Goal: Task Accomplishment & Management: Complete application form

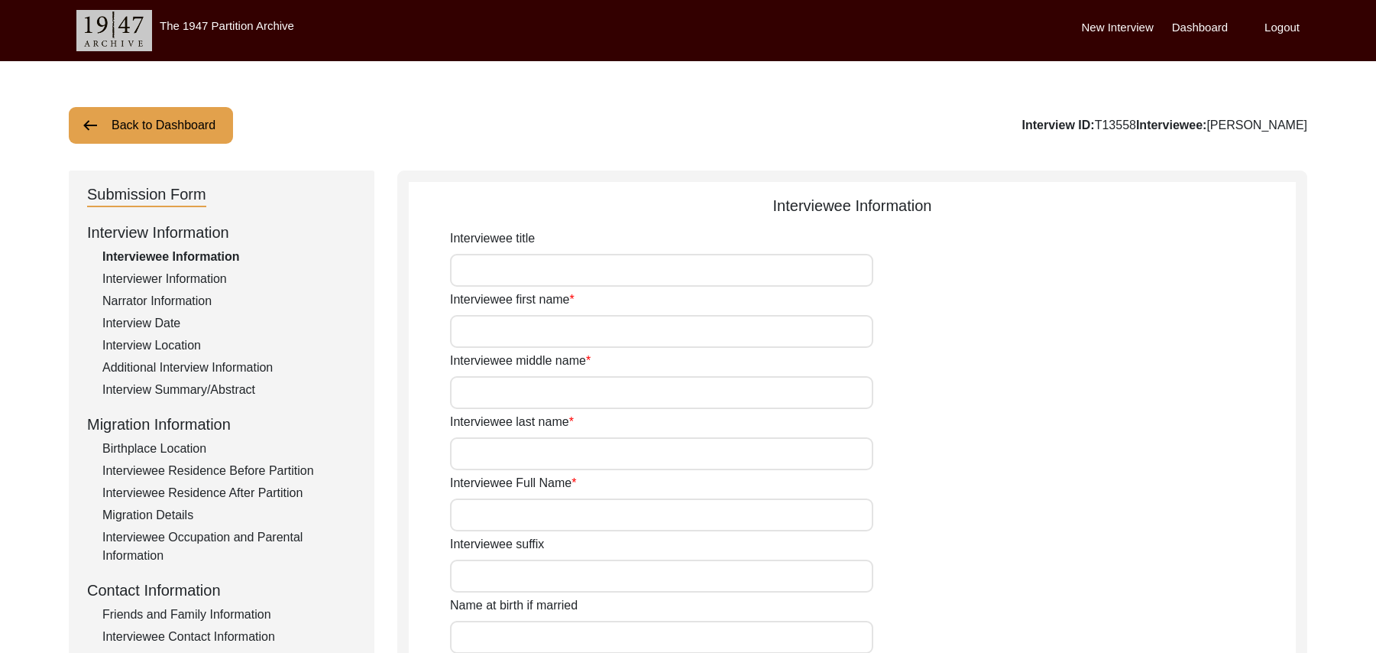
type input "Mr"
type input "[PERSON_NAME]"
type input "Haq"
type input "N/A"
type input "Abdul Haq"
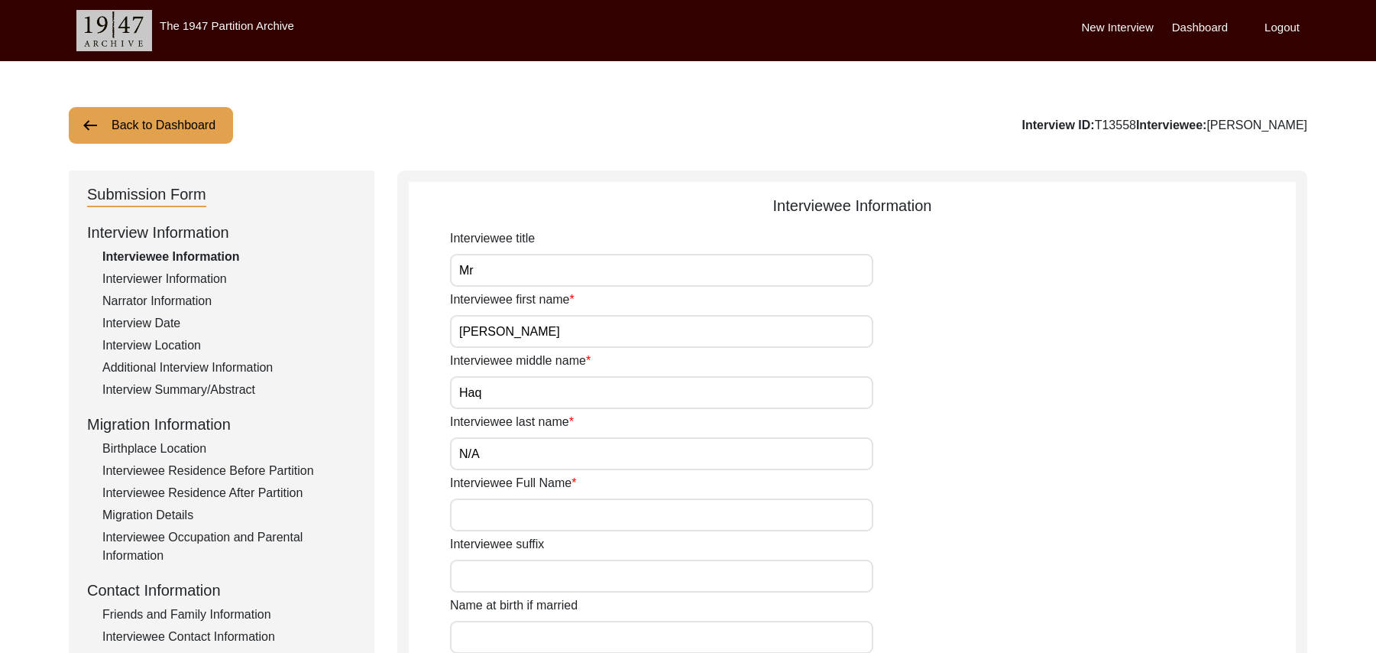
type input "N/A"
type input "Abdul Haq"
type input "Abdul Haque"
type input "1935"
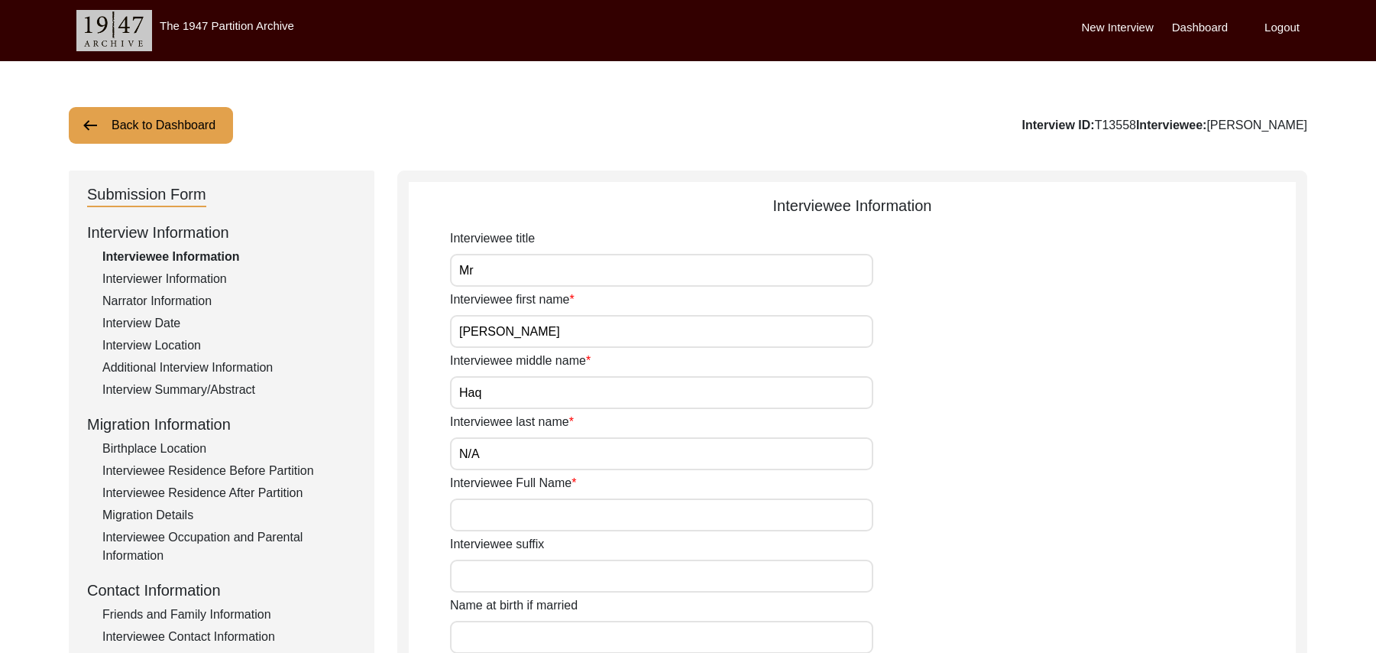
type input "90 Years"
type input "[DEMOGRAPHIC_DATA]"
type input "N/A"
type textarea "N/A"
type input "Punjabi"
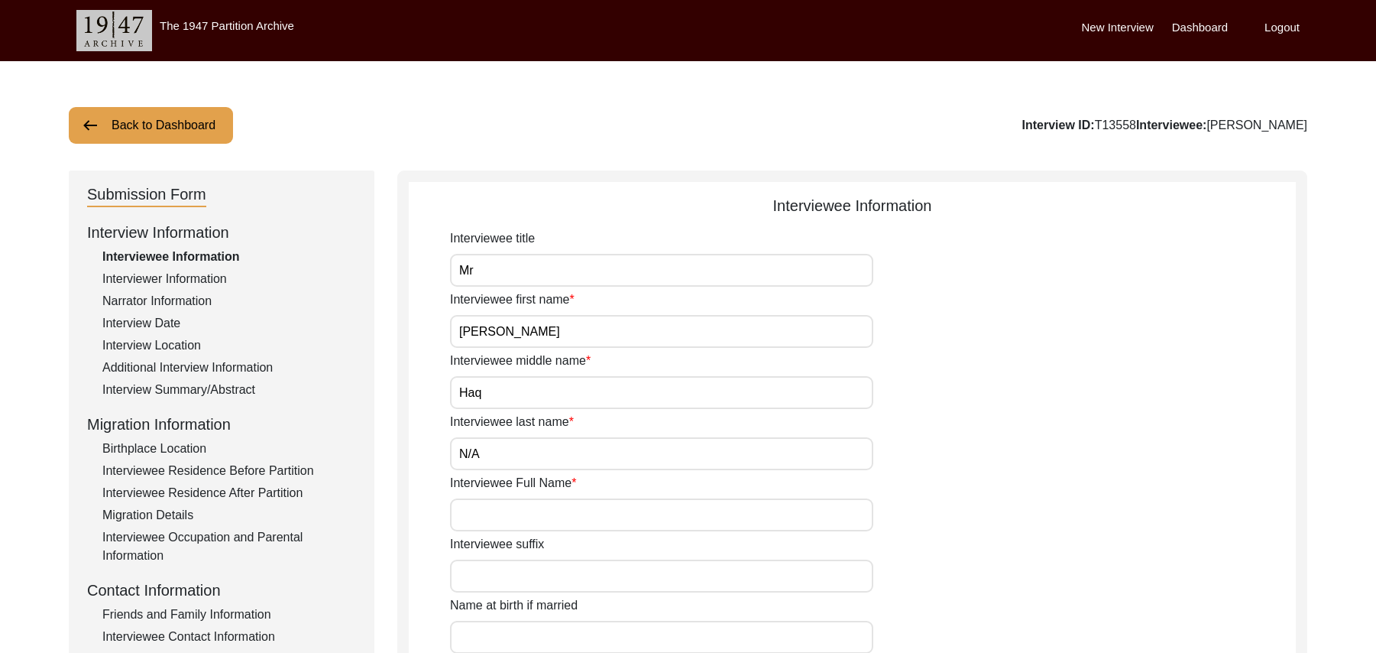
type input "Malwai"
type input "[DEMOGRAPHIC_DATA]"
type input "Rajput (Ghoday Wah)"
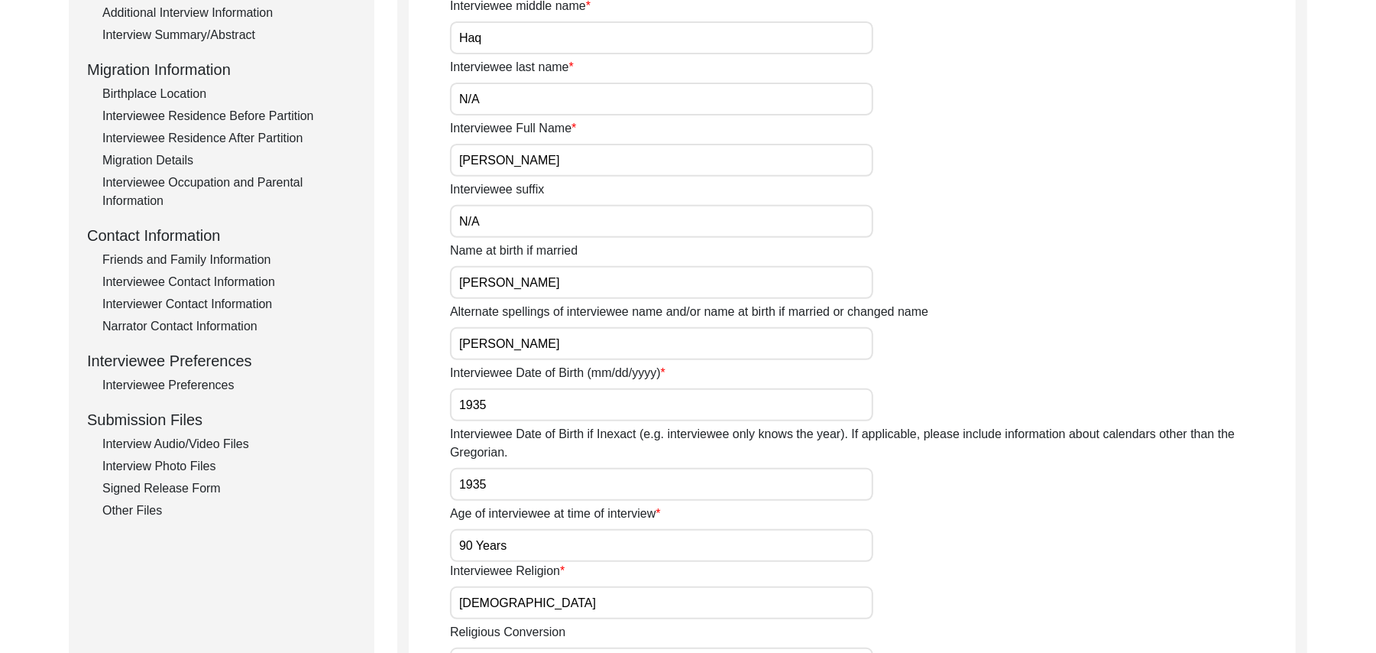
click at [209, 490] on div "Signed Release Form" at bounding box center [229, 488] width 254 height 18
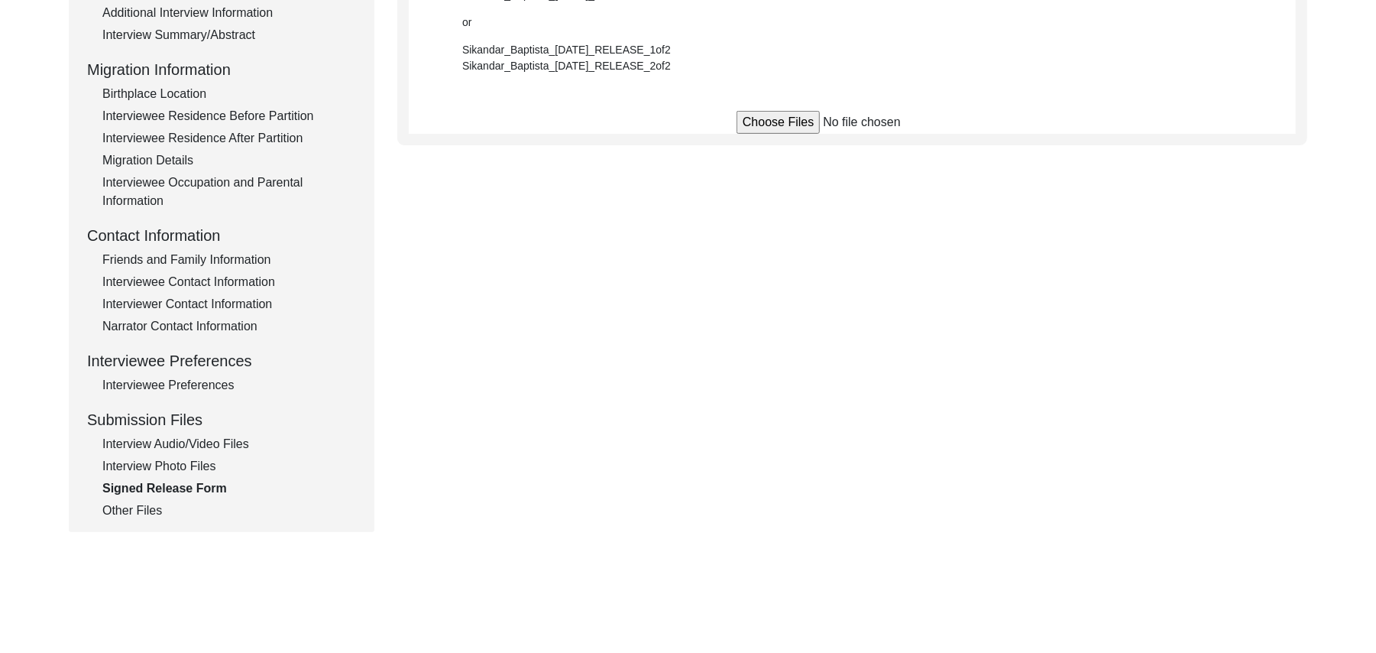
click at [761, 122] on input "file" at bounding box center [853, 122] width 232 height 23
click at [761, 123] on input "file" at bounding box center [853, 122] width 232 height 23
type input "C:\fakepath\Abdul_Haq_09-28-2025_RELEASE_2of2.jpg"
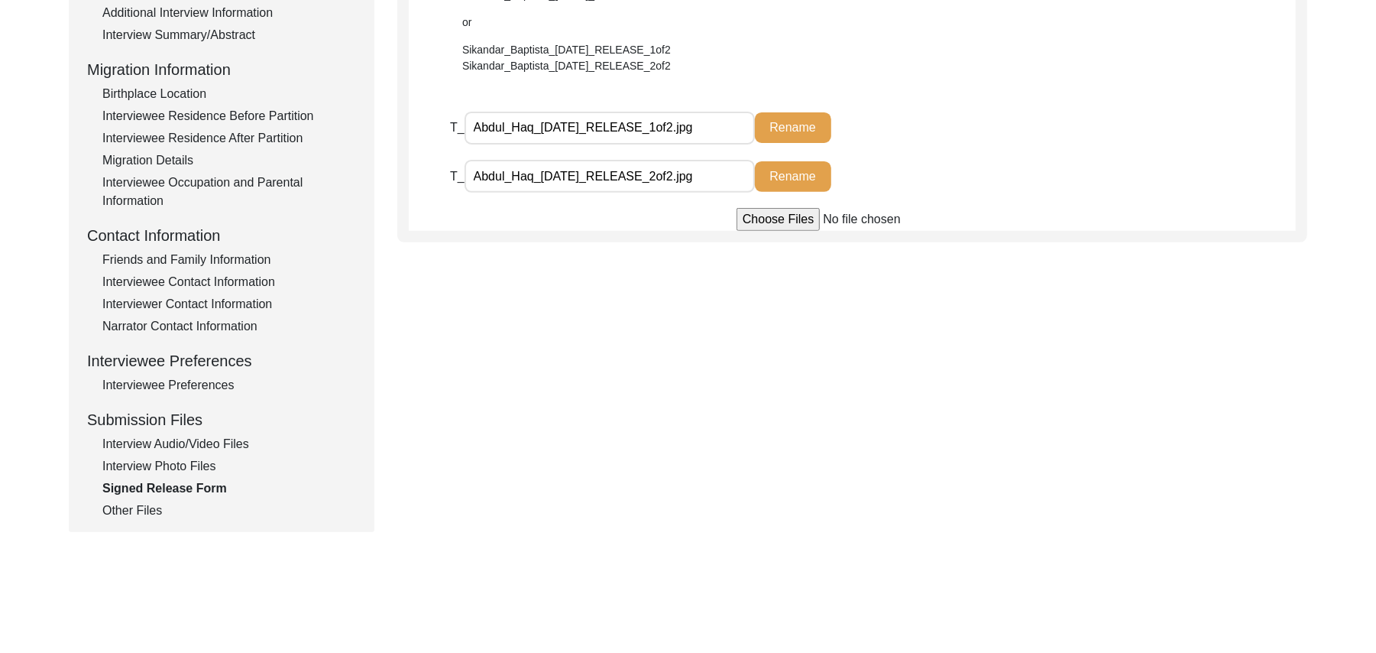
click at [212, 462] on div "Interview Photo Files" at bounding box center [229, 466] width 254 height 18
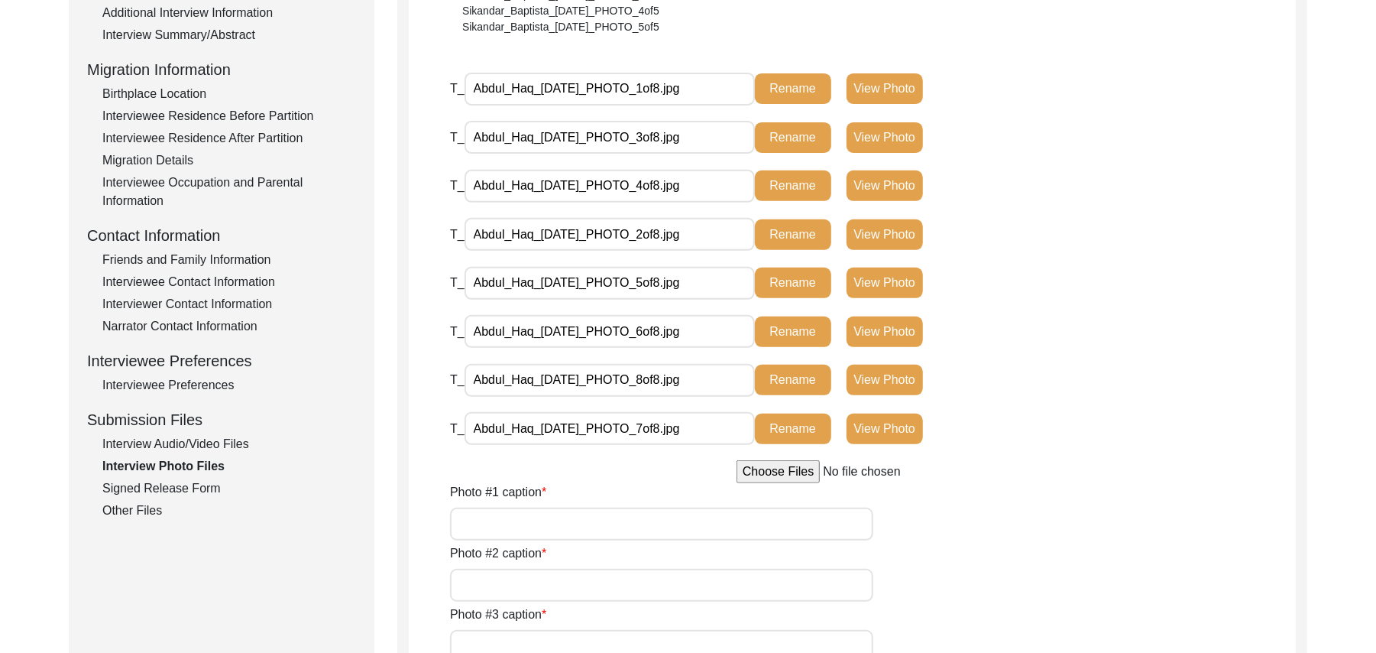
click at [545, 526] on input "Photo #1 caption" at bounding box center [661, 523] width 423 height 33
type input "[PERSON_NAME]"
click at [538, 590] on input "Photo #2 caption" at bounding box center [661, 584] width 423 height 33
paste input "[PERSON_NAME]"
type input "[PERSON_NAME]"
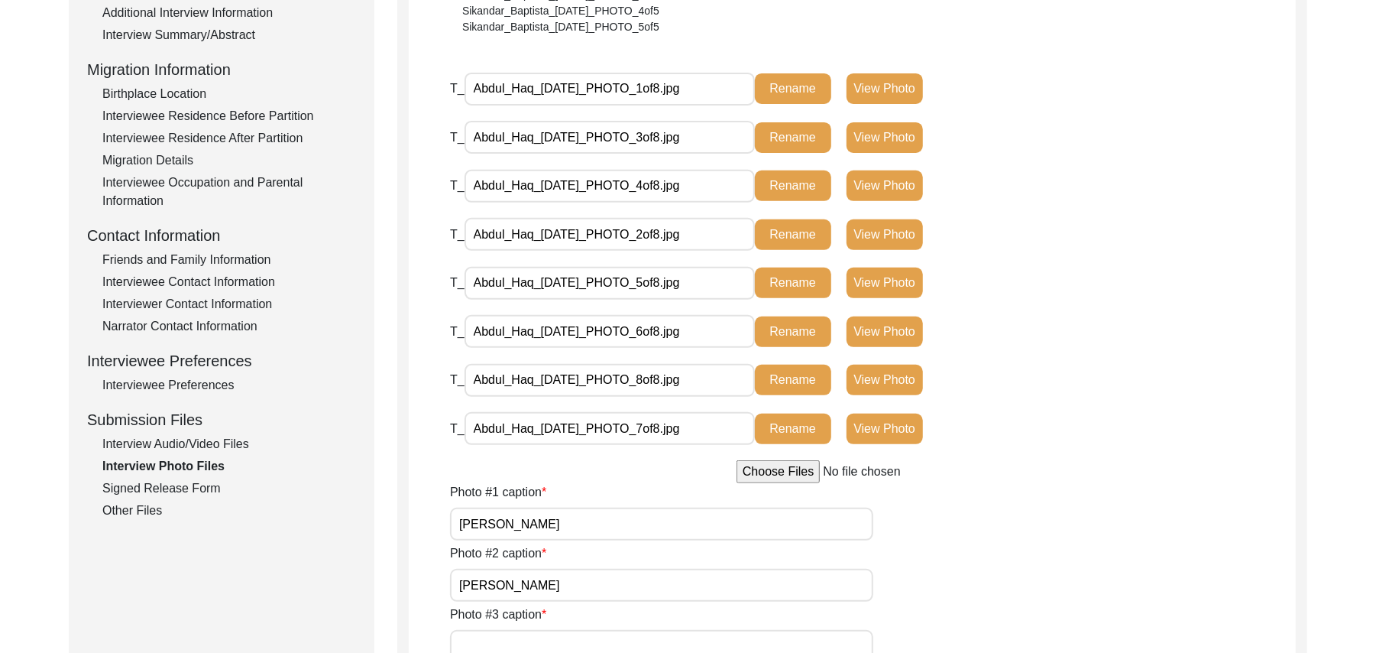
click at [533, 642] on input "Photo #3 caption" at bounding box center [661, 646] width 423 height 33
paste input "[PERSON_NAME]"
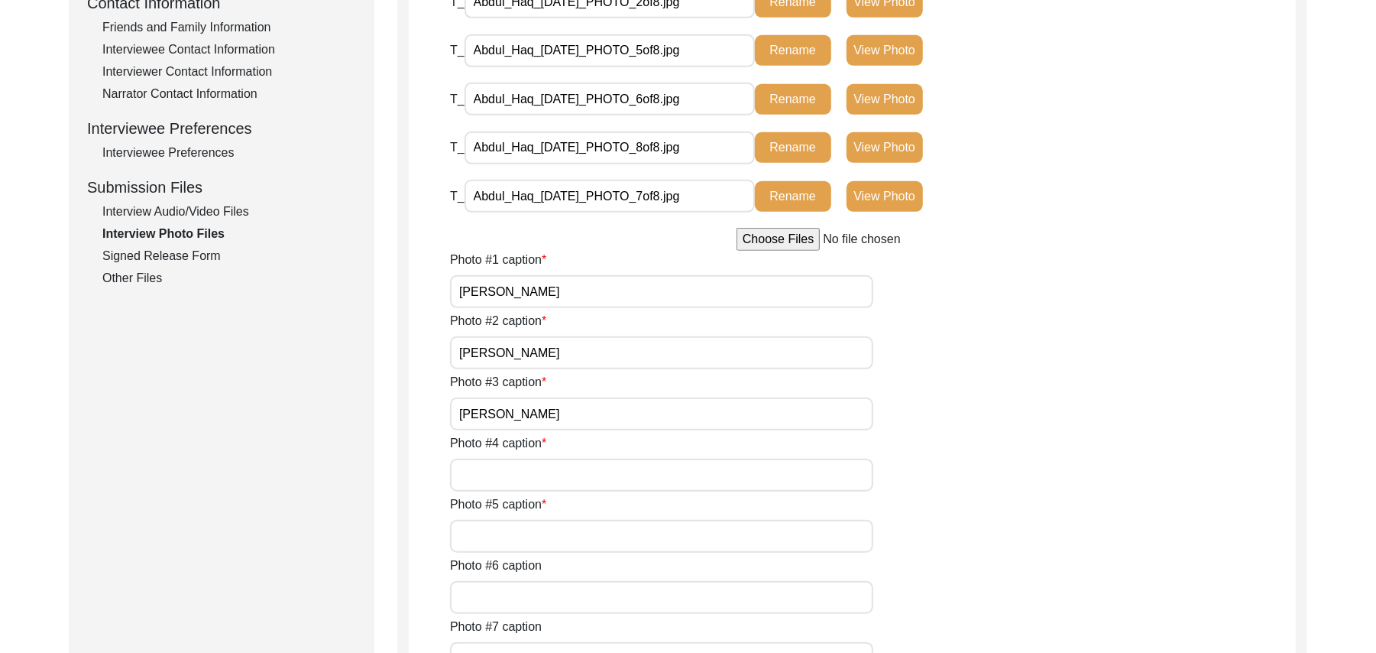
scroll to position [777, 0]
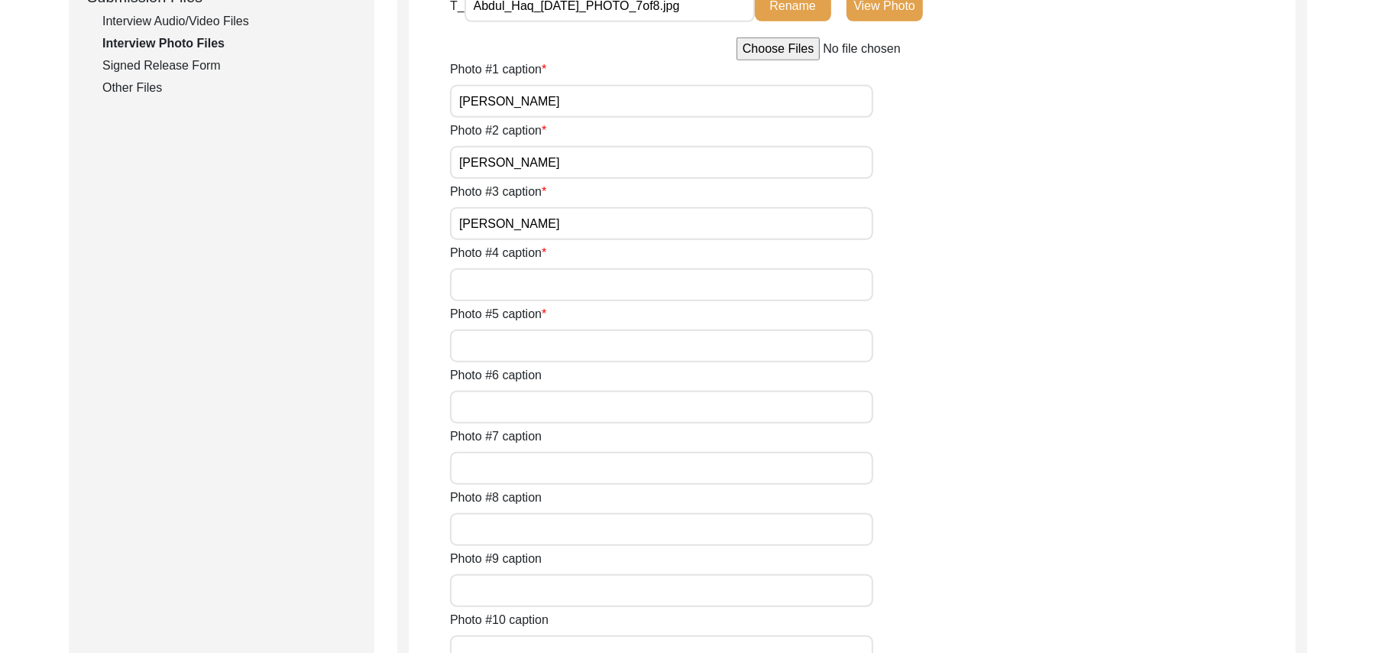
type input "[PERSON_NAME]"
click at [658, 290] on input "Photo #4 caption" at bounding box center [661, 284] width 423 height 33
paste input "[PERSON_NAME]"
type input "Abdul Haq"
click at [637, 355] on input "Photo #5 caption" at bounding box center [661, 345] width 423 height 33
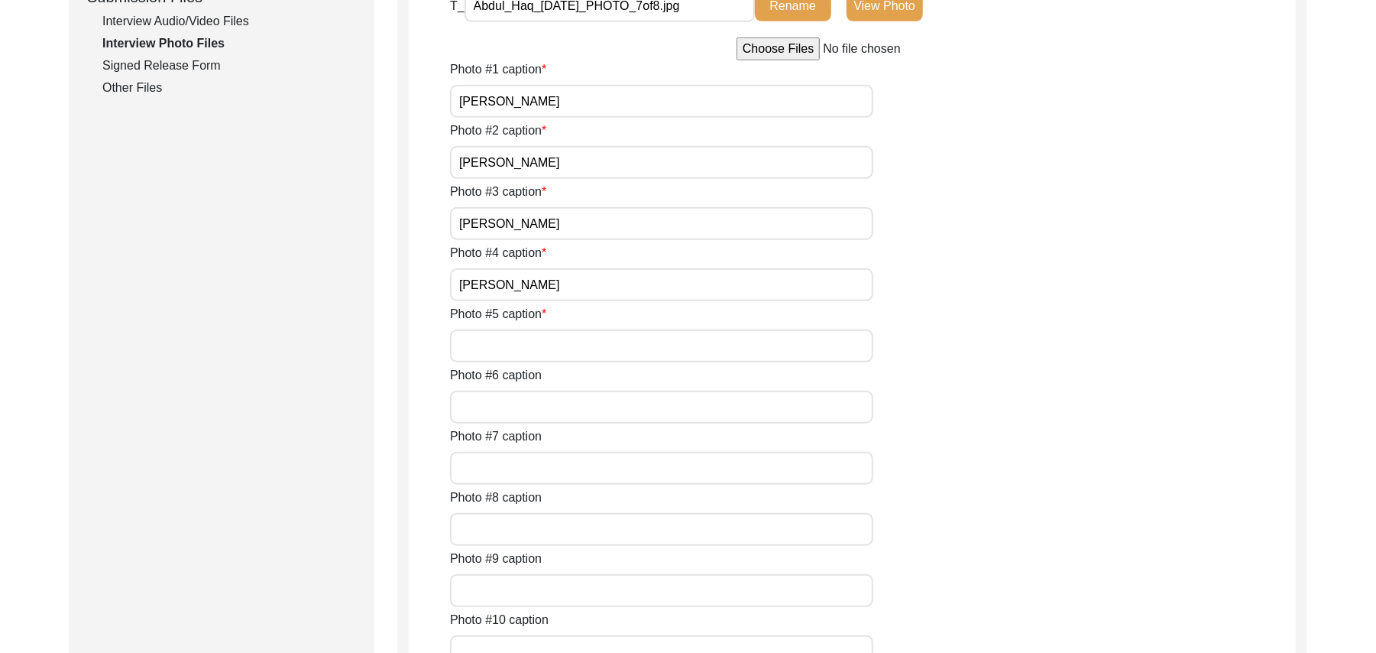
paste input "Abdul Haq"
type input "Abdul Haq"
click at [603, 408] on input "Photo #6 caption" at bounding box center [661, 406] width 423 height 33
paste input "Abdul Haq"
type input "Abdul Haq"
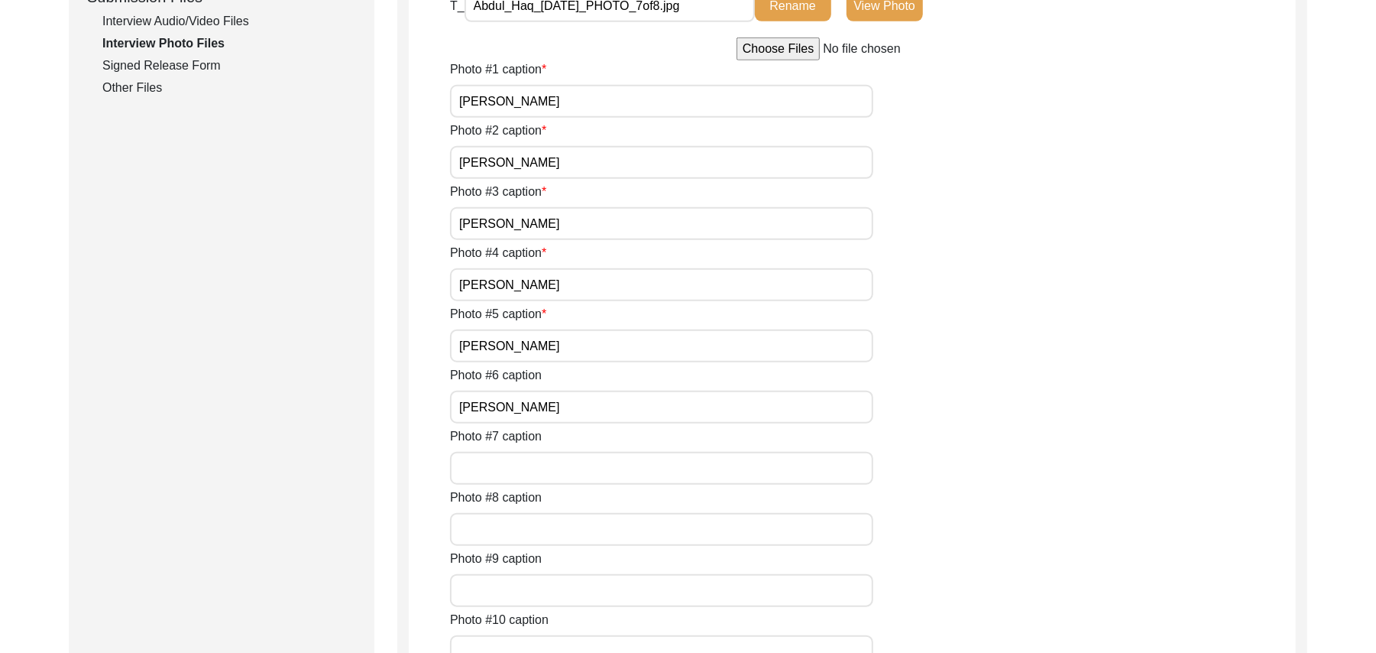
click at [590, 471] on input "Photo #7 caption" at bounding box center [661, 468] width 423 height 33
paste input "Abdul Haq"
type input "Abdul Haq"
click at [587, 533] on input "Photo #8 caption" at bounding box center [661, 529] width 423 height 33
paste input "Abdul Haq"
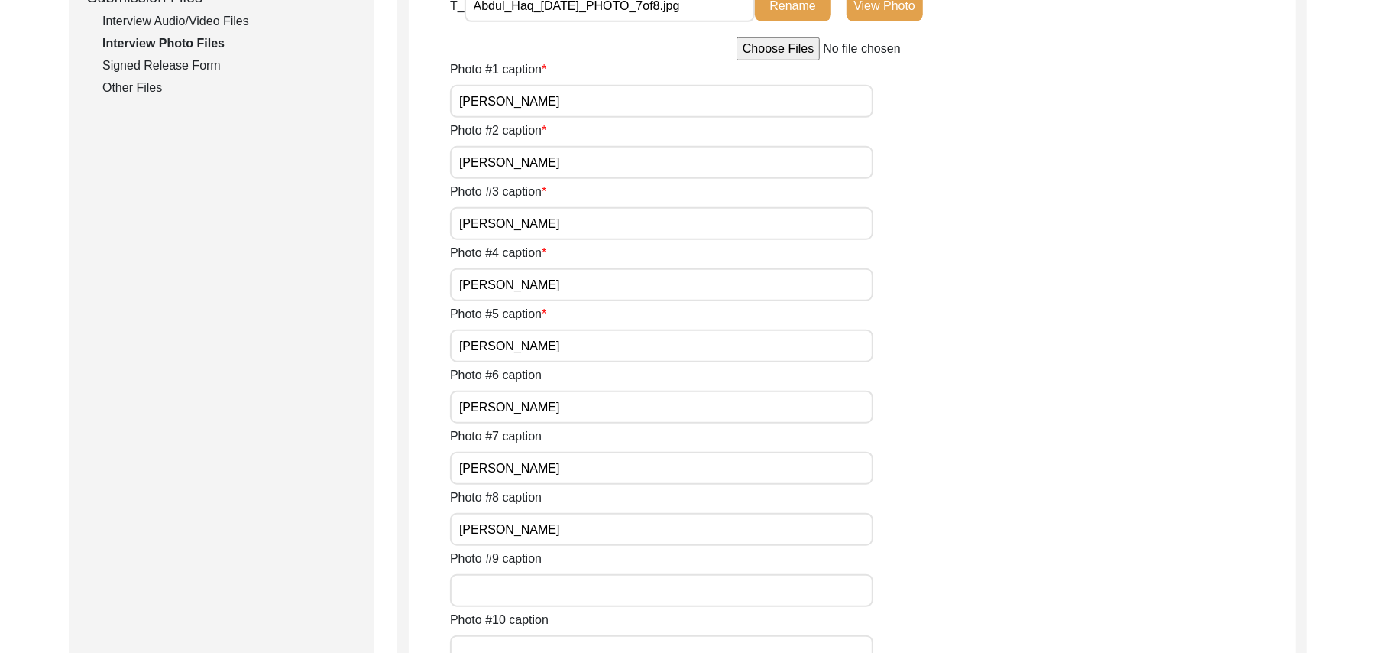
type input "Abdul Haq"
click at [565, 597] on input "Photo #9 caption" at bounding box center [661, 590] width 423 height 33
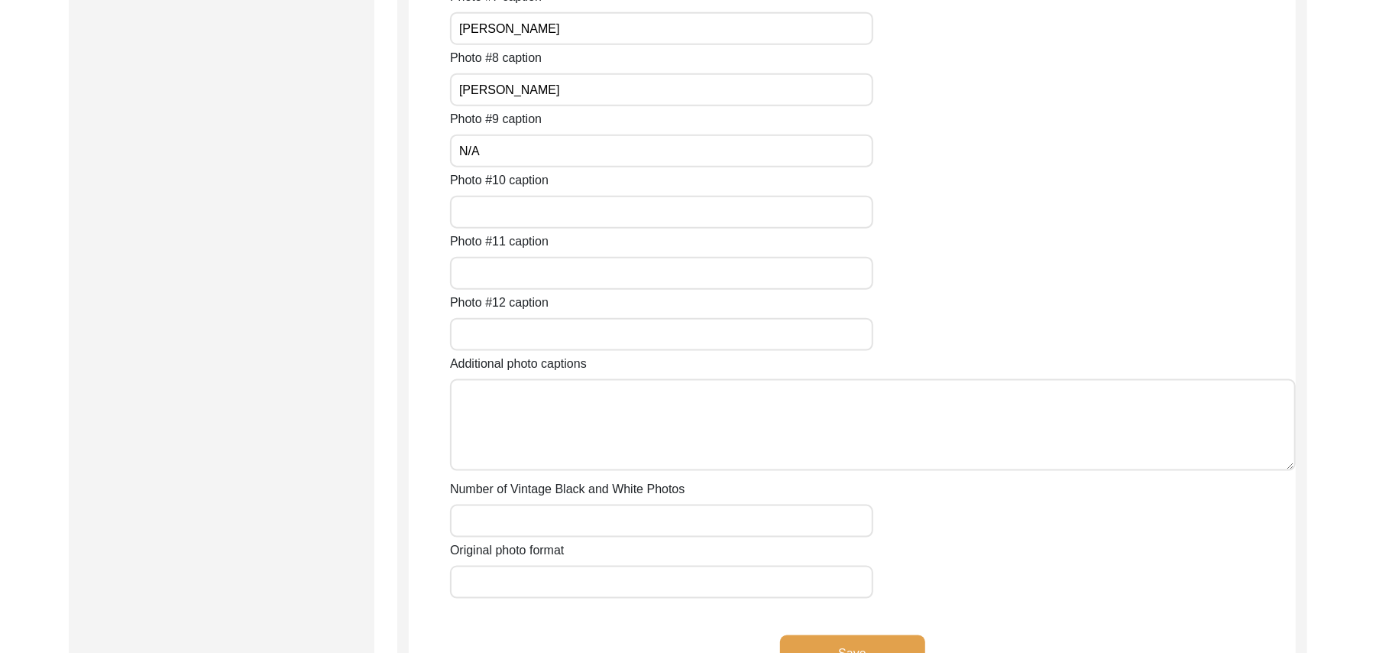
scroll to position [1251, 0]
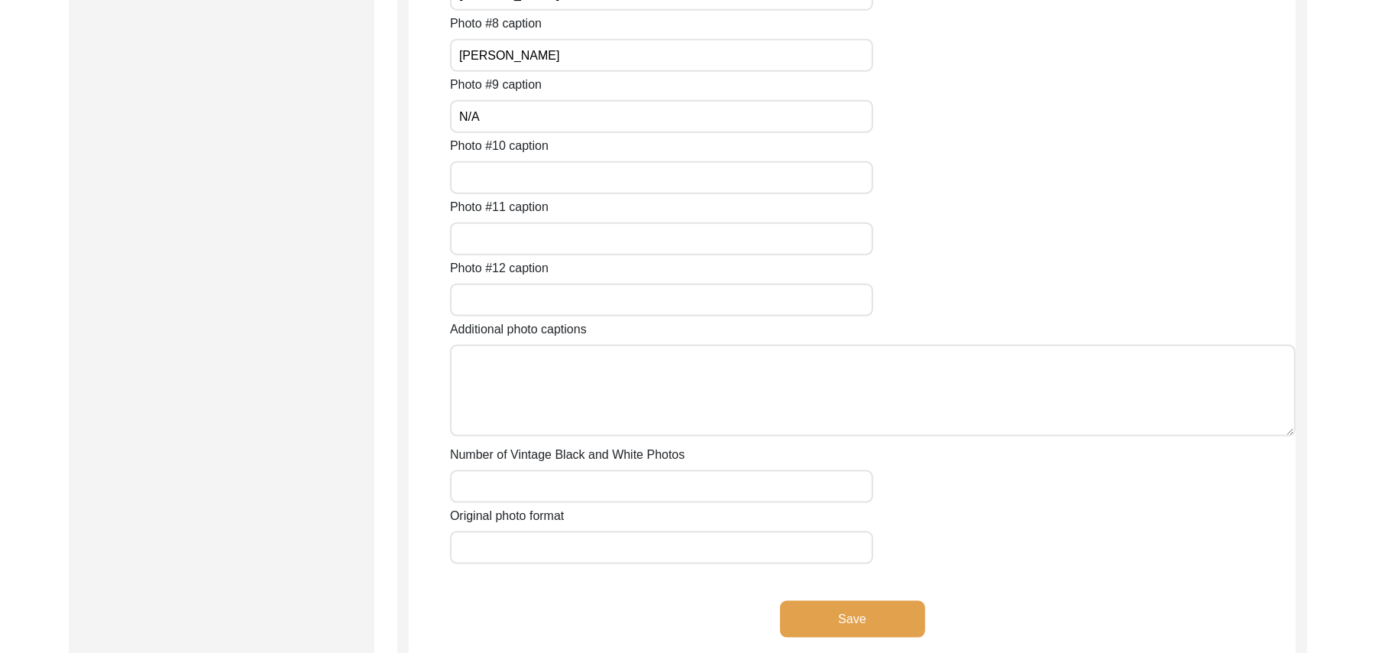
type input "N/A"
click at [546, 176] on input "Photo #10 caption" at bounding box center [661, 177] width 423 height 33
paste input "N/A"
type input "N/A"
click at [523, 231] on input "Photo #11 caption" at bounding box center [661, 238] width 423 height 33
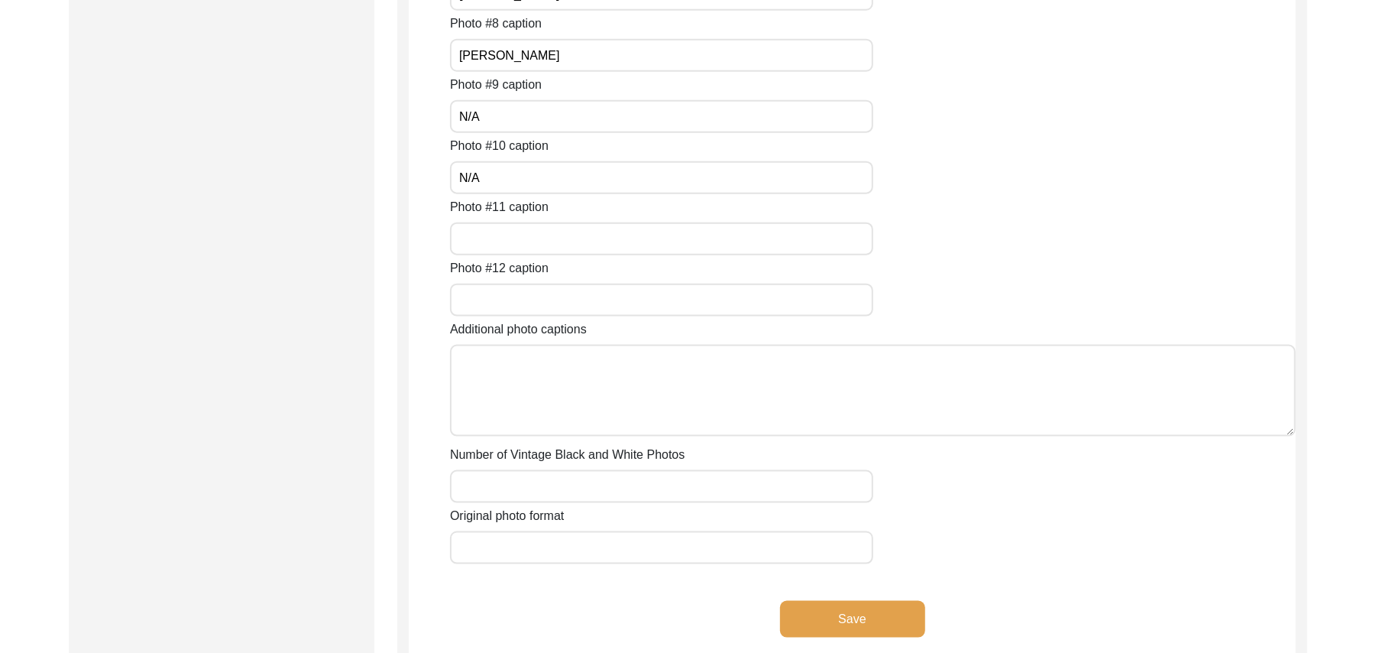
paste input "N/A"
type input "N/A"
click at [510, 296] on input "Photo #12 caption" at bounding box center [661, 299] width 423 height 33
paste input "N/A"
type input "N/A"
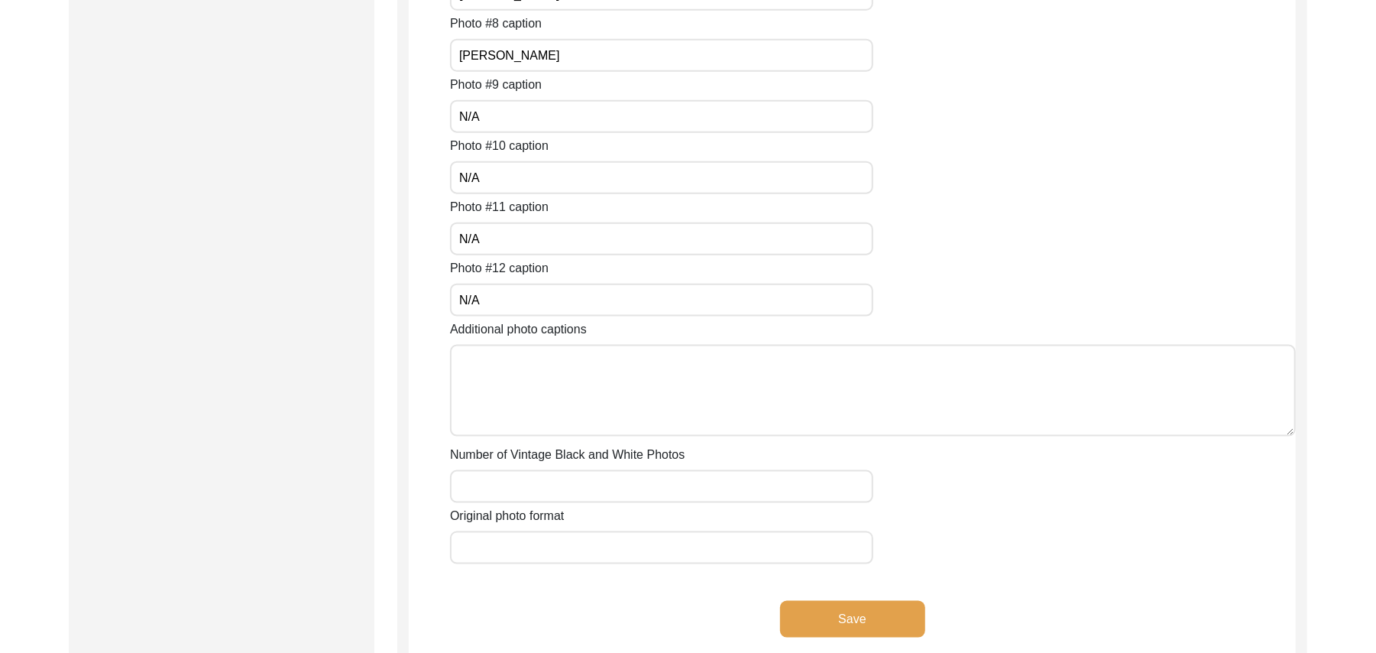
click at [511, 391] on textarea "Additional photo captions" at bounding box center [873, 391] width 846 height 92
paste textarea "N/A"
type textarea "N/A"
click at [535, 487] on input "Number of Vintage Black and White Photos" at bounding box center [661, 486] width 423 height 33
paste input "N/A"
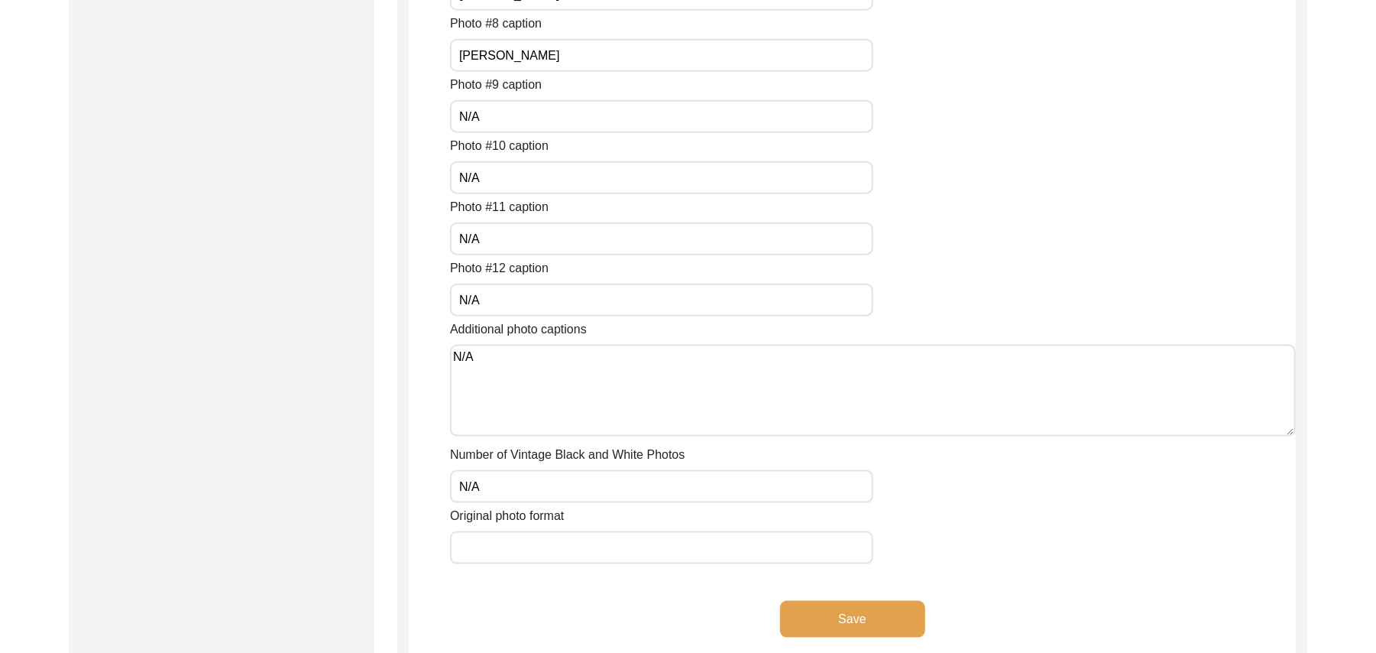
type input "N/A"
click at [535, 539] on input "Original photo format" at bounding box center [661, 547] width 423 height 33
type input "JPG"
click at [828, 613] on button "Save" at bounding box center [852, 619] width 145 height 37
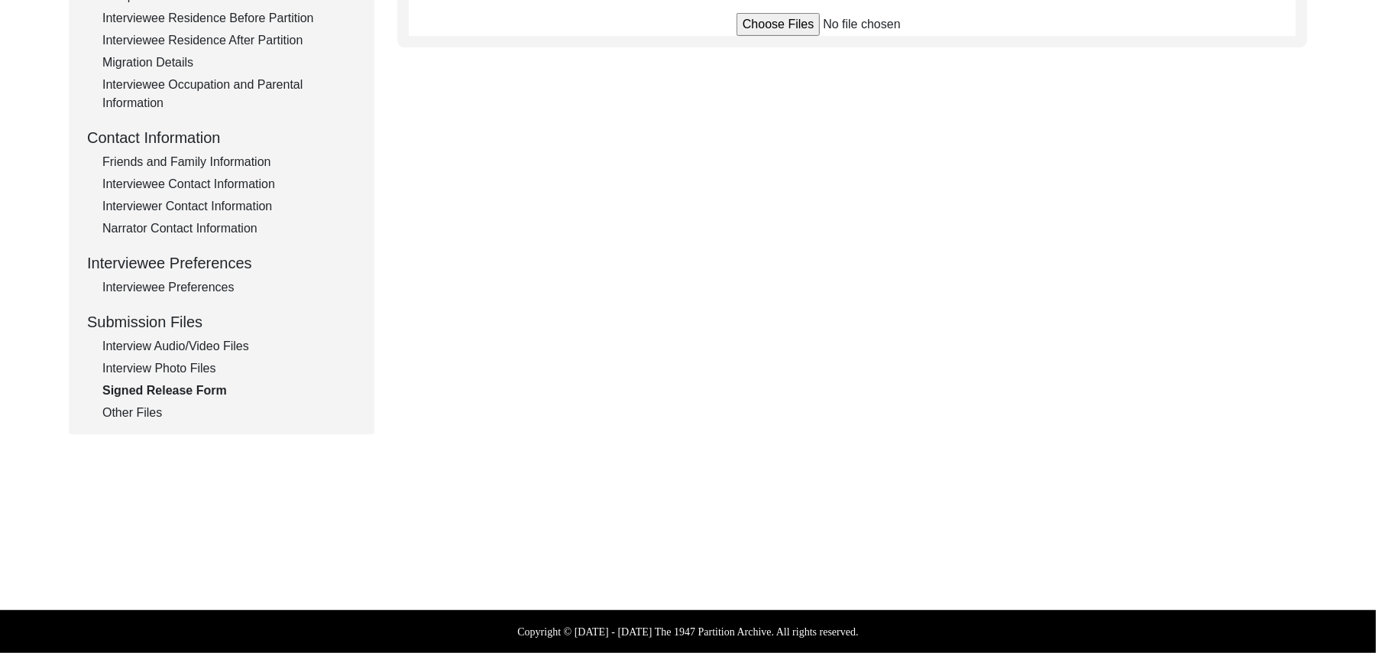
scroll to position [451, 0]
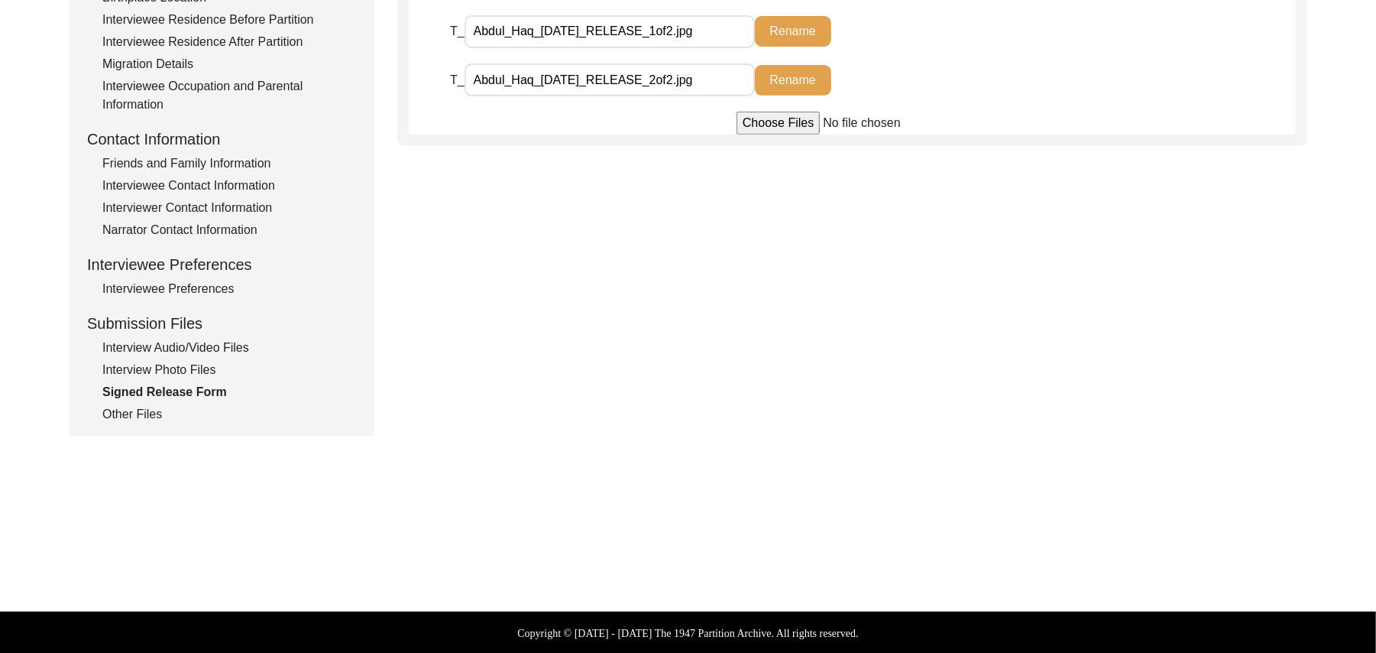
click at [206, 371] on div "Interview Photo Files" at bounding box center [229, 370] width 254 height 18
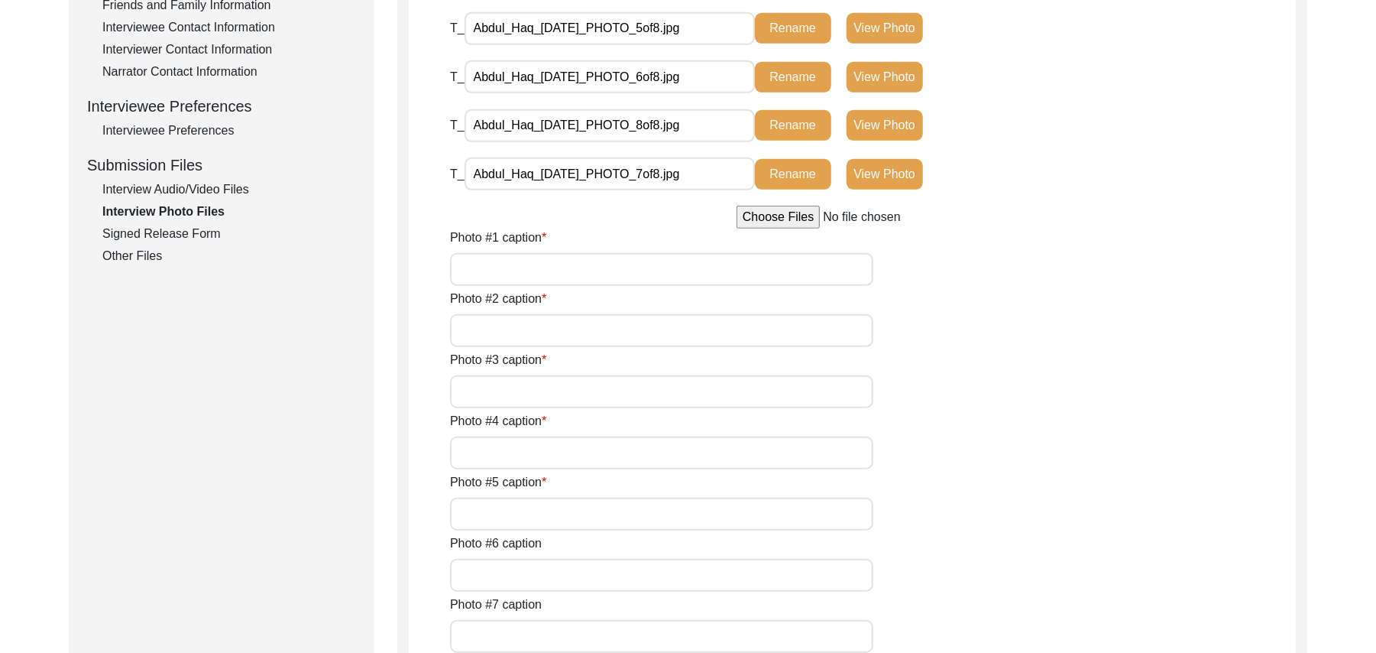
scroll to position [605, 0]
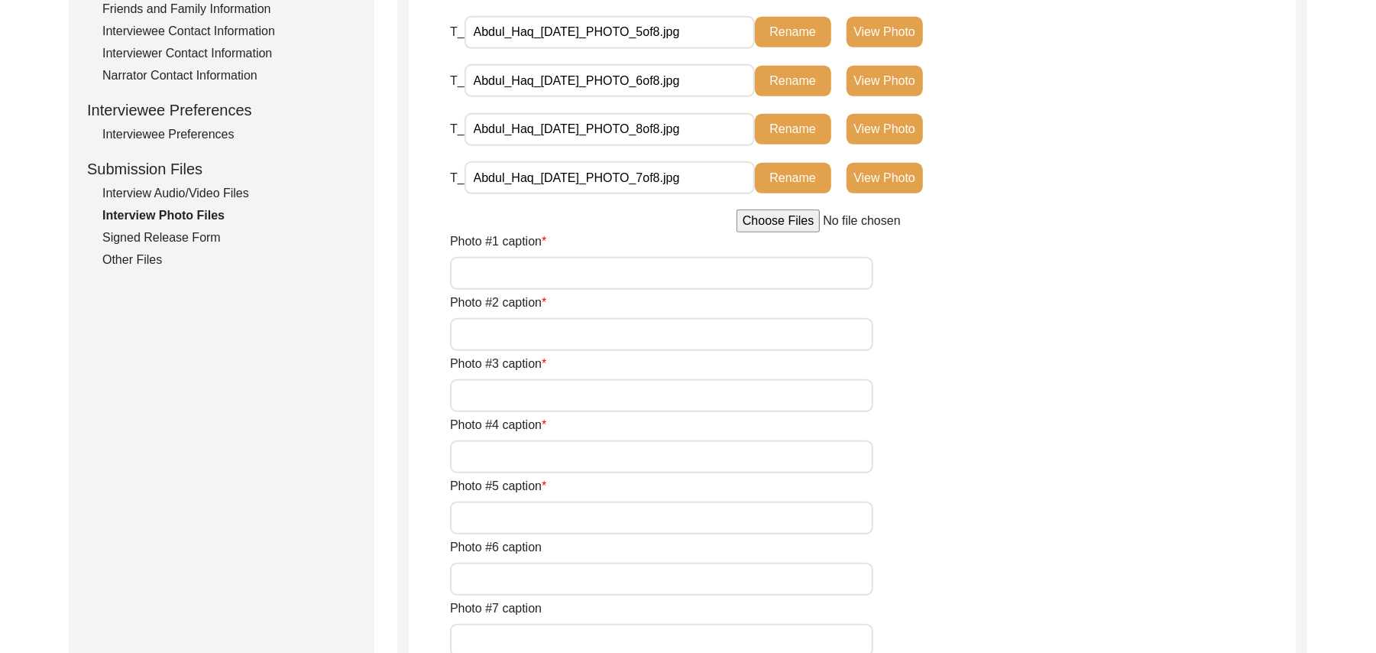
type input "Abdul Haq"
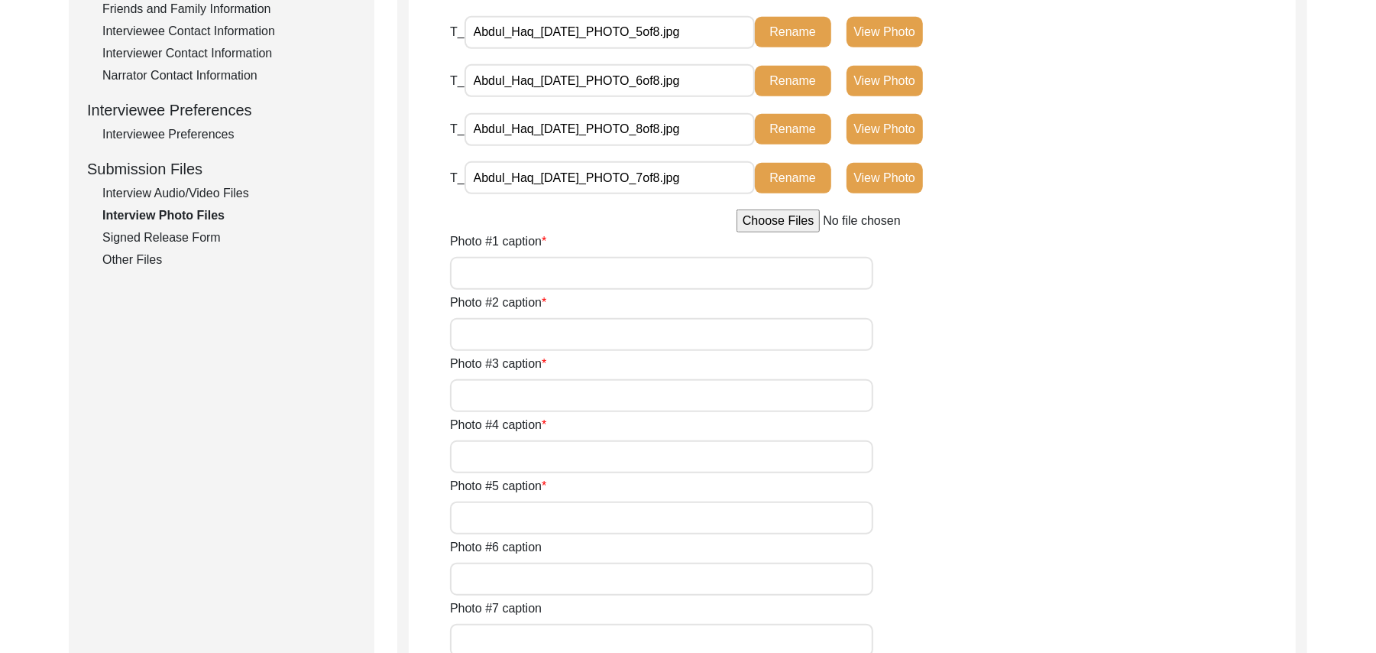
type input "Abdul Haq"
type input "N/A"
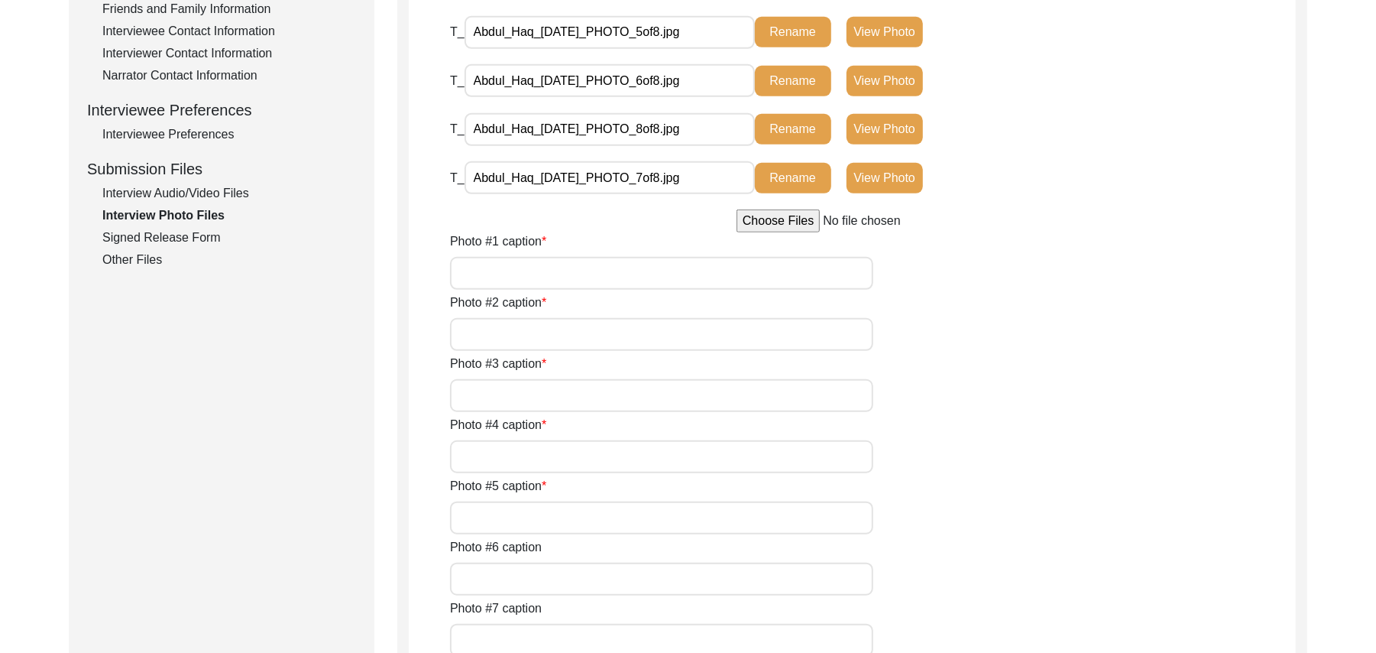
type input "N/A"
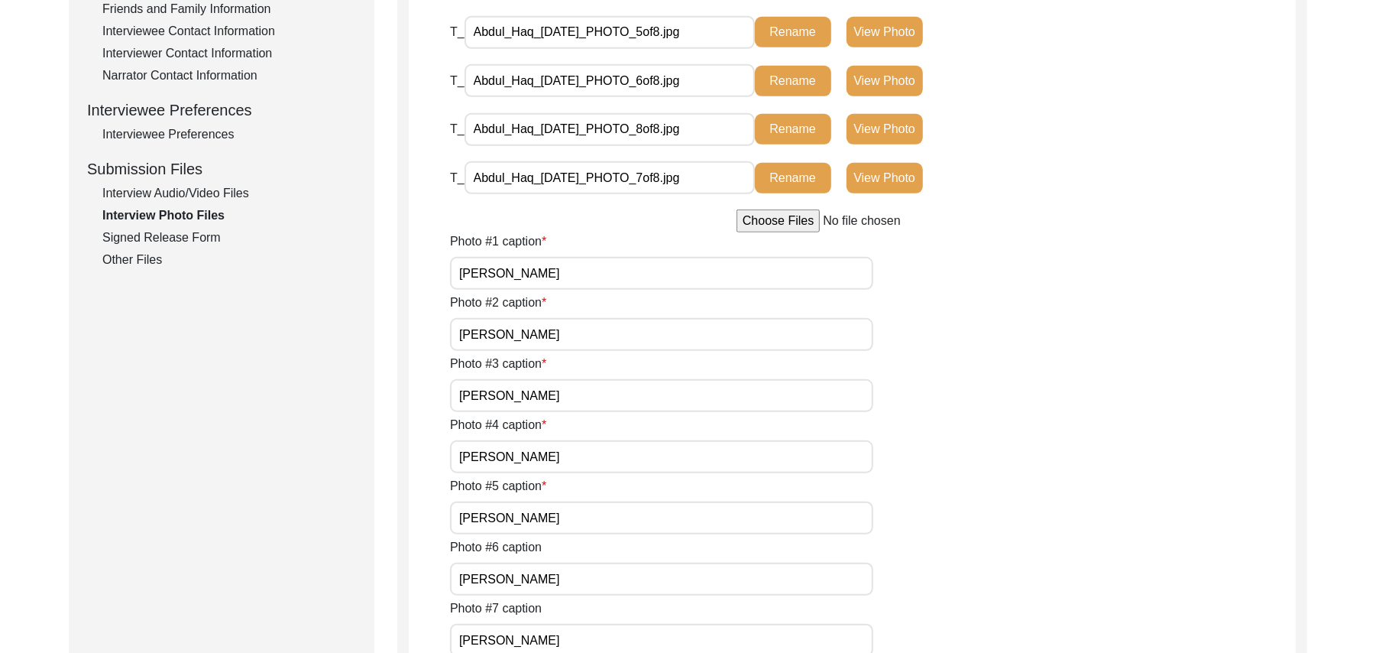
type input "N/A"
type textarea "N/A"
type input "N/A"
type input "JPG"
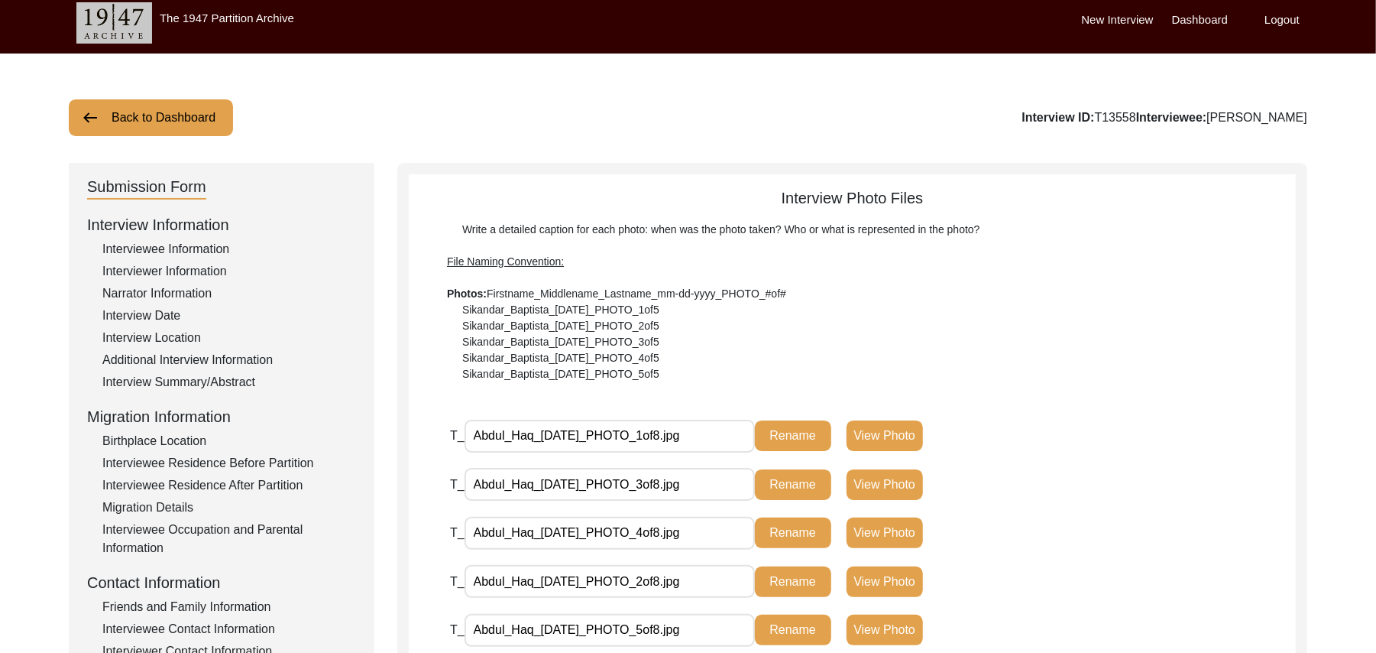
scroll to position [1, 0]
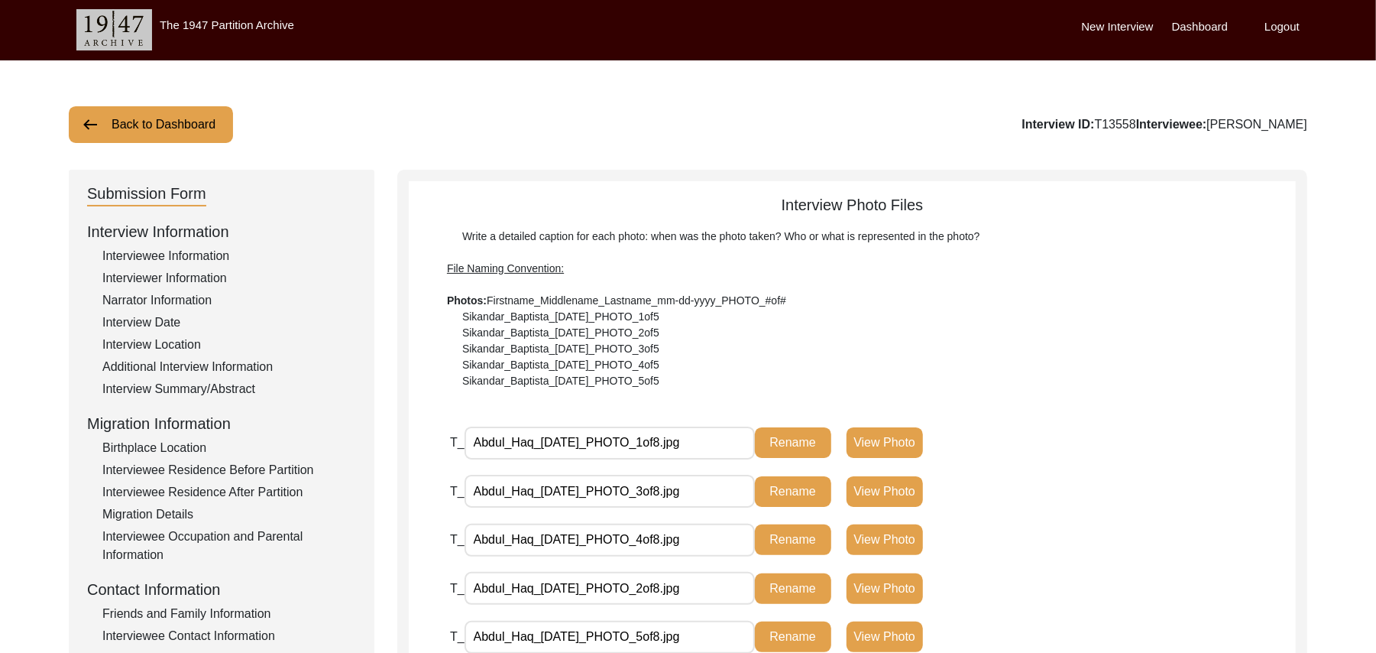
click at [199, 449] on div "Birthplace Location" at bounding box center [229, 448] width 254 height 18
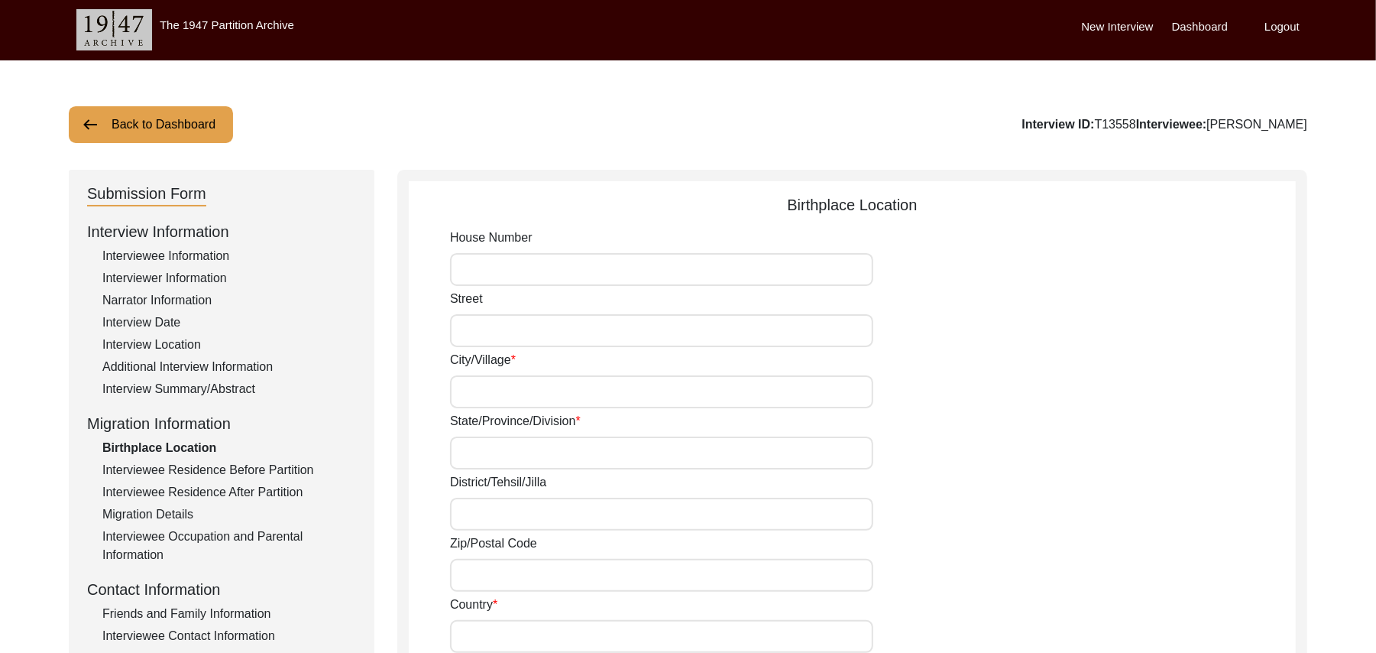
type input "N/A"
type input "Manka"
type input "Punjab"
type input "Hoshiarpur/ Dasuya"
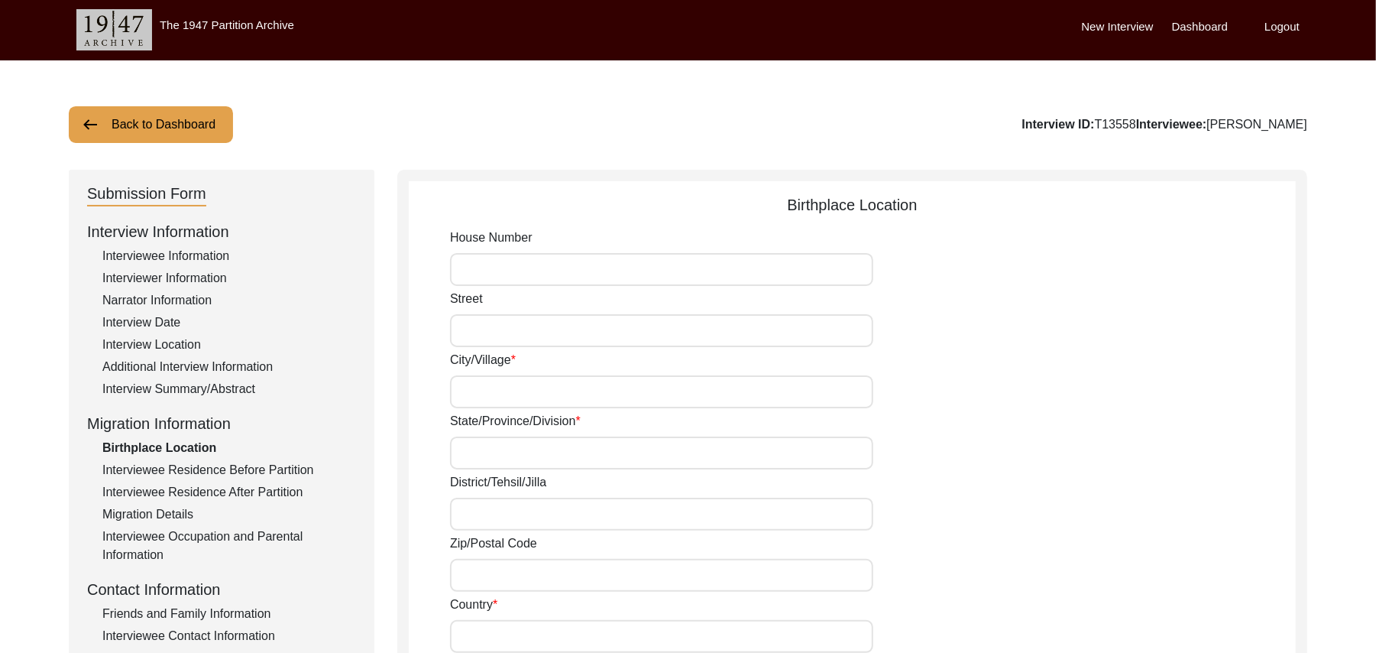
type input "add"
type input "India"
type input "Manak"
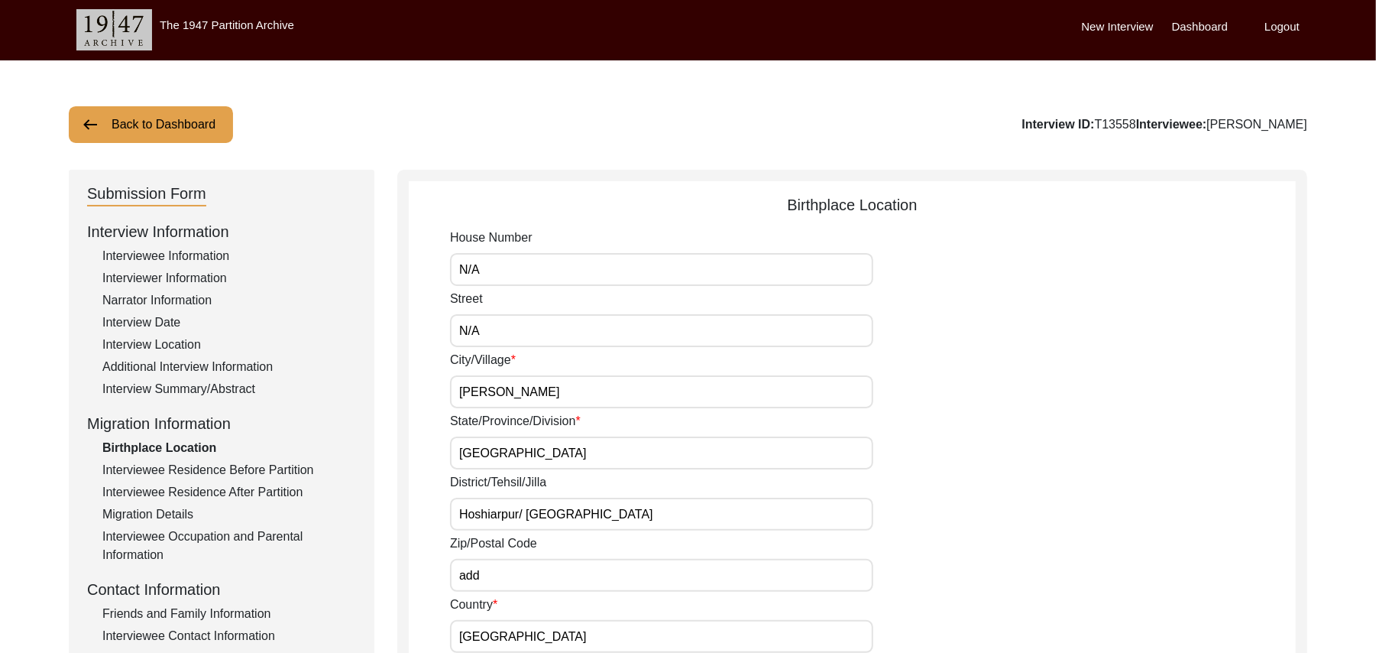
type input "Manak, Punjab, India"
type input "N/A"
click at [493, 569] on input "add" at bounding box center [661, 575] width 423 height 33
type input "a"
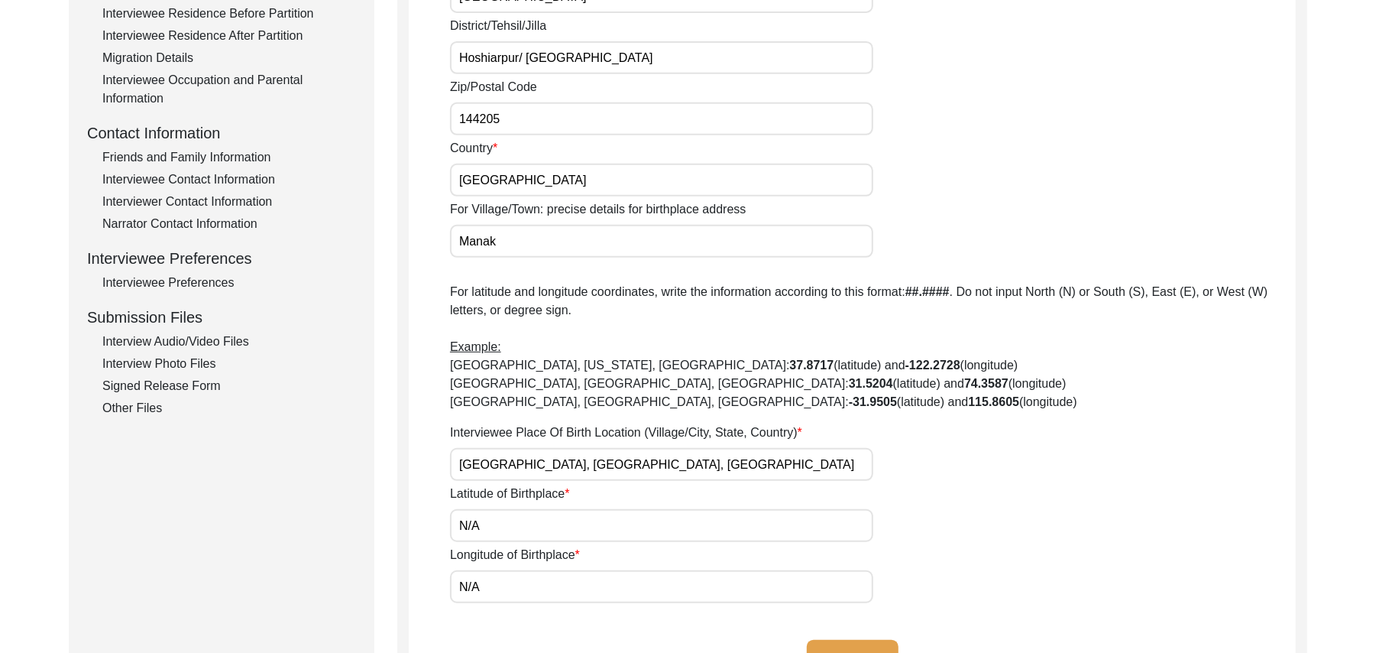
scroll to position [492, 0]
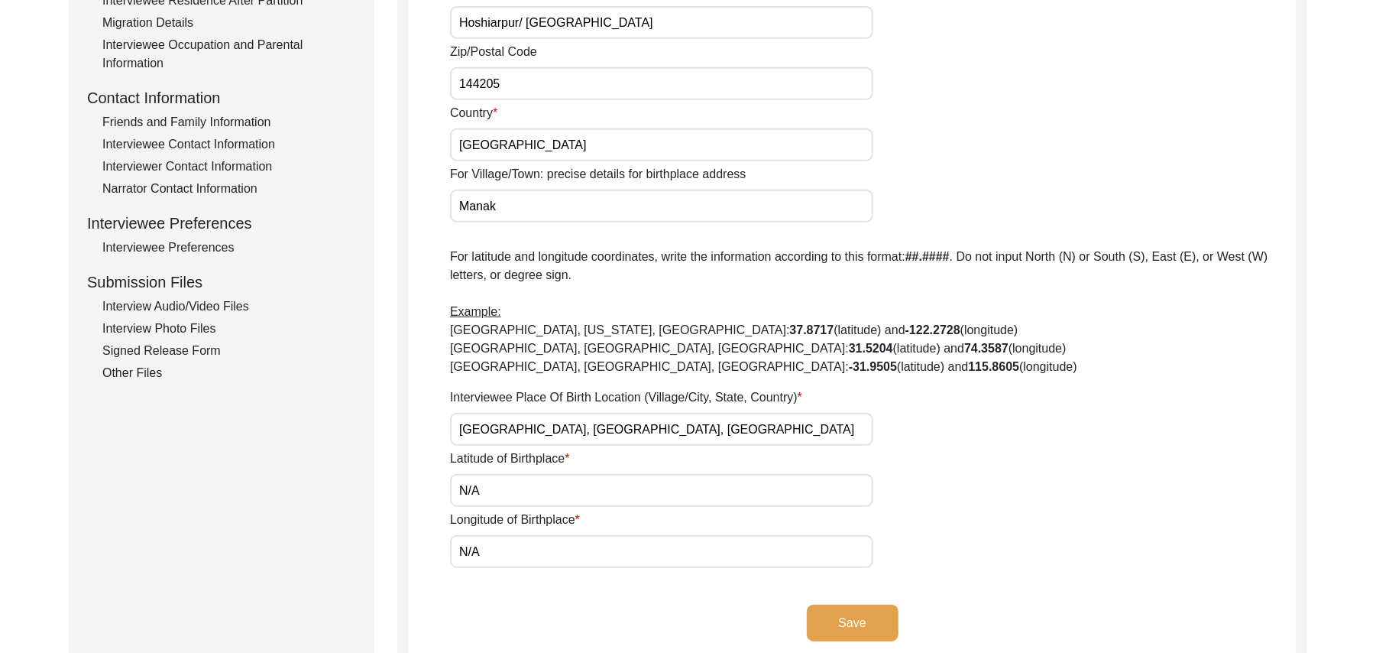
type input "144205"
click at [847, 622] on button "Save" at bounding box center [853, 622] width 92 height 37
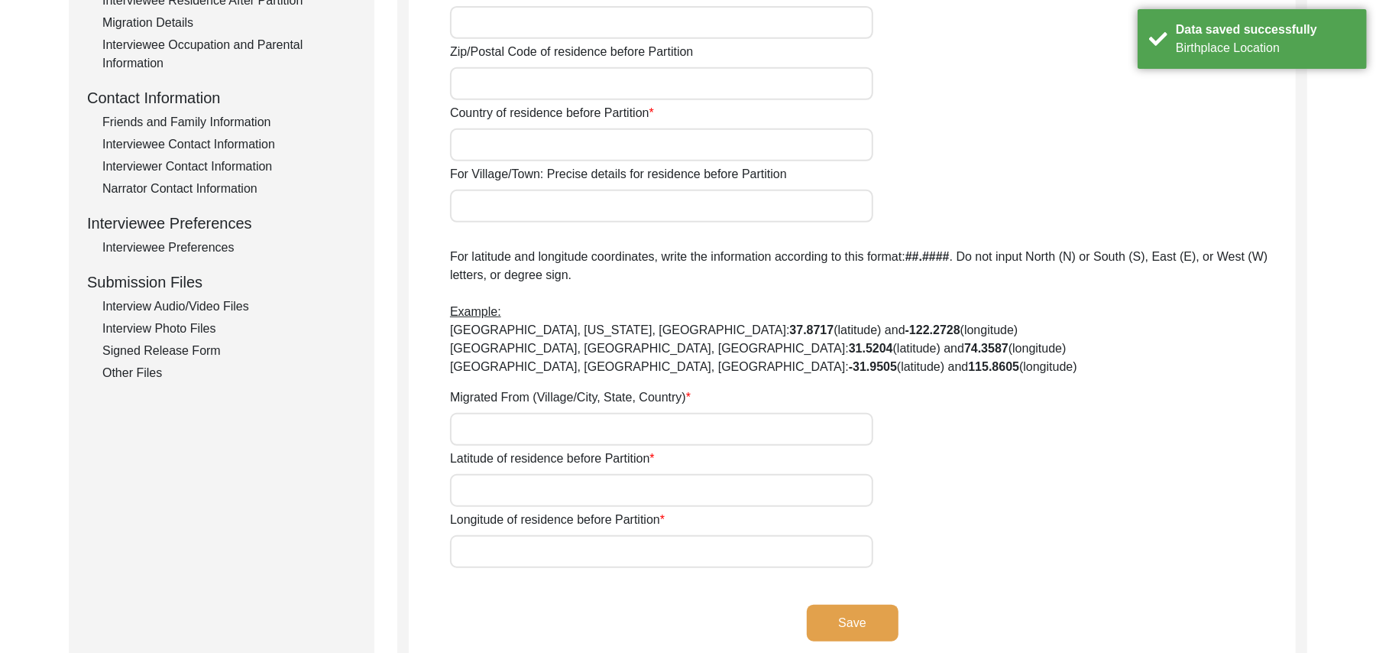
type input "N/A"
type input "Manak"
type input "Punjab"
type input "Hoshiarpur/ Dasuya"
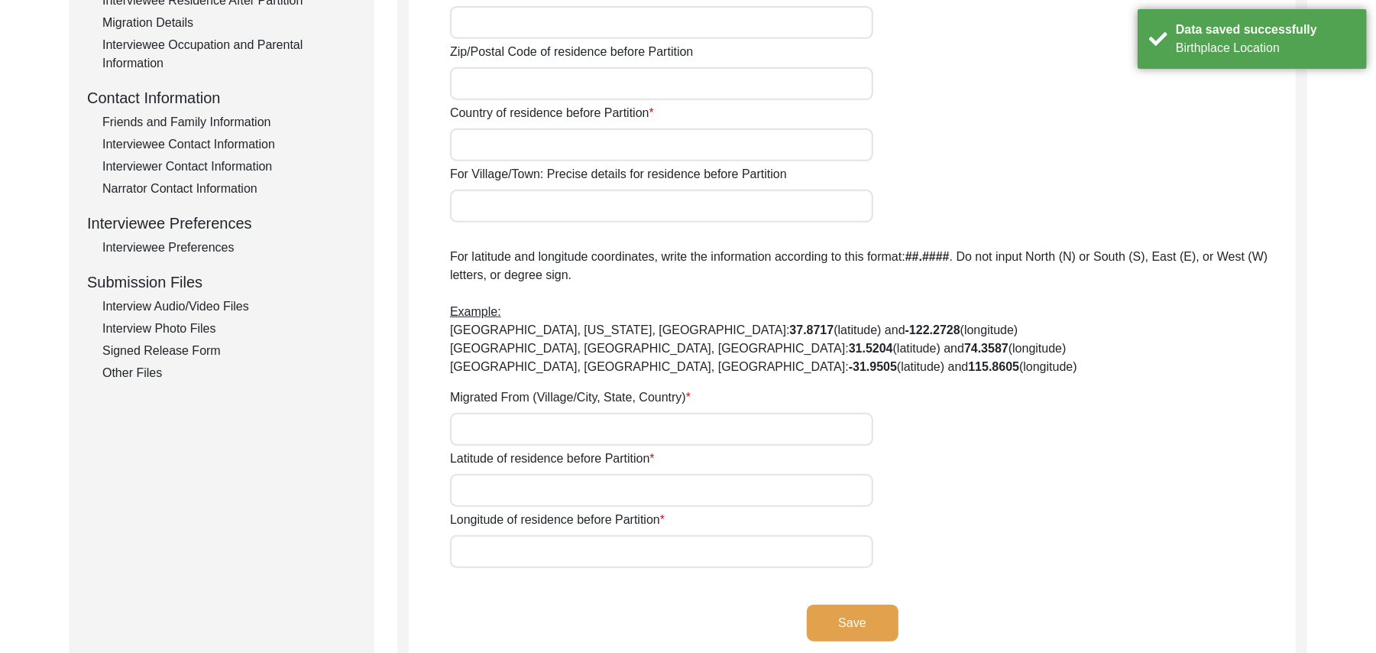
type input "add"
type input "India"
type input "Manak"
type input "Manak, Punjab, India"
type input "N/A"
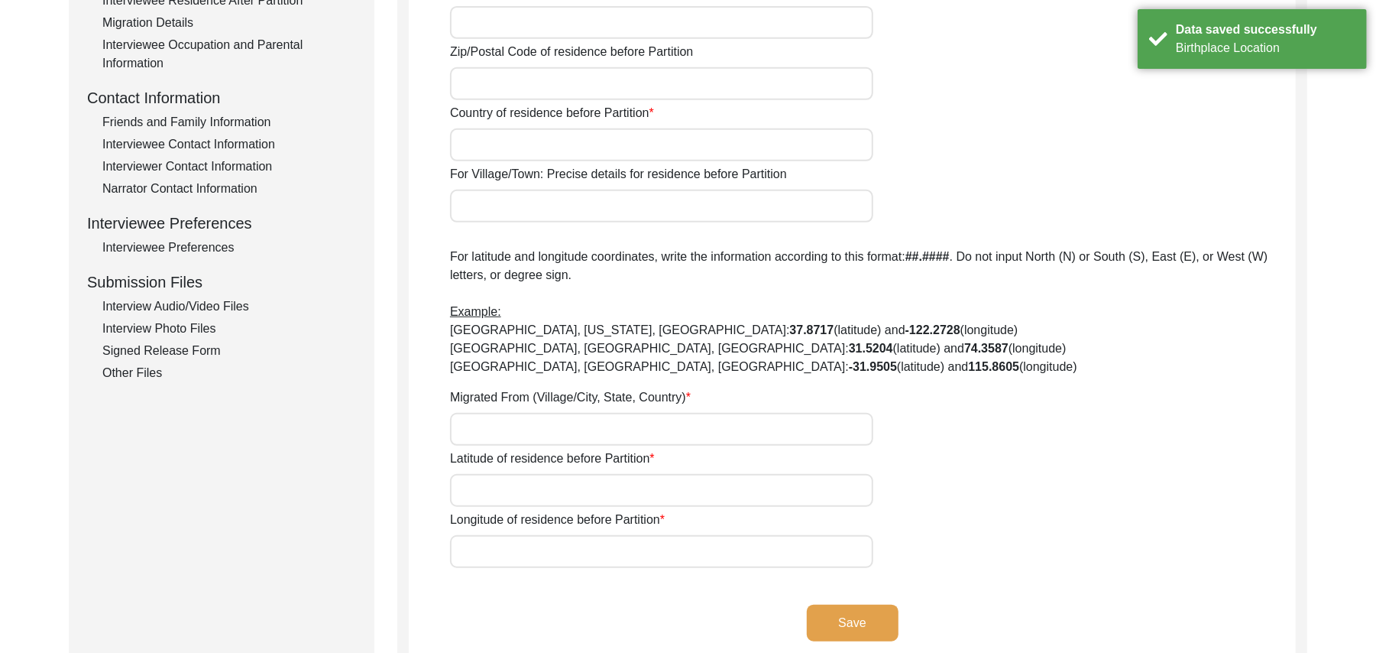
type input "N/A"
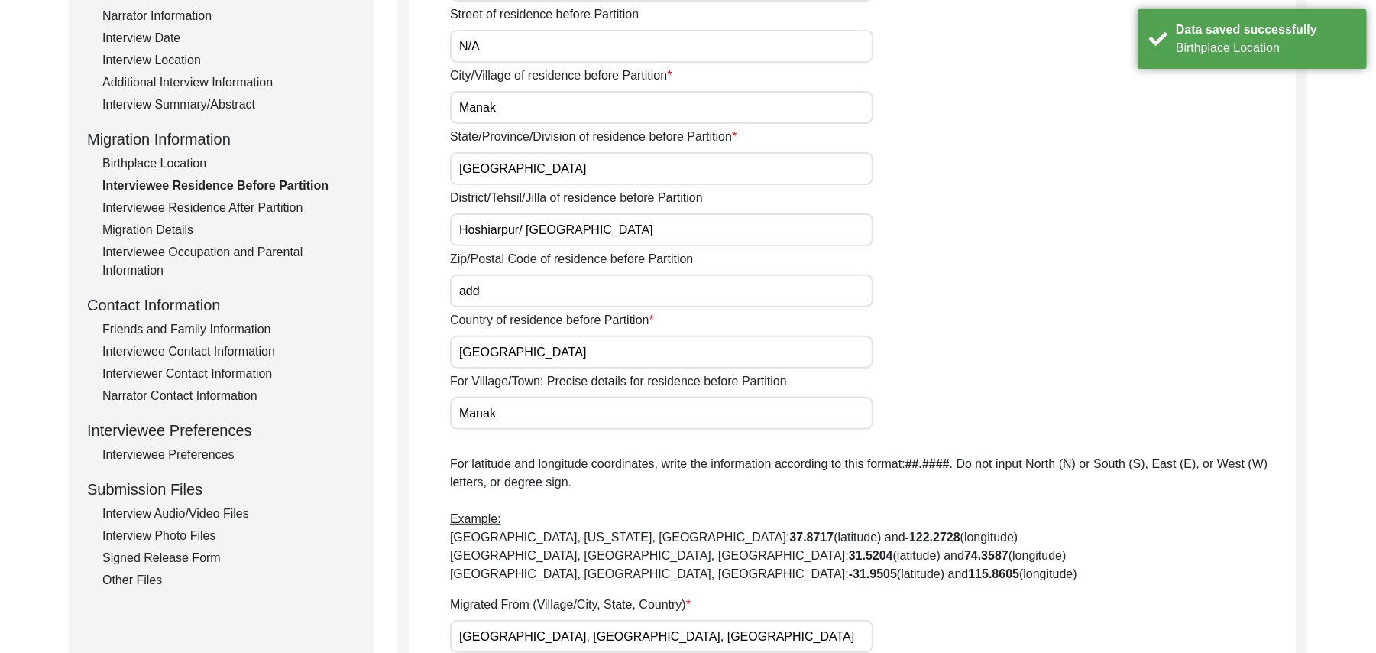
scroll to position [287, 0]
click at [487, 292] on input "add" at bounding box center [661, 288] width 423 height 33
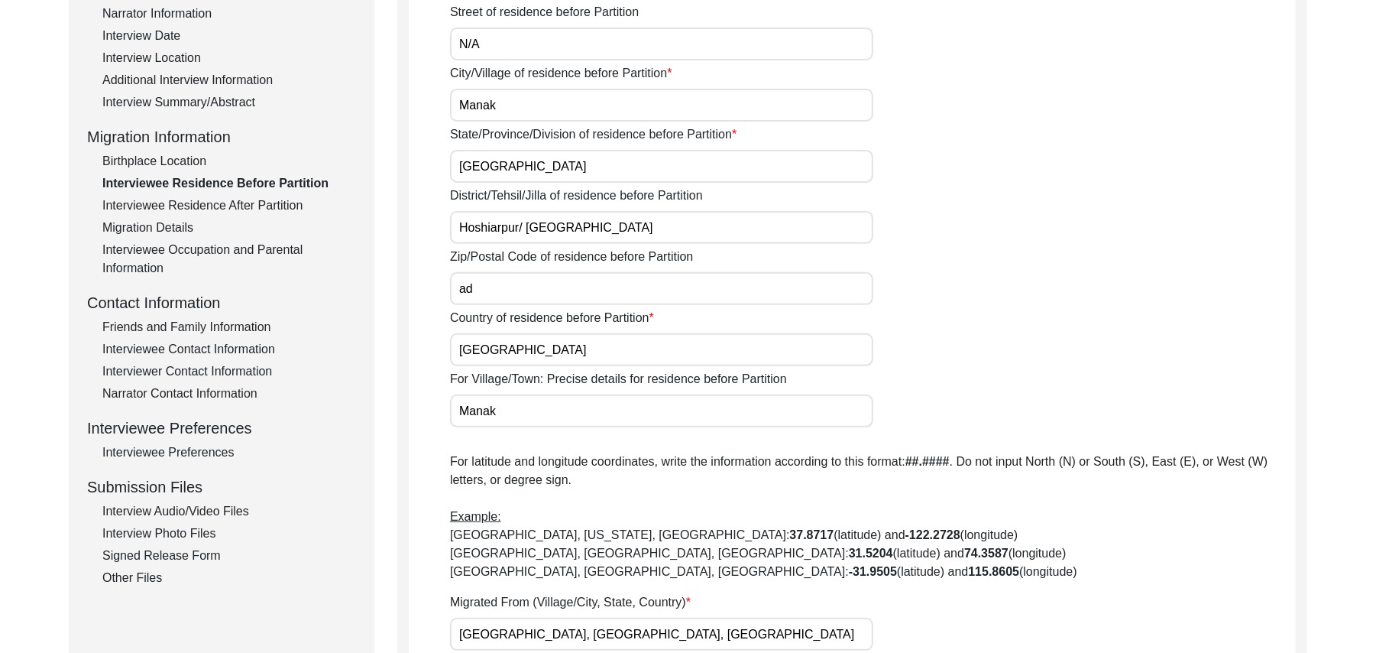
type input "a"
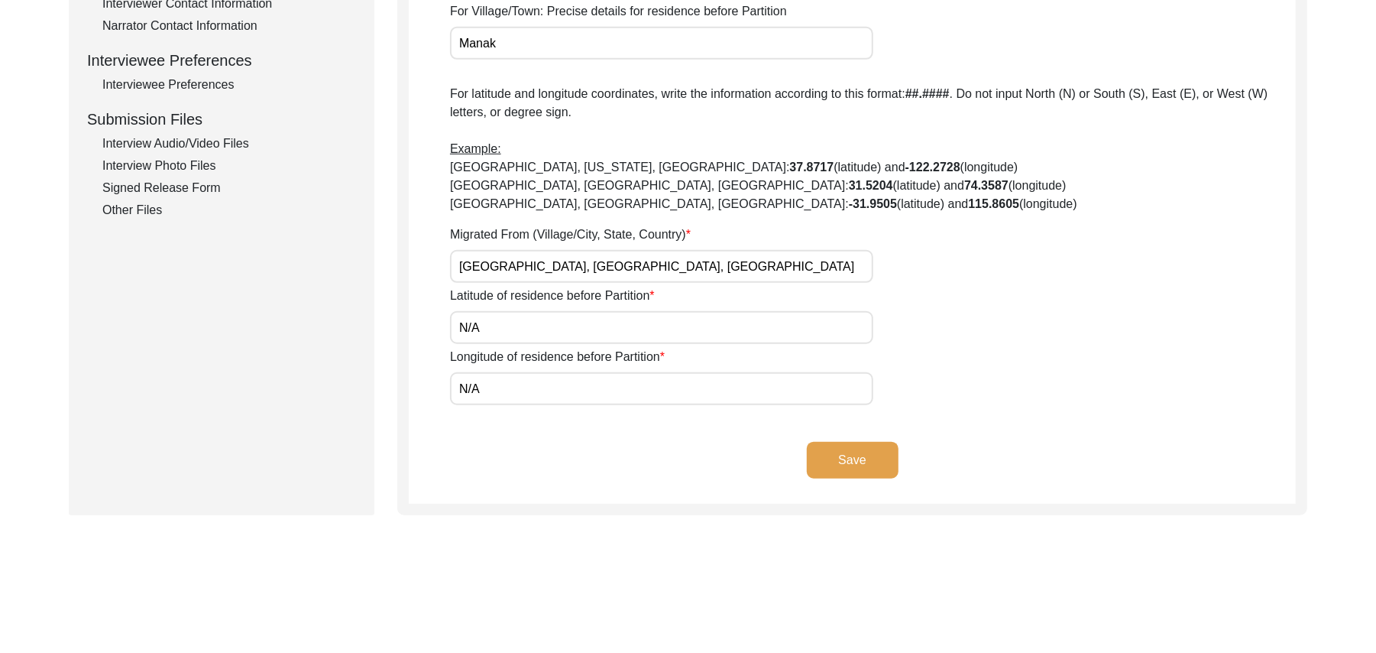
scroll to position [734, 0]
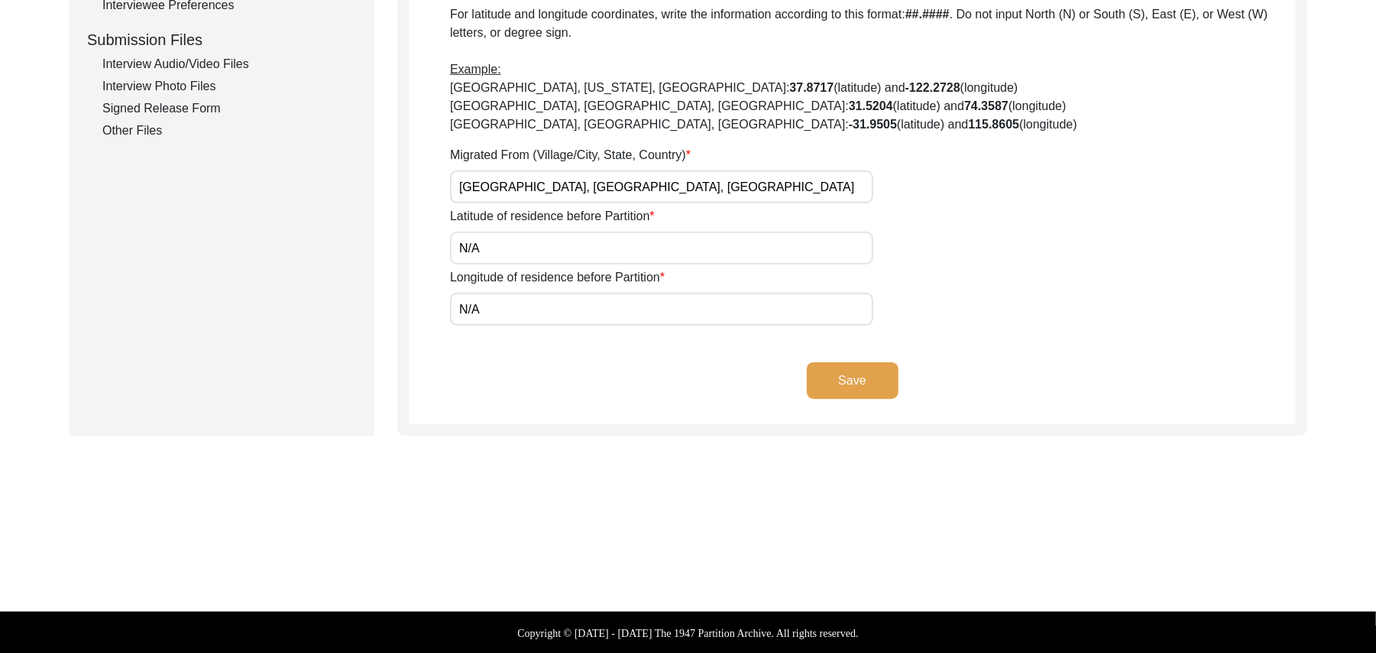
type input "144205"
click at [870, 370] on button "Save" at bounding box center [853, 380] width 92 height 37
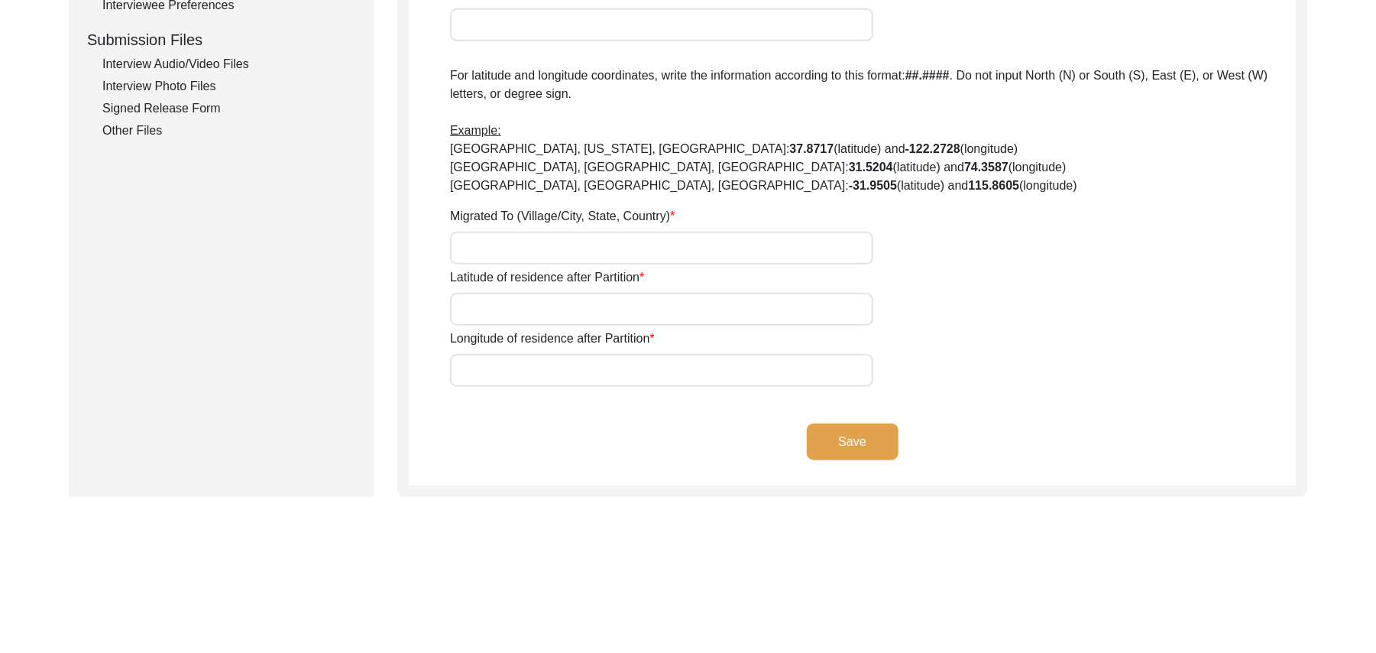
type input "Yes"
type input "N/A"
type input "Chak 391JB Kainthan"
type input "Toba Tek Singh/ Toba Tek Singh"
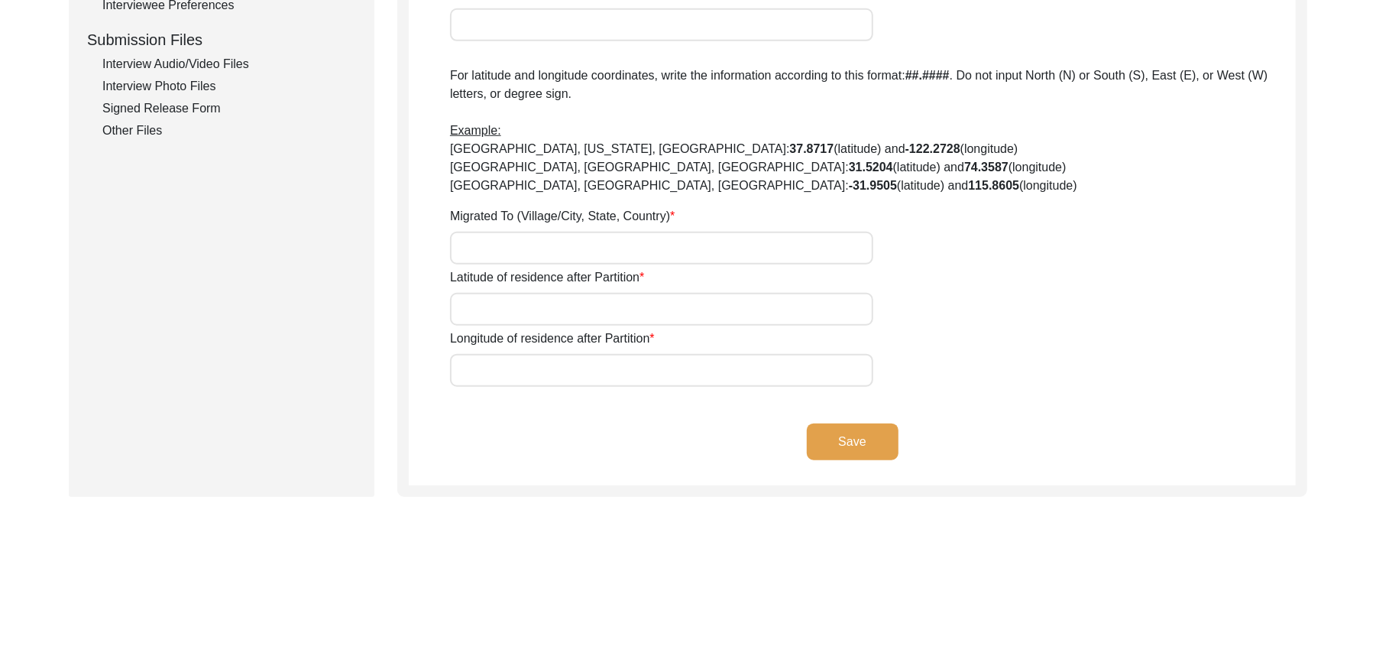
type input "Punjab"
type input "Pakistan"
type input "36050"
type input "Chak 391JB Kainthan"
type input "Chak 391JB Kainthan, Punjab, Pakistan"
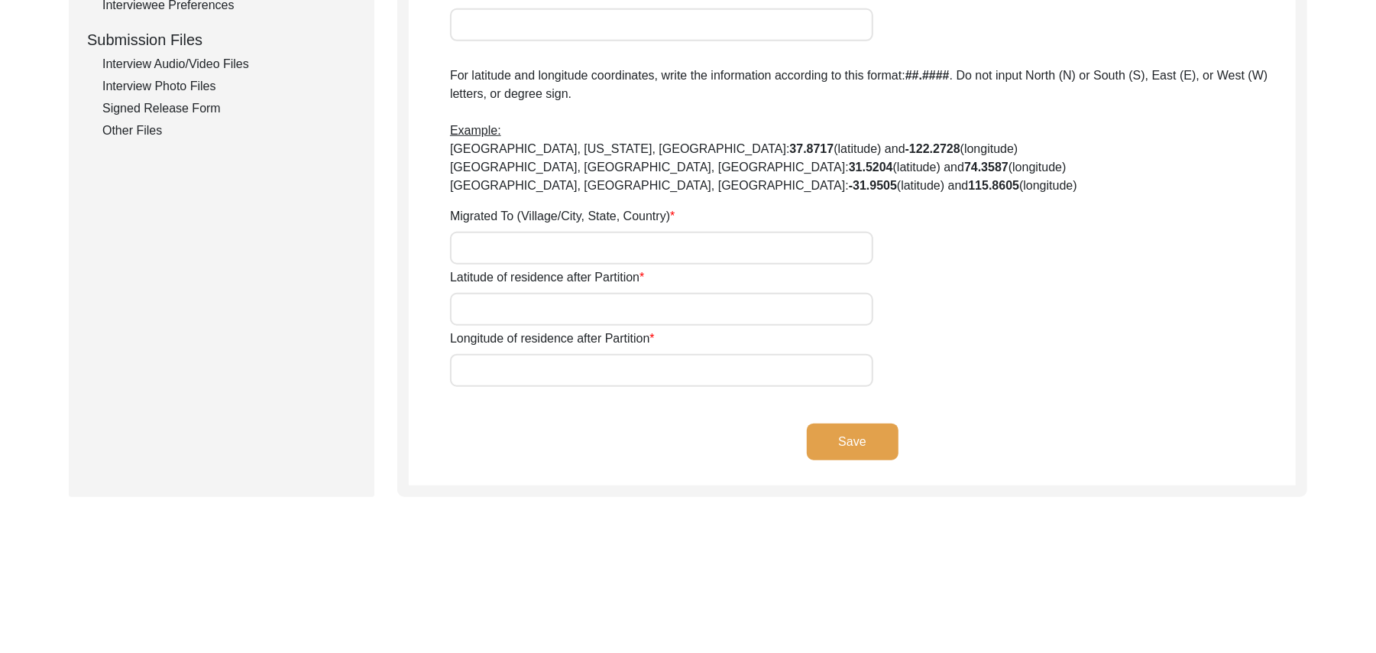
type input "N/A"
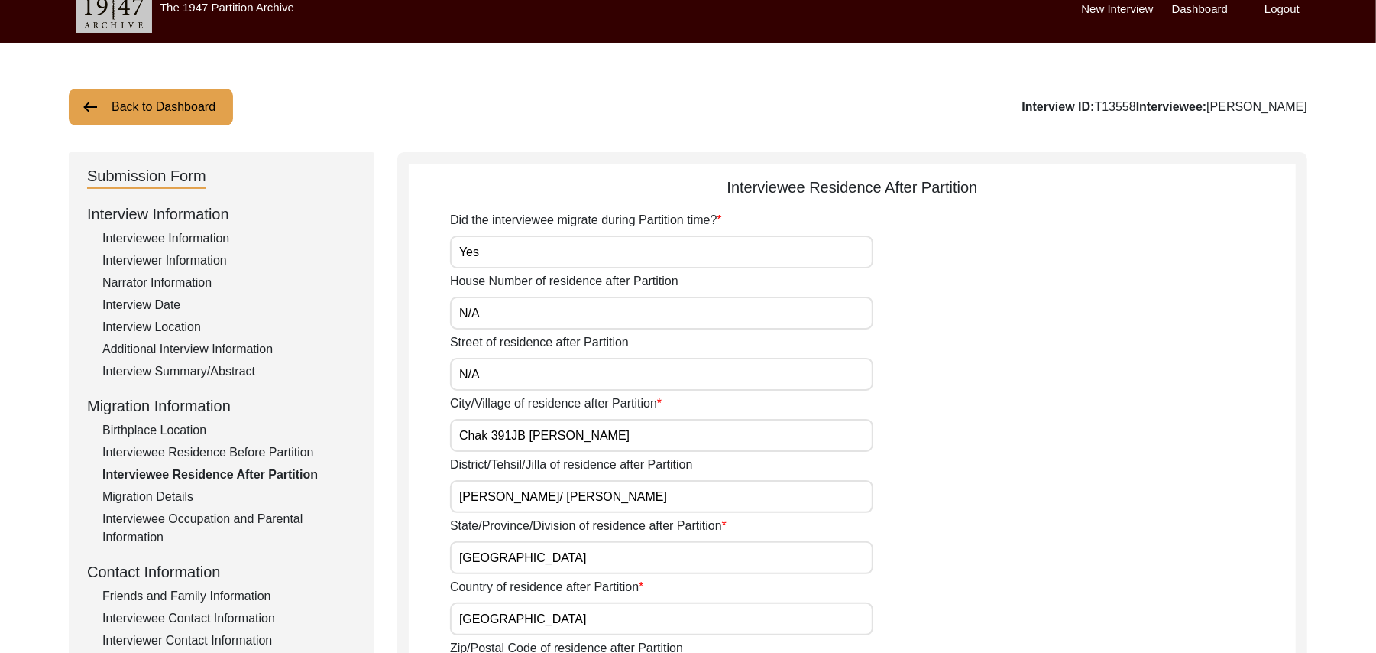
scroll to position [13, 0]
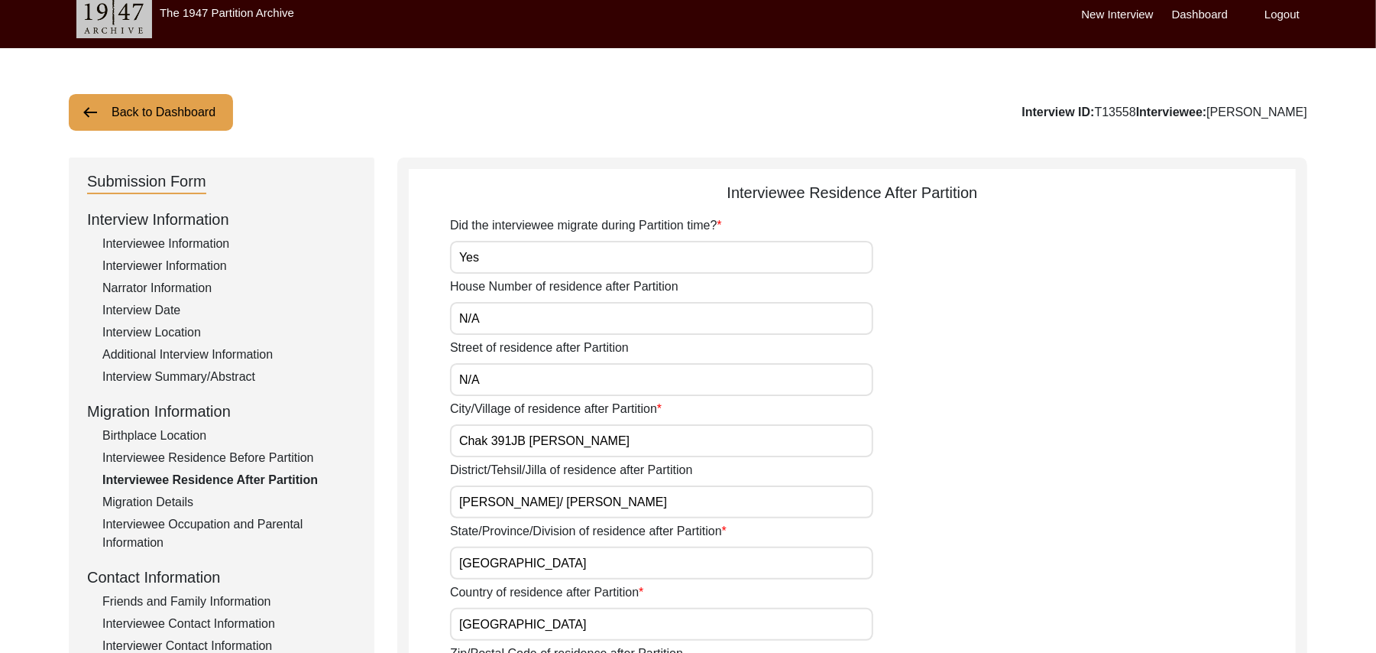
click at [197, 102] on button "Back to Dashboard" at bounding box center [151, 112] width 164 height 37
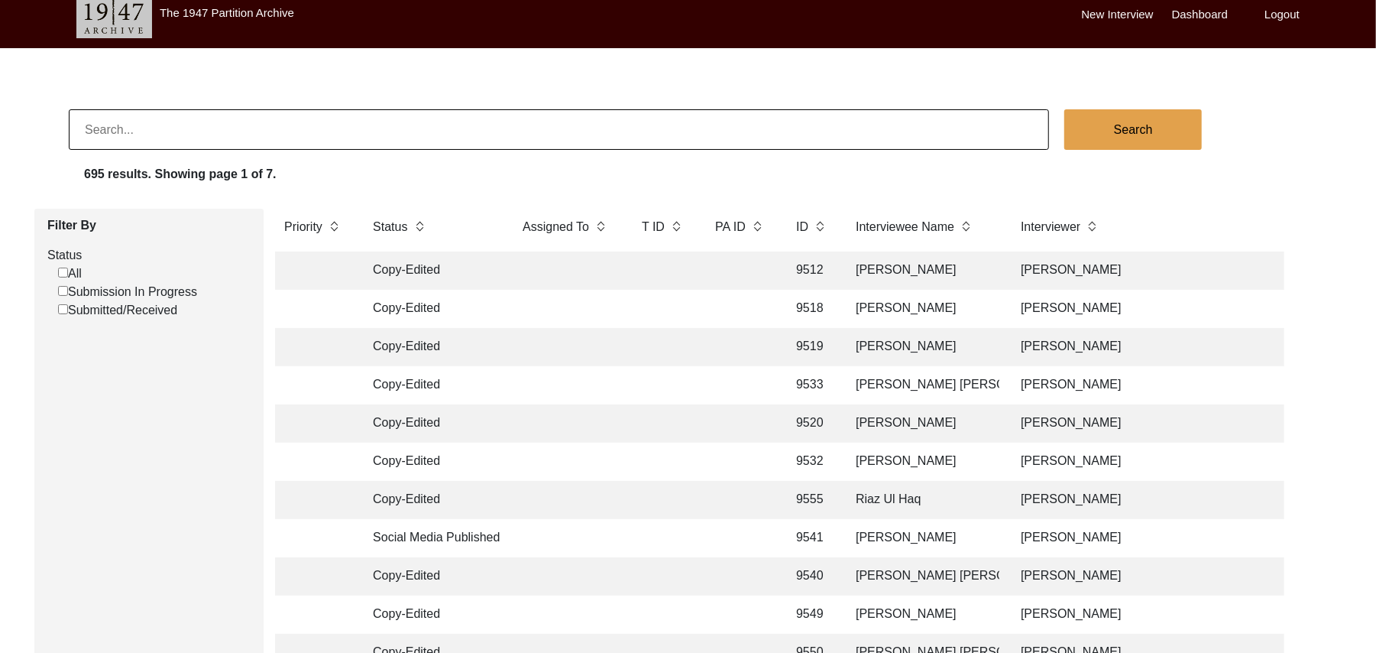
click at [59, 289] on input "Submission In Progress" at bounding box center [63, 291] width 10 height 10
checkbox input "false"
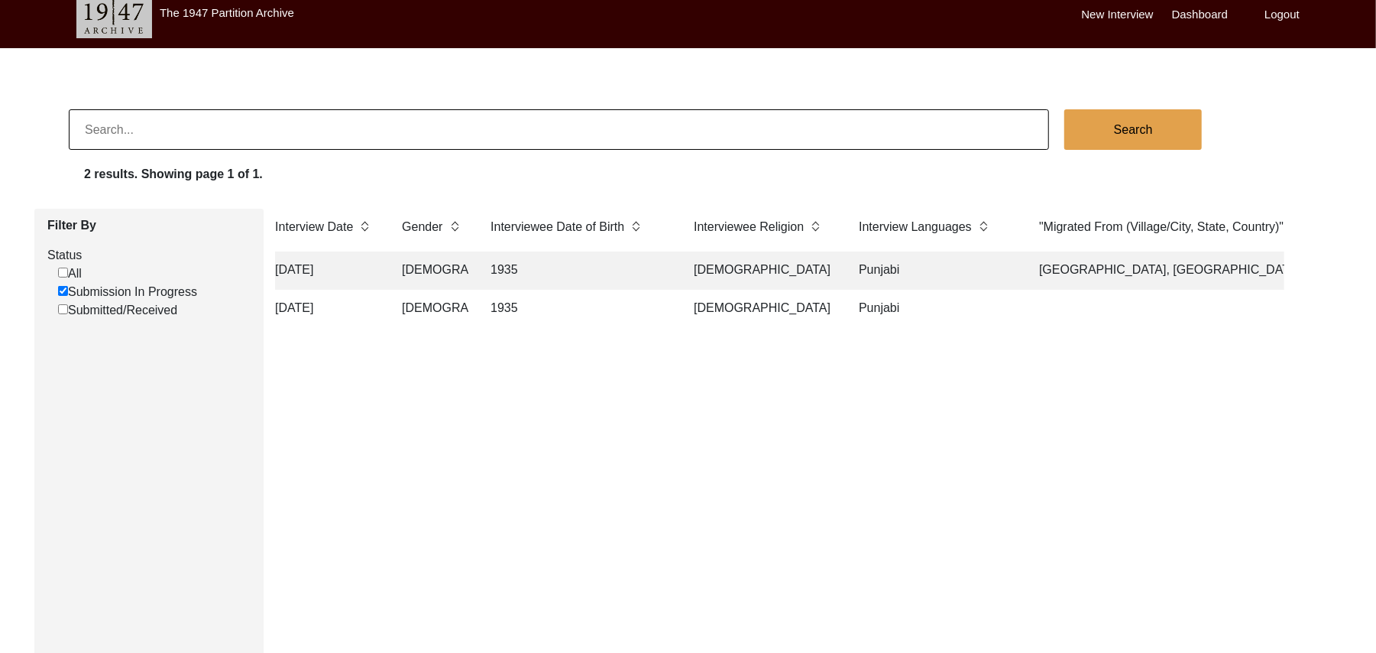
scroll to position [0, 1348]
click at [885, 306] on td "Punjabi" at bounding box center [929, 309] width 168 height 38
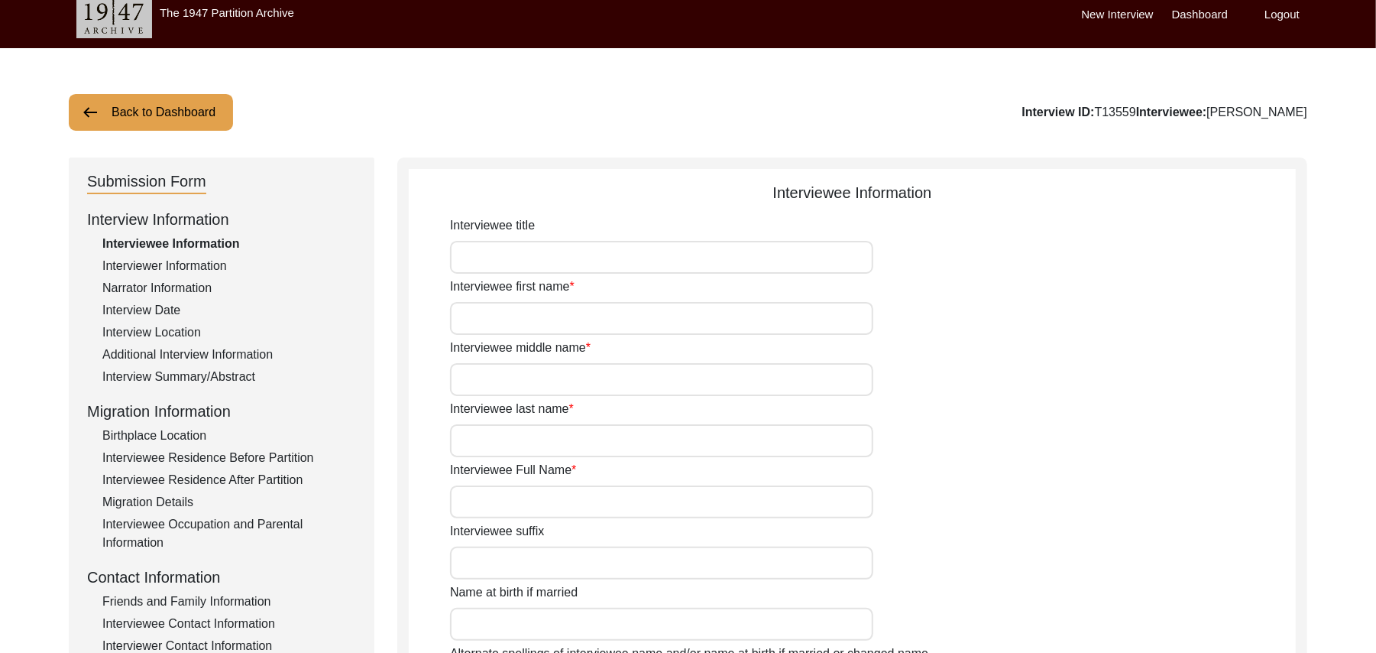
type input "Mr"
type input "Nazir"
type input "Ahmed"
type input "N/A"
type input "[PERSON_NAME]"
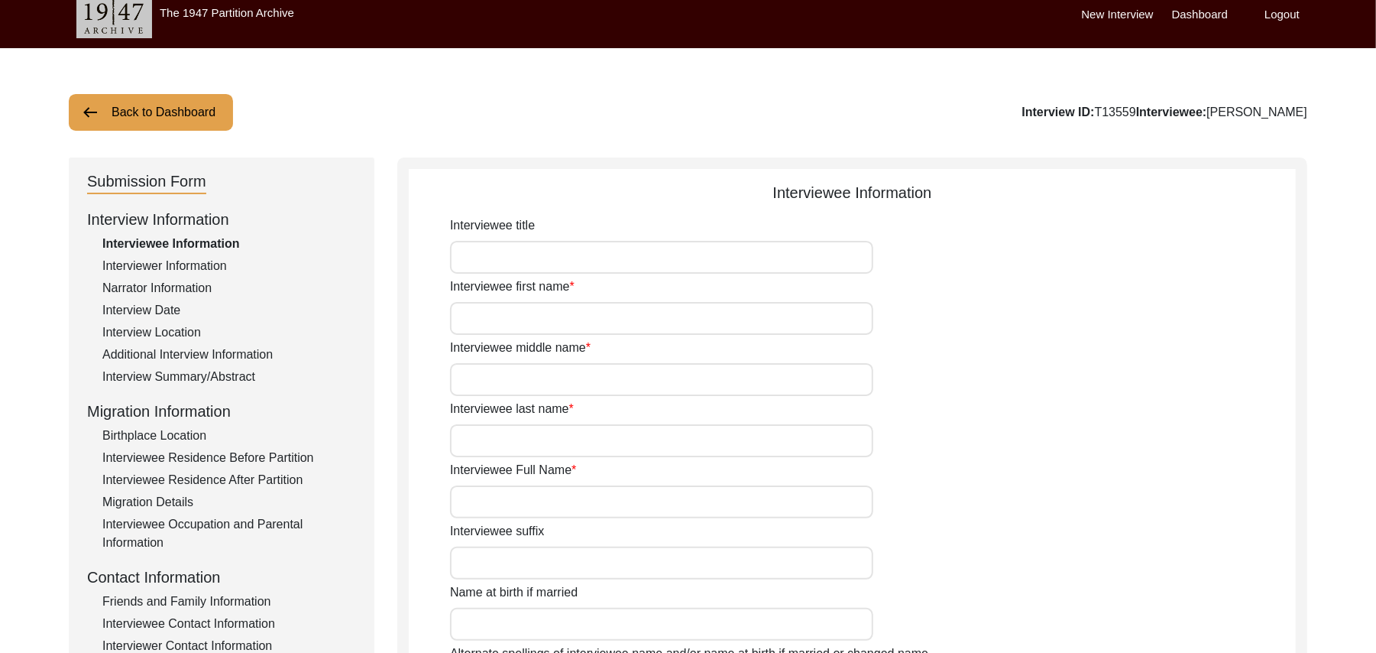
type input "N/A"
type input "[PERSON_NAME]"
type input "1935"
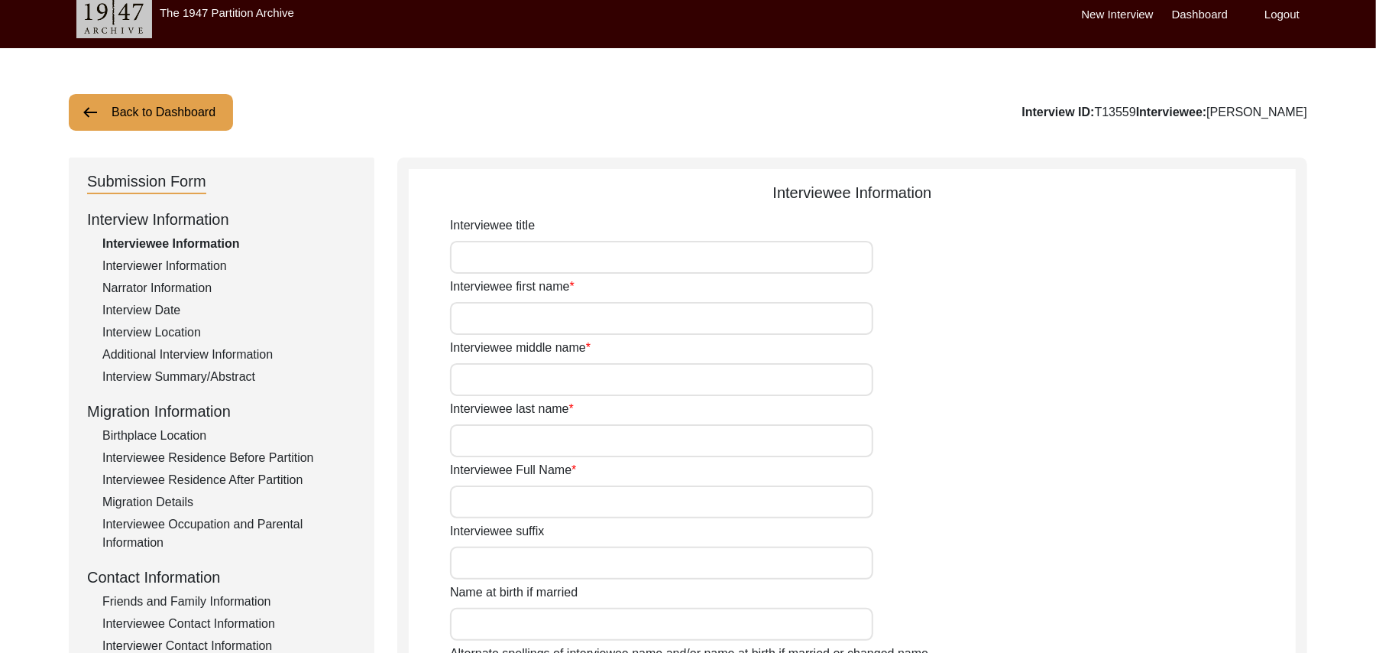
type input "90 Years"
type input "Islam"
type input "N/A"
type textarea "N/A"
type input "Punjabi"
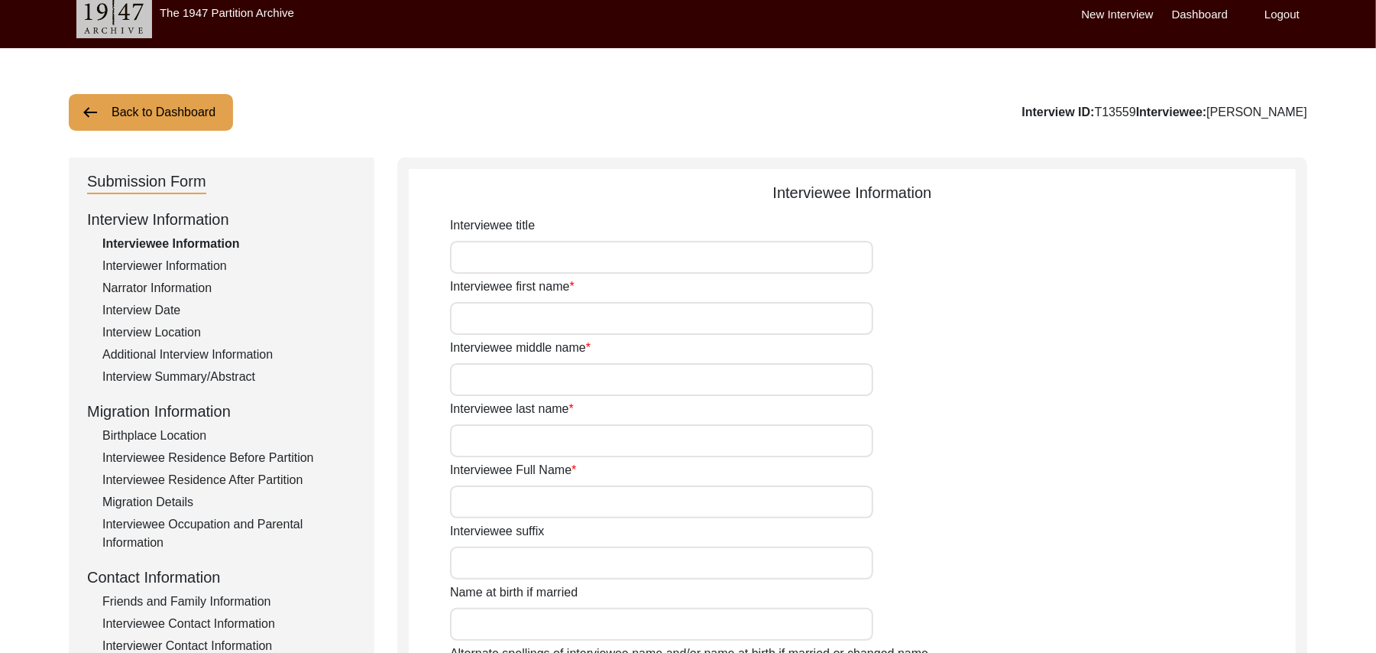
type input "Malwai"
type input "Male"
type input "Araein"
click at [212, 449] on div "Interviewee Residence Before Partition" at bounding box center [229, 458] width 254 height 18
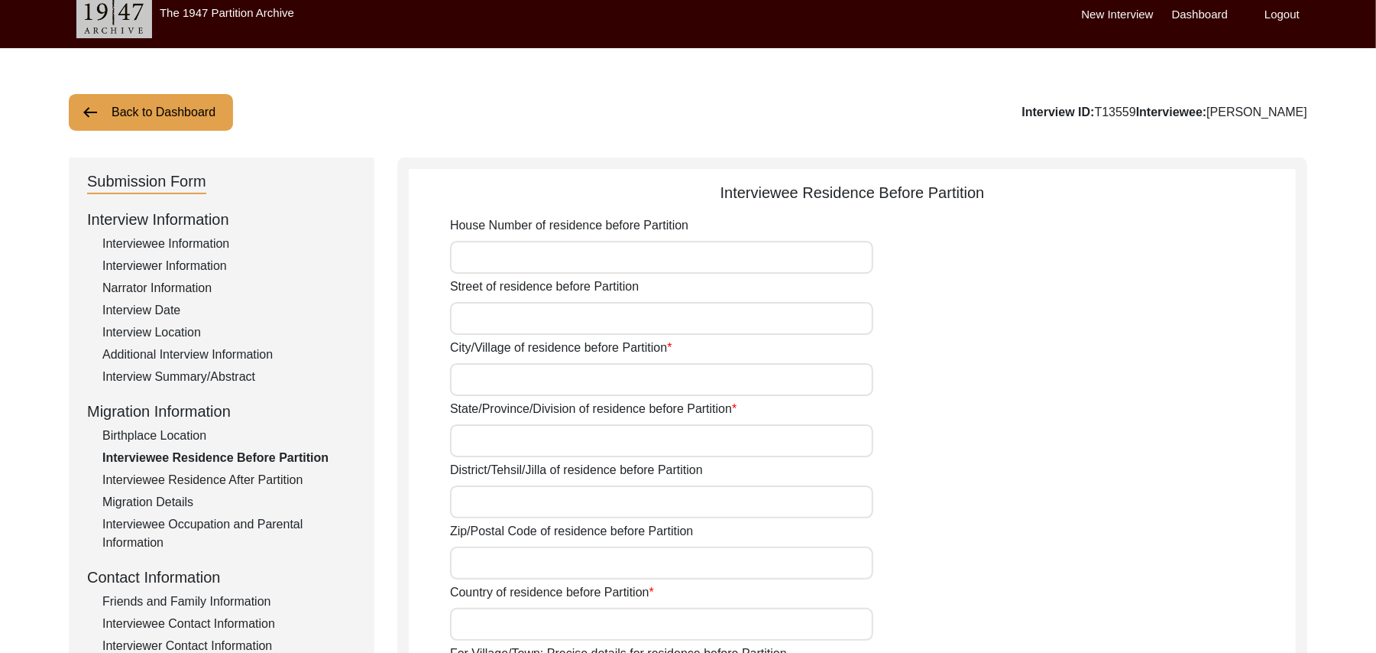
click at [190, 431] on div "Birthplace Location" at bounding box center [229, 435] width 254 height 18
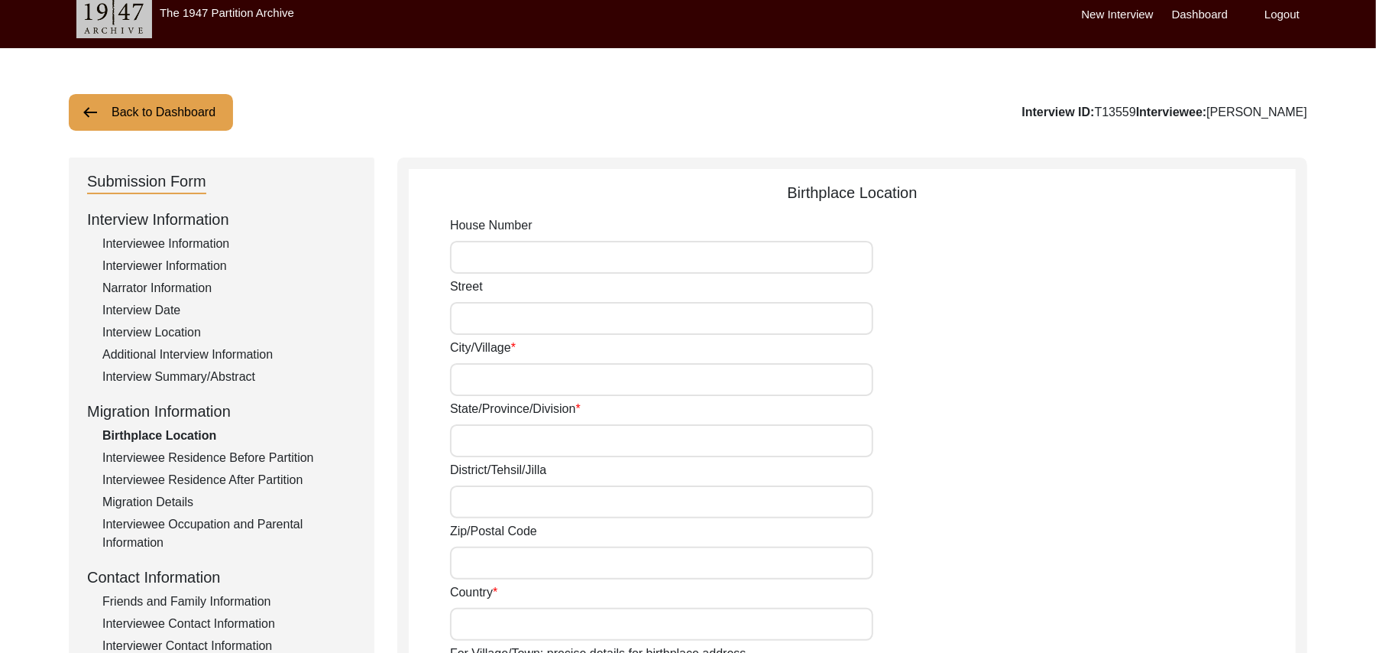
click at [225, 449] on div "Interviewee Residence Before Partition" at bounding box center [229, 458] width 254 height 18
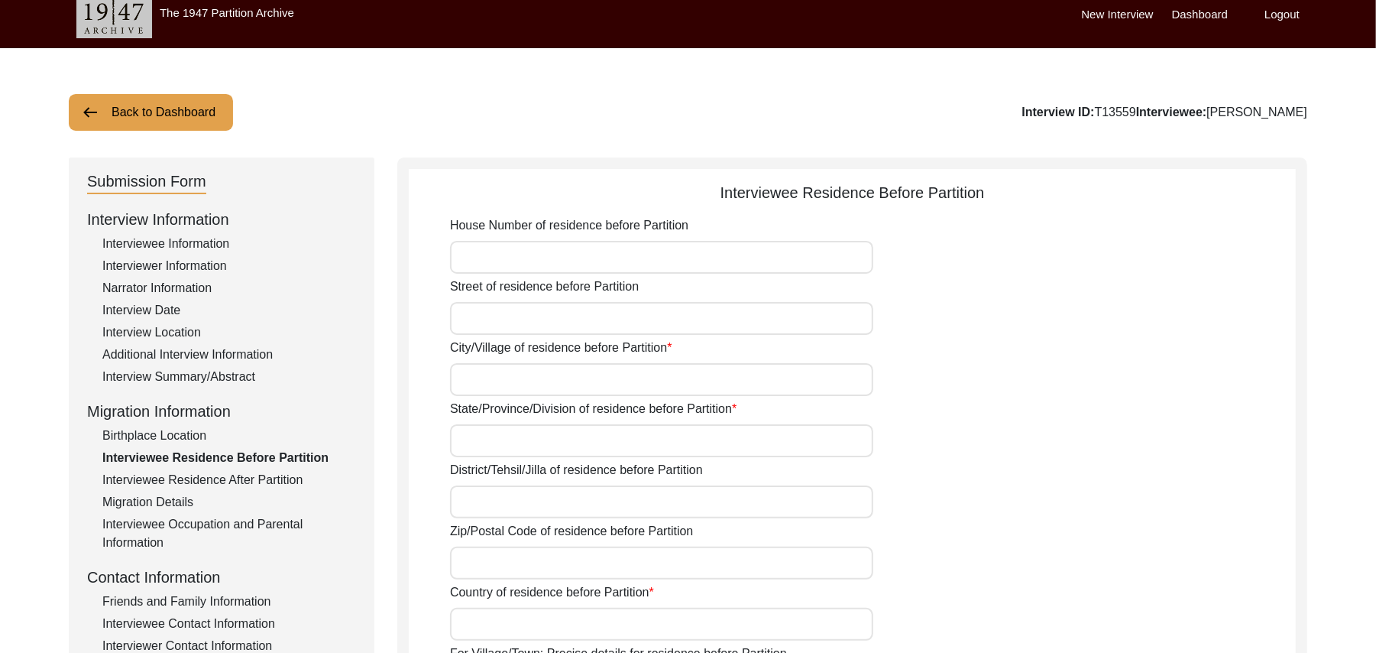
click at [230, 350] on div "Additional Interview Information" at bounding box center [229, 354] width 254 height 18
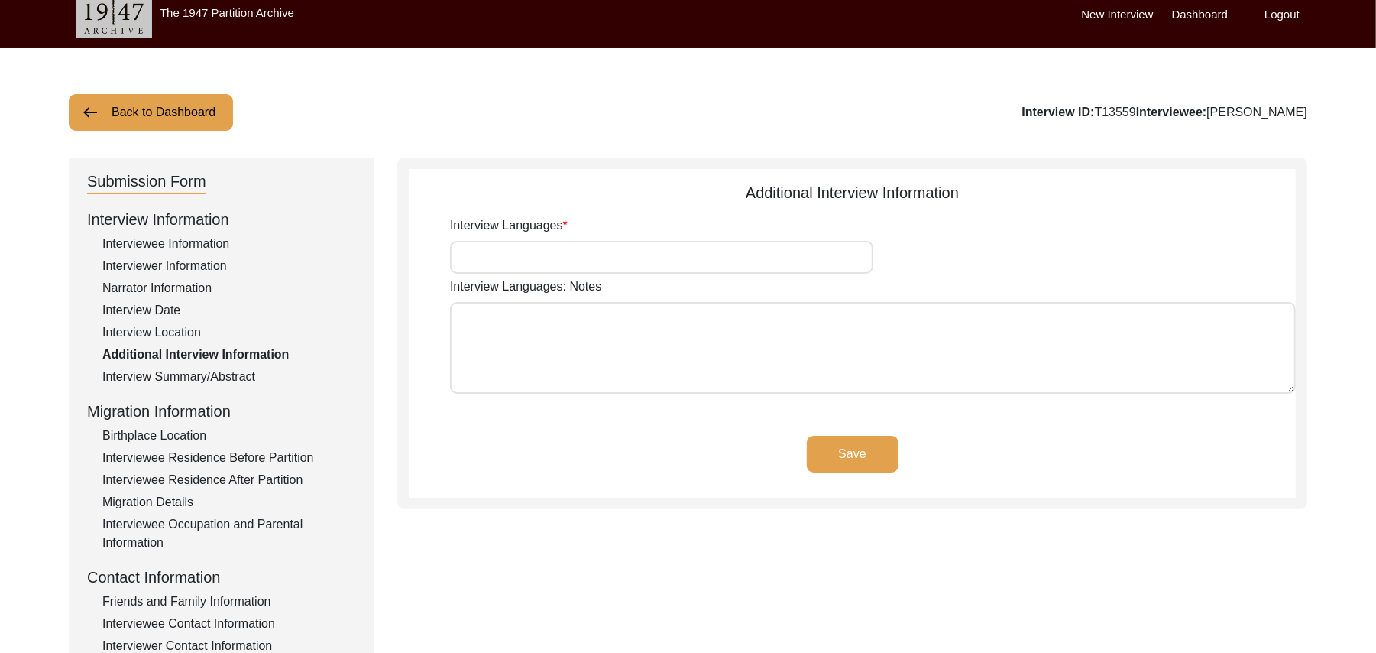
type input "Punjabi"
type textarea "N/A"
click at [191, 429] on div "Birthplace Location" at bounding box center [229, 435] width 254 height 18
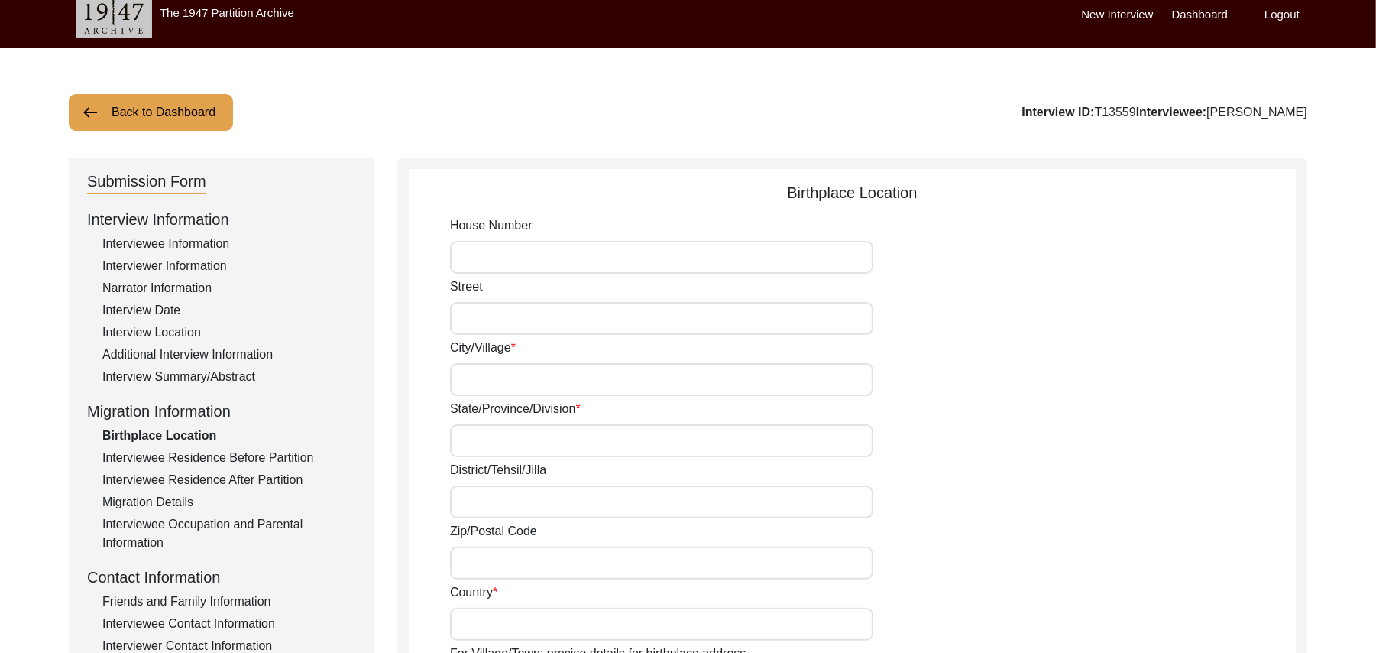
click at [215, 477] on div "Interviewee Residence After Partition" at bounding box center [229, 480] width 254 height 18
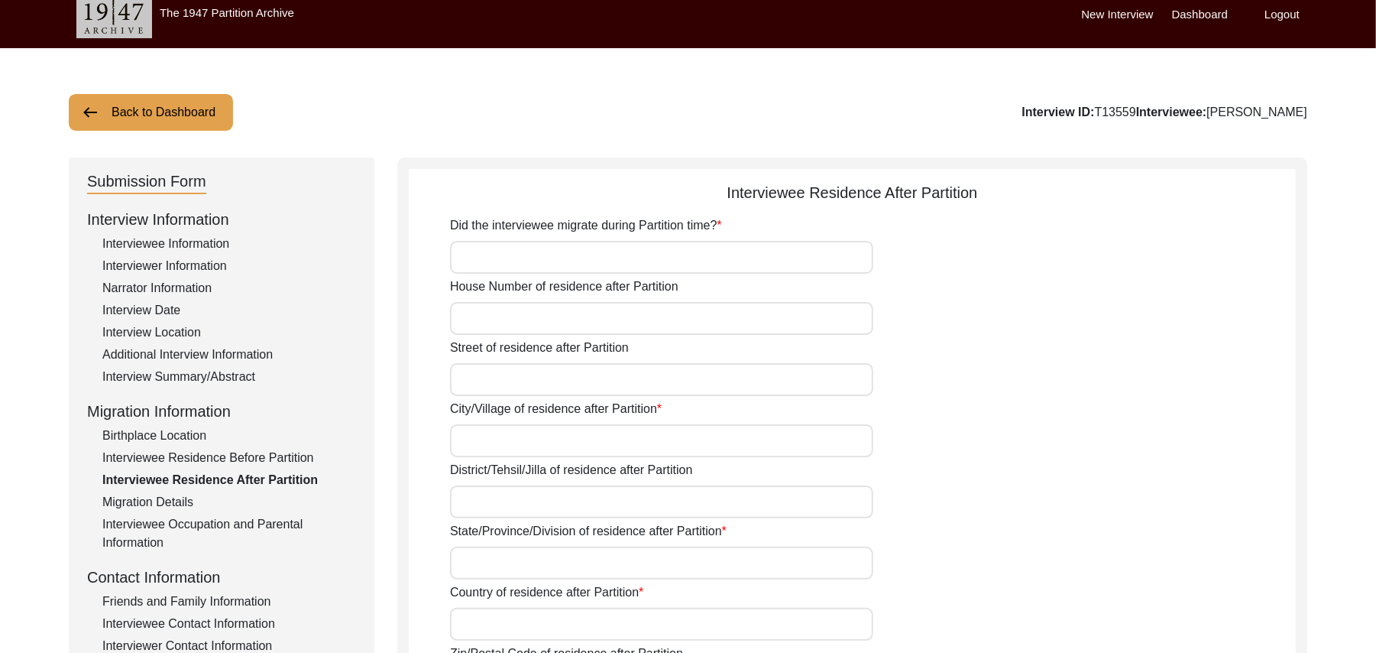
click at [245, 355] on div "Additional Interview Information" at bounding box center [229, 354] width 254 height 18
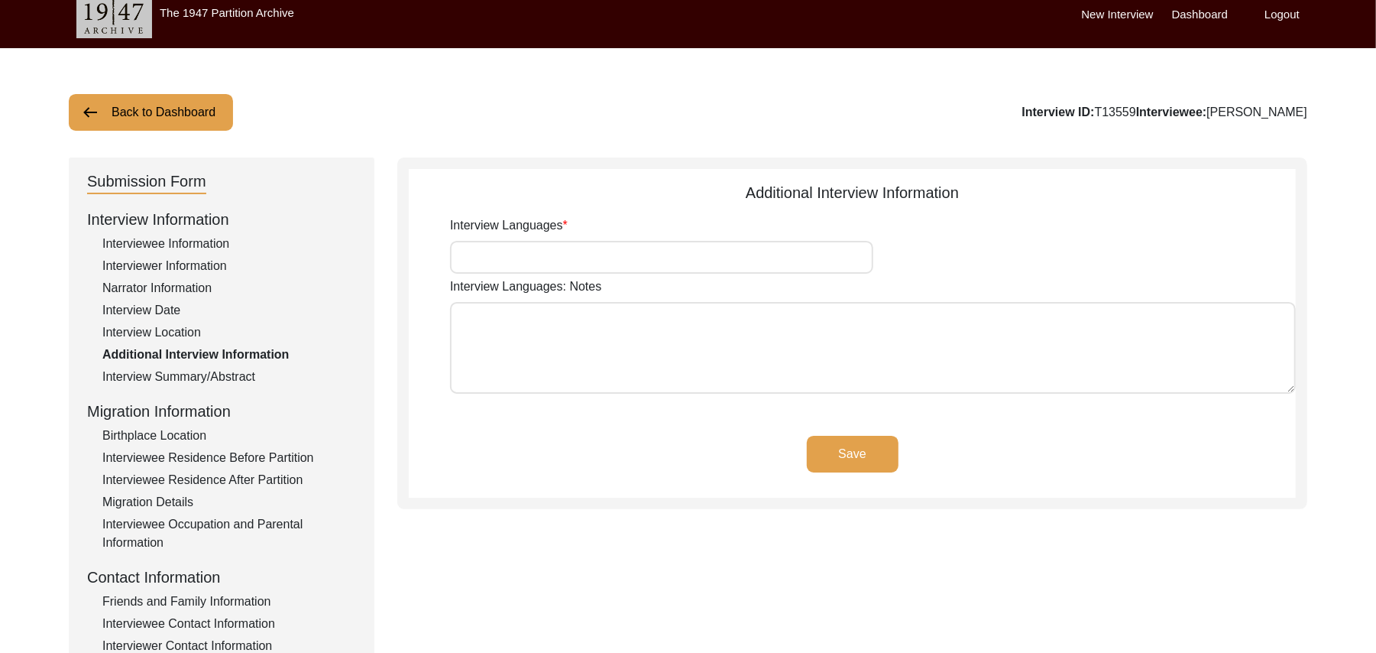
type input "Punjabi"
type textarea "N/A"
click at [193, 435] on div "Birthplace Location" at bounding box center [229, 435] width 254 height 18
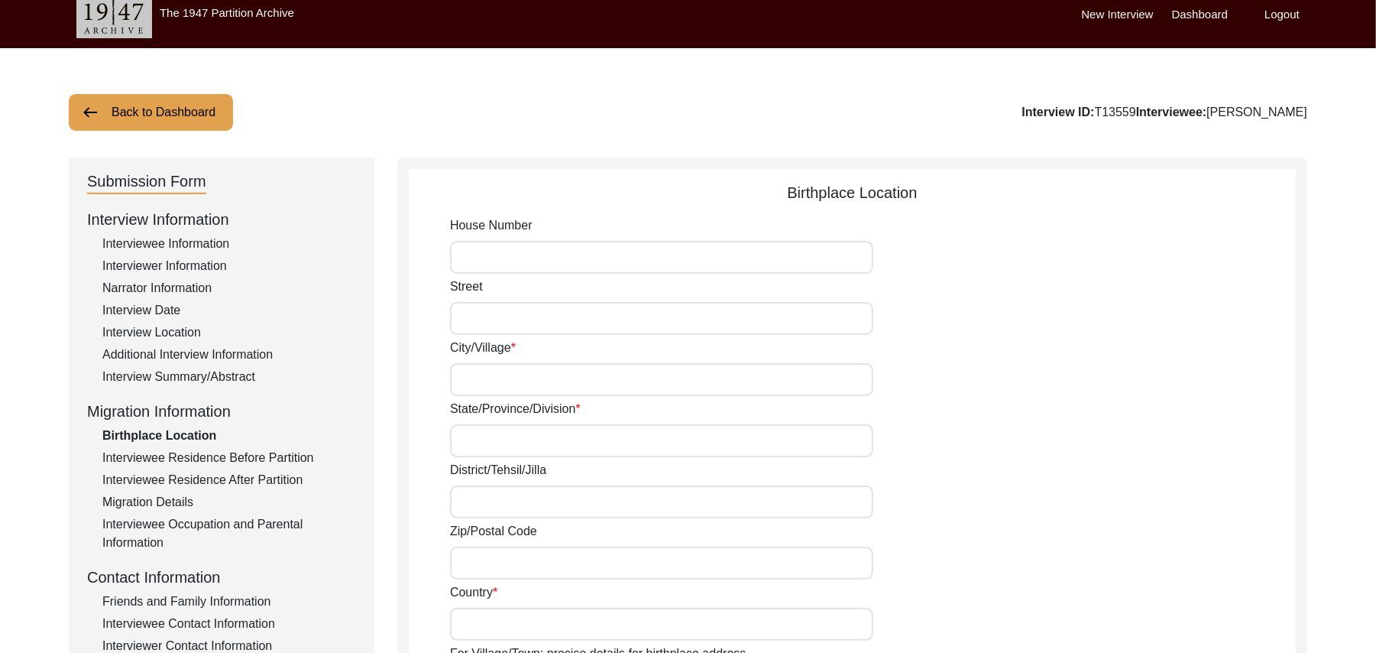
click at [483, 264] on input "House Number" at bounding box center [661, 257] width 423 height 33
type input "N/A"
click at [481, 316] on input "Street" at bounding box center [661, 318] width 423 height 33
paste input "N/A"
type input "N/A"
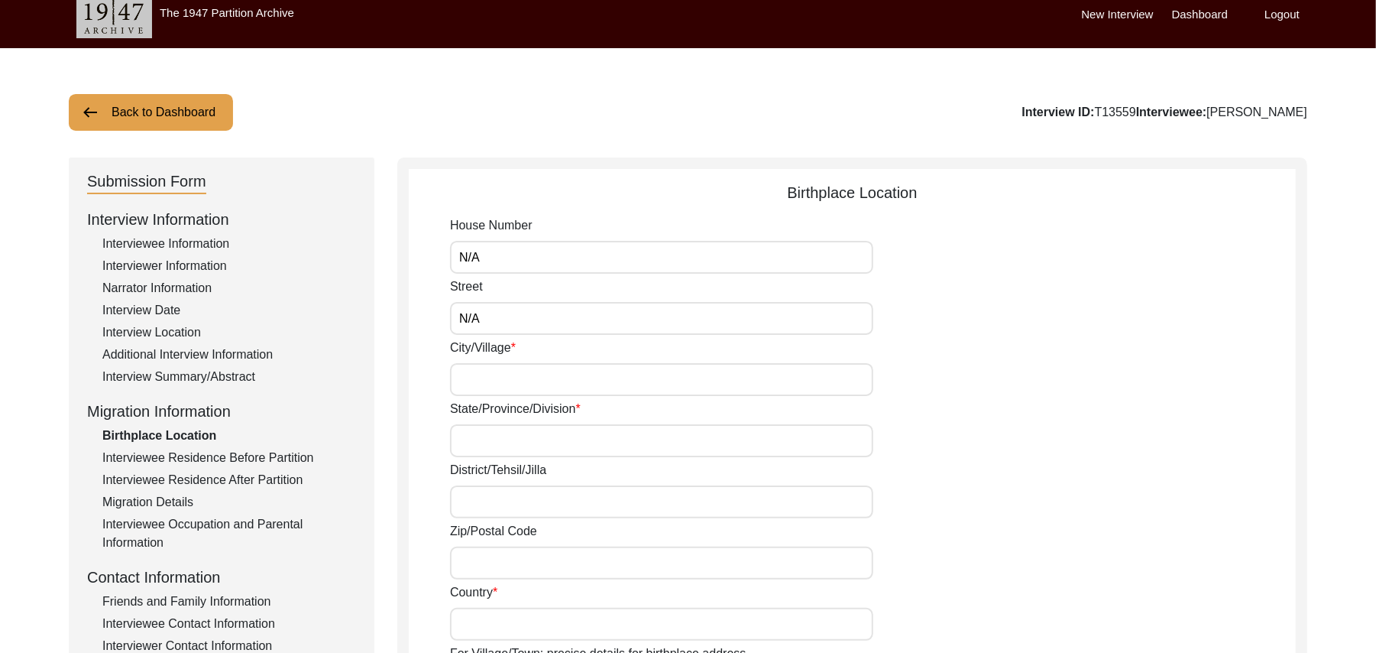
click at [481, 376] on input "City/Village" at bounding box center [661, 379] width 423 height 33
type input "Chak 391JB Bajwara"
click at [472, 446] on input "State/Province/Division" at bounding box center [661, 440] width 423 height 33
type input "Punjab"
click at [475, 505] on input "District/Tehsil/Jilla" at bounding box center [661, 501] width 423 height 33
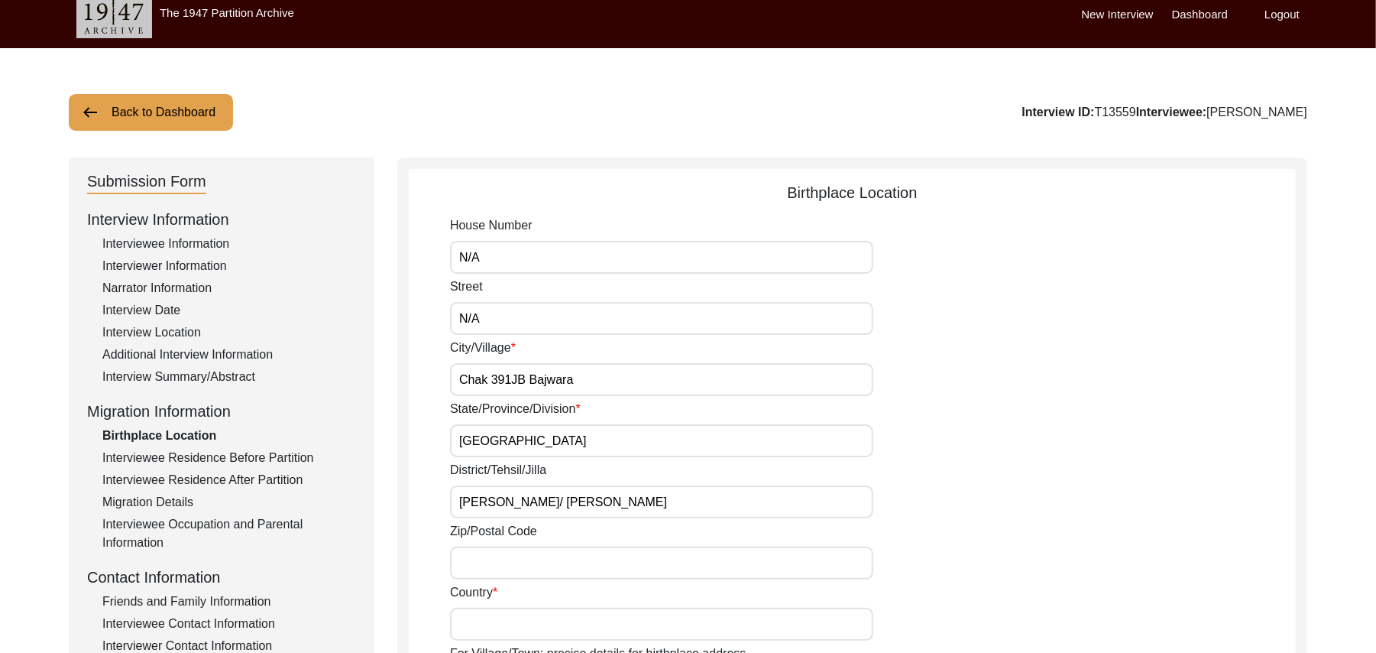
type input "Toba Tek Singh/ Toba Tek Singh"
click at [481, 569] on input "Zip/Postal Code" at bounding box center [661, 562] width 423 height 33
type input "36051"
click at [490, 633] on input "Country" at bounding box center [661, 623] width 423 height 33
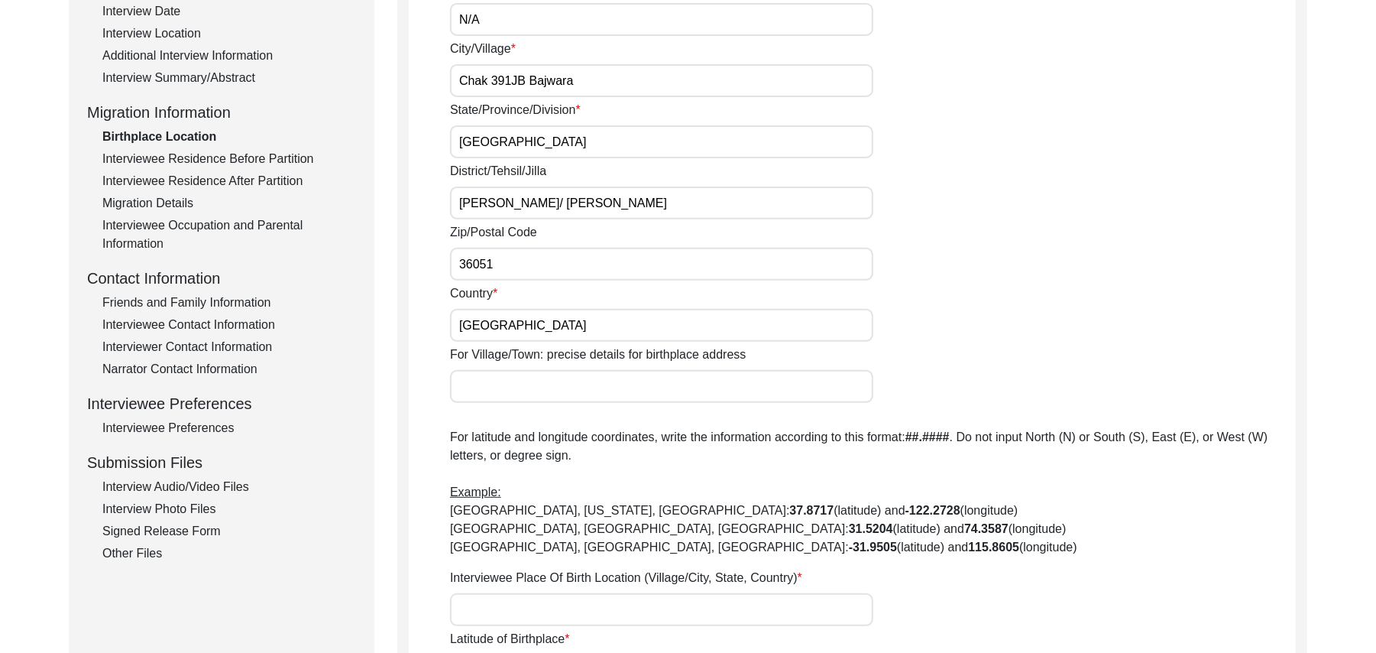
scroll to position [377, 0]
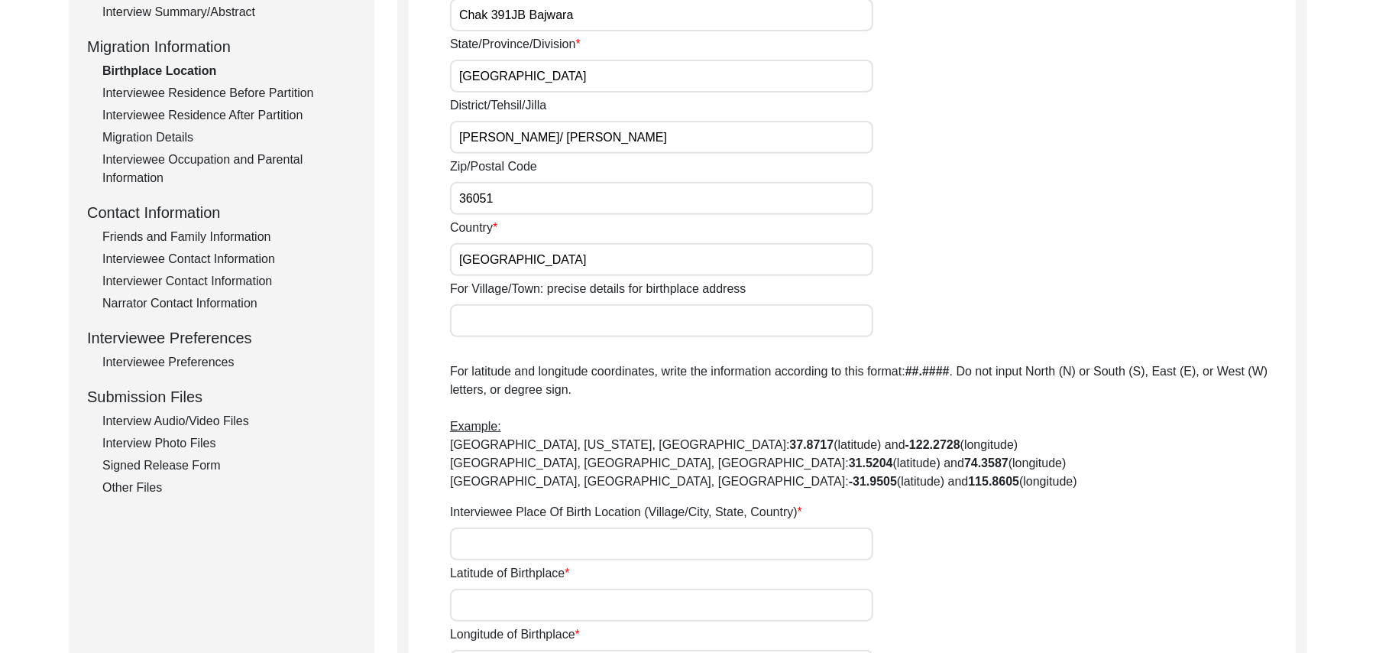
type input "Pakistan"
click at [691, 318] on input "For Village/Town: precise details for birthplace address" at bounding box center [661, 320] width 423 height 33
type input "Chak 390JB Bajwara"
click at [634, 535] on input "Interviewee Place Of Birth Location (Village/City, State, Country)" at bounding box center [661, 543] width 423 height 33
type input "Chak 390 JB Bajwara, Punjab, Pakistan"
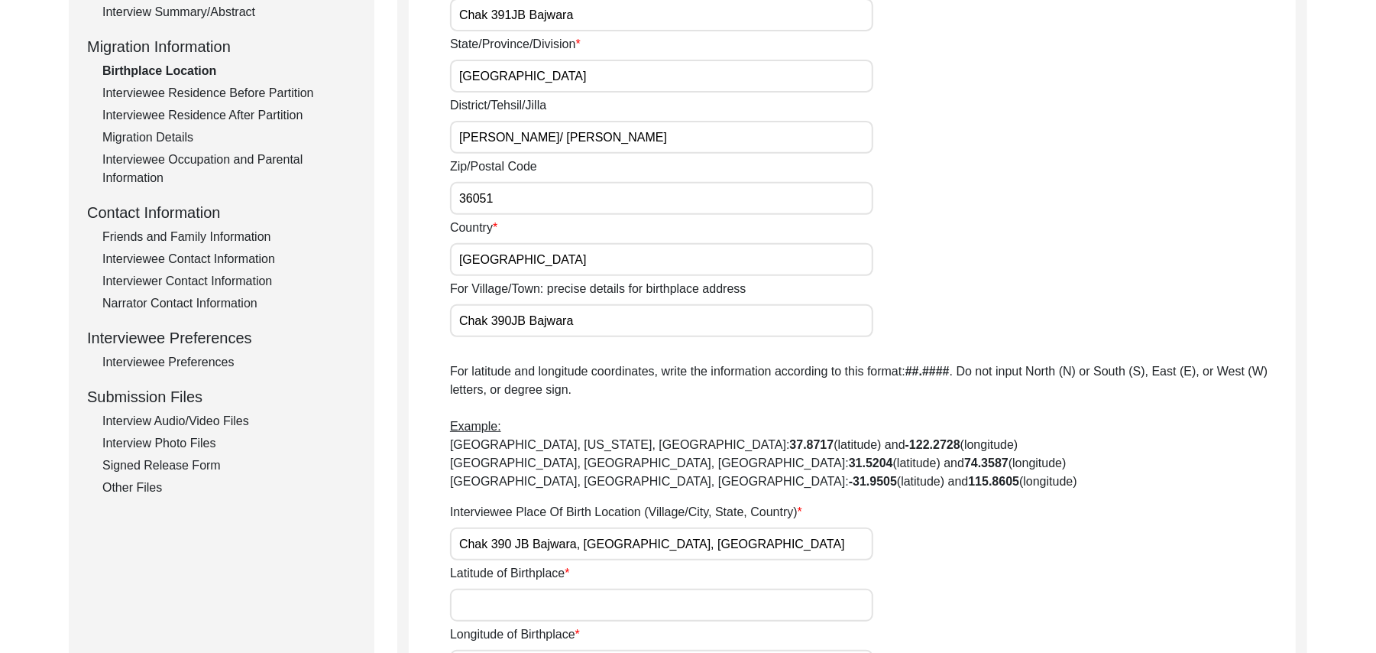
click at [579, 612] on input "Latitude of Birthplace" at bounding box center [661, 604] width 423 height 33
paste input "N/A"
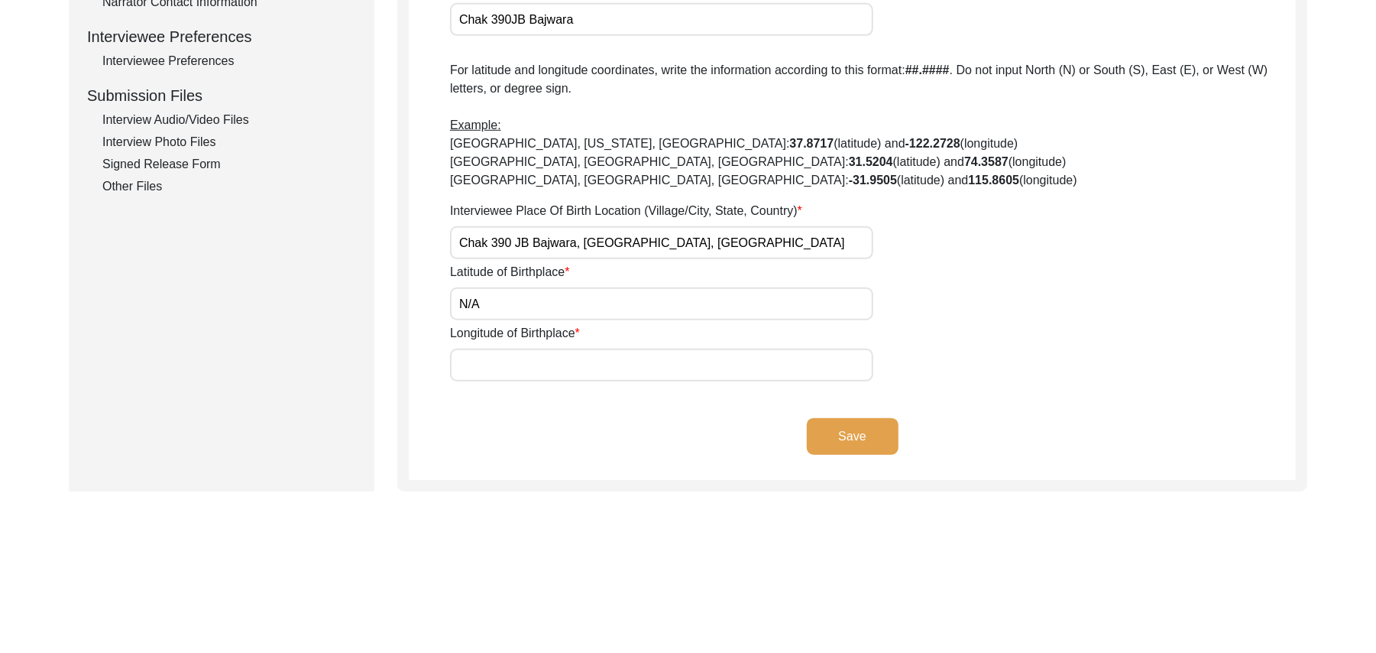
scroll to position [734, 0]
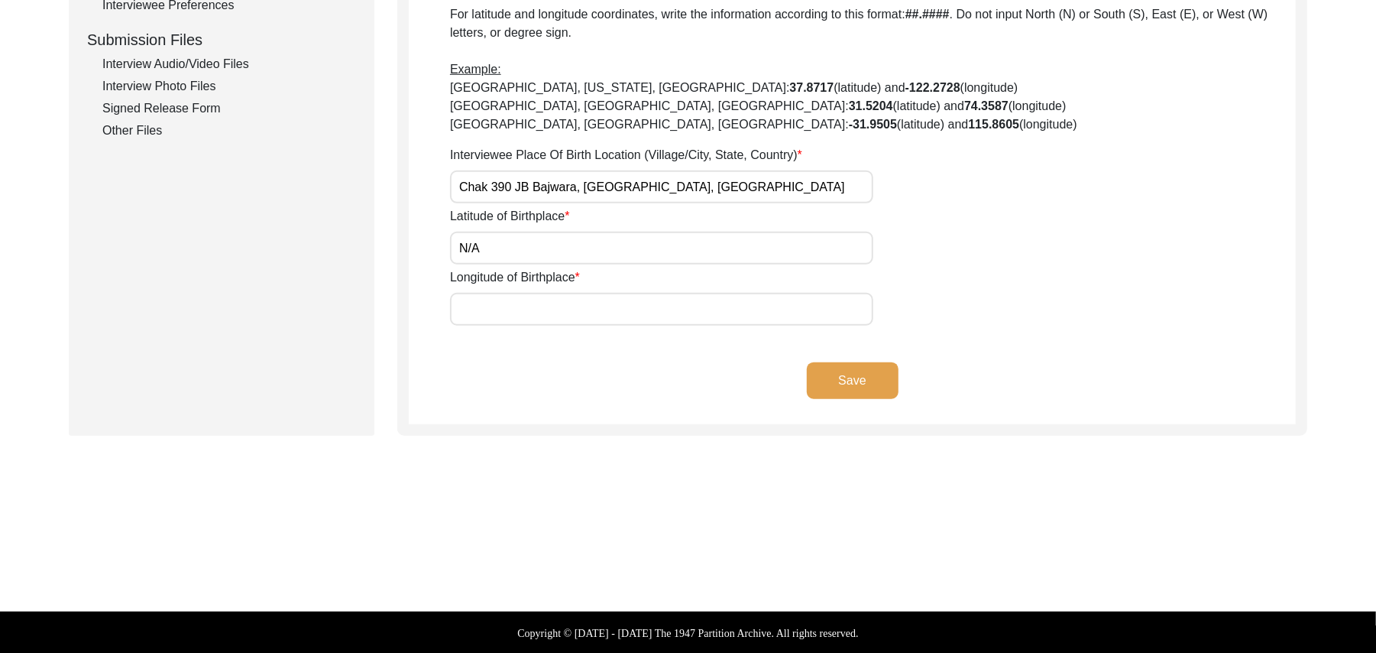
type input "N/A"
click at [660, 318] on input "Longitude of Birthplace" at bounding box center [661, 309] width 423 height 33
paste input "N/A"
type input "N/A"
click at [820, 371] on button "Save" at bounding box center [853, 380] width 92 height 37
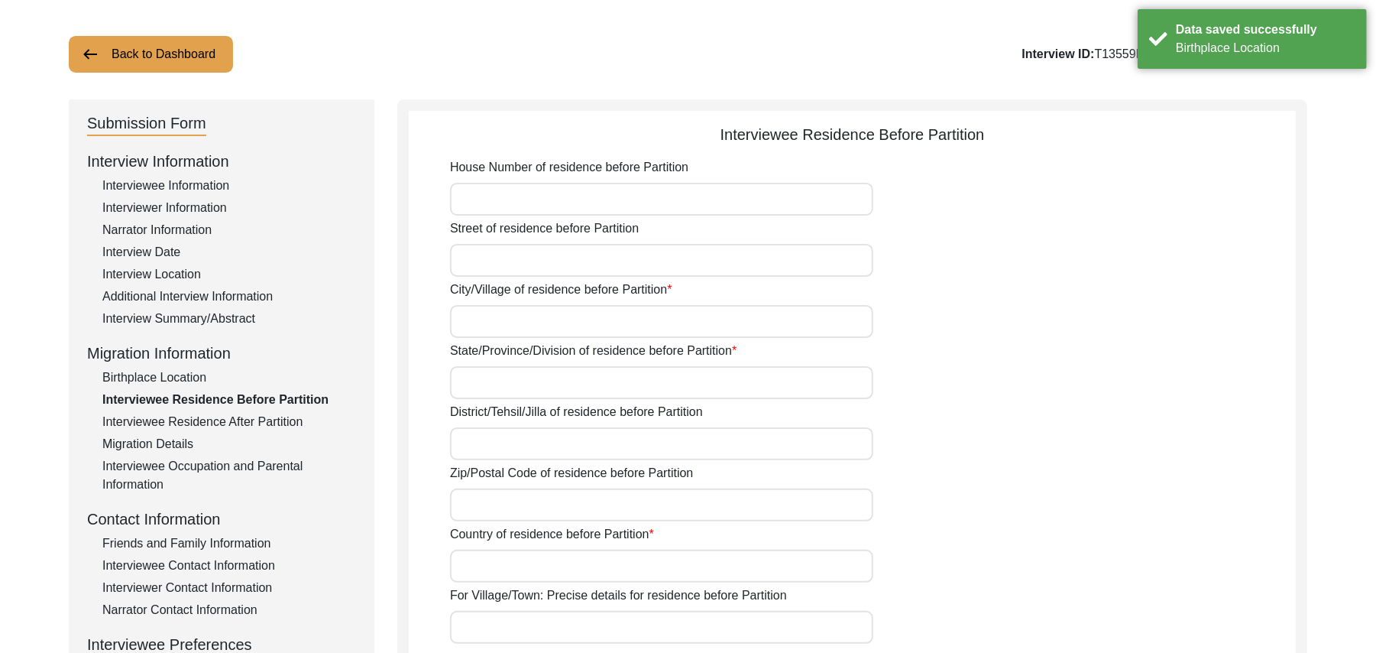
scroll to position [0, 0]
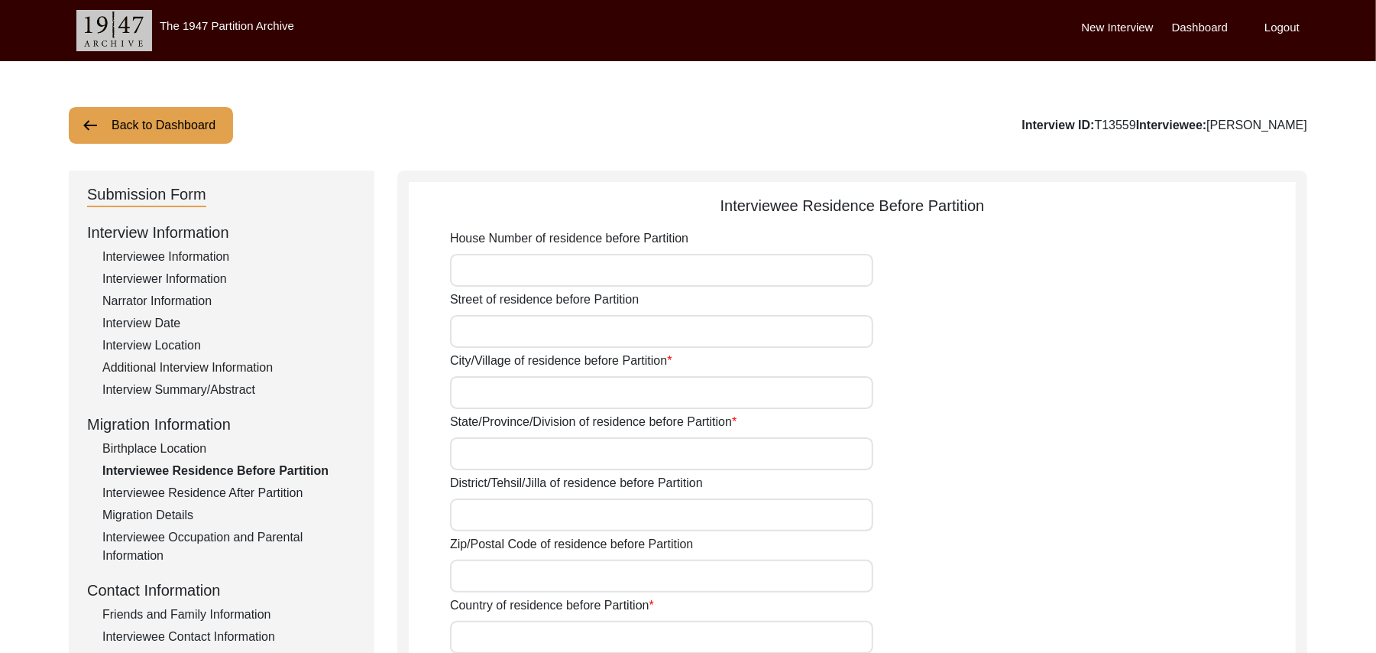
click at [673, 270] on input "House Number of residence before Partition" at bounding box center [661, 270] width 423 height 33
paste input "N/A"
type input "N/A"
click at [624, 319] on input "Street of residence before Partition" at bounding box center [661, 331] width 423 height 33
paste input "N/A"
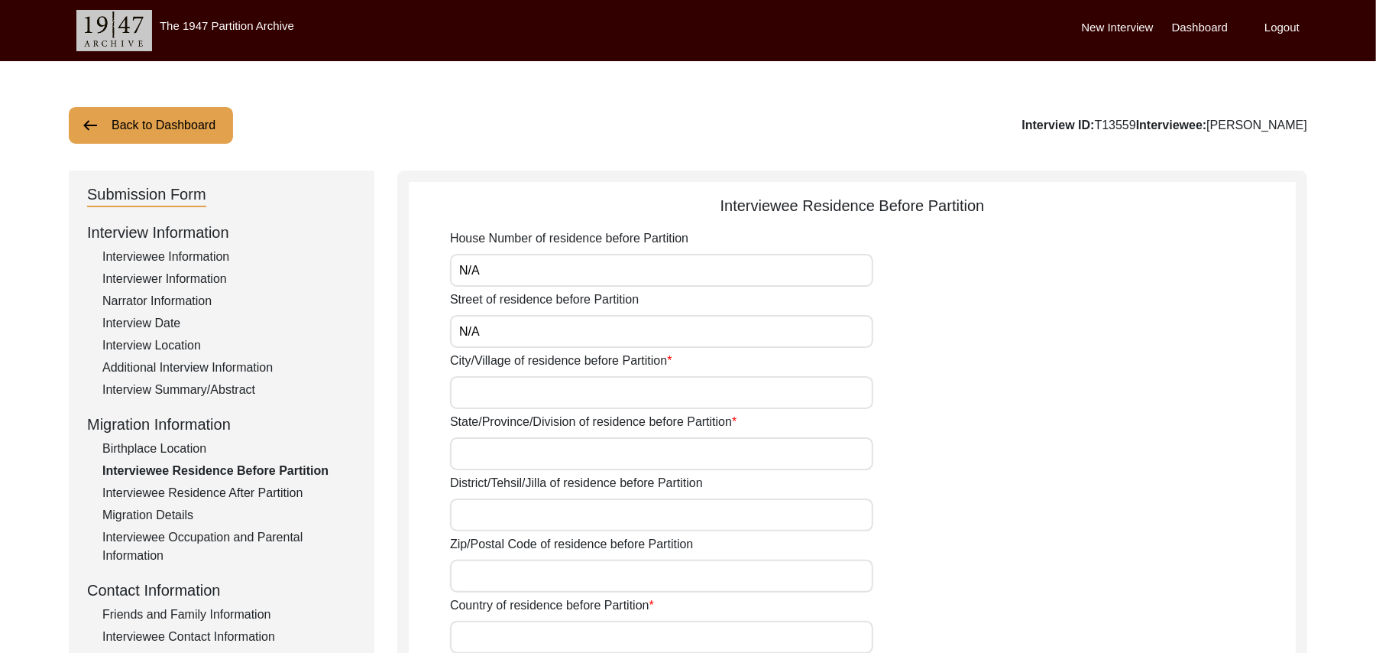
type input "N/A"
click at [572, 398] on input "City/Village of residence before Partition" at bounding box center [661, 392] width 423 height 33
type input "Chak 390JB Bajwara"
click at [530, 465] on input "State/Province/Division of residence before Partition" at bounding box center [661, 453] width 423 height 33
type input "Punjab"
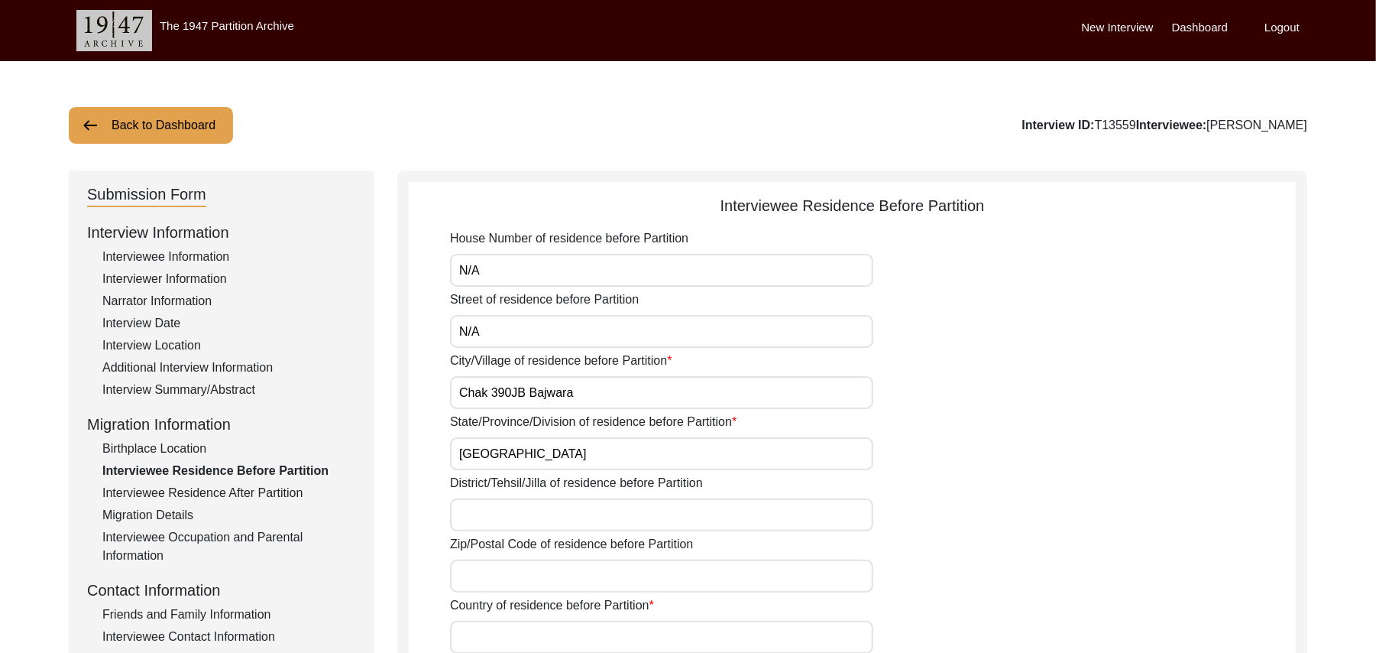
click at [520, 511] on input "District/Tehsil/Jilla of residence before Partition" at bounding box center [661, 514] width 423 height 33
type input "Toba Tek Singh/ Toba Tek Singh"
click at [515, 581] on input "Zip/Postal Code of residence before Partition" at bounding box center [661, 575] width 423 height 33
type input "36051"
click at [518, 642] on input "Country of residence before Partition" at bounding box center [661, 636] width 423 height 33
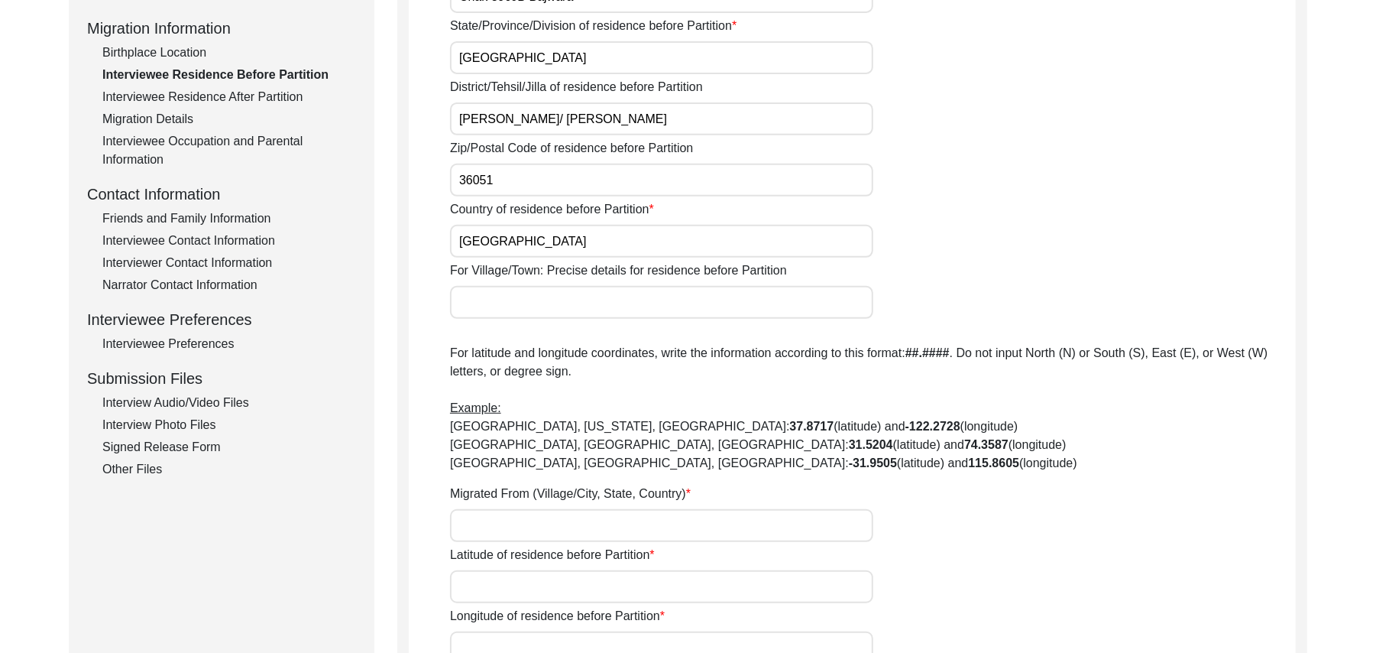
scroll to position [478, 0]
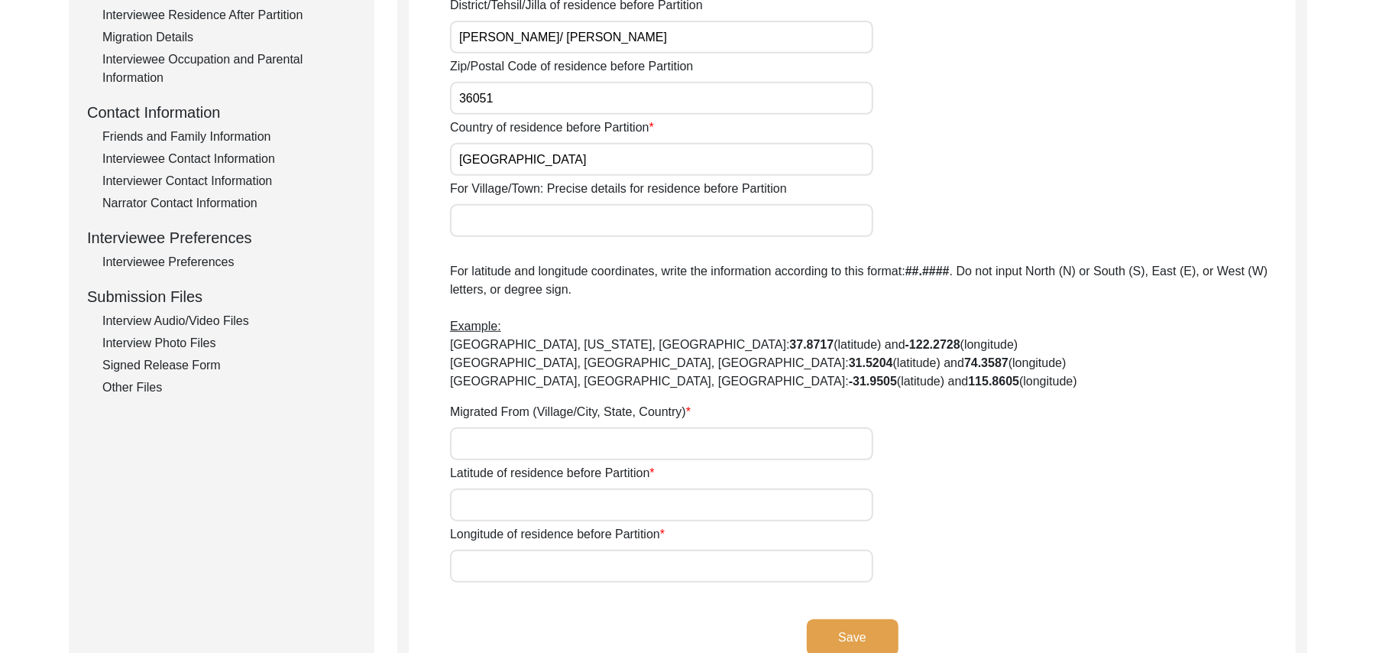
type input "Pakistan"
click at [578, 228] on input "For Village/Town: Precise details for residence before Partition" at bounding box center [661, 220] width 423 height 33
type input "Chak 390JB Bajwara"
click at [529, 437] on input "Migrated From (Village/City, State, Country)" at bounding box center [661, 443] width 423 height 33
type input "Did Not Migrate"
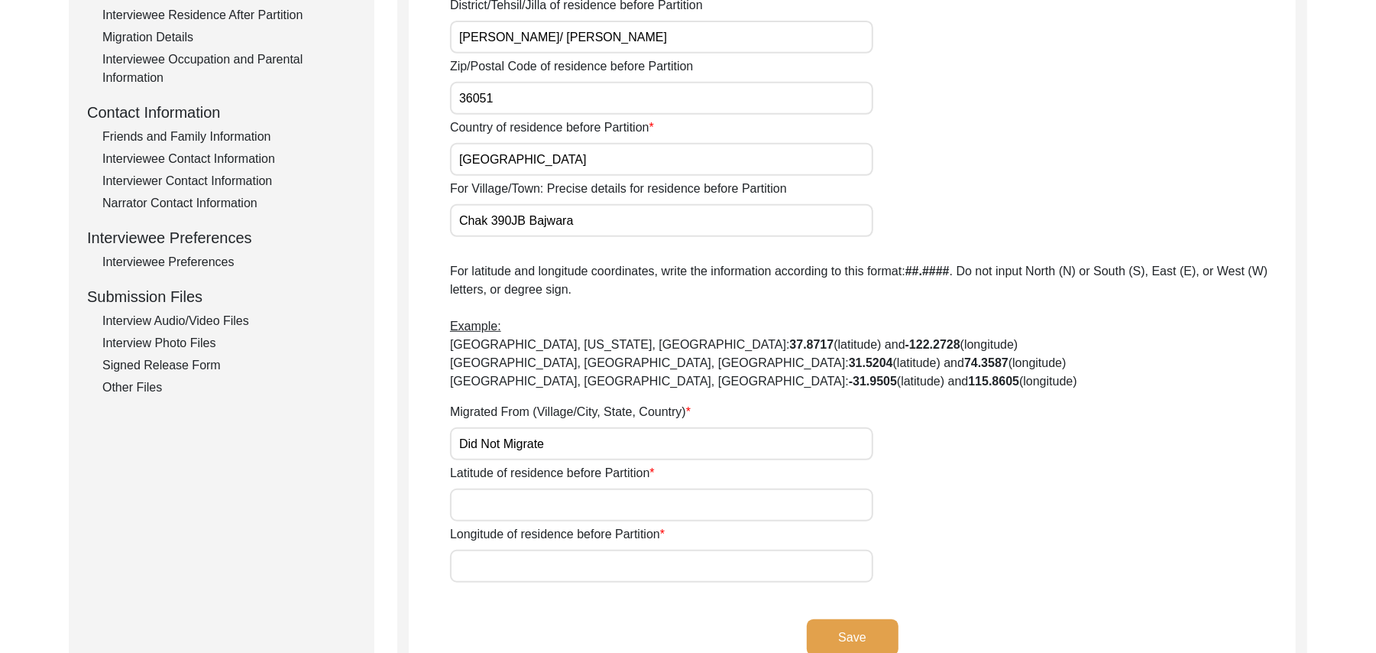
click at [518, 520] on div "House Number of residence before Partition N/A Street of residence before Parti…" at bounding box center [873, 167] width 846 height 831
click at [518, 502] on input "Latitude of residence before Partition" at bounding box center [661, 504] width 423 height 33
paste input "N/A"
type input "N/A"
click at [515, 568] on input "Longitude of residence before Partition" at bounding box center [661, 565] width 423 height 33
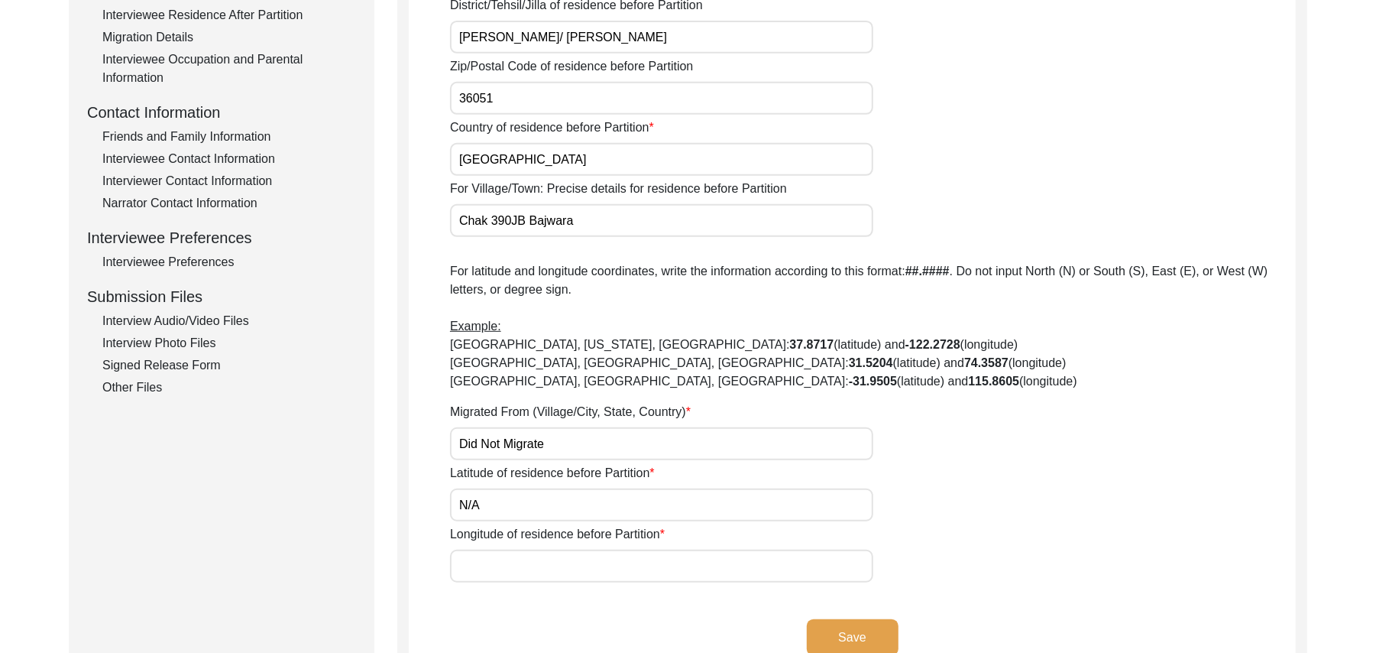
paste input "N/A"
type input "N/A"
click at [859, 630] on button "Save" at bounding box center [853, 637] width 92 height 37
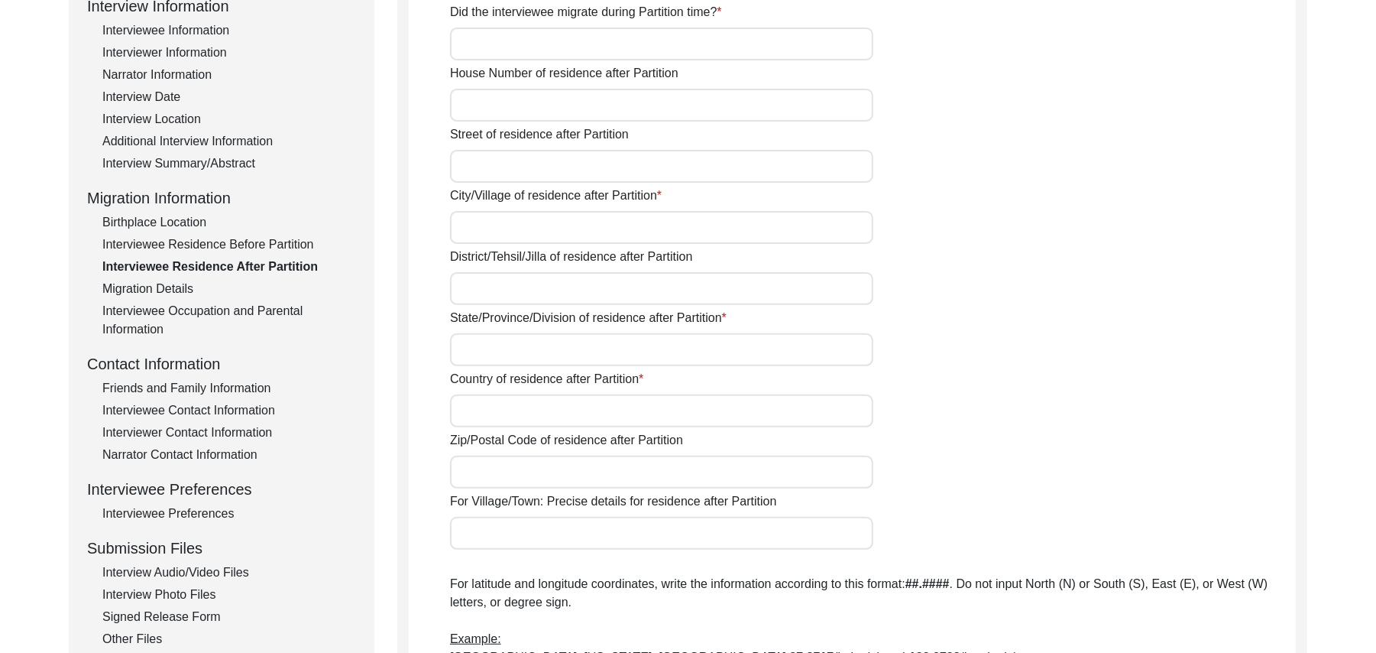
scroll to position [41, 0]
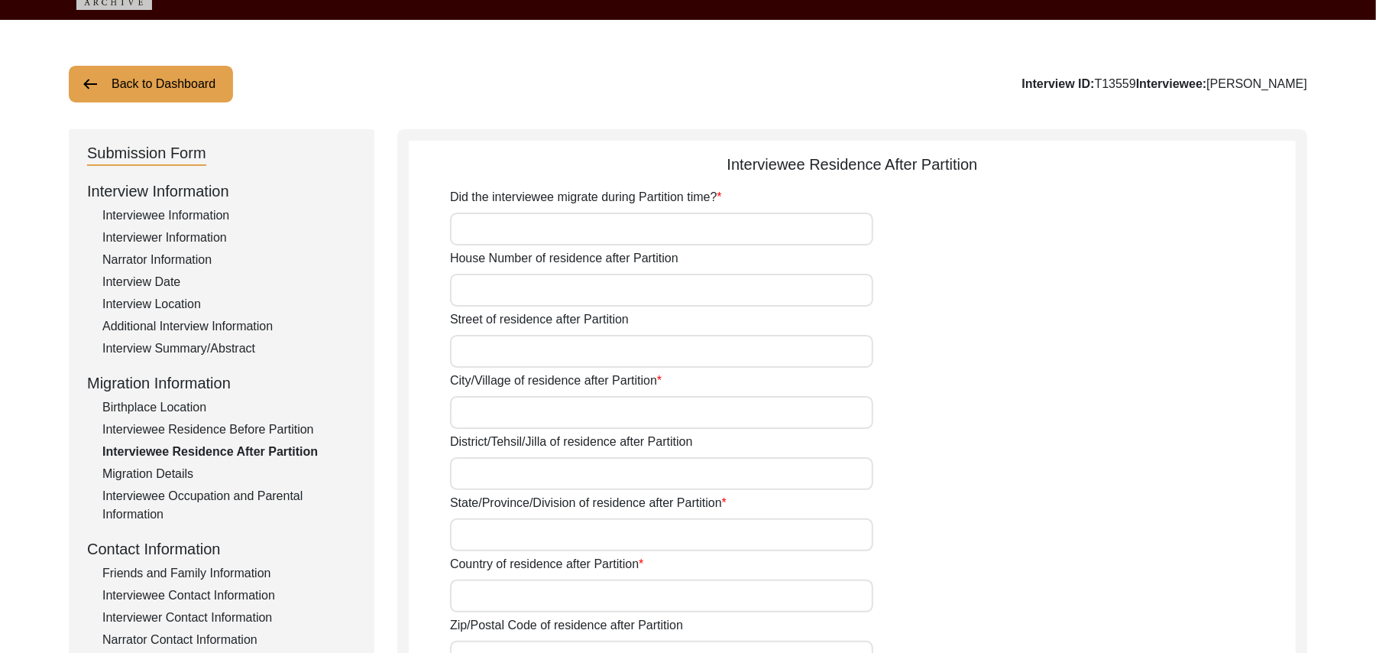
click at [634, 227] on input "Did the interviewee migrate during Partition time?" at bounding box center [661, 228] width 423 height 33
type input "No"
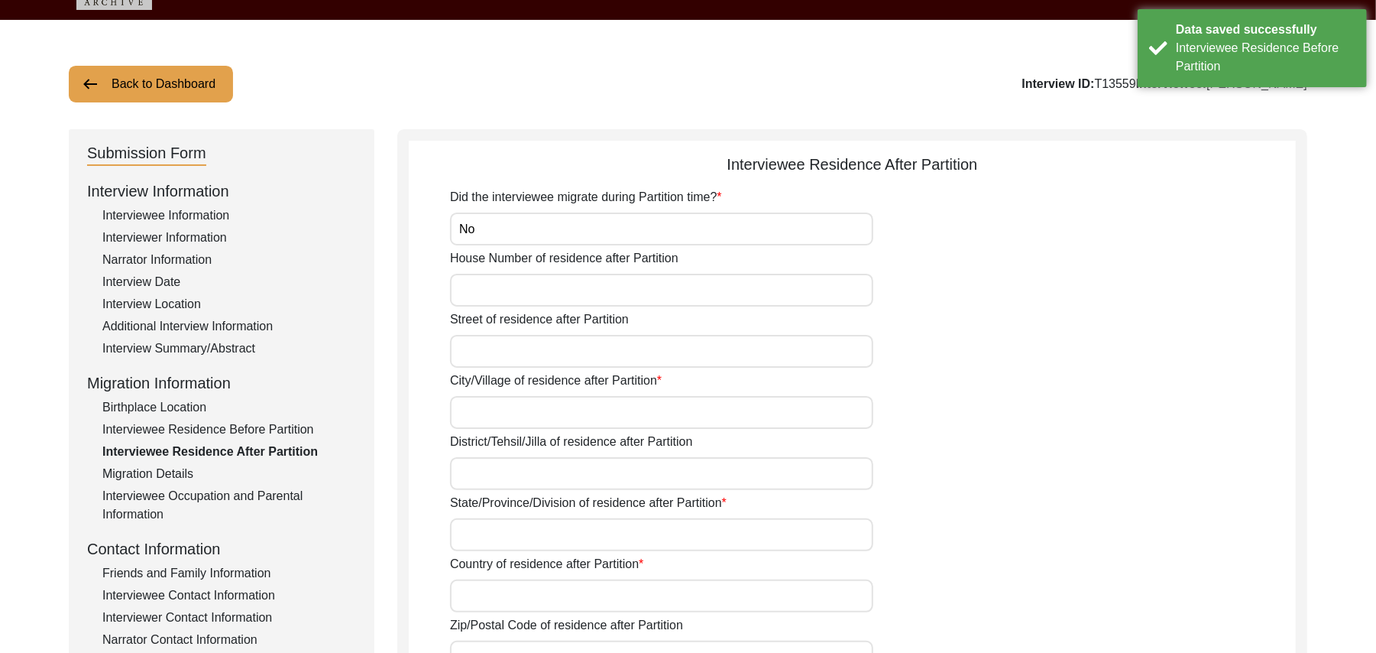
click at [593, 291] on input "House Number of residence after Partition" at bounding box center [661, 290] width 423 height 33
paste input "N/A"
type input "N/A"
click at [567, 351] on input "Street of residence after Partition" at bounding box center [661, 351] width 423 height 33
paste input "N/A"
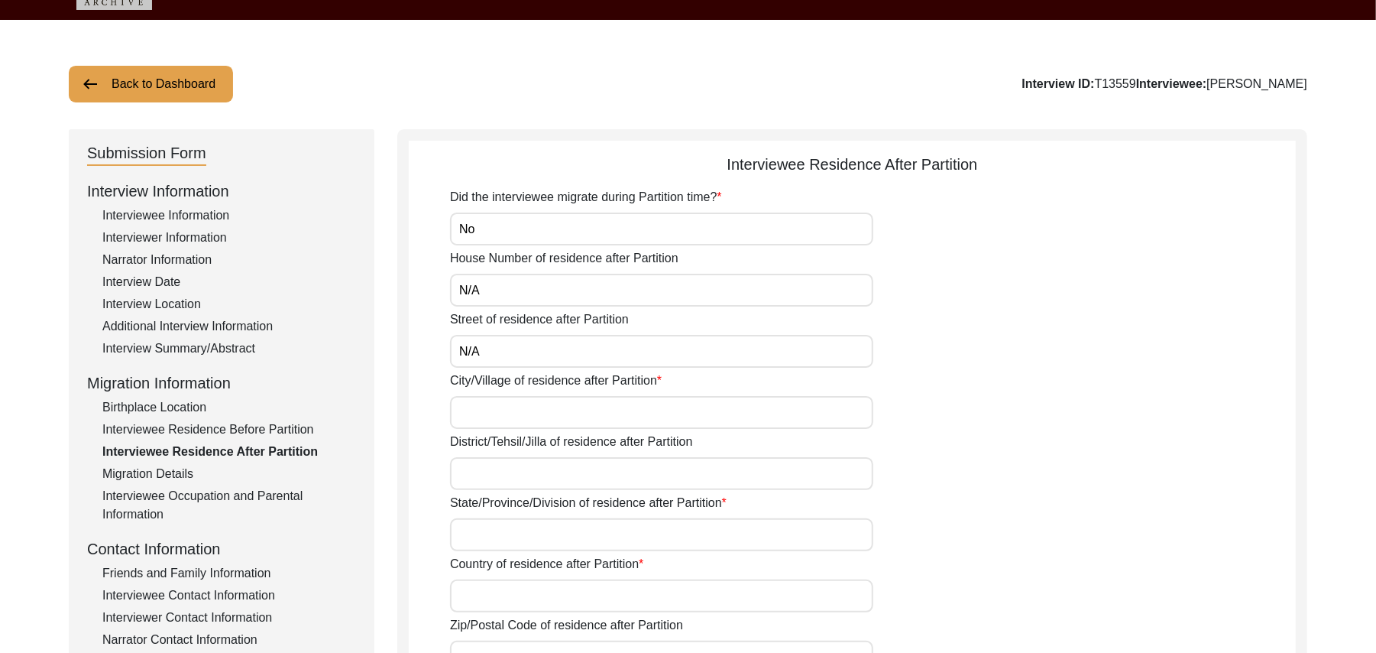
type input "N/A"
click at [566, 417] on input "City/Village of residence after Partition" at bounding box center [661, 412] width 423 height 33
type input "Chak 390 JB Bajwara"
click at [532, 477] on input "District/Tehsil/Jilla of residence after Partition" at bounding box center [661, 473] width 423 height 33
type input "Toba Tek Singh/ Toba Tek Singh"
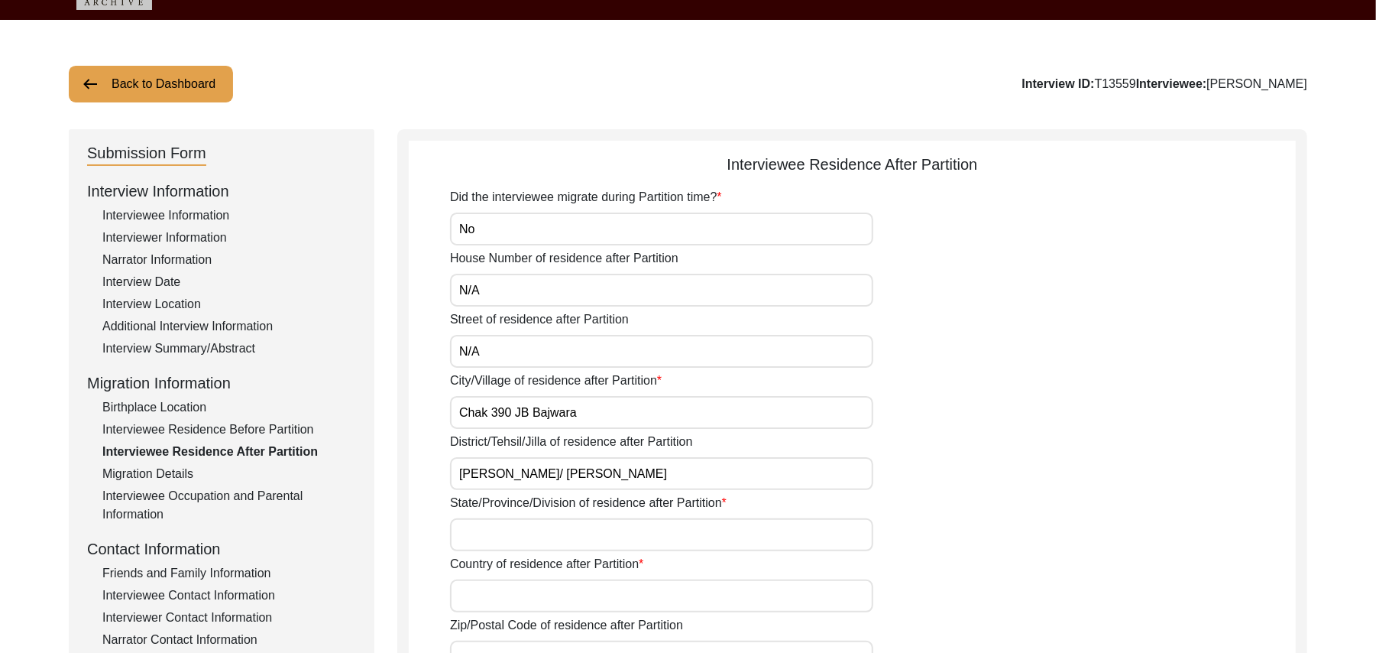
click at [523, 536] on input "State/Province/Division of residence after Partition" at bounding box center [661, 534] width 423 height 33
type input "Punjab"
click at [517, 598] on input "Country of residence after Partition" at bounding box center [661, 595] width 423 height 33
type input "Pakistan"
click at [526, 643] on input "Zip/Postal Code of residence after Partition" at bounding box center [661, 656] width 423 height 33
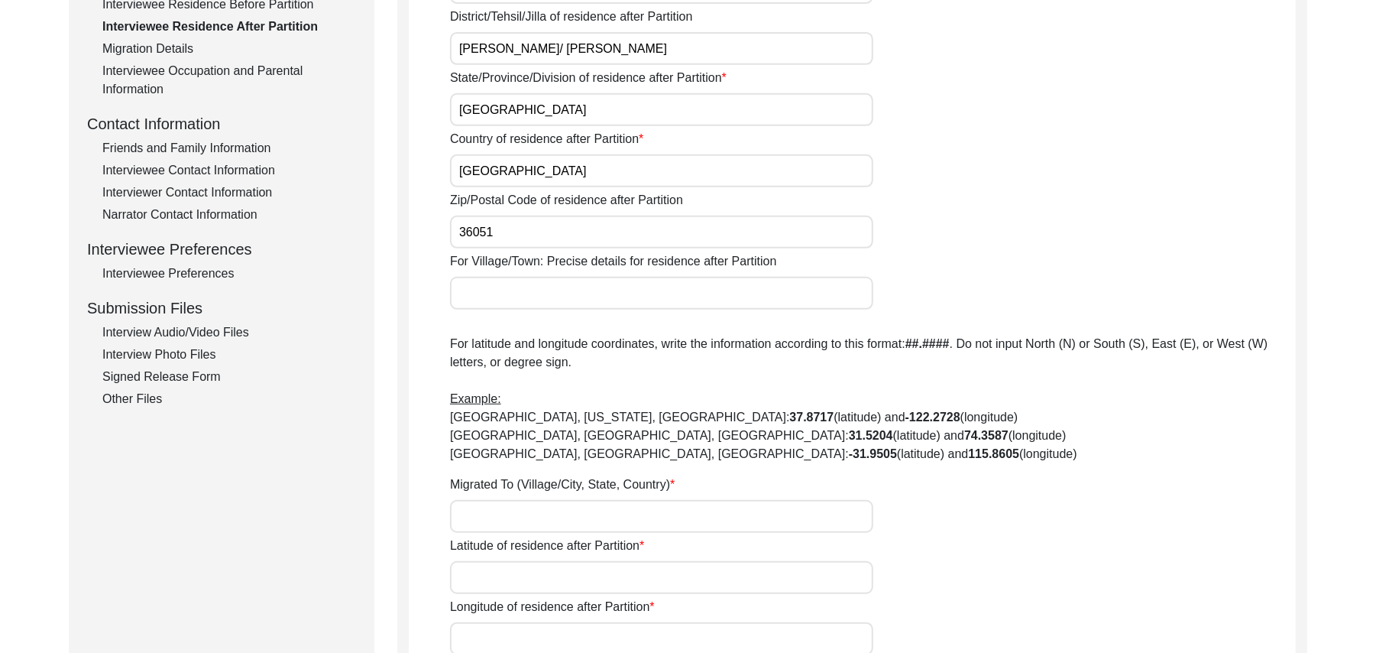
scroll to position [493, 0]
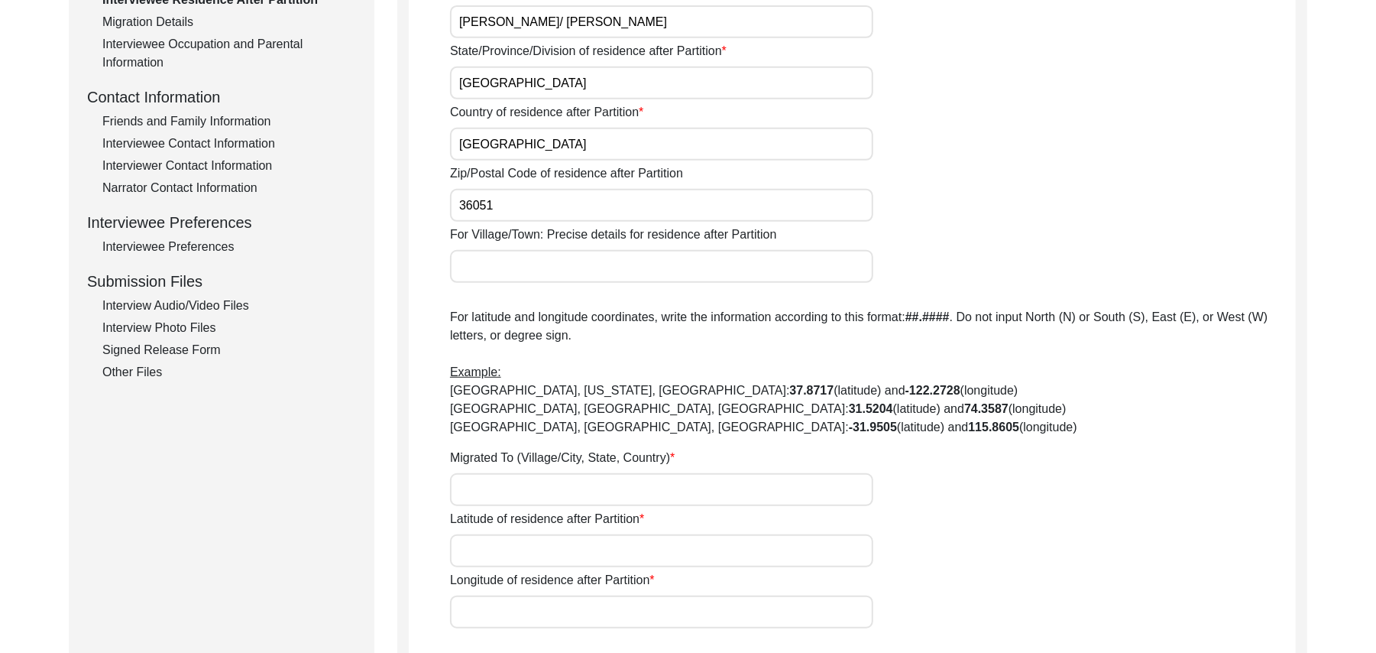
type input "36051"
click at [691, 275] on input "For Village/Town: Precise details for residence after Partition" at bounding box center [661, 266] width 423 height 33
type input "Chak 390 JB Bajwara"
click at [614, 503] on input "Migrated To (Village/City, State, Country)" at bounding box center [661, 489] width 423 height 33
type input "Did Not Migrate"
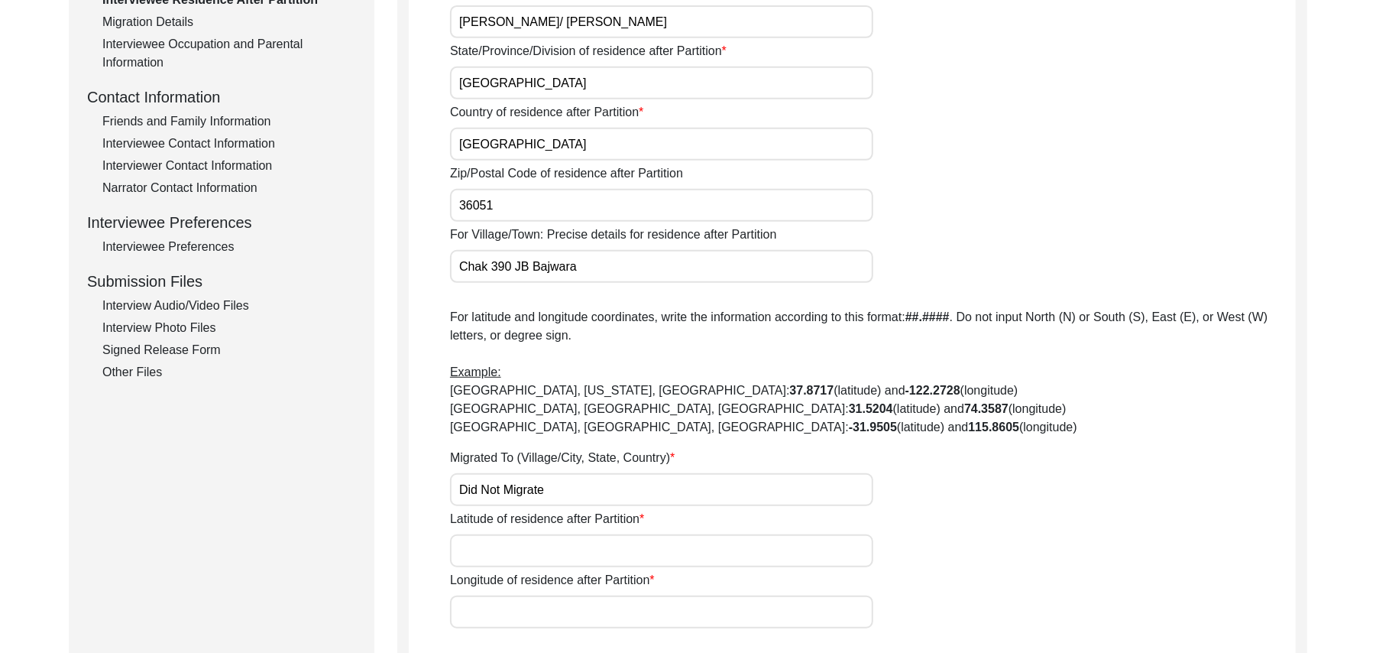
click at [601, 563] on input "Latitude of residence after Partition" at bounding box center [661, 550] width 423 height 33
paste input "N/A"
type input "N/A"
click at [590, 616] on input "Longitude of residence after Partition" at bounding box center [661, 611] width 423 height 33
paste input "N/A"
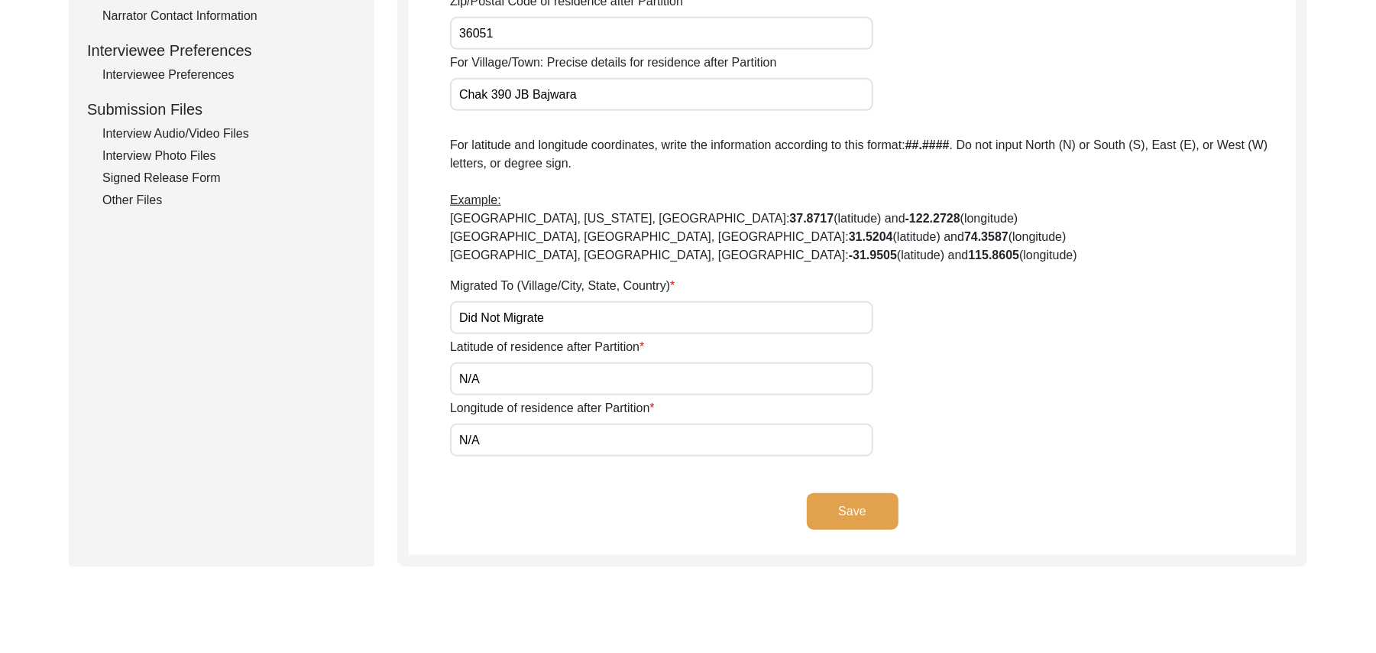
scroll to position [740, 0]
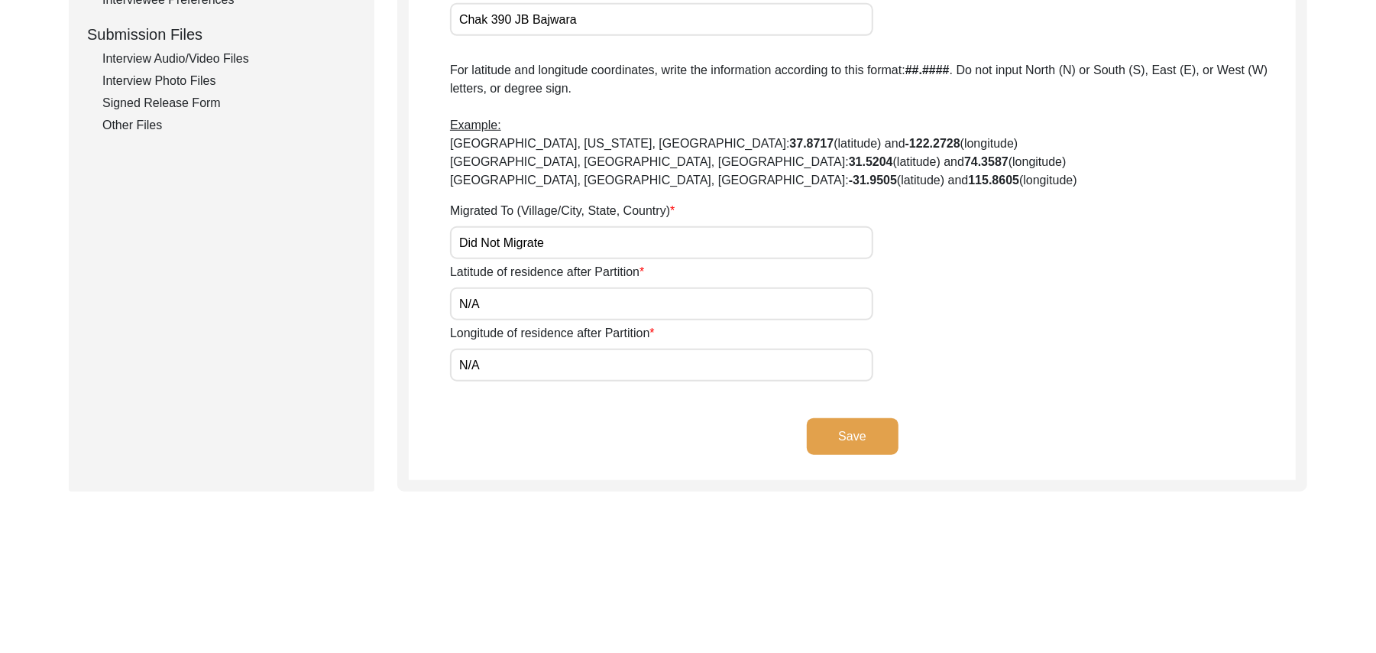
type input "N/A"
click at [878, 436] on button "Save" at bounding box center [853, 436] width 92 height 37
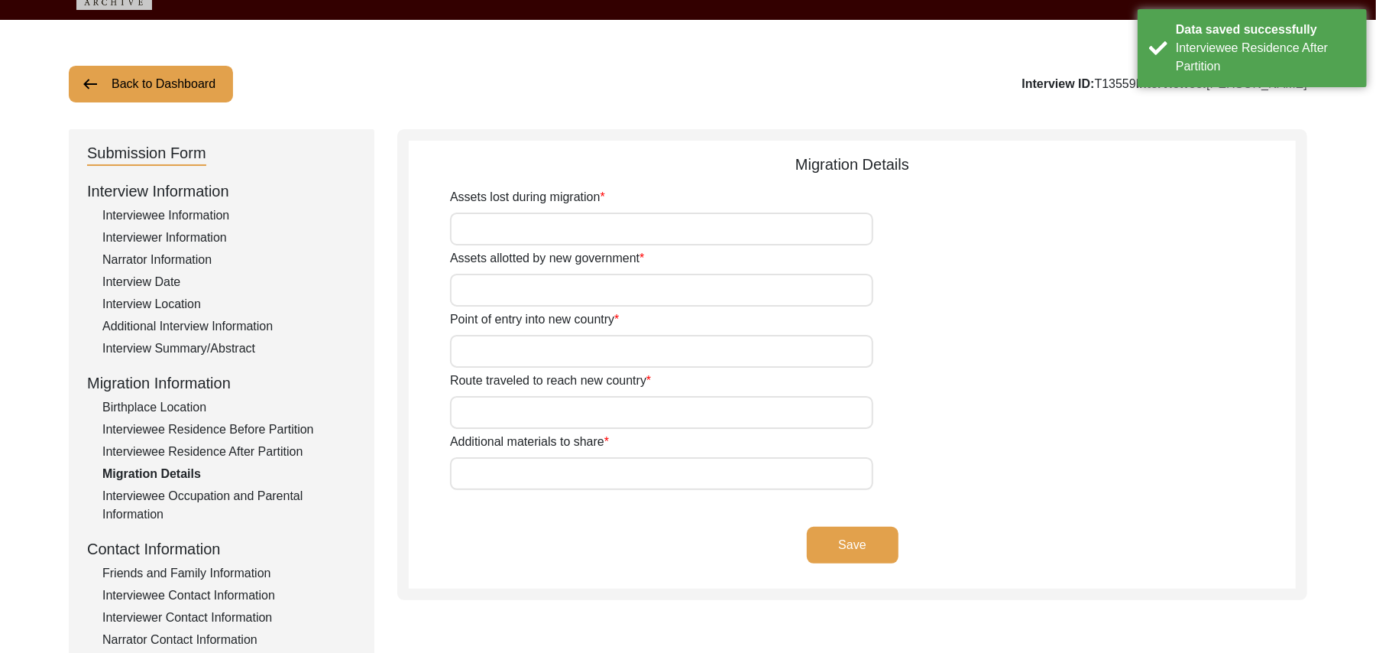
scroll to position [0, 0]
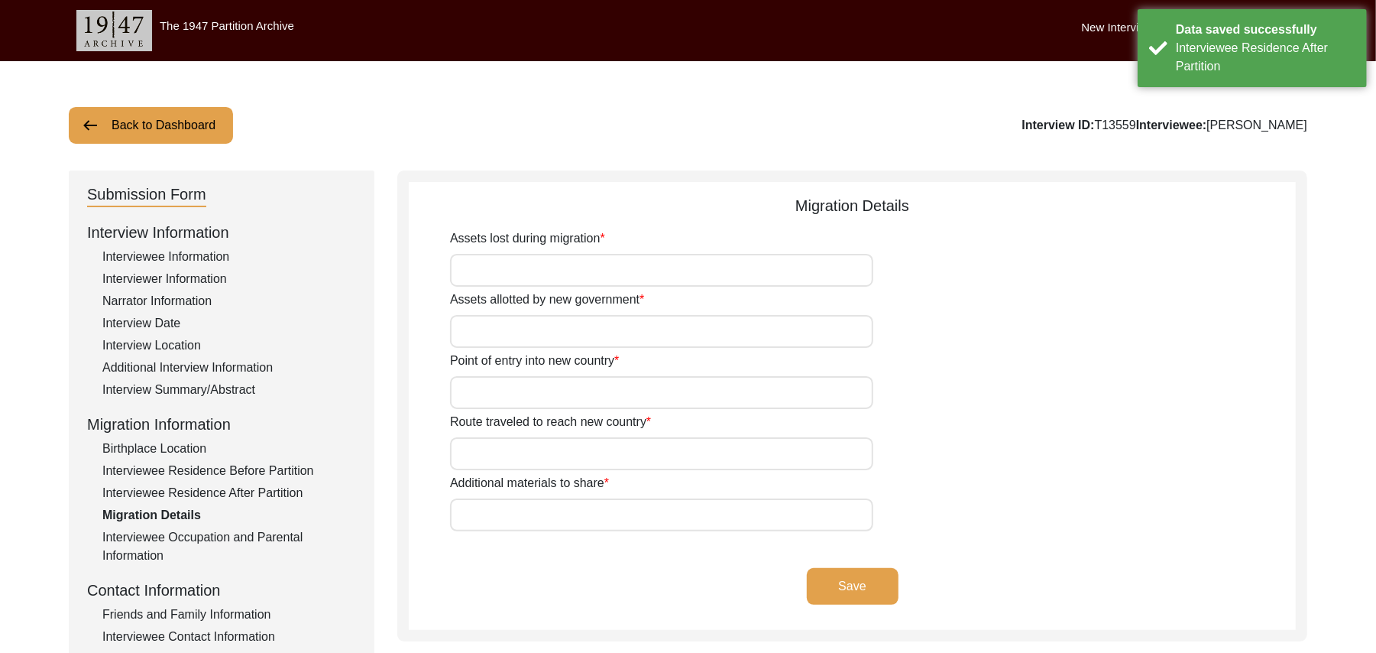
click at [701, 273] on input "Assets lost during migration" at bounding box center [661, 270] width 423 height 33
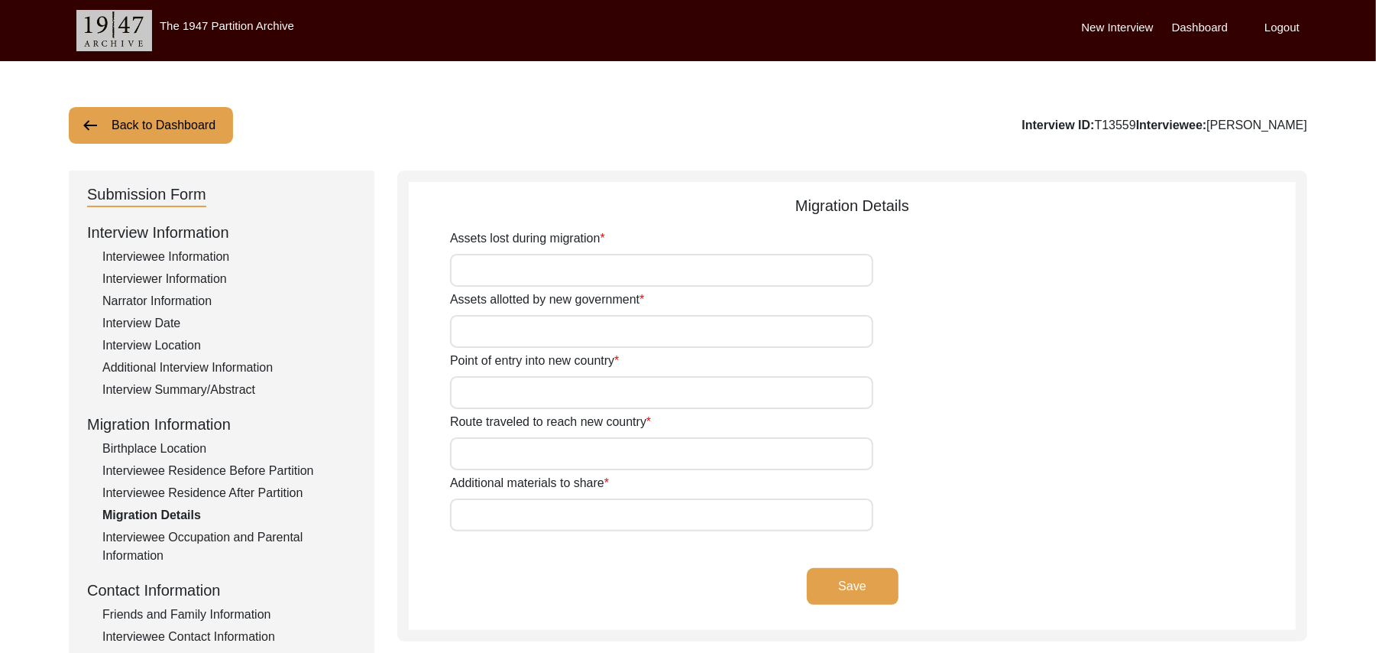
paste input "N/A"
type input "N/A"
click at [642, 319] on input "Assets allotted by new government" at bounding box center [661, 331] width 423 height 33
paste input "N/A"
type input "N/A"
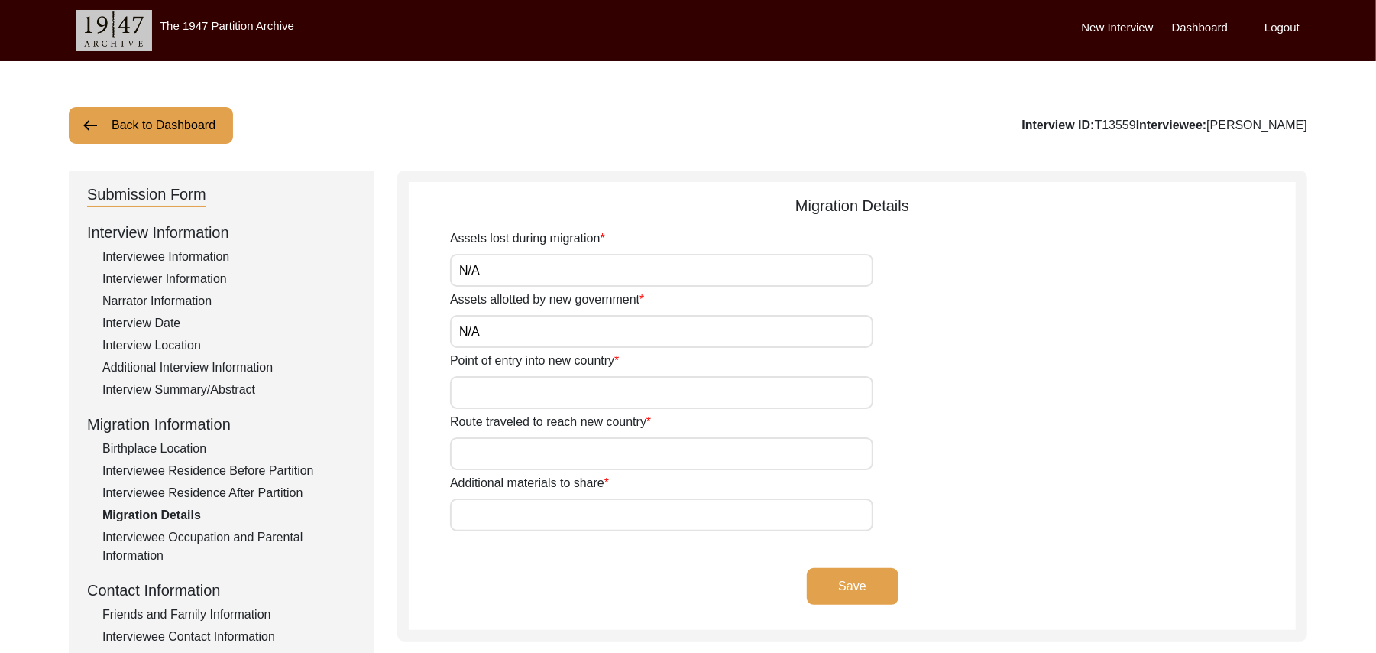
click at [593, 390] on input "Point of entry into new country" at bounding box center [661, 392] width 423 height 33
paste input "N/A"
type input "N/A"
click at [563, 453] on input "Route traveled to reach new country" at bounding box center [661, 453] width 423 height 33
type input "Did Not Travel"
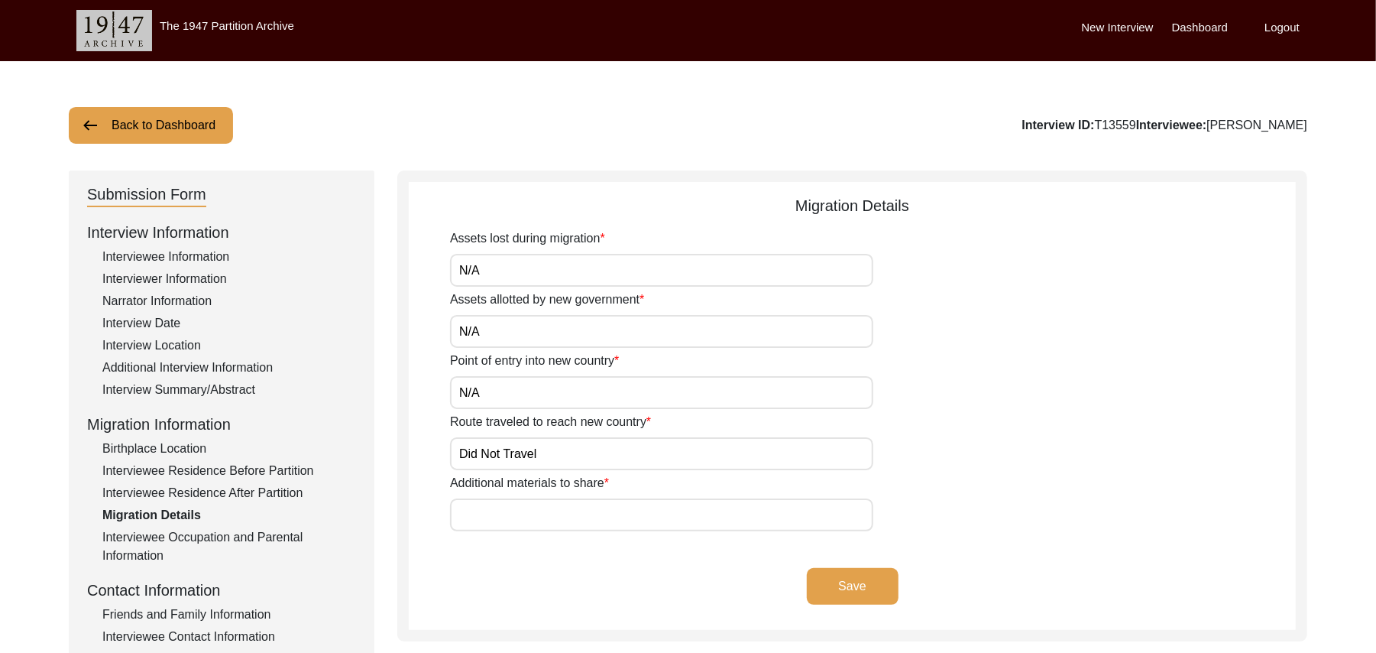
click at [543, 520] on input "Additional materials to share" at bounding box center [661, 514] width 423 height 33
paste input "N/A"
type input "N/A"
click at [848, 573] on button "Save" at bounding box center [853, 586] width 92 height 37
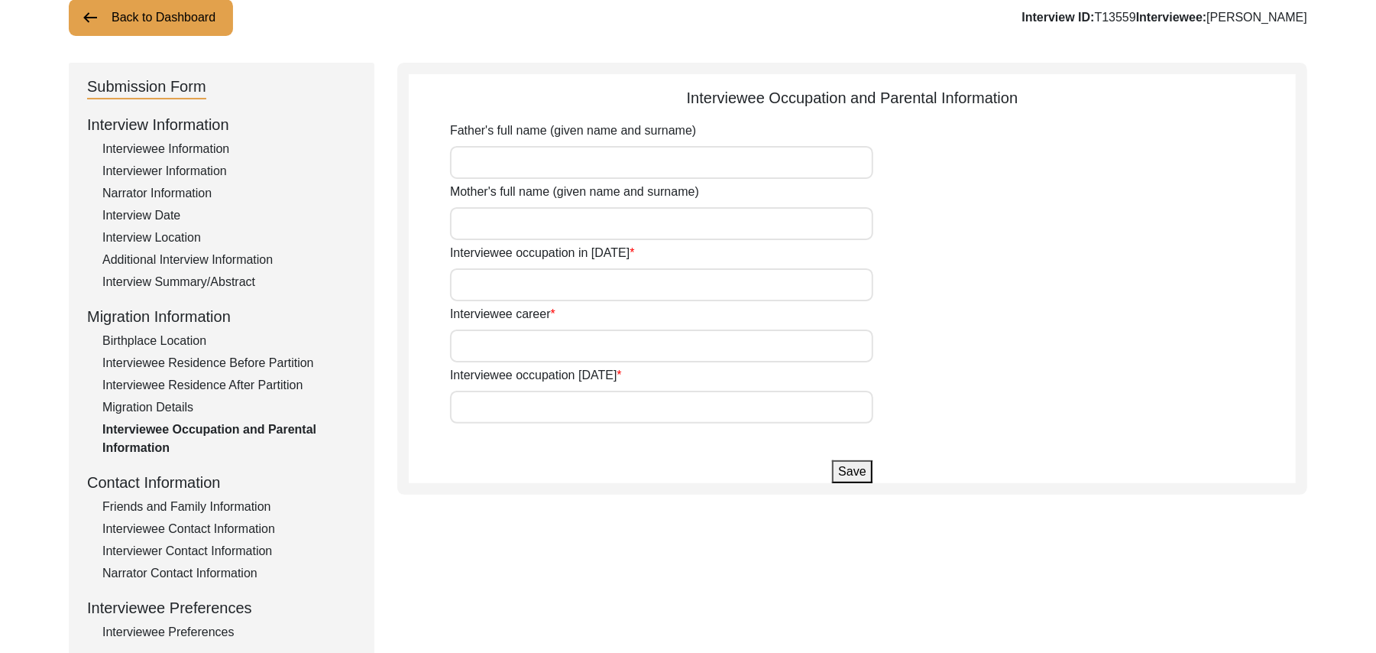
scroll to position [115, 0]
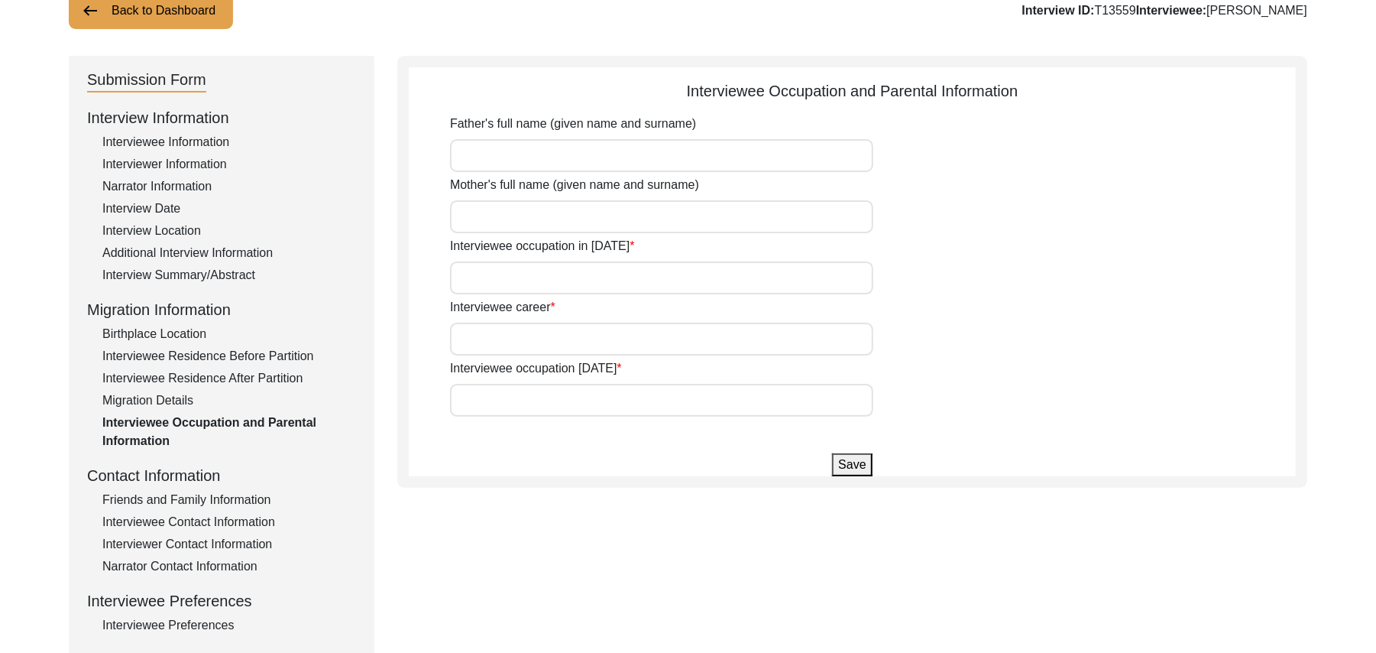
click at [640, 160] on input "Father's full name (given name and surname)" at bounding box center [661, 155] width 423 height 33
type input "Ghulam Muhammad"
click at [617, 221] on input "Mother's full name (given name and surname)" at bounding box center [661, 216] width 423 height 33
type input "add"
click at [549, 287] on input "Interviewee occupation in 1947" at bounding box center [661, 277] width 423 height 33
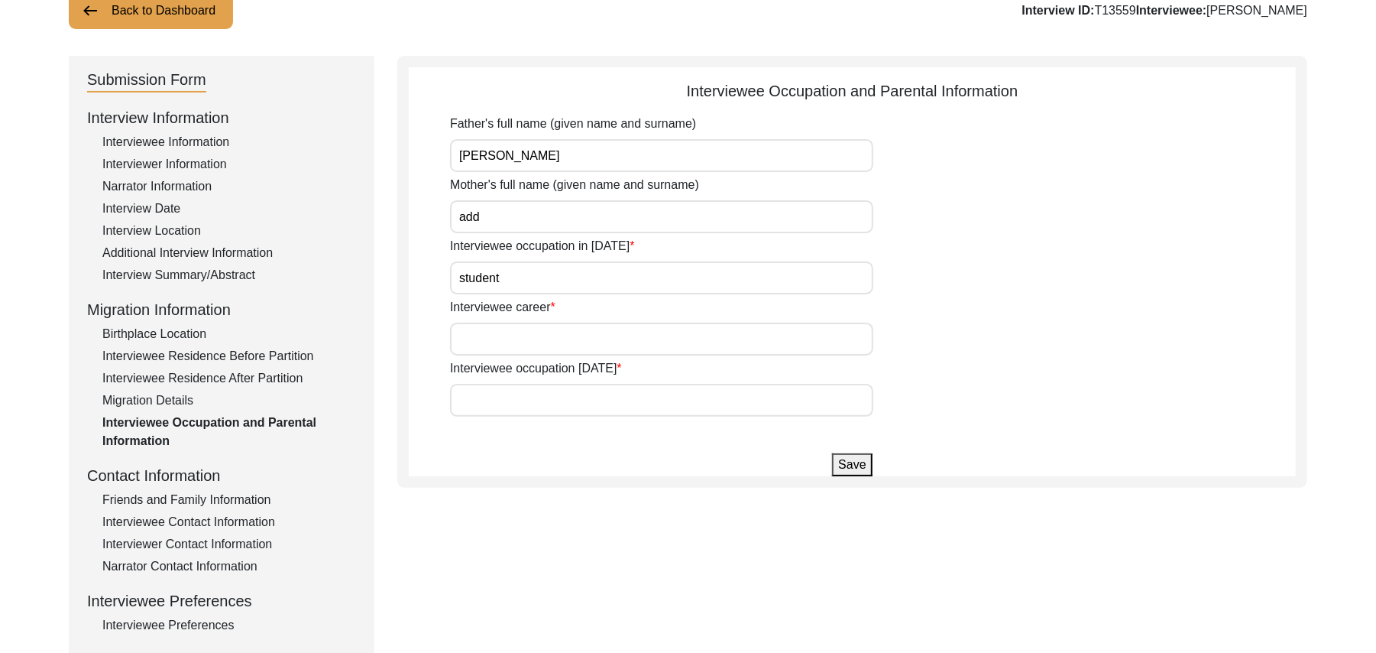
type input "student"
click at [533, 347] on input "Interviewee career" at bounding box center [661, 338] width 423 height 33
type input "Farmer"
click at [515, 403] on input "Interviewee occupation today" at bounding box center [661, 400] width 423 height 33
type input "Farmer"
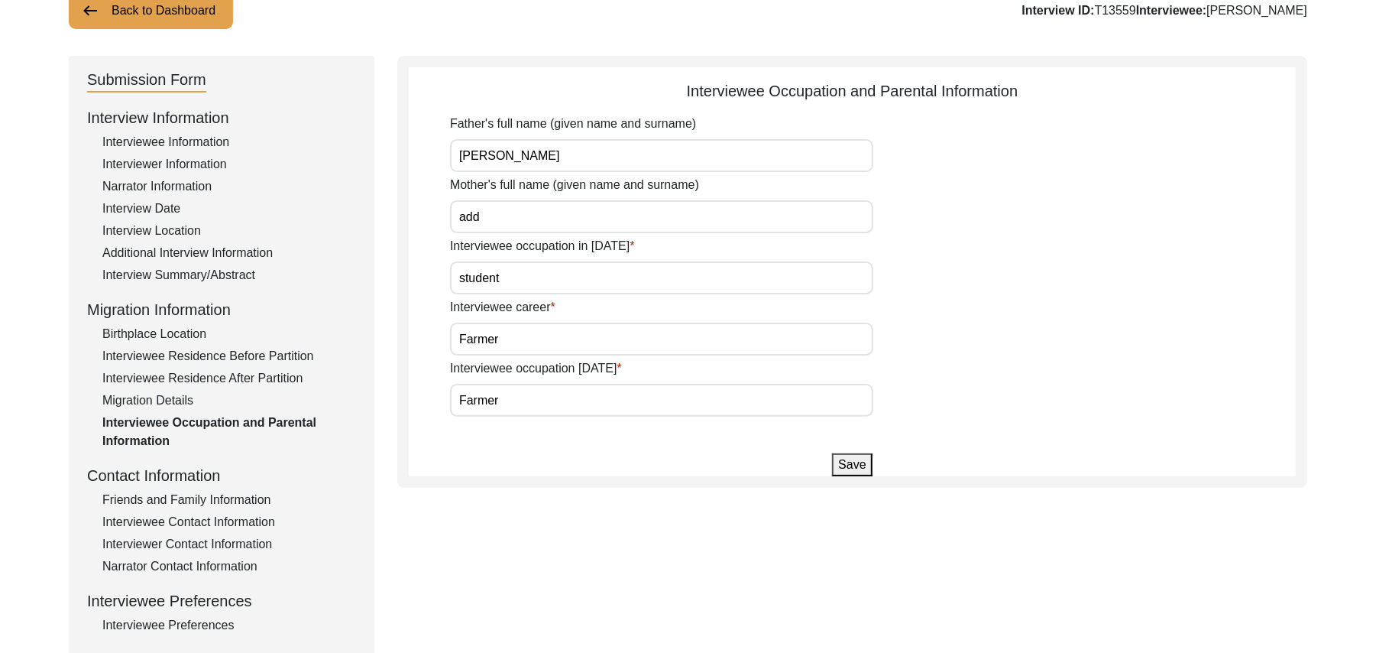
click at [847, 462] on button "Save" at bounding box center [852, 464] width 40 height 23
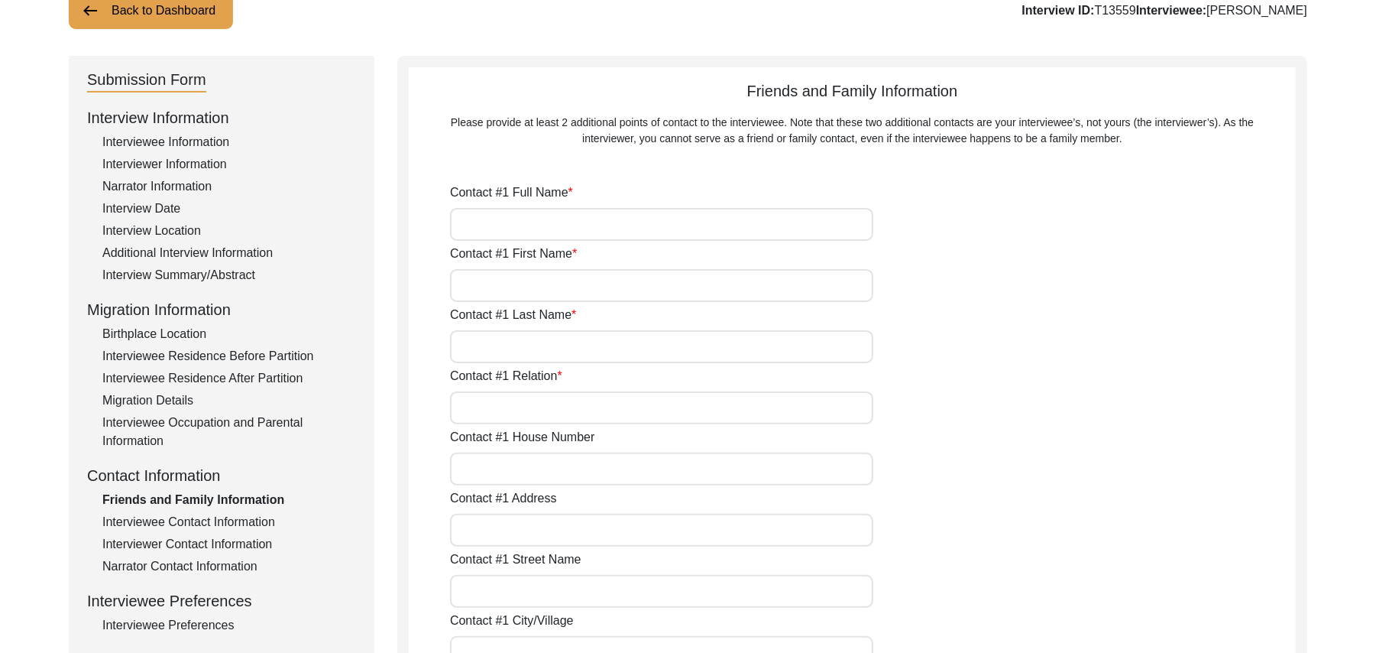
click at [603, 232] on input "Contact #1 Full Name" at bounding box center [661, 224] width 423 height 33
type input "Farooq Azam"
click at [581, 290] on input "Contact #1 First Name" at bounding box center [661, 285] width 423 height 33
type input "Farooq"
click at [564, 352] on input "Contact #1 Last Name" at bounding box center [661, 346] width 423 height 33
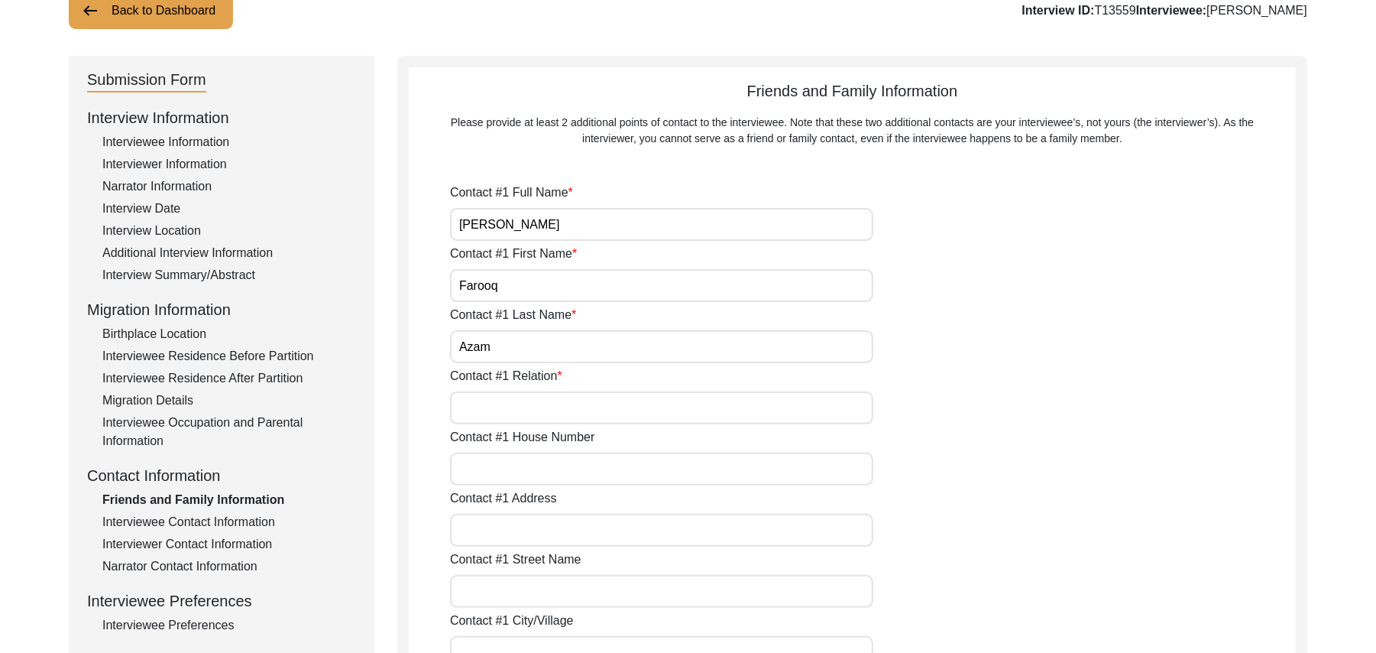
type input "Azam"
click at [527, 402] on input "Contact #1 Relation" at bounding box center [661, 407] width 423 height 33
type input "Grandson"
click at [521, 458] on input "Contact #1 House Number" at bounding box center [661, 468] width 423 height 33
type input "170"
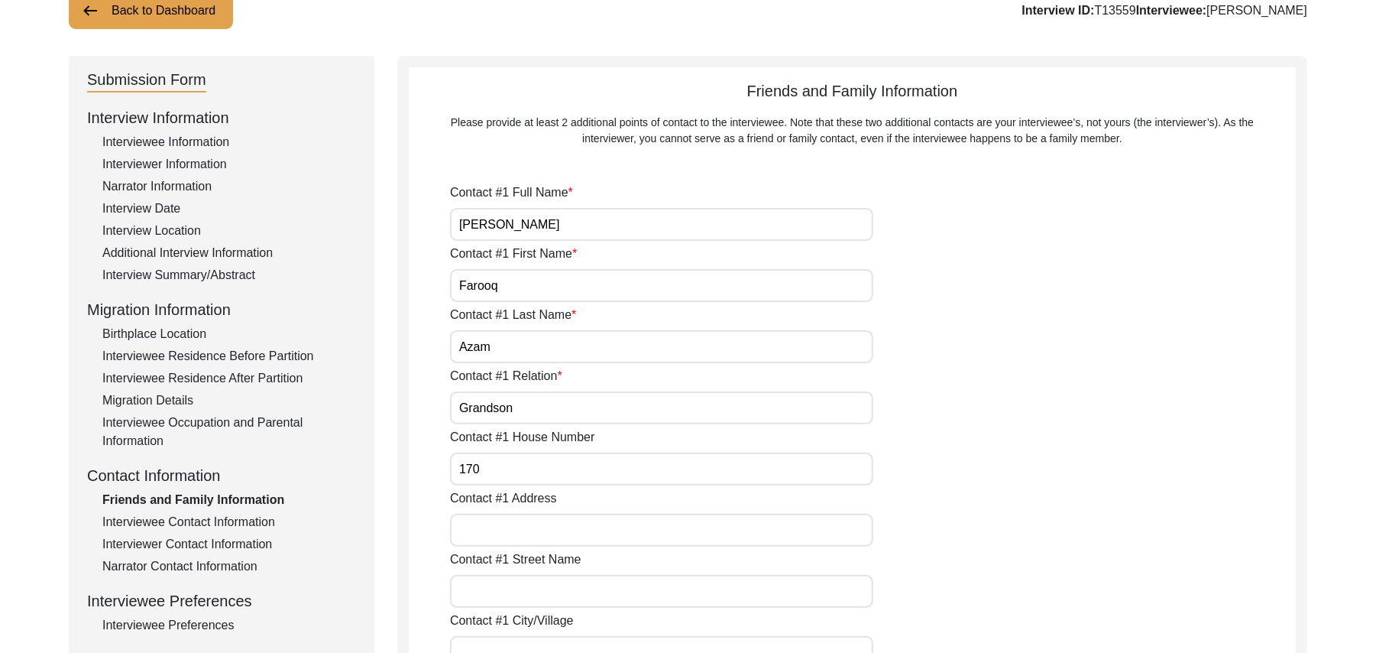
click at [495, 539] on input "Contact #1 Address" at bounding box center [661, 529] width 423 height 33
type input "Chak 390JB"
click at [508, 591] on input "Contact #1 Street Name" at bounding box center [661, 591] width 423 height 33
paste input "N/A"
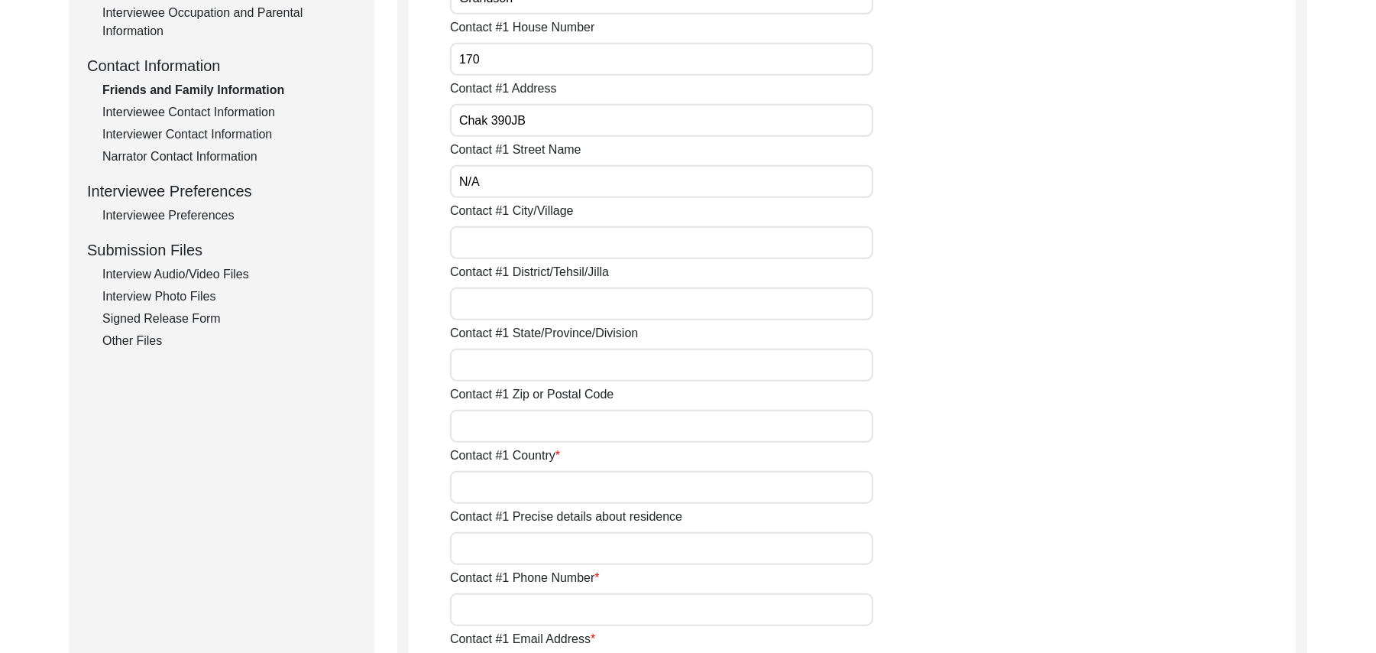
scroll to position [620, 0]
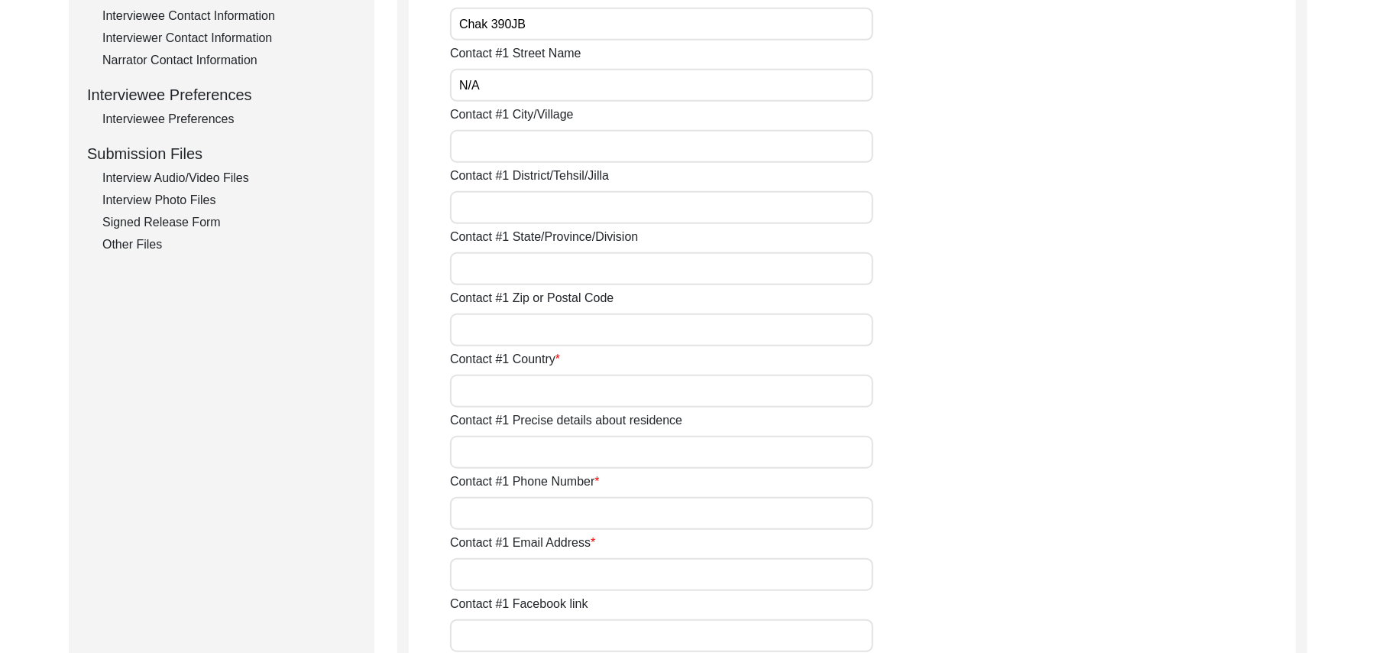
type input "N/A"
click at [500, 151] on input "Contact #1 City/Village" at bounding box center [661, 146] width 423 height 33
type input "Chak 390JB"
click at [506, 208] on input "Contact #1 District/Tehsil/Jilla" at bounding box center [661, 207] width 423 height 33
type input "Toba Tek Singh/ Toba Tek Singh"
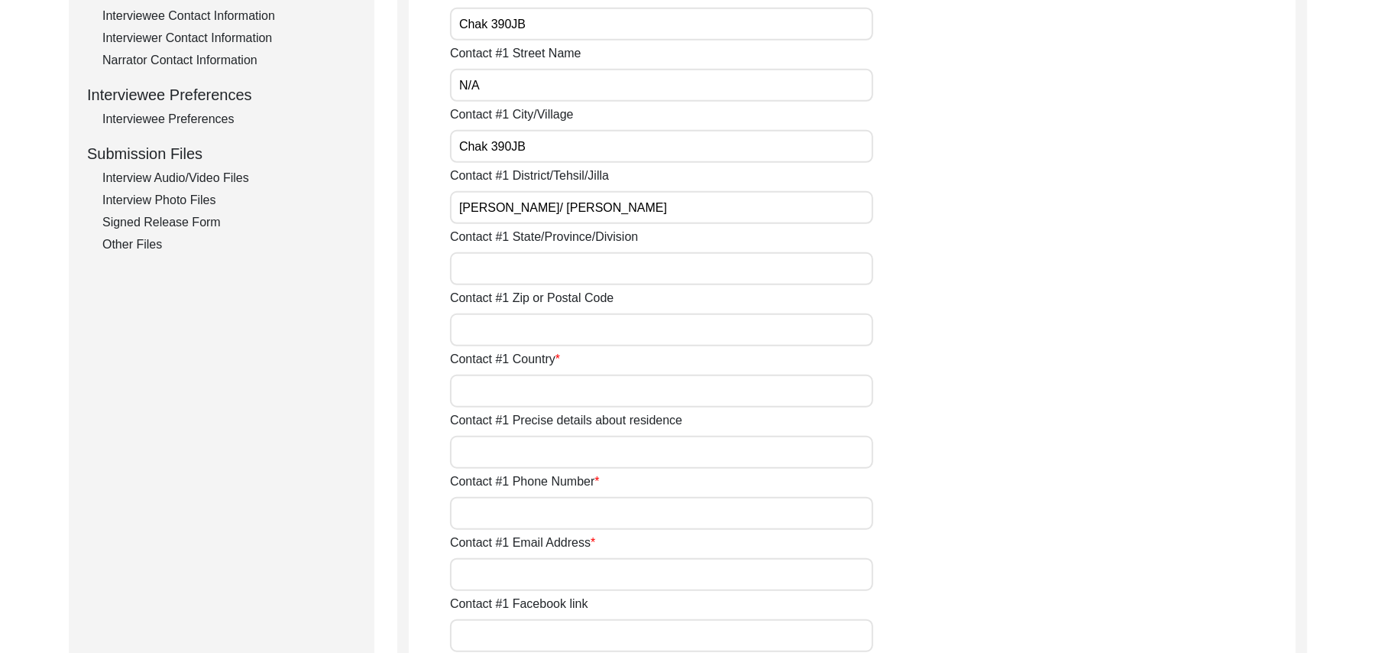
click at [517, 269] on input "Contact #1 State/Province/Division" at bounding box center [661, 268] width 423 height 33
type input "Punjab"
click at [512, 335] on input "Contact #1 Zip or Postal Code" at bounding box center [661, 329] width 423 height 33
type input "36051"
click at [508, 384] on input "Contact #1 Country" at bounding box center [661, 390] width 423 height 33
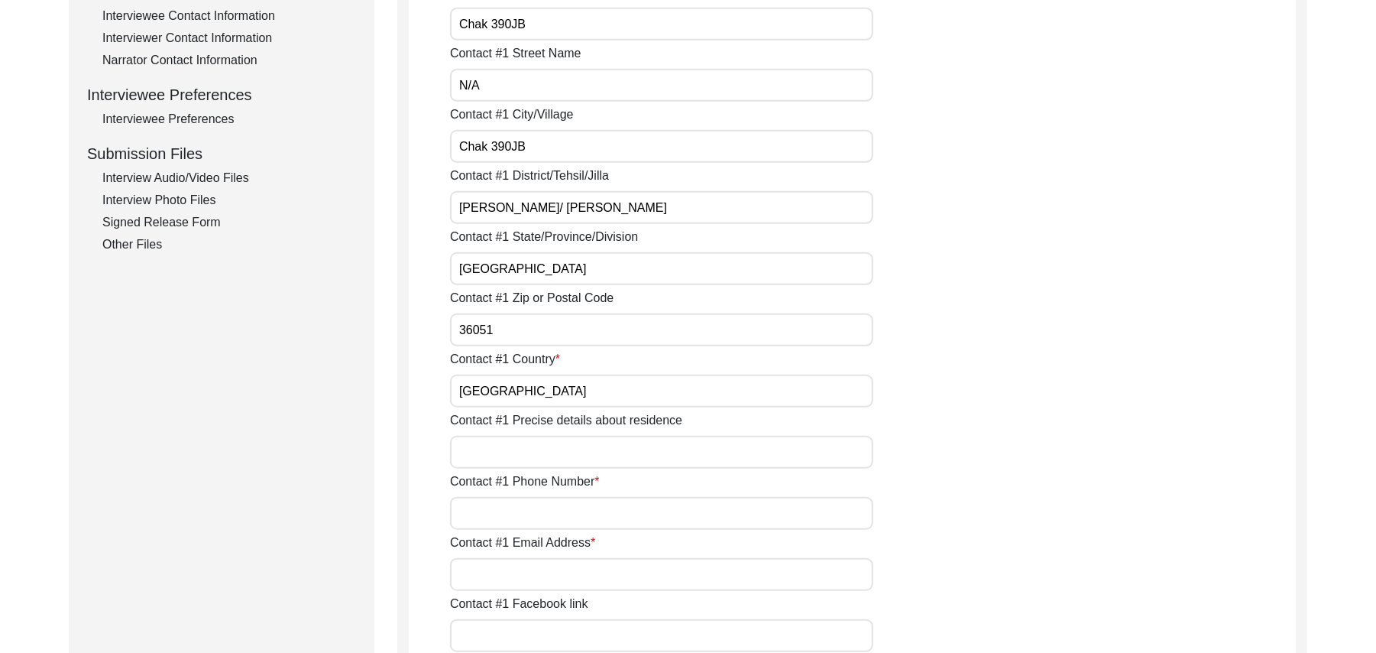
type input "Pakistan"
click at [506, 450] on input "Contact #1 Precise details about residence" at bounding box center [661, 452] width 423 height 33
type input "Chak 390 JB Bajwara"
click at [520, 524] on input "Contact #1 Phone Number" at bounding box center [661, 513] width 423 height 33
type input "0349-8181159"
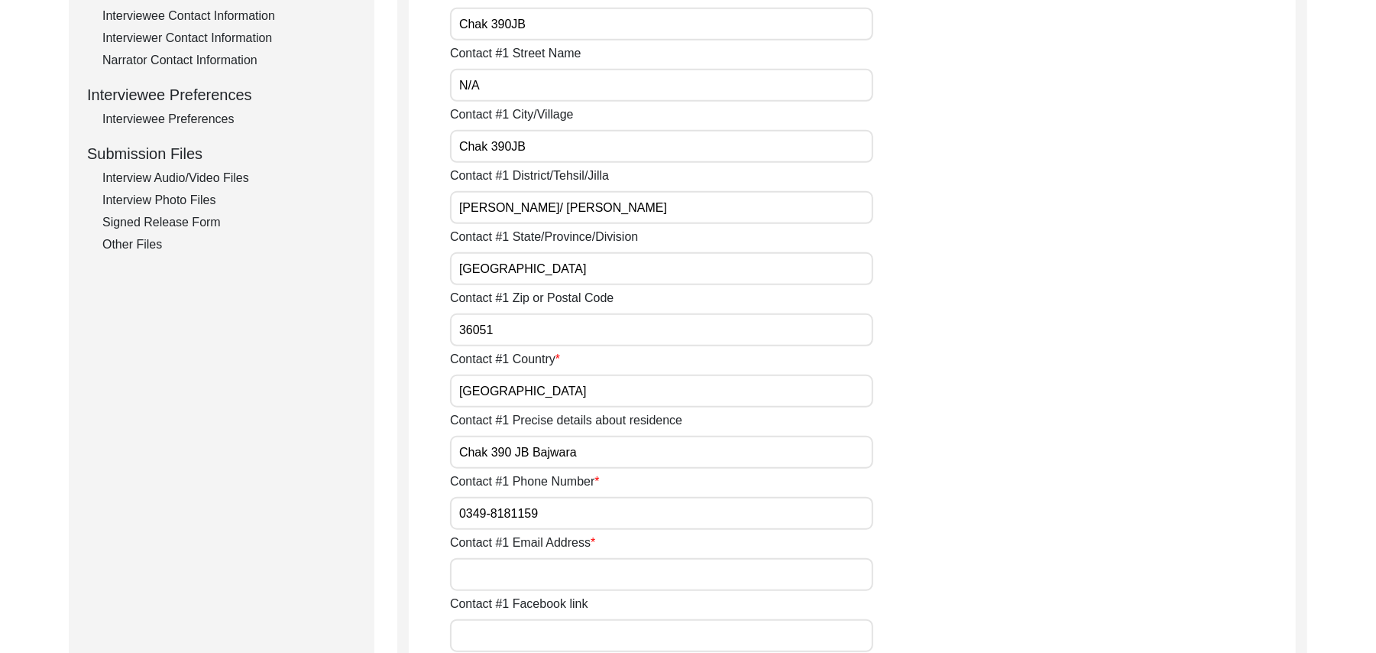
click at [527, 578] on input "Contact #1 Email Address" at bounding box center [661, 574] width 423 height 33
paste input "N/A"
type input "N/A"
click at [518, 640] on input "Contact #1 Facebook link" at bounding box center [661, 635] width 423 height 33
paste input "N/A"
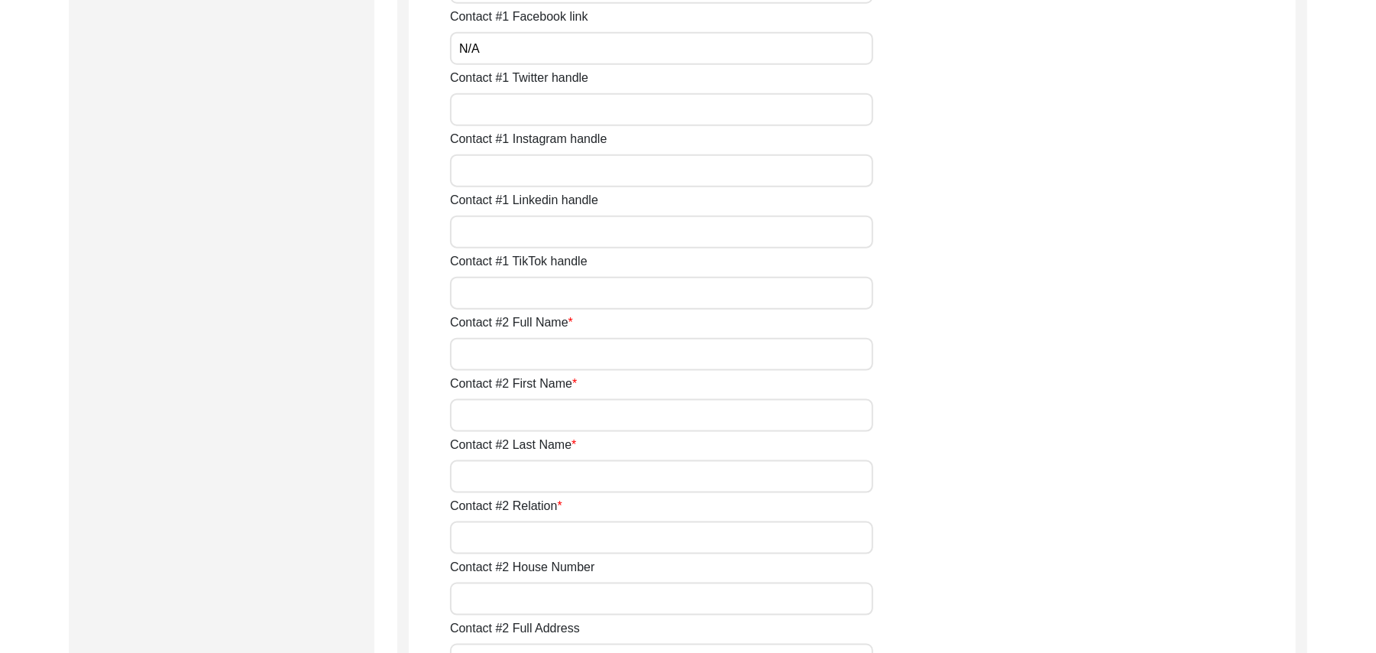
scroll to position [1221, 0]
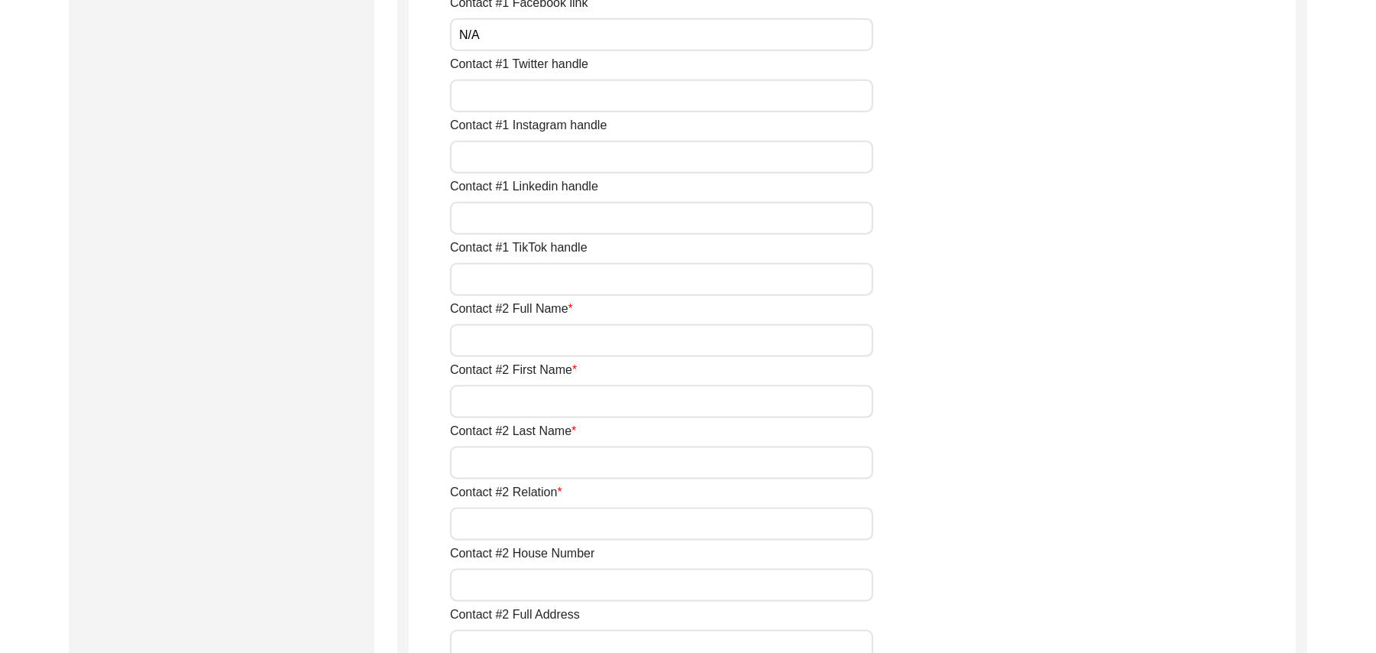
type input "N/A"
click at [520, 102] on input "Contact #1 Twitter handle" at bounding box center [661, 95] width 423 height 33
paste input "N/A"
type input "N/A"
click at [533, 165] on input "Contact #1 Instagram handle" at bounding box center [661, 157] width 423 height 33
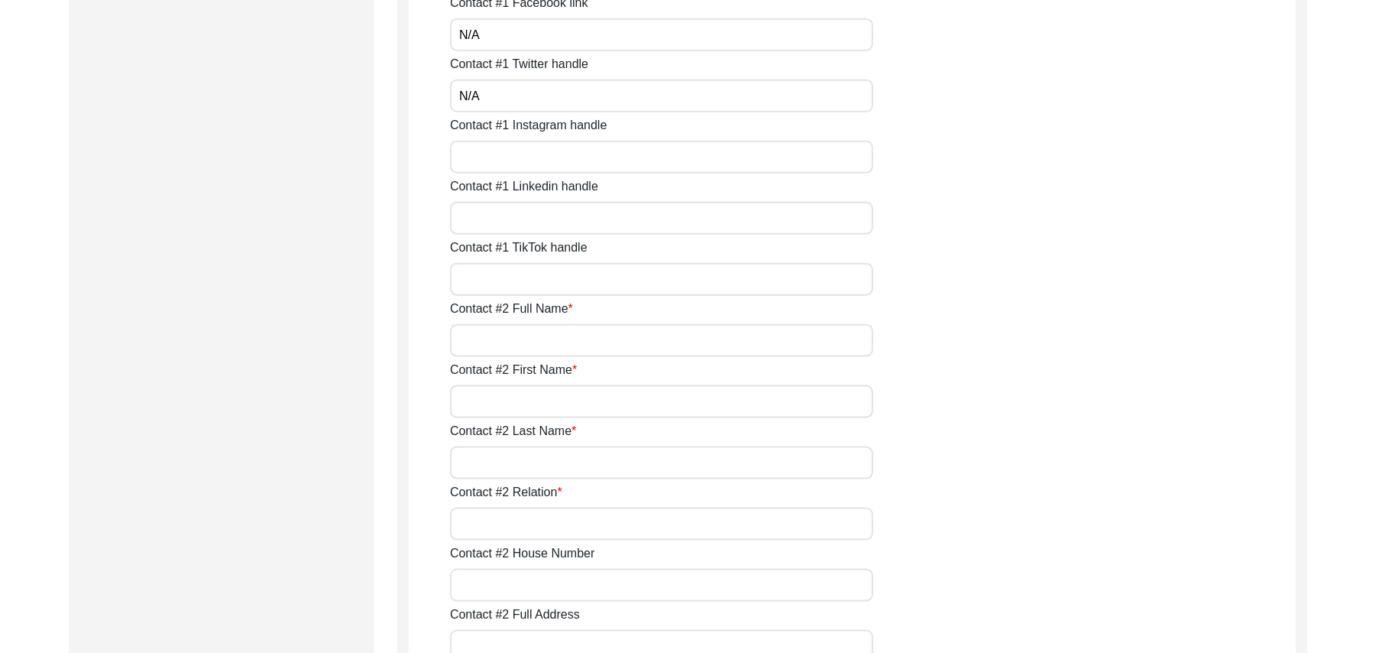
paste input "N/A"
type input "N/A"
click at [547, 230] on input "Contact #1 Linkedin handle" at bounding box center [661, 218] width 423 height 33
paste input "N/A"
type input "N/A"
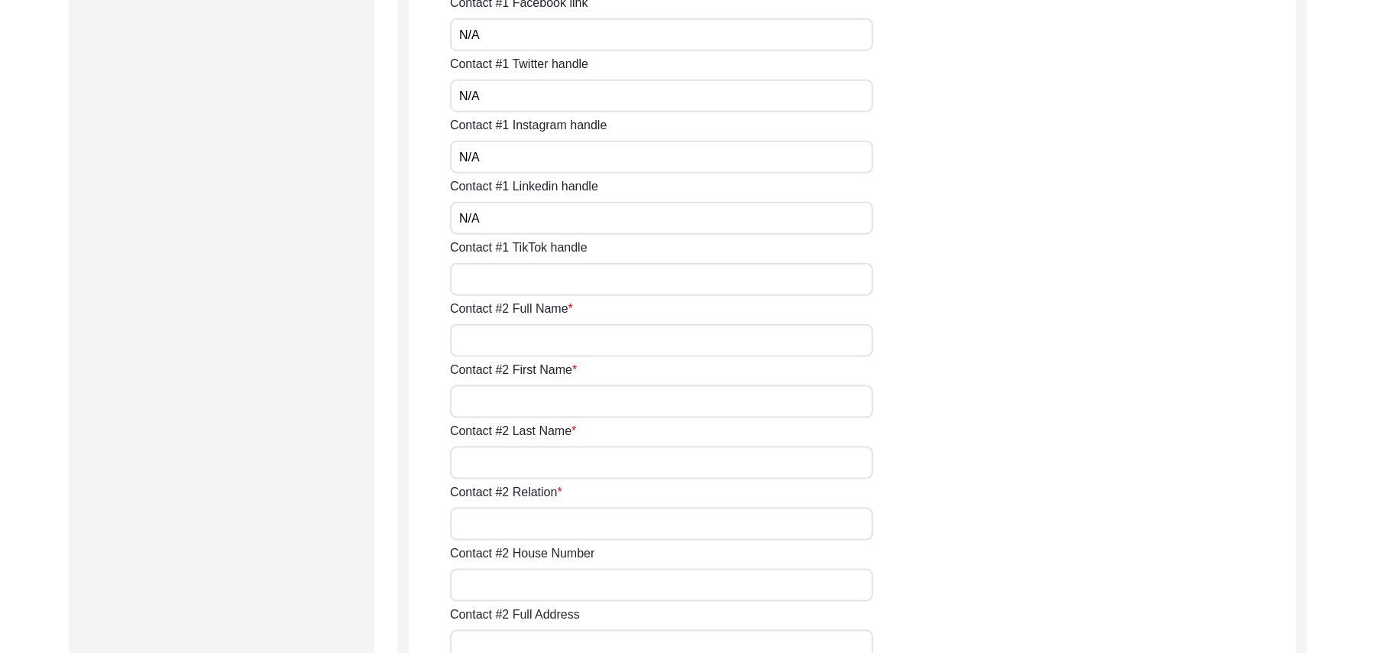
click at [546, 290] on input "Contact #1 TikTok handle" at bounding box center [661, 279] width 423 height 33
paste input "N/A"
type input "N/A"
click at [558, 355] on input "Contact #2 Full Name" at bounding box center [661, 340] width 423 height 33
type input "Zafar Iqbal"
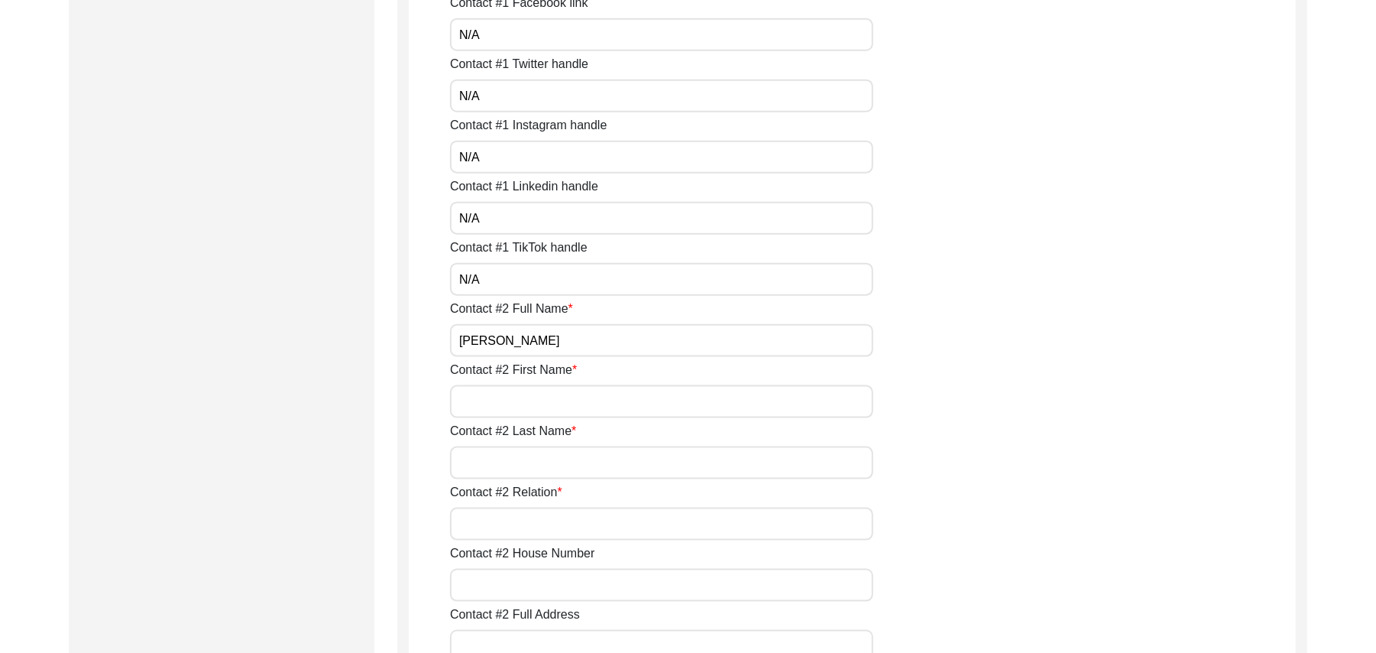
click at [562, 398] on input "Contact #2 First Name" at bounding box center [661, 401] width 423 height 33
type input "Zafar"
click at [549, 465] on input "Contact #2 Last Name" at bounding box center [661, 462] width 423 height 33
type input "Iqbal"
click at [538, 523] on input "Contact #2 Relation" at bounding box center [661, 523] width 423 height 33
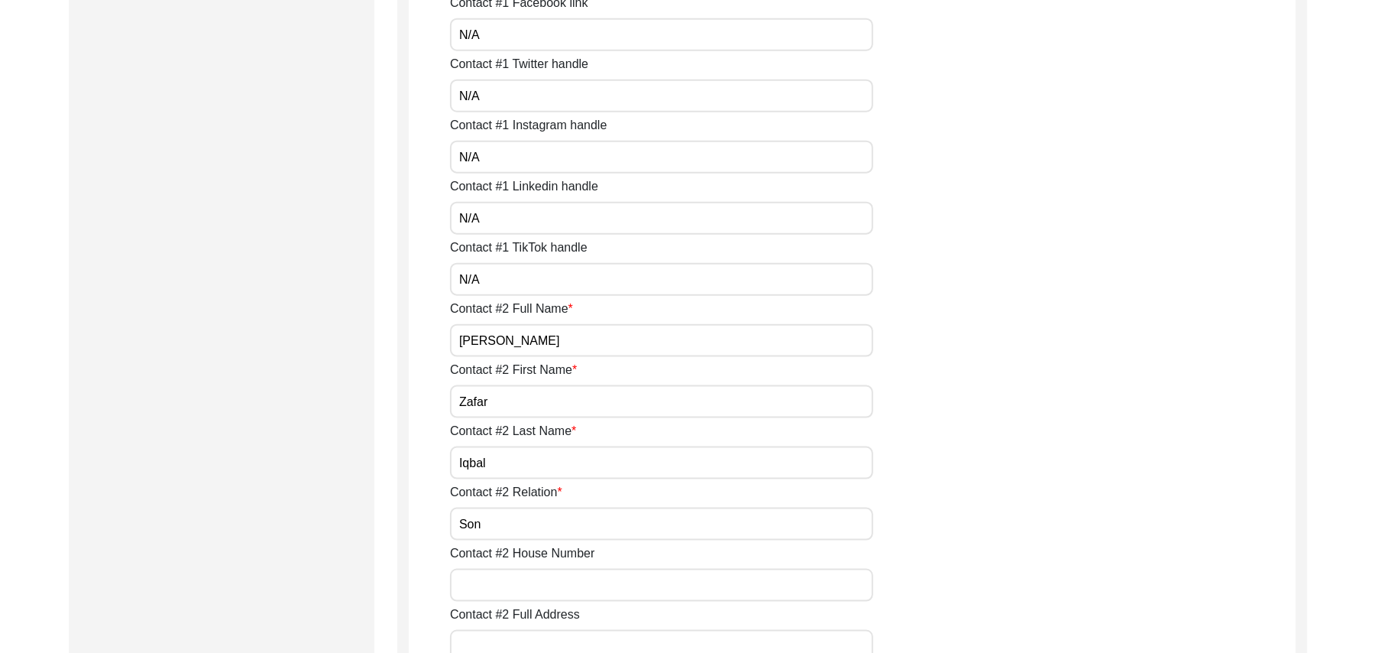
type input "Son"
click at [539, 591] on input "Contact #2 House Number" at bounding box center [661, 584] width 423 height 33
type input "170"
click at [554, 630] on input "Contact #2 Full Address" at bounding box center [661, 646] width 423 height 33
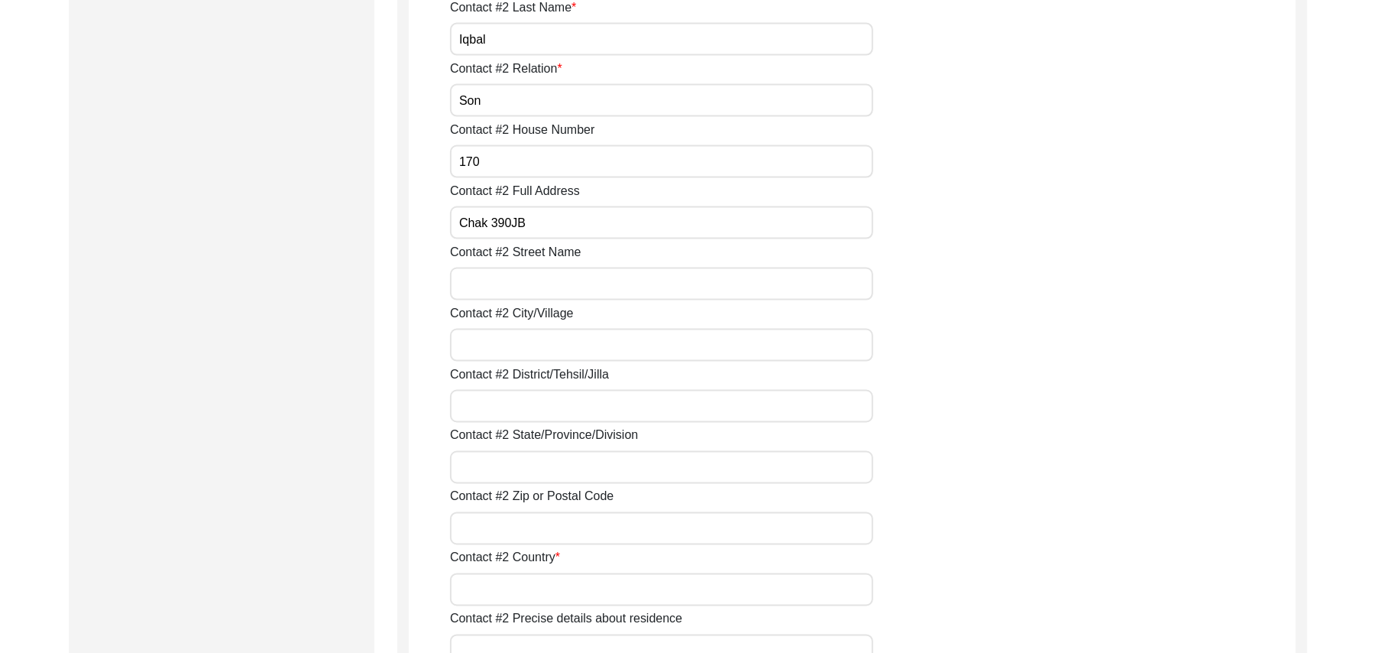
scroll to position [1795, 0]
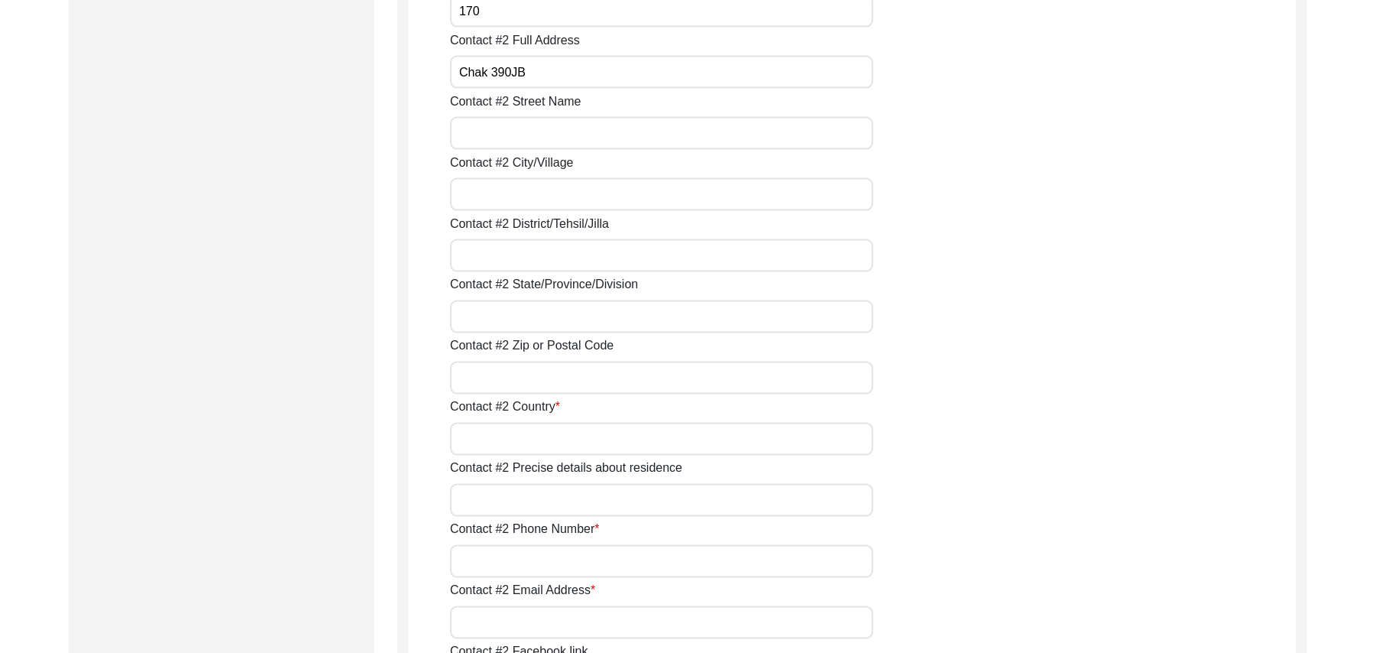
type input "Chak 390JB"
click at [530, 144] on input "Contact #2 Street Name" at bounding box center [661, 133] width 423 height 33
type input "V"
paste input "N/A"
type input "N/A"
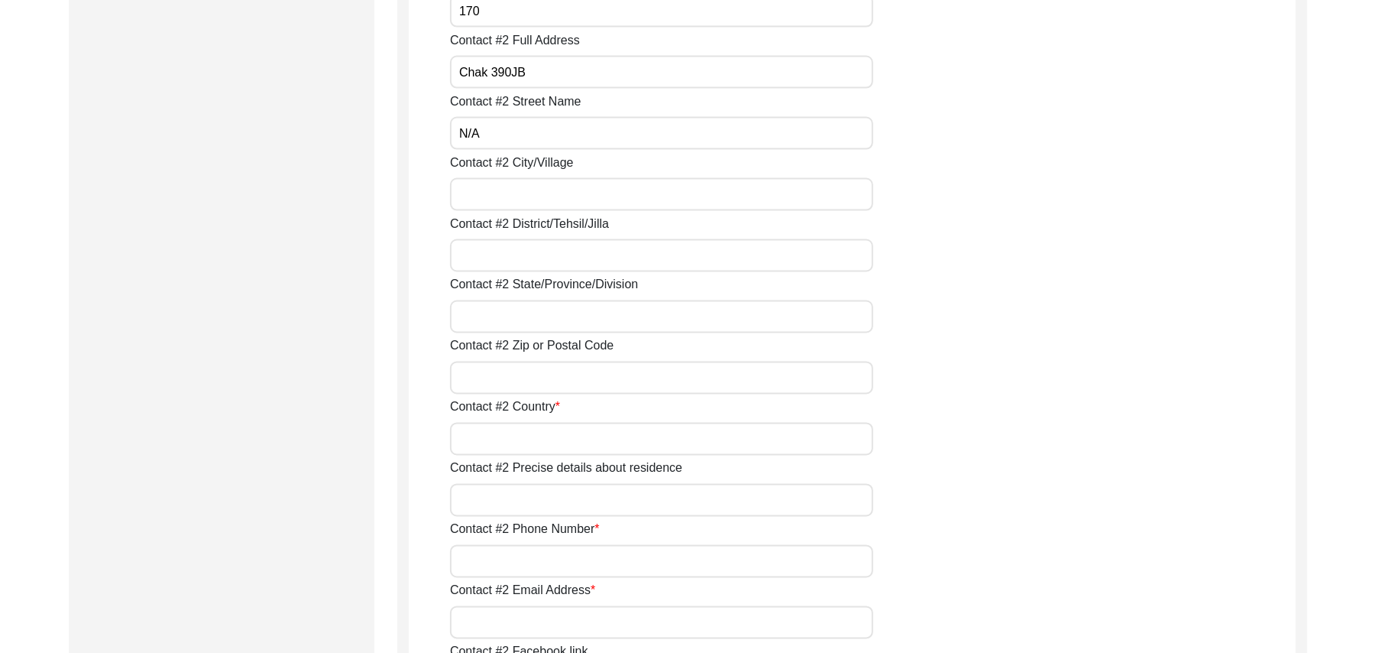
click at [506, 188] on input "Contact #2 City/Village" at bounding box center [661, 194] width 423 height 33
type input "Chak 390JB"
click at [512, 258] on input "Contact #2 District/Tehsil/Jilla" at bounding box center [661, 255] width 423 height 33
type input "Toba Tek Singh/ Toba Tek Singh"
click at [502, 313] on input "Contact #2 State/Province/Division" at bounding box center [661, 316] width 423 height 33
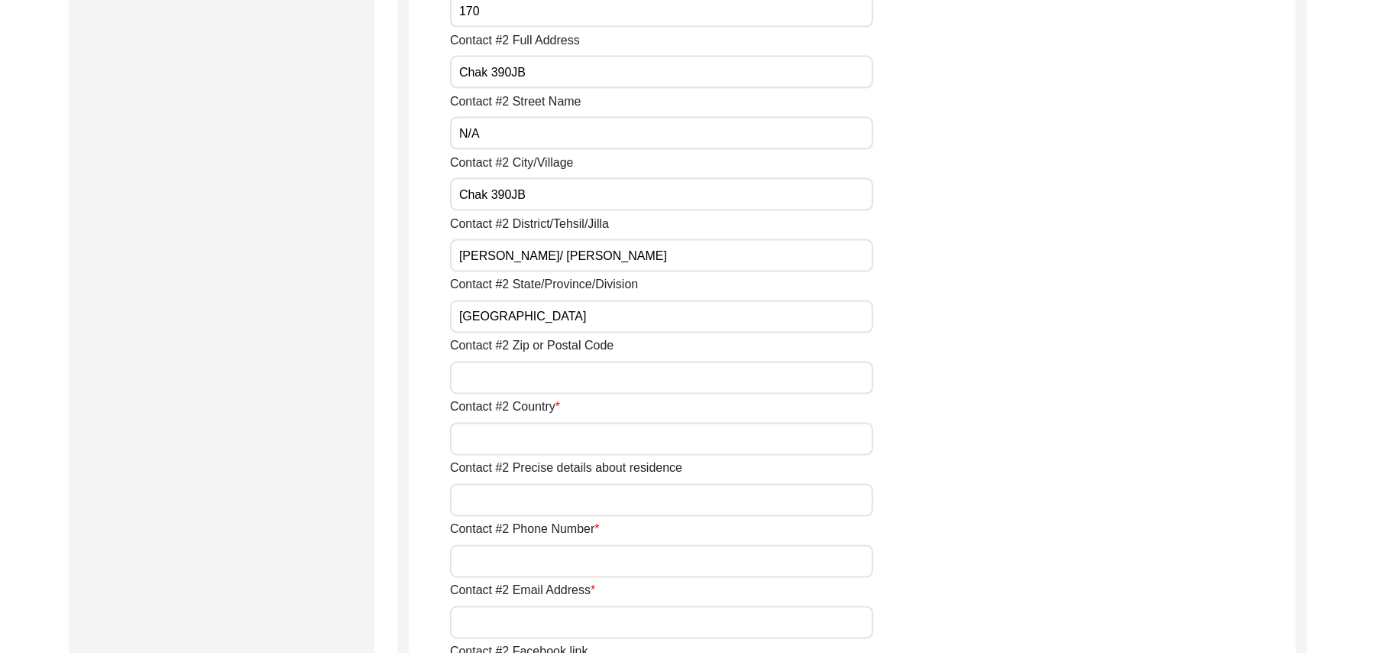
type input "Punjab"
click at [503, 382] on input "Contact #2 Zip or Postal Code" at bounding box center [661, 377] width 423 height 33
type input "36051"
click at [499, 432] on input "Contact #2 Country" at bounding box center [661, 439] width 423 height 33
type input "Pakistan"
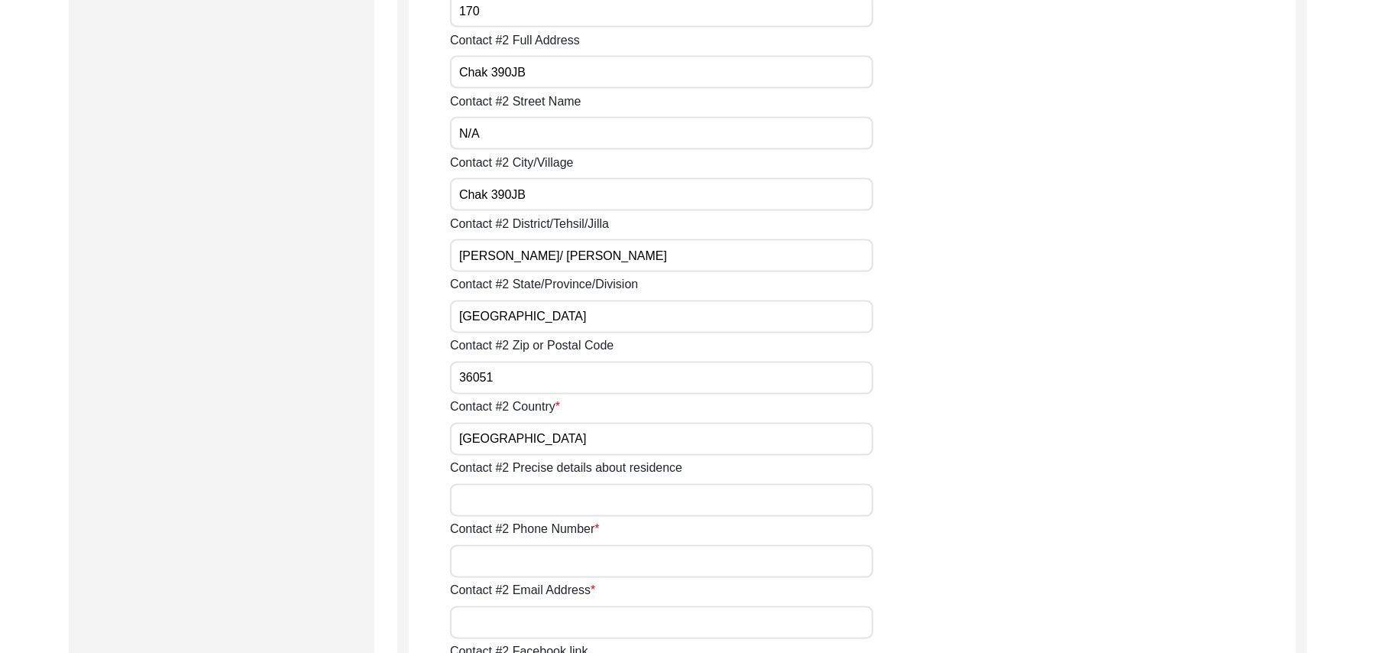
click at [508, 489] on input "Contact #2 Precise details about residence" at bounding box center [661, 500] width 423 height 33
type input "Chak 390JB"
click at [530, 553] on input "Contact #2 Phone Number" at bounding box center [661, 561] width 423 height 33
type input "0349-7747863"
click at [539, 617] on input "Contact #2 Email Address" at bounding box center [661, 622] width 423 height 33
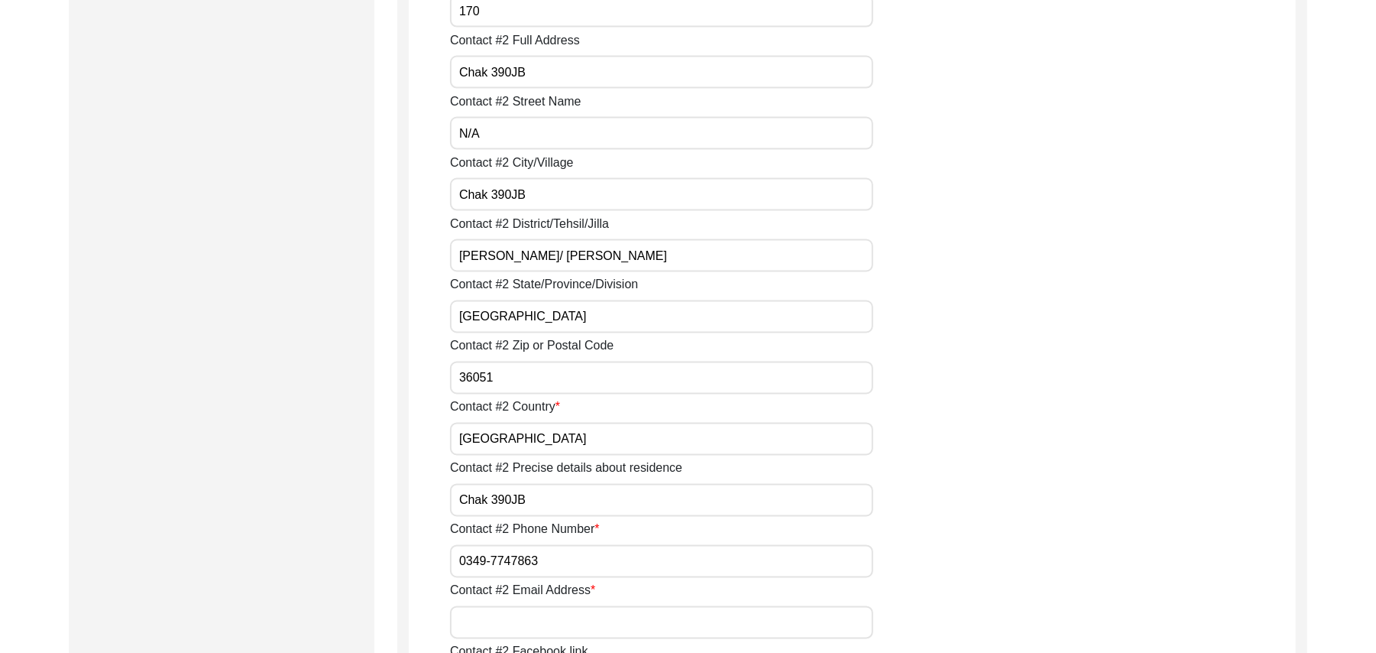
paste input "N/A"
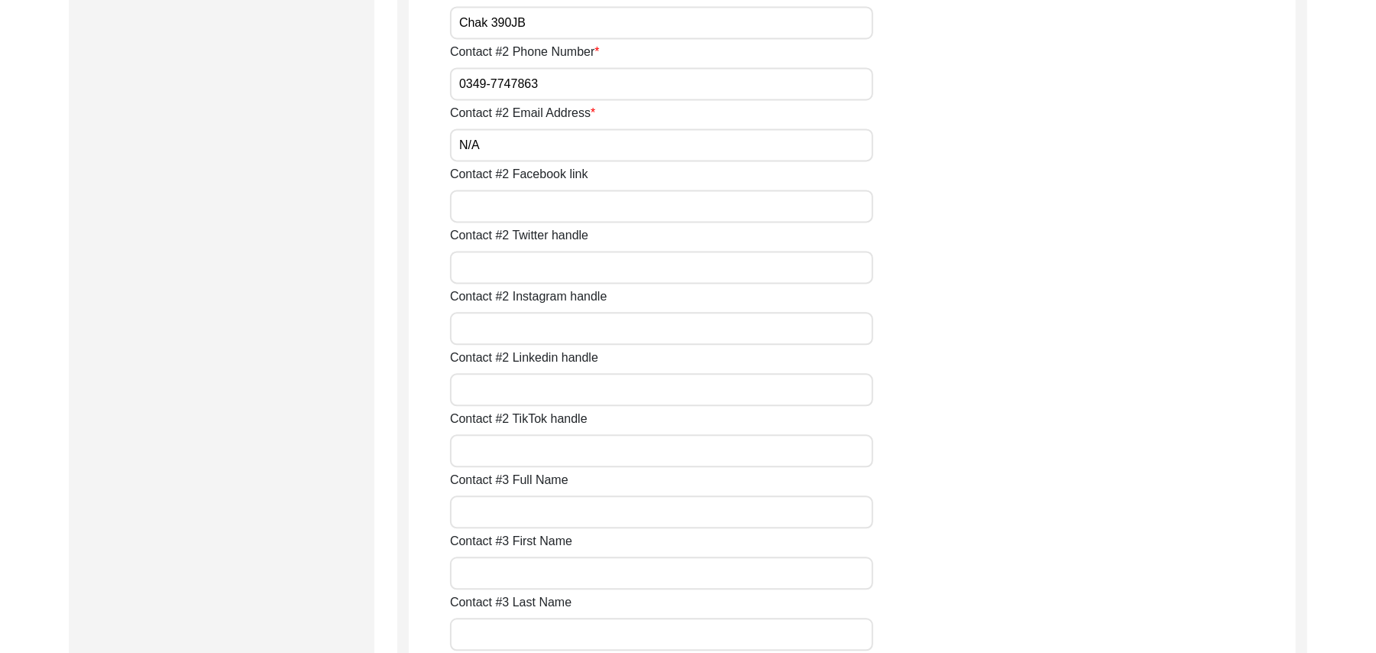
scroll to position [2327, 0]
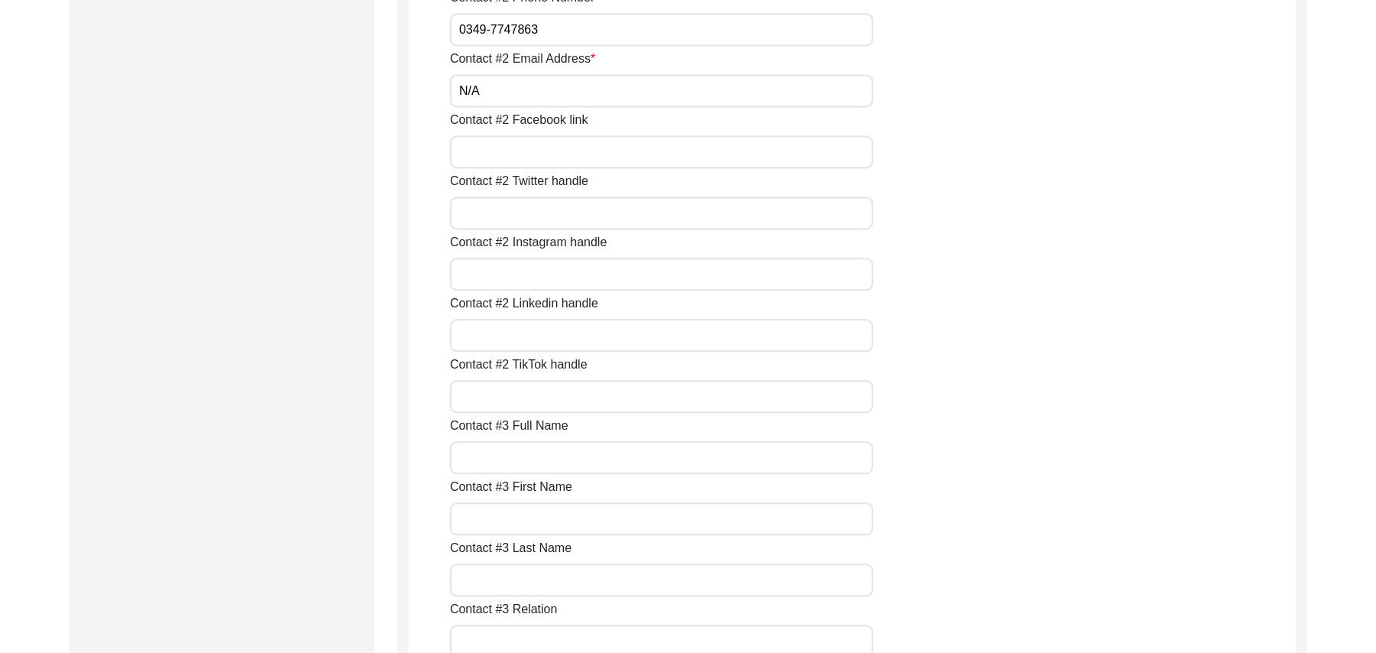
type input "N/A"
click at [499, 145] on input "Contact #2 Facebook link" at bounding box center [661, 151] width 423 height 33
paste input "N/A"
type input "N/A"
click at [499, 220] on input "Contact #2 Twitter handle" at bounding box center [661, 212] width 423 height 33
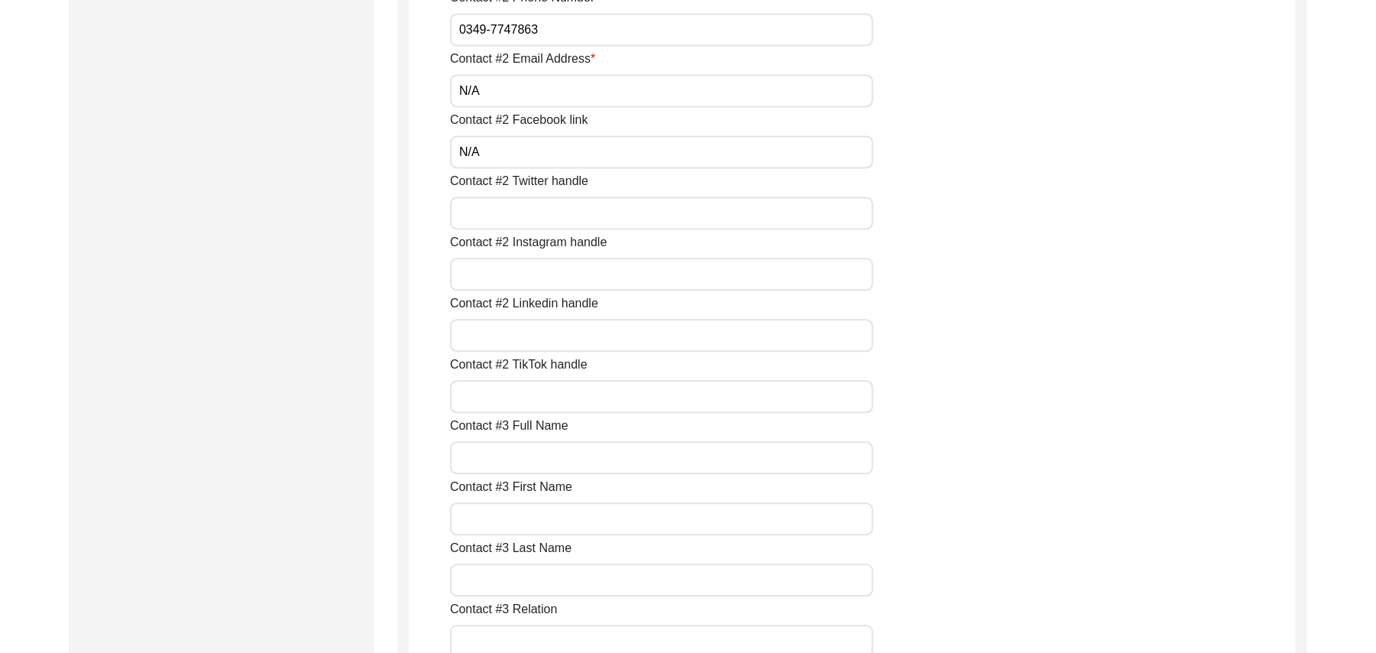
paste input "N/A"
type input "N/A"
click at [505, 274] on input "Contact #2 Instagram handle" at bounding box center [661, 274] width 423 height 33
paste input "N/A"
type input "N/A"
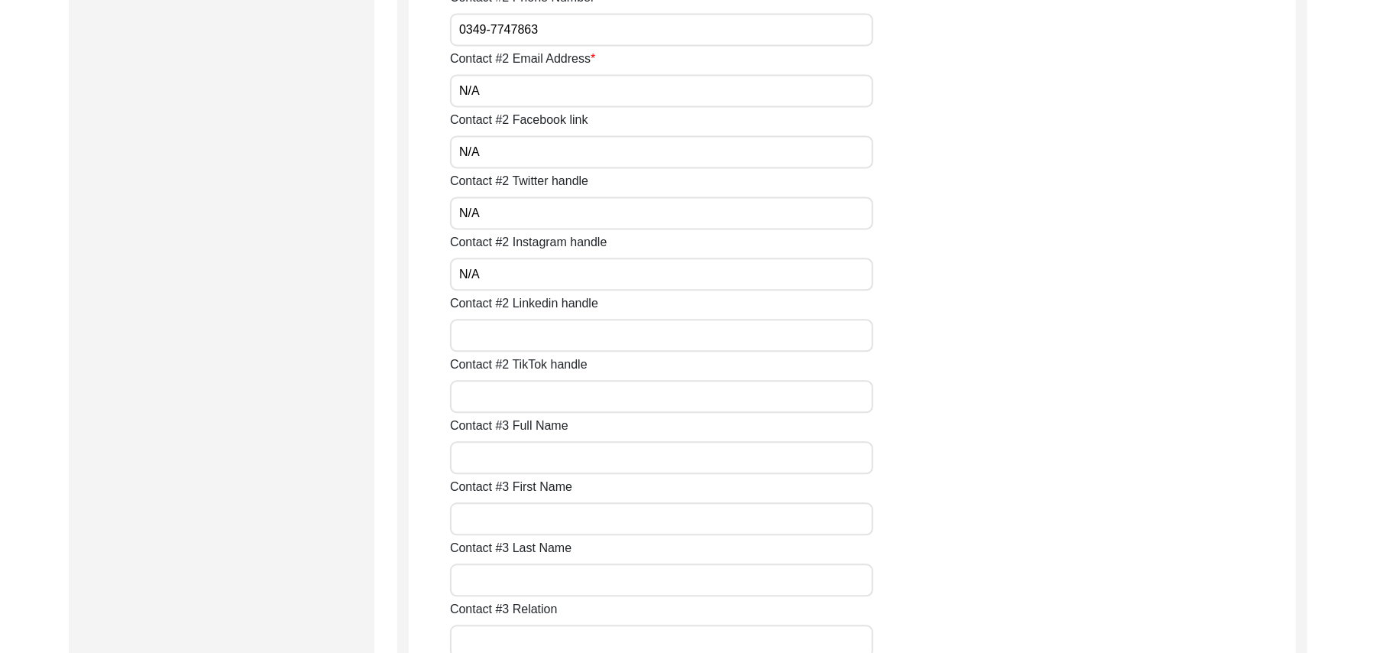
click at [503, 332] on input "Contact #2 Linkedin handle" at bounding box center [661, 335] width 423 height 33
paste input "N/A"
type input "N/A"
click at [505, 400] on input "Contact #2 TikTok handle" at bounding box center [661, 396] width 423 height 33
paste input "N/A"
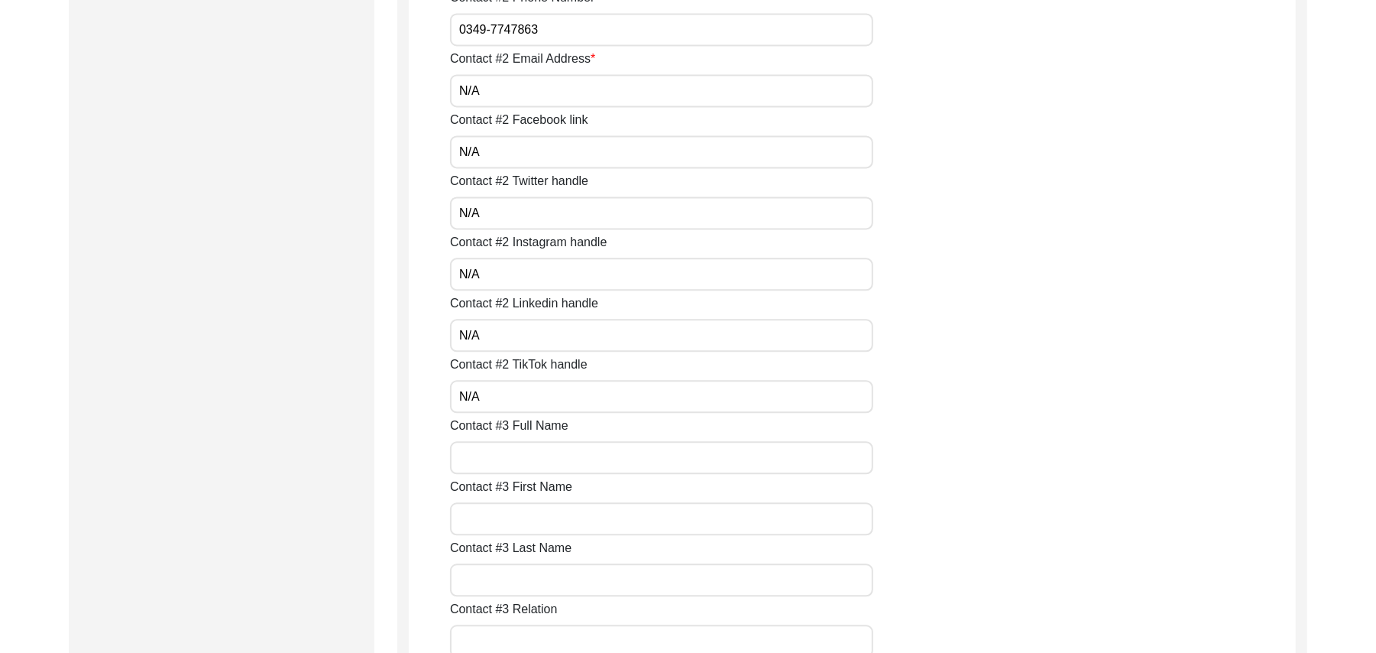
type input "N/A"
click at [513, 468] on input "Contact #3 Full Name" at bounding box center [661, 457] width 423 height 33
paste input "N/A"
type input "N/A"
click at [538, 539] on label "Contact #3 Last Name" at bounding box center [510, 548] width 121 height 18
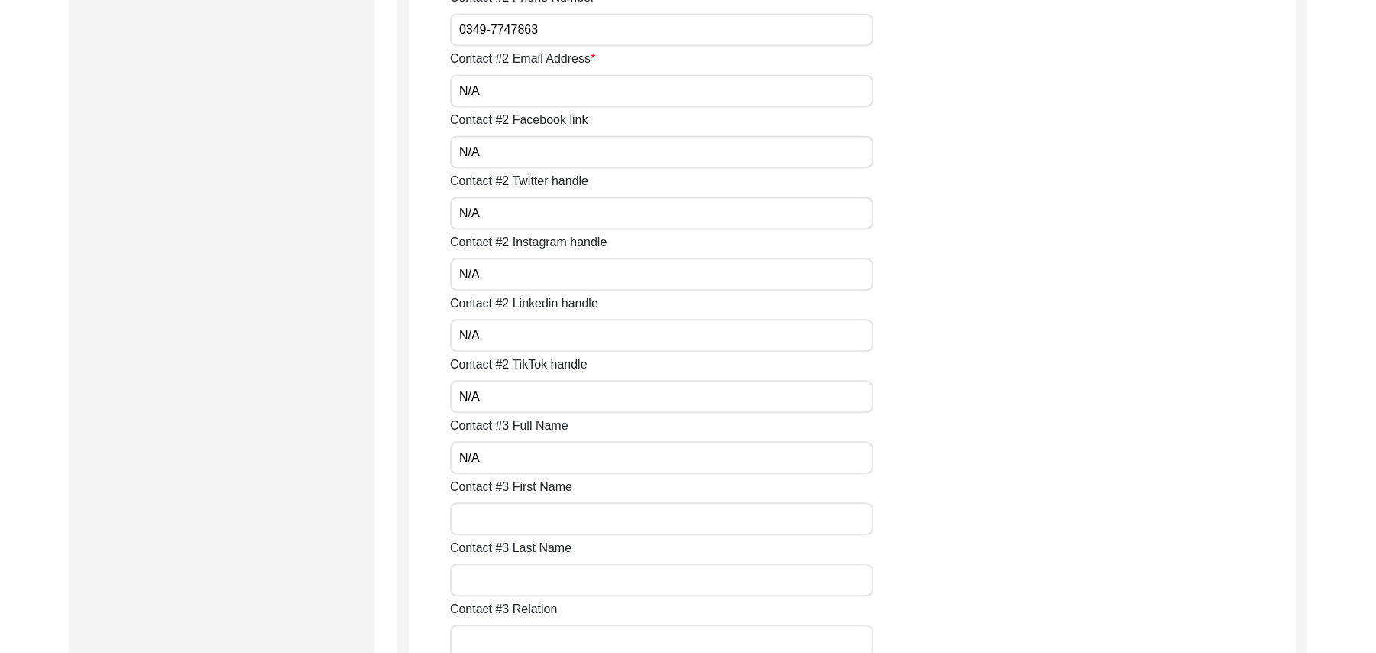
click at [538, 563] on input "Contact #3 Last Name" at bounding box center [661, 579] width 423 height 33
click at [530, 514] on input "Contact #3 First Name" at bounding box center [661, 518] width 423 height 33
paste input "N/A"
type input "N/A"
click at [527, 582] on input "Contact #3 Last Name" at bounding box center [661, 579] width 423 height 33
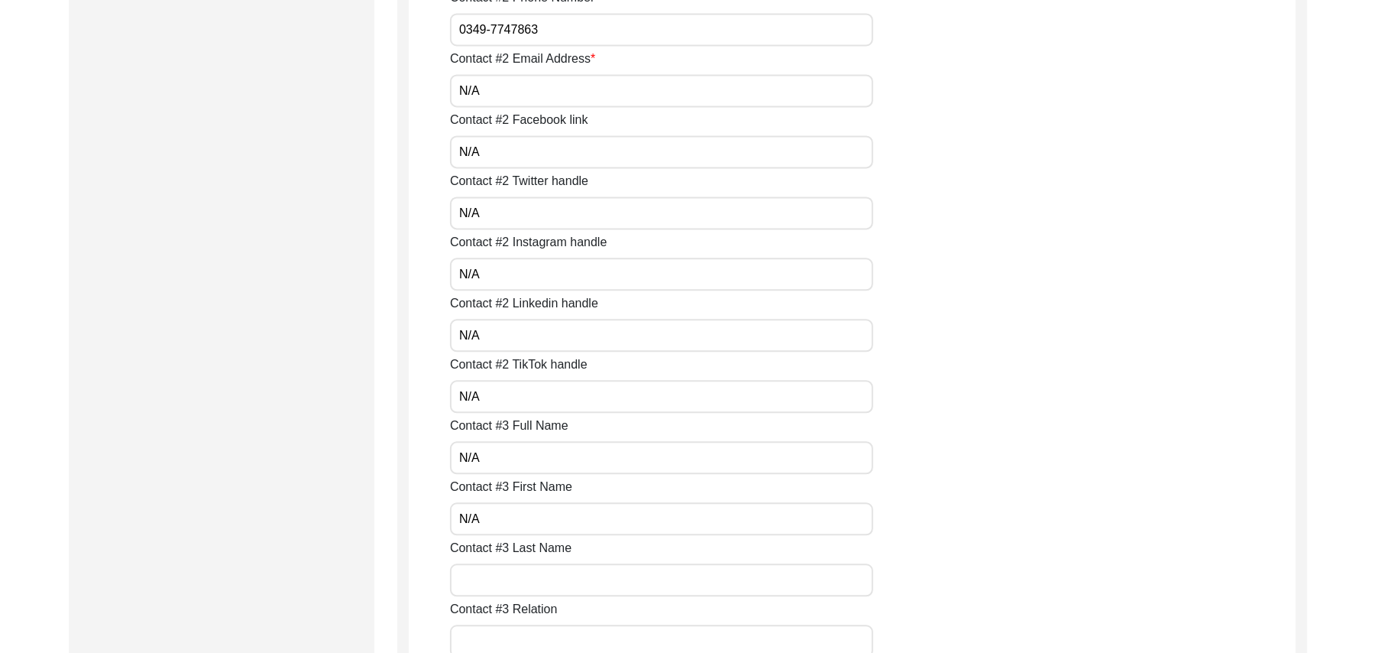
paste input "N/A"
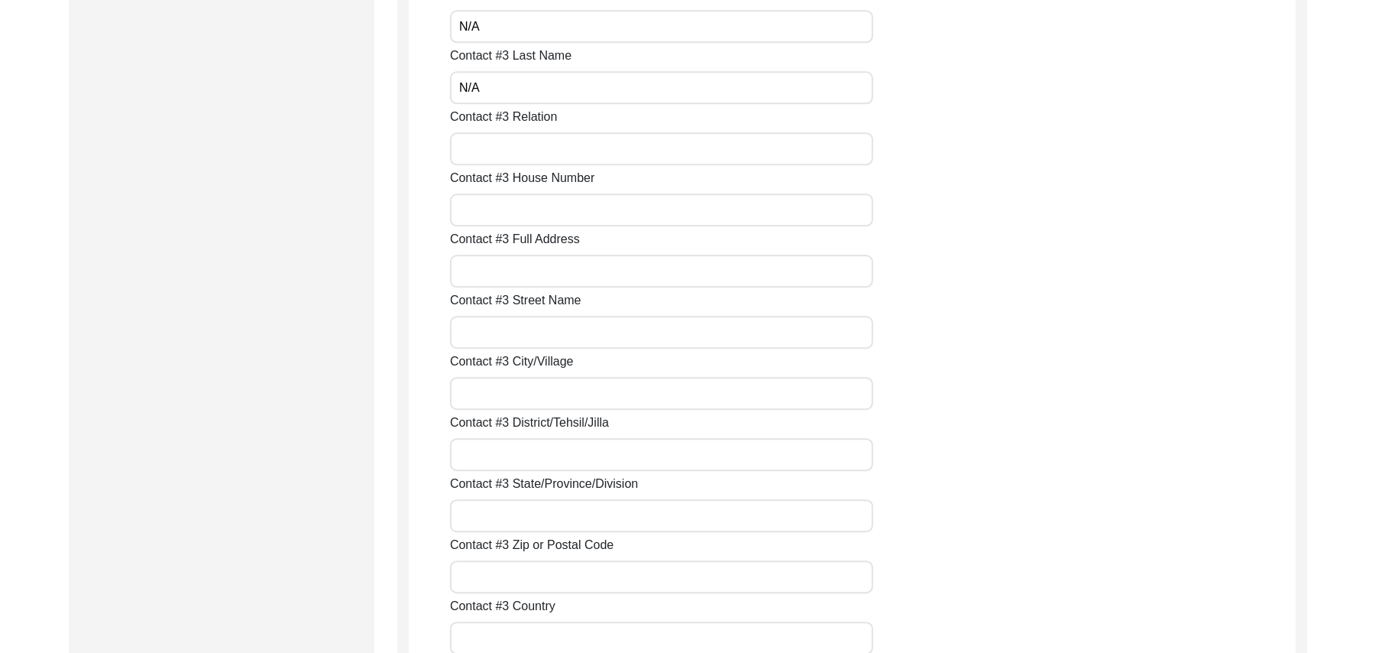
scroll to position [2832, 0]
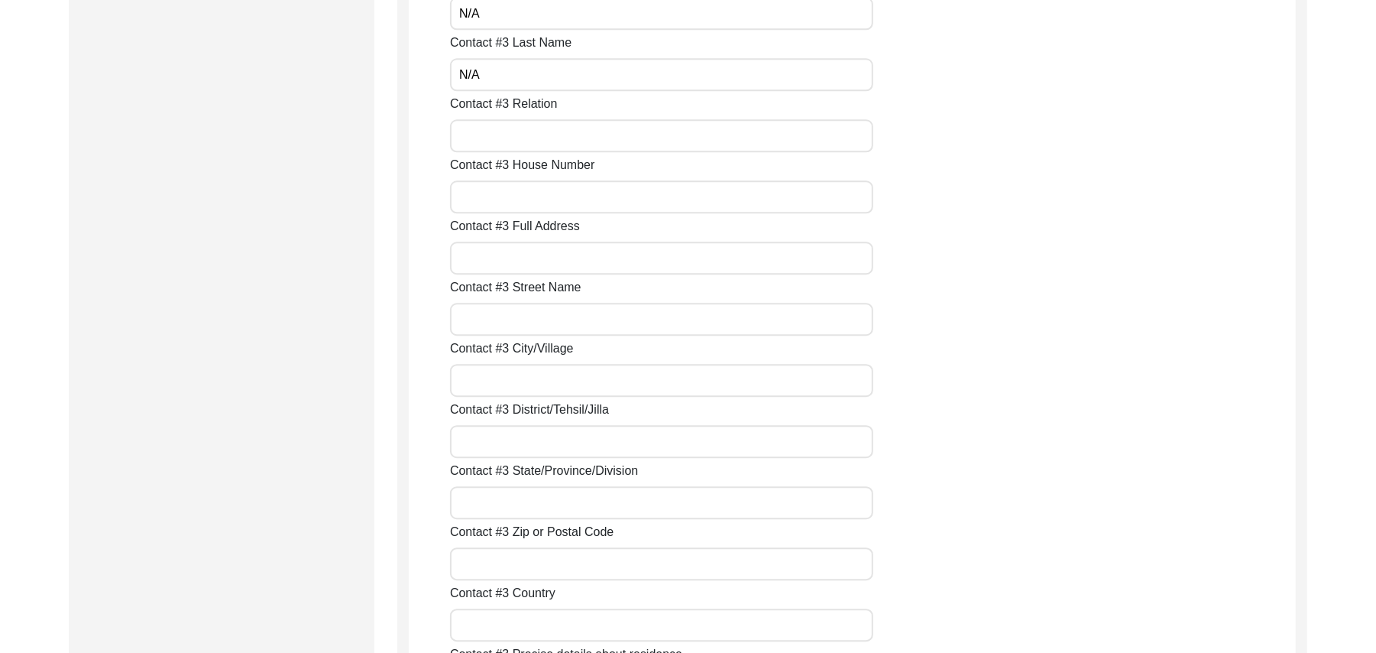
type input "N/A"
click at [483, 144] on input "Contact #3 Relation" at bounding box center [661, 135] width 423 height 33
paste input "N/A"
type input "N/A"
click at [494, 196] on input "Contact #3 House Number" at bounding box center [661, 196] width 423 height 33
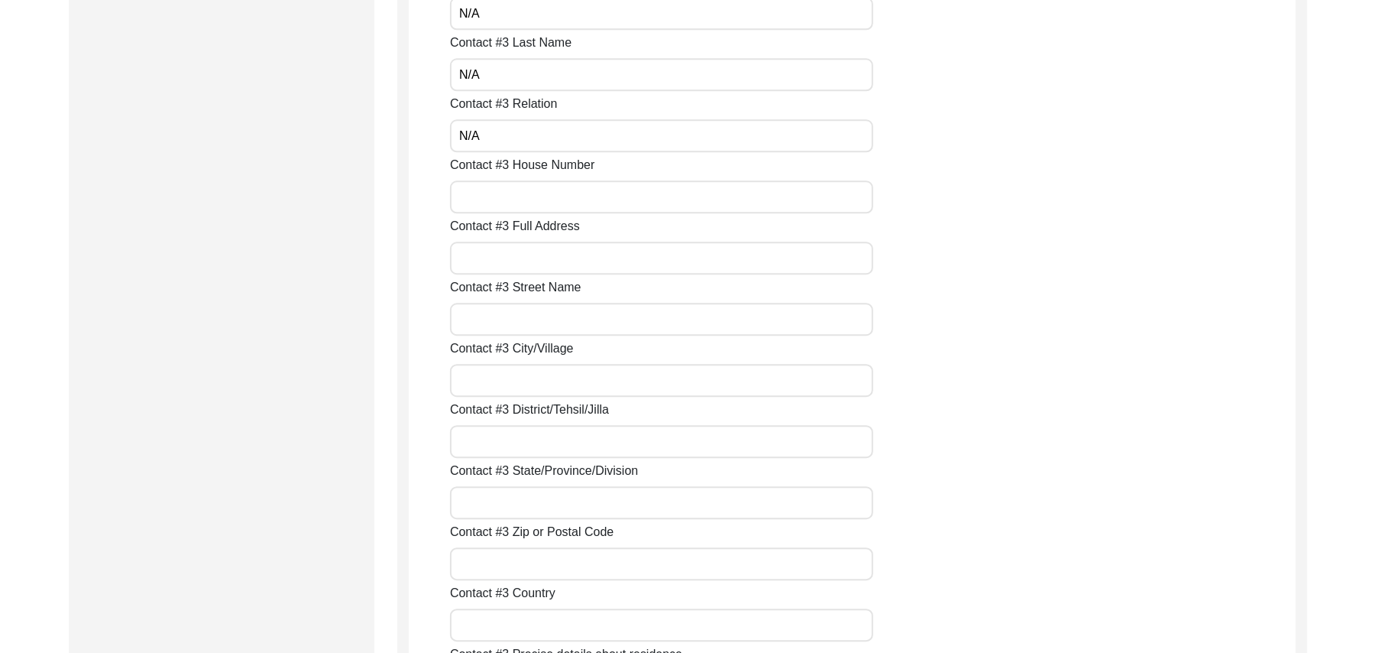
paste input "N/A"
click at [511, 254] on input "Contact #3 Full Address" at bounding box center [661, 257] width 423 height 33
paste input "N/A"
click at [520, 324] on input "Contact #3 Street Name" at bounding box center [661, 319] width 423 height 33
paste input "N/A"
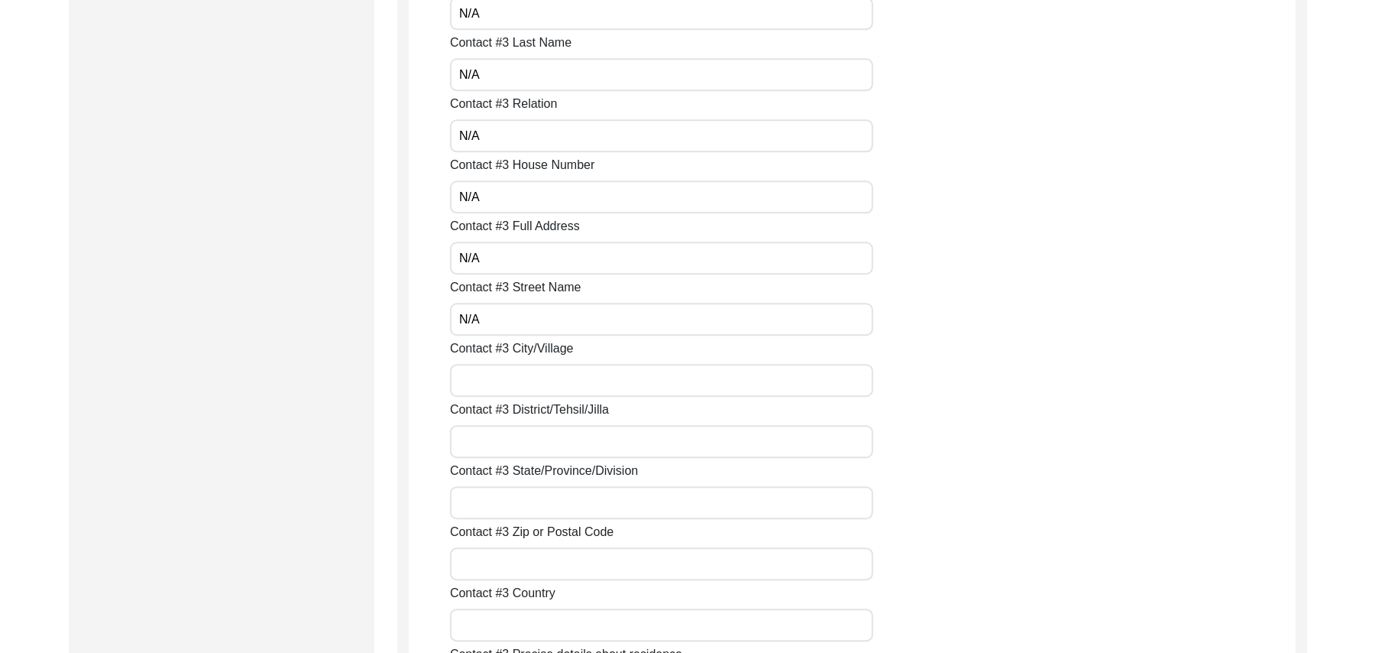
click at [527, 371] on input "Contact #3 City/Village" at bounding box center [661, 380] width 423 height 33
paste input "N/A"
click at [527, 432] on input "Contact #3 District/Tehsil/Jilla" at bounding box center [661, 441] width 423 height 33
paste input "N/A"
click at [521, 495] on input "Contact #3 State/Province/Division" at bounding box center [661, 502] width 423 height 33
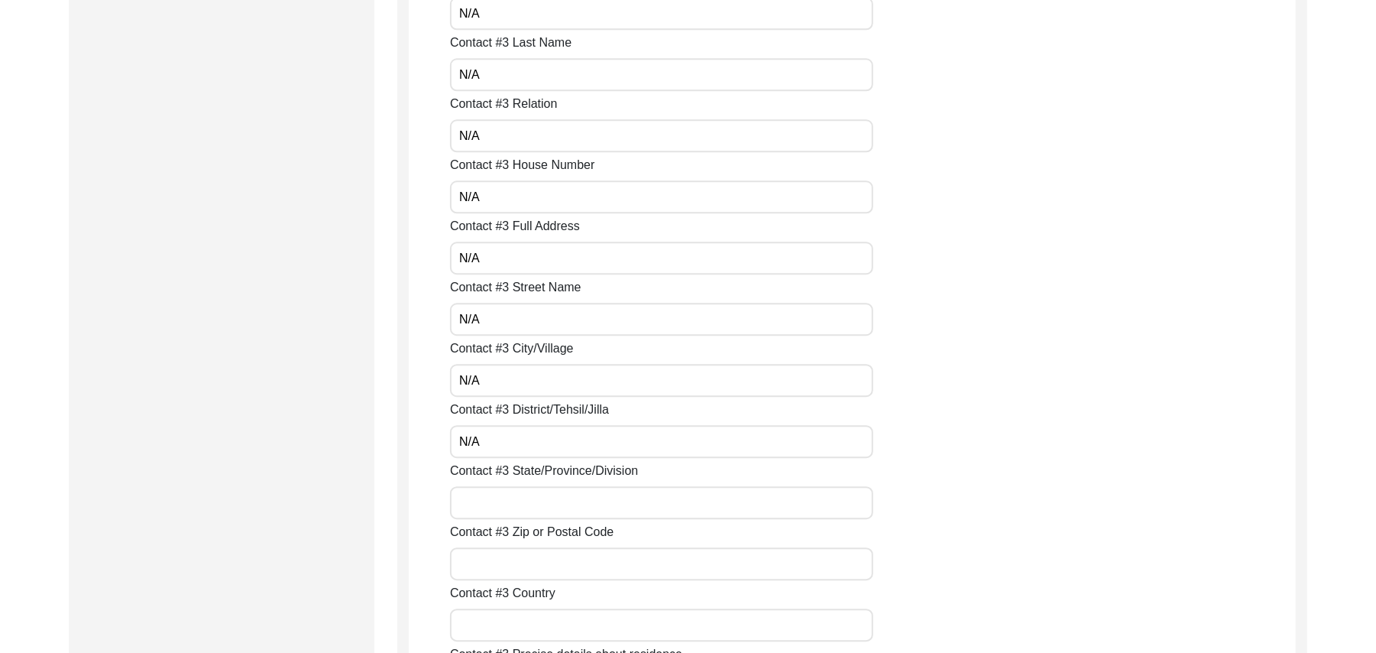
paste input "N/A"
click at [533, 567] on input "Contact #3 Zip or Postal Code" at bounding box center [661, 563] width 423 height 33
paste input "N/A"
click at [530, 627] on input "Contact #3 Country" at bounding box center [661, 624] width 423 height 33
paste input "N/A"
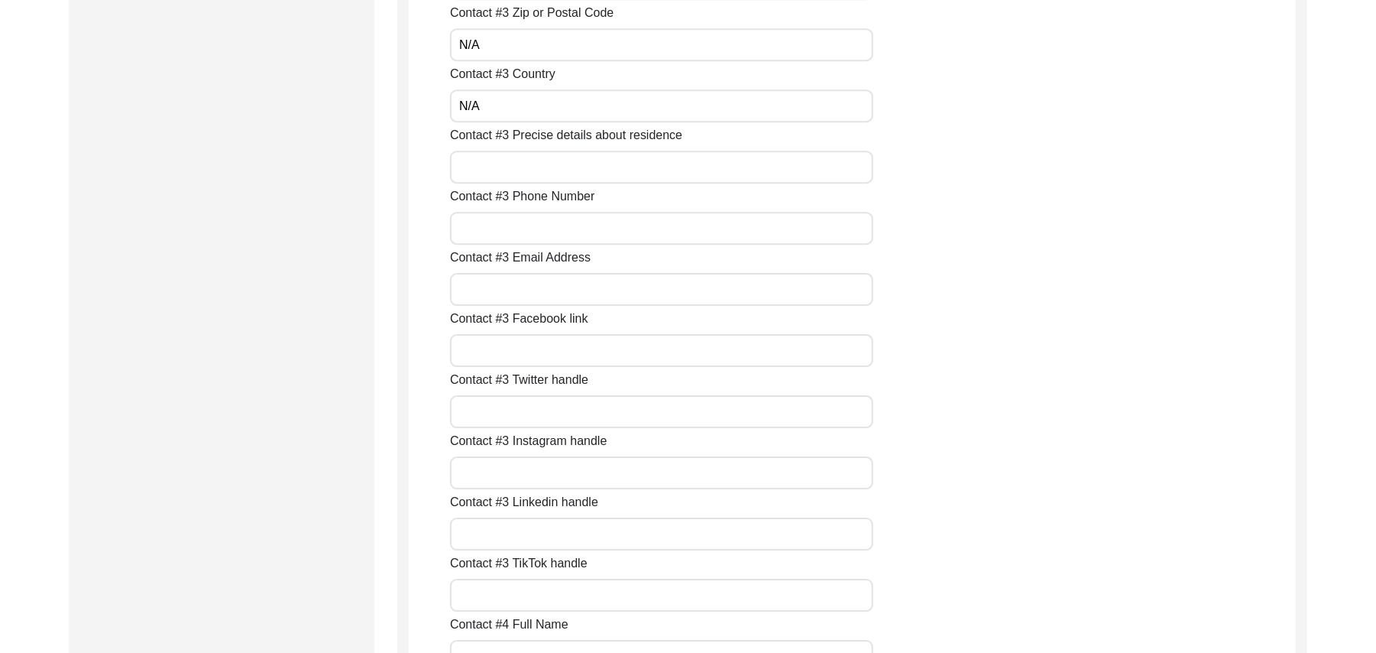
scroll to position [3391, 0]
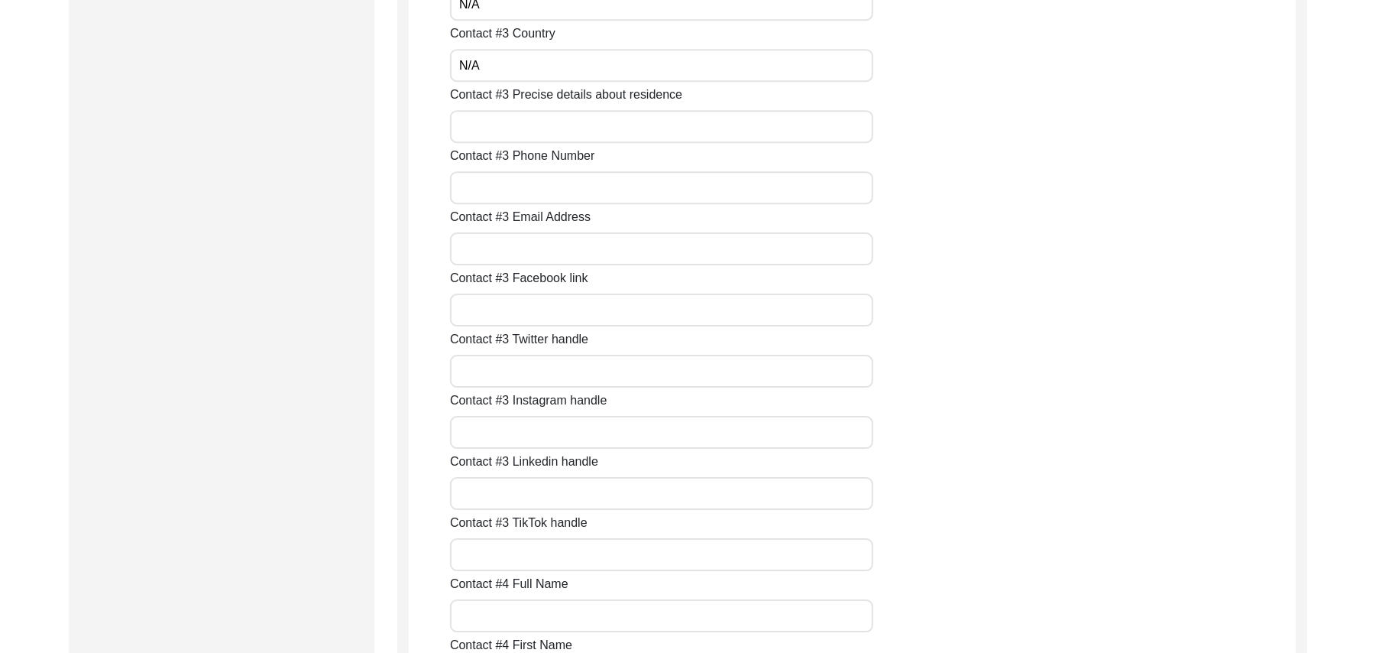
click at [523, 138] on input "Contact #3 Precise details about residence" at bounding box center [661, 126] width 423 height 33
paste input "N/A"
click at [508, 188] on input "Contact #3 Phone Number" at bounding box center [661, 187] width 423 height 33
paste input "N/A"
click at [501, 257] on input "Contact #3 Email Address" at bounding box center [661, 248] width 423 height 33
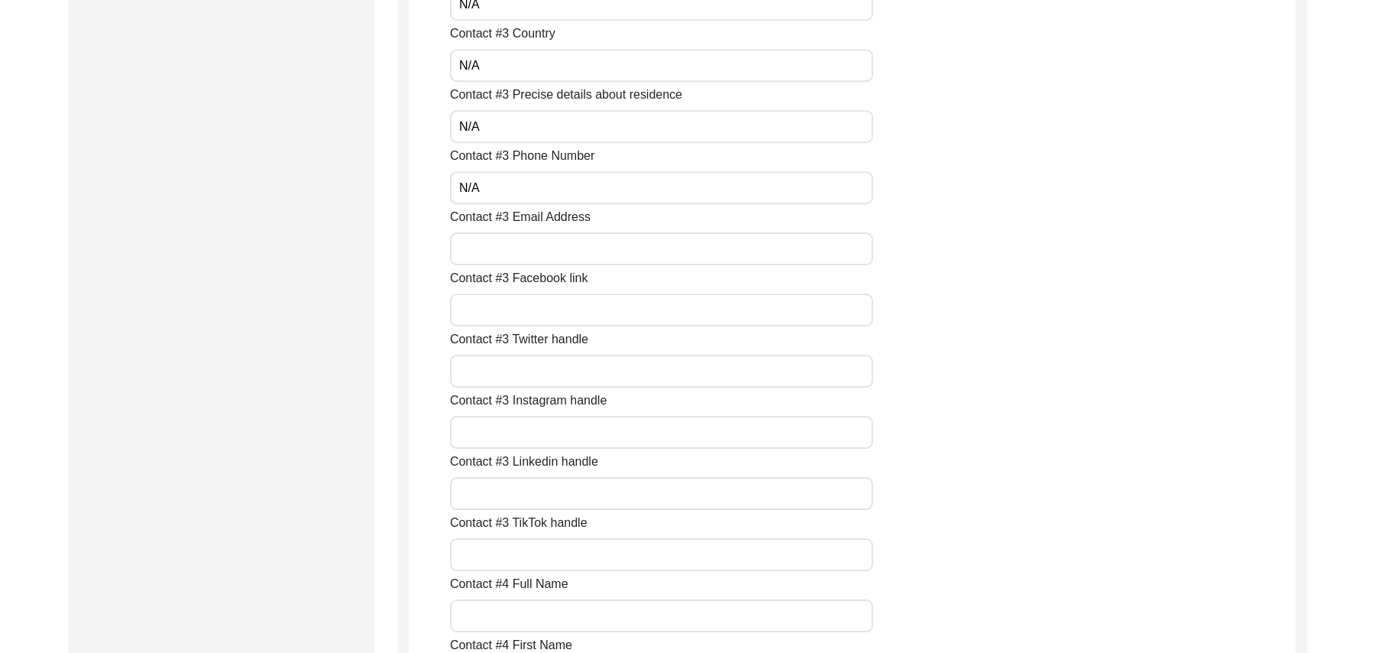
paste input "N/A"
click at [504, 310] on input "Contact #3 Facebook link" at bounding box center [661, 309] width 423 height 33
paste input "N/A"
click at [496, 368] on input "Contact #3 Twitter handle" at bounding box center [661, 371] width 423 height 33
paste input "N/A"
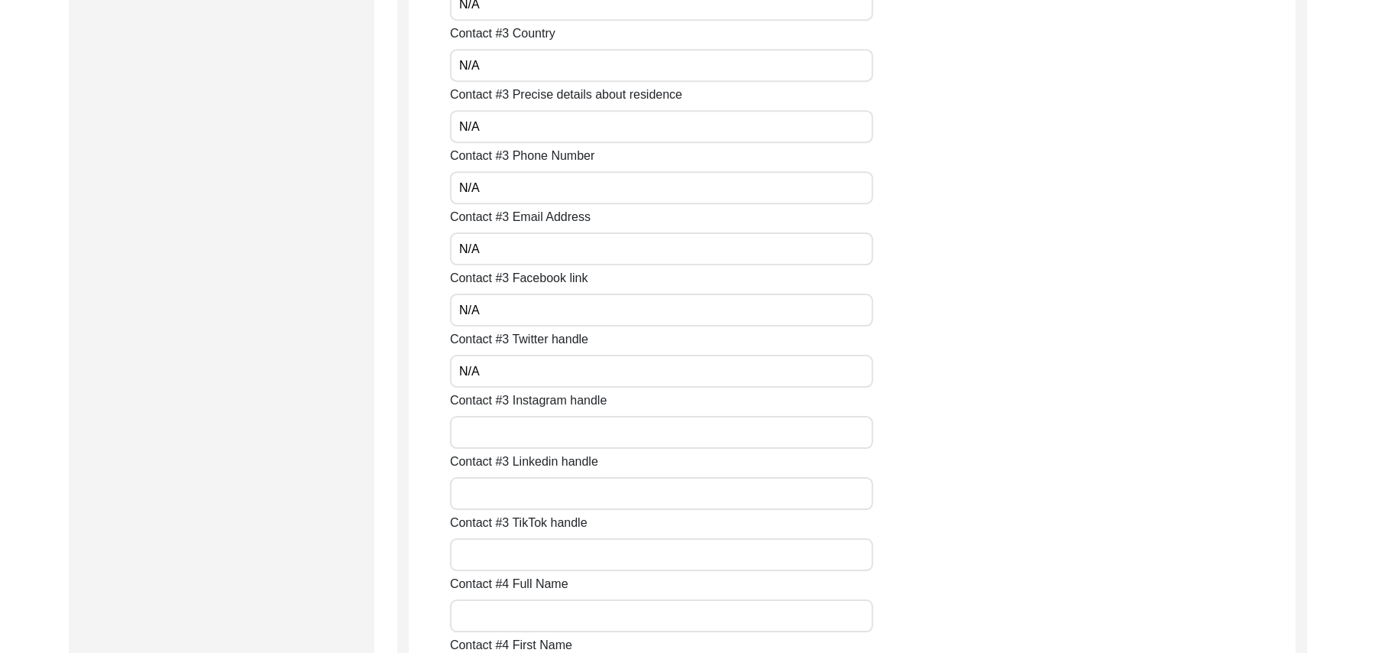
click at [490, 431] on input "Contact #3 Instagram handle" at bounding box center [661, 432] width 423 height 33
paste input "N/A"
click at [481, 492] on input "Contact #3 Linkedin handle" at bounding box center [661, 493] width 423 height 33
paste input "N/A"
click at [481, 560] on input "Contact #3 TikTok handle" at bounding box center [661, 554] width 423 height 33
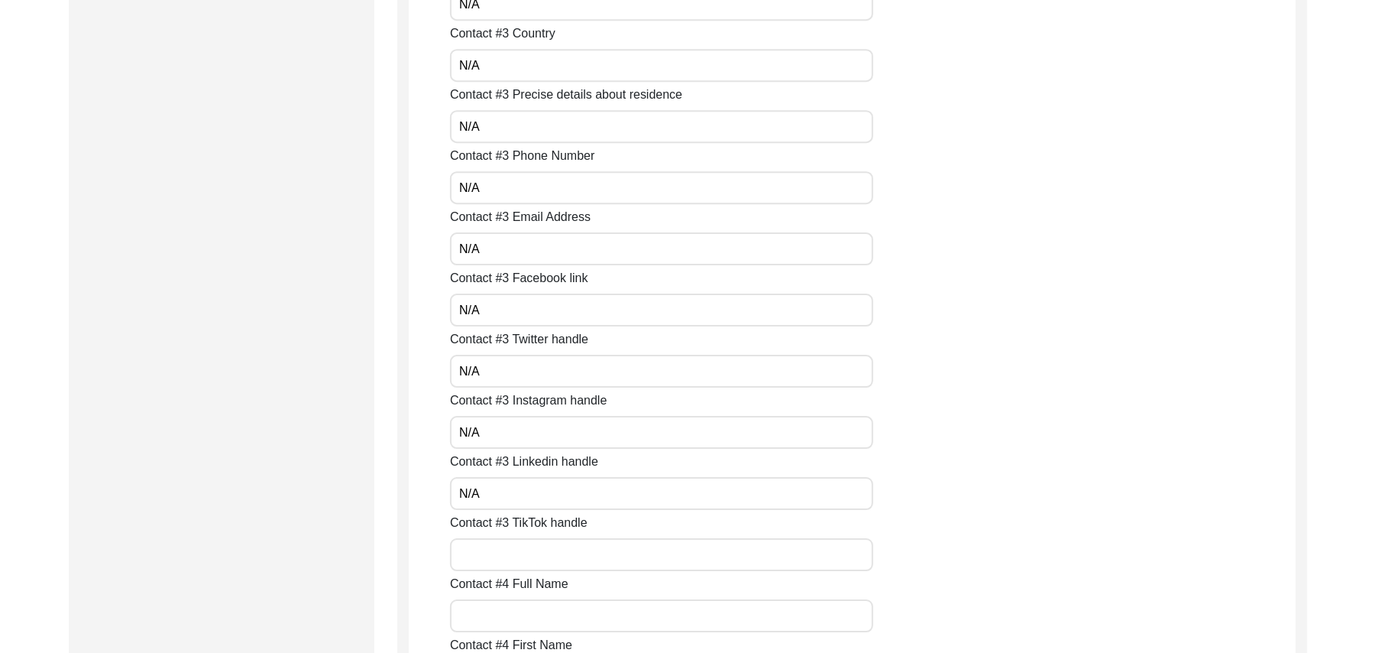
paste input "N/A"
click at [487, 619] on input "Contact #4 Full Name" at bounding box center [661, 615] width 423 height 33
paste input "N/A"
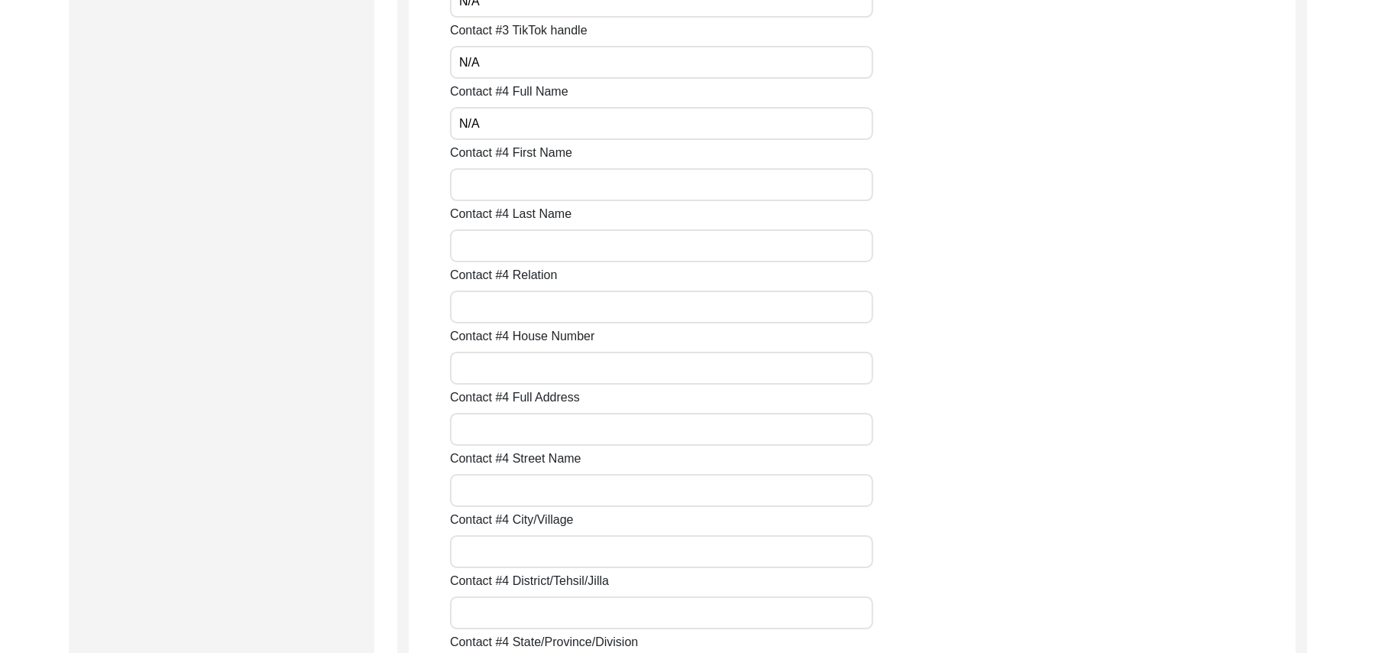
scroll to position [3965, 0]
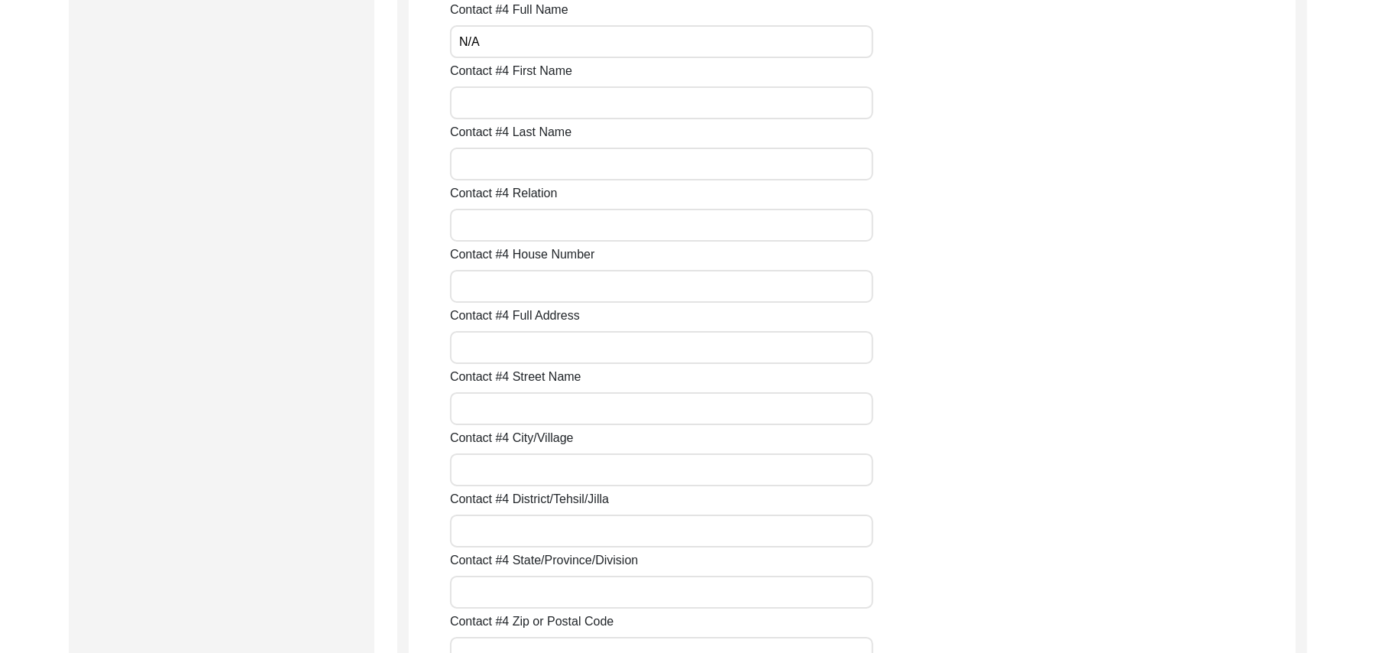
click at [468, 102] on input "Contact #4 First Name" at bounding box center [661, 102] width 423 height 33
paste input "N/A"
click at [493, 168] on input "Contact #4 Last Name" at bounding box center [661, 163] width 423 height 33
paste input "N/A"
click at [498, 228] on input "Contact #4 Relation" at bounding box center [661, 225] width 423 height 33
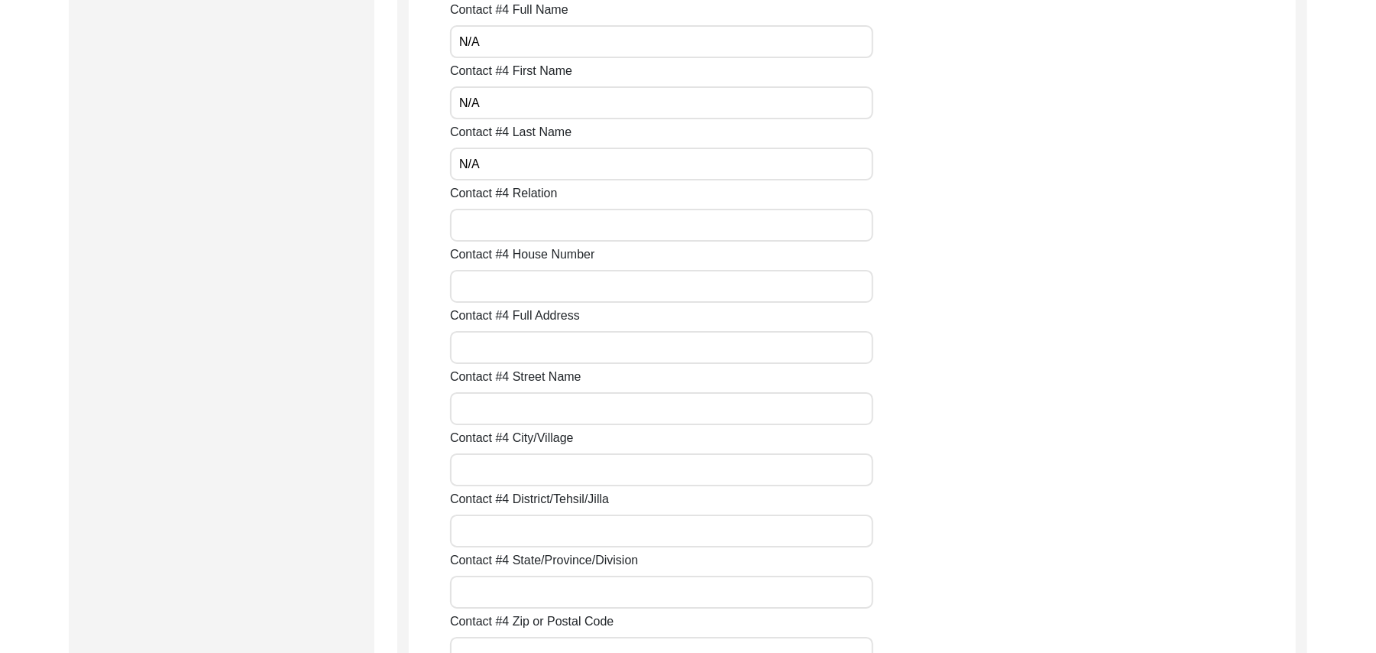
paste input "N/A"
click at [507, 284] on input "Contact #4 House Number" at bounding box center [661, 286] width 423 height 33
paste input "N/A"
click at [503, 346] on input "Contact #4 Full Address" at bounding box center [661, 347] width 423 height 33
paste input "N/A"
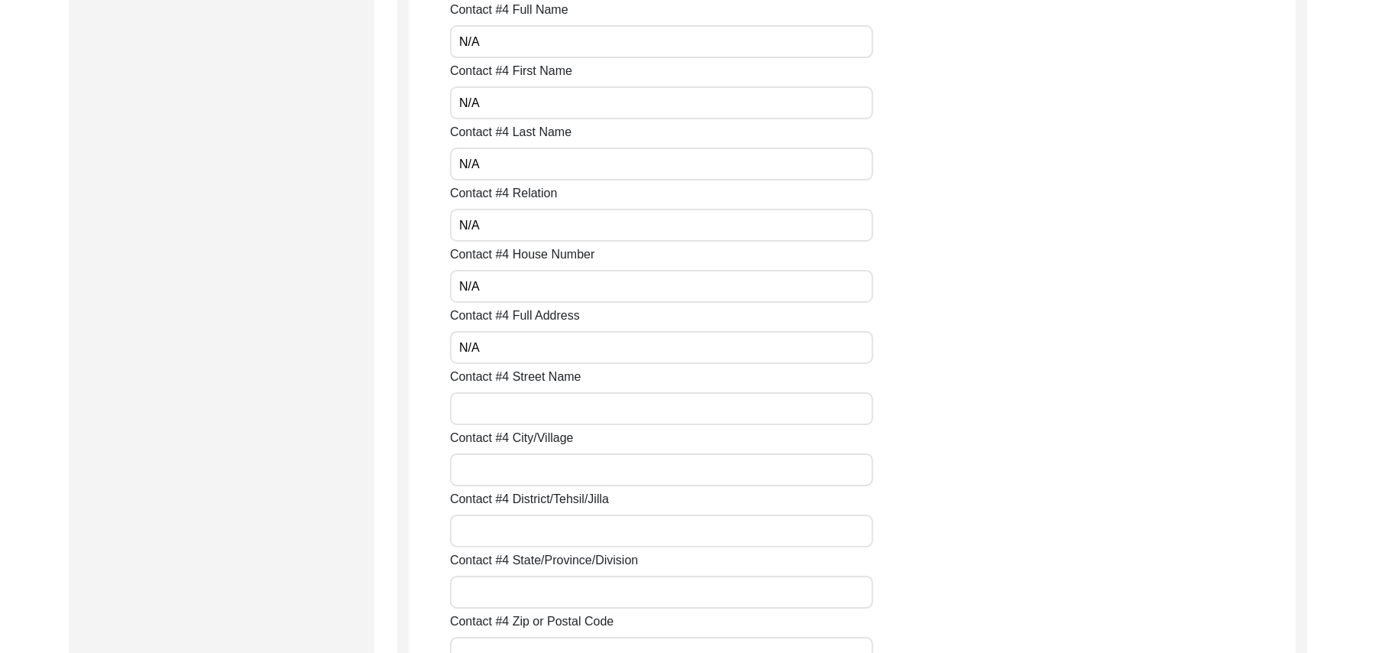
click at [502, 408] on input "Contact #4 Street Name" at bounding box center [661, 408] width 423 height 33
paste input "N/A"
click at [506, 471] on input "Contact #4 City/Village" at bounding box center [661, 469] width 423 height 33
paste input "N/A"
click at [517, 527] on input "Contact #4 District/Tehsil/Jilla" at bounding box center [661, 530] width 423 height 33
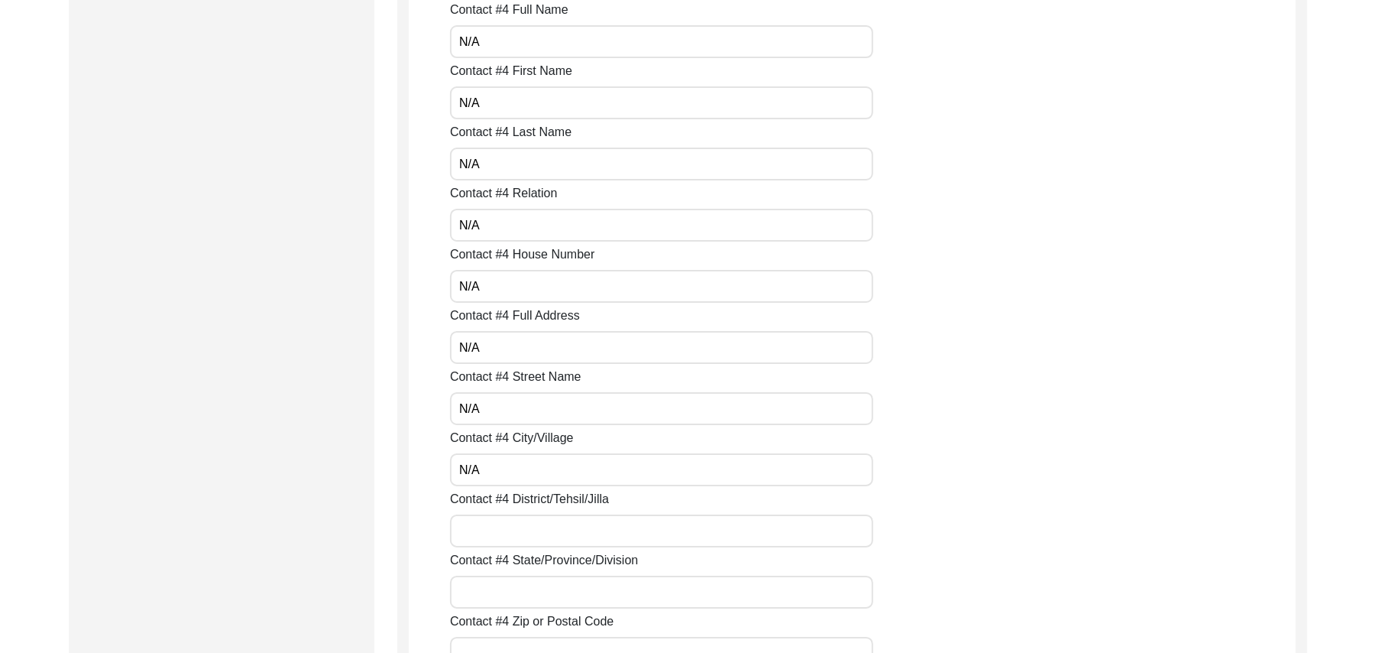
paste input "N/A"
click at [517, 585] on input "Contact #4 State/Province/Division" at bounding box center [661, 591] width 423 height 33
paste input "N/A"
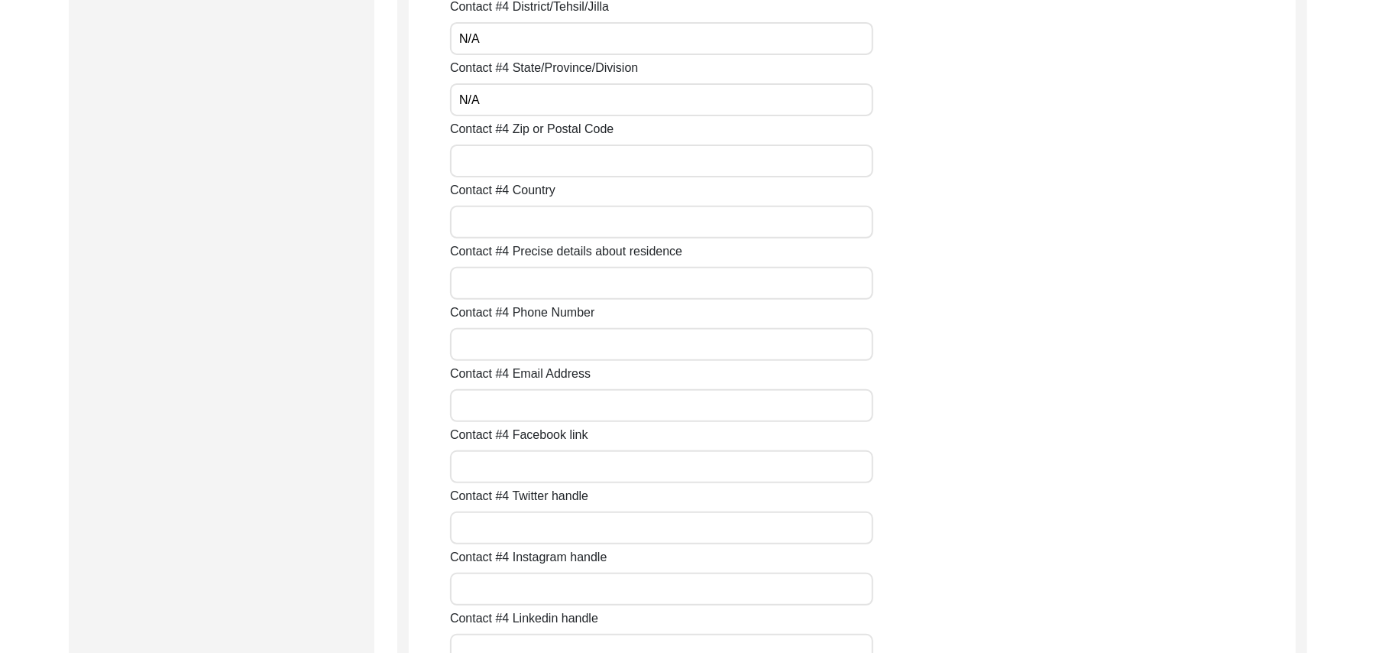
scroll to position [4484, 0]
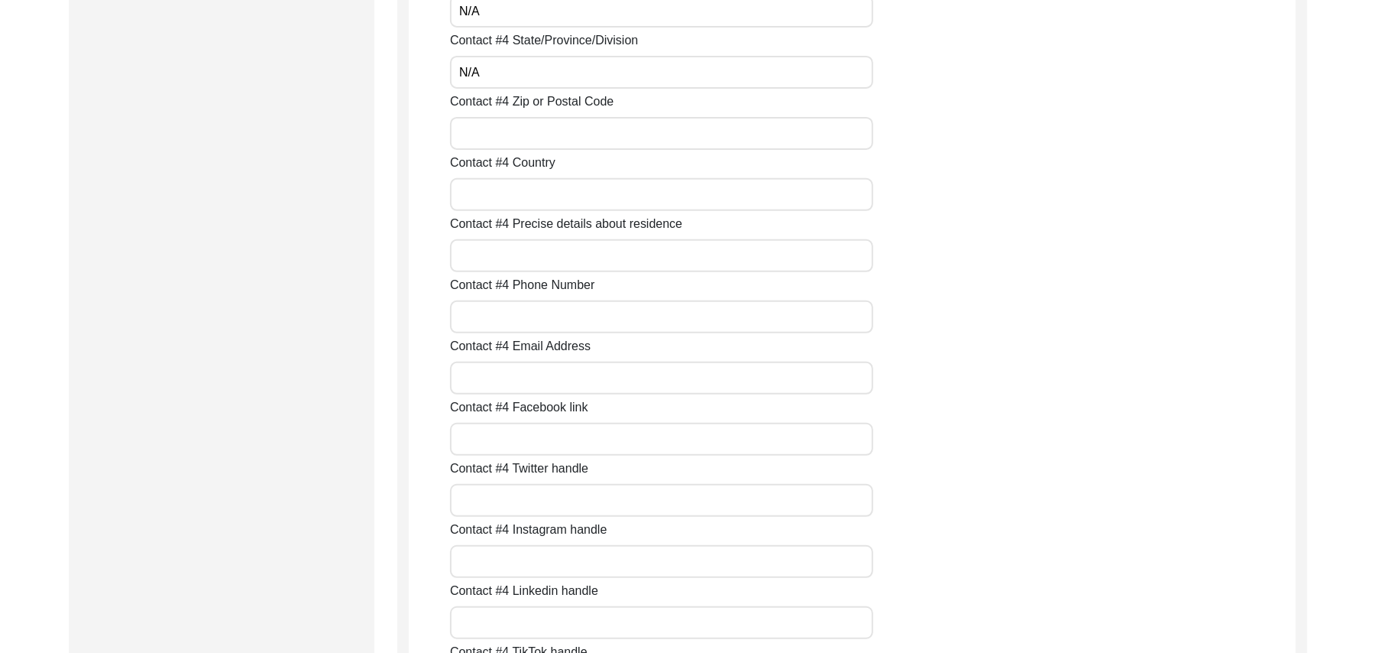
click at [636, 127] on input "Contact #4 Zip or Postal Code" at bounding box center [661, 133] width 423 height 33
paste input "N/A"
click at [567, 202] on input "Contact #4 Country" at bounding box center [661, 194] width 423 height 33
paste input "N/A"
click at [550, 260] on input "Contact #4 Precise details about residence" at bounding box center [661, 255] width 423 height 33
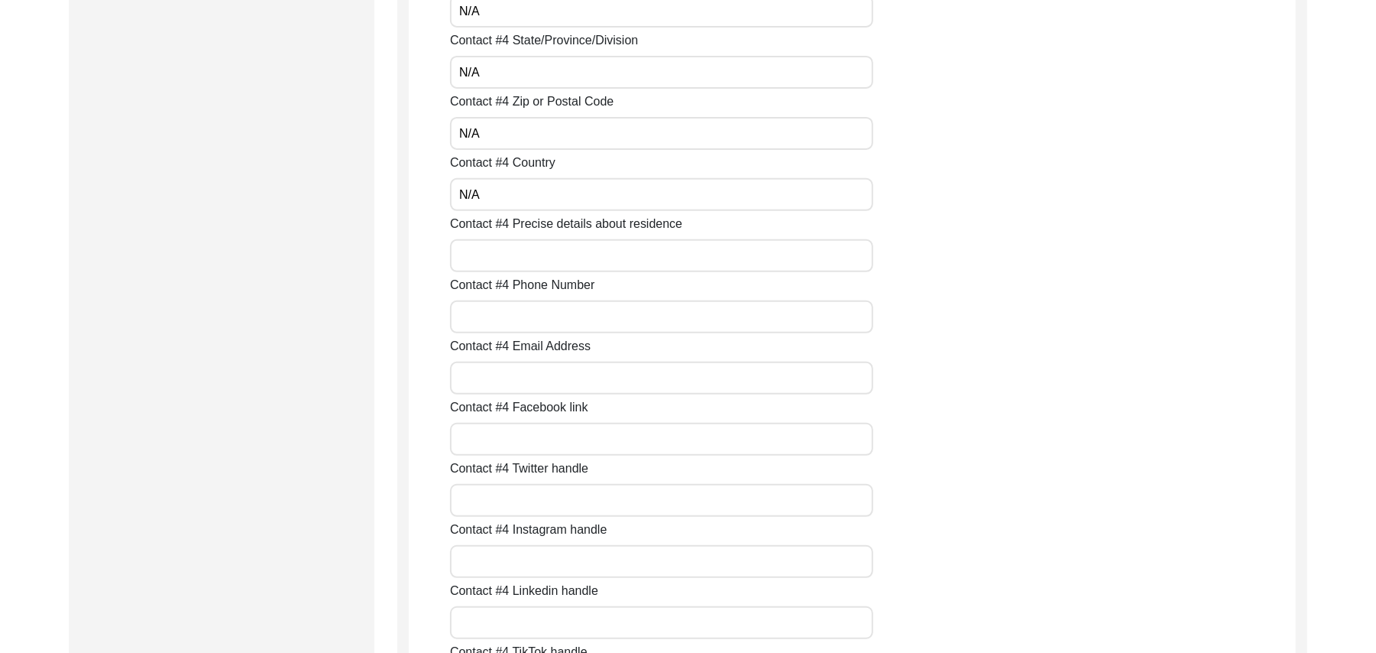
paste input "N/A"
click at [541, 313] on input "Contact #4 Phone Number" at bounding box center [661, 316] width 423 height 33
paste input "N/A"
click at [533, 373] on input "Contact #4 Email Address" at bounding box center [661, 377] width 423 height 33
paste input "N/A"
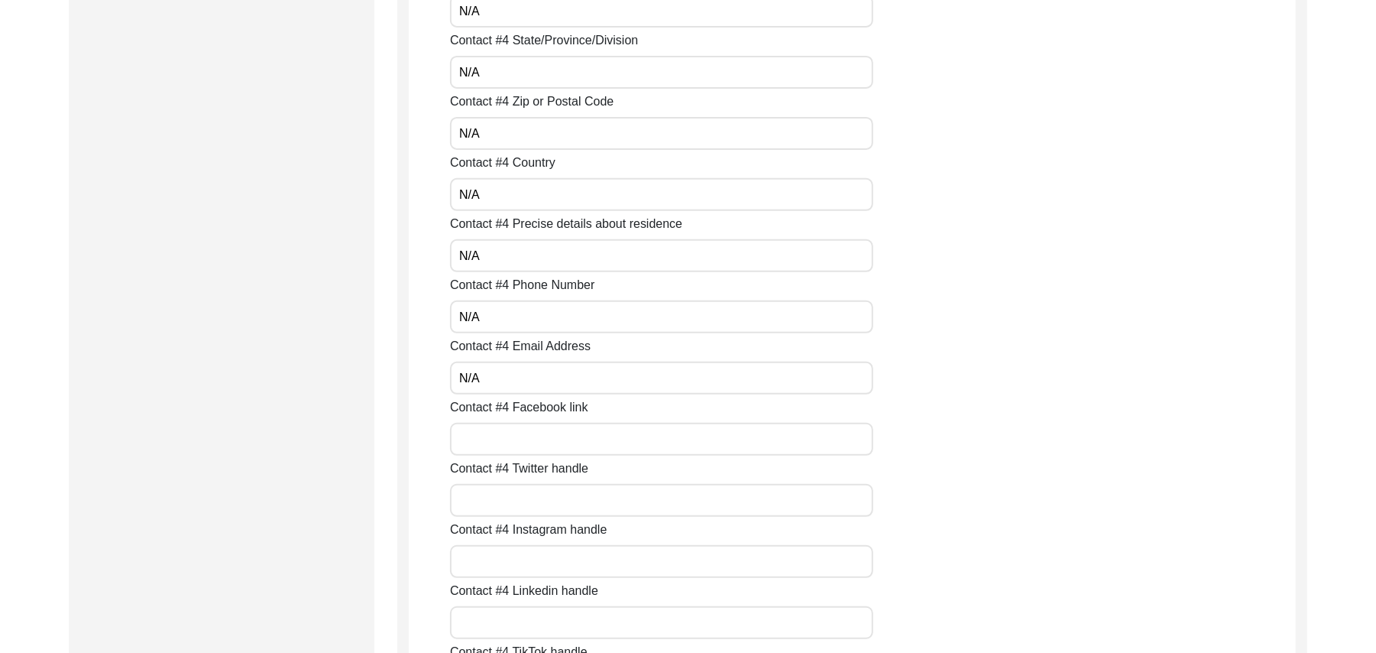
click at [523, 443] on input "Contact #4 Facebook link" at bounding box center [661, 439] width 423 height 33
paste input "N/A"
click at [514, 492] on input "Contact #4 Twitter handle" at bounding box center [661, 500] width 423 height 33
paste input "N/A"
click at [526, 556] on input "Contact #4 Instagram handle" at bounding box center [661, 561] width 423 height 33
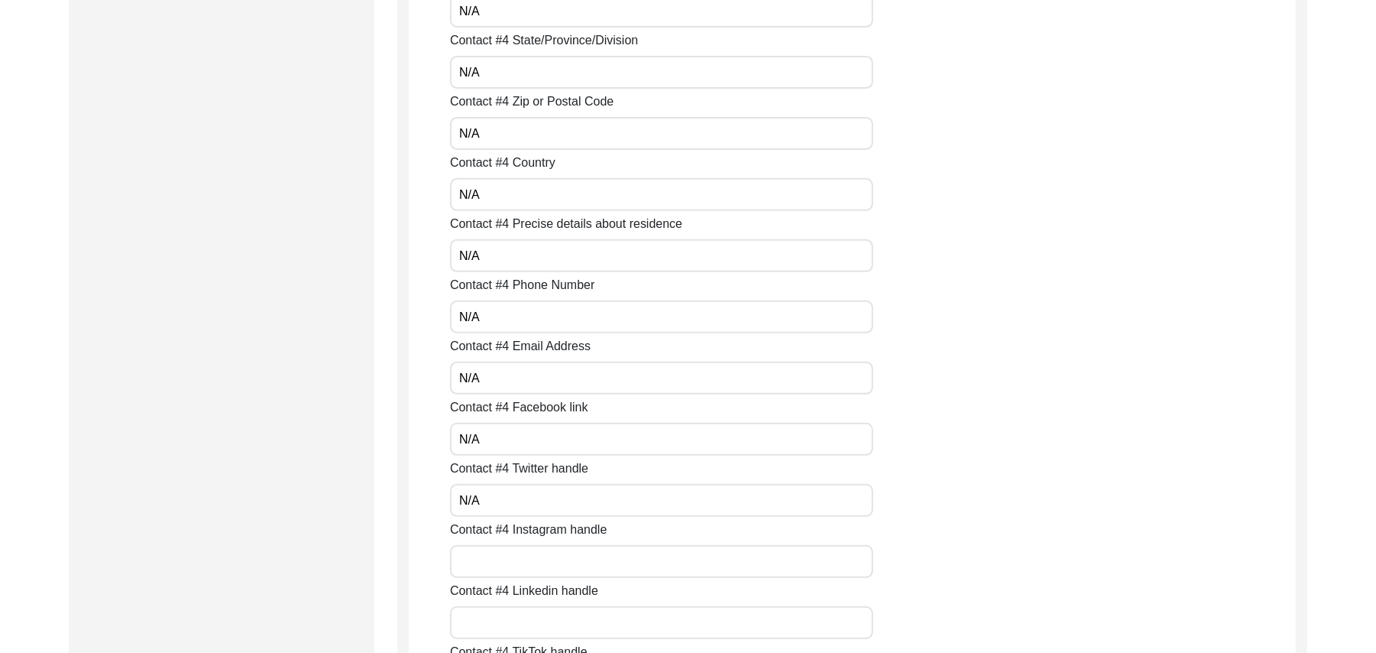
paste input "N/A"
click at [520, 619] on input "Contact #4 Linkedin handle" at bounding box center [661, 622] width 423 height 33
paste input "N/A"
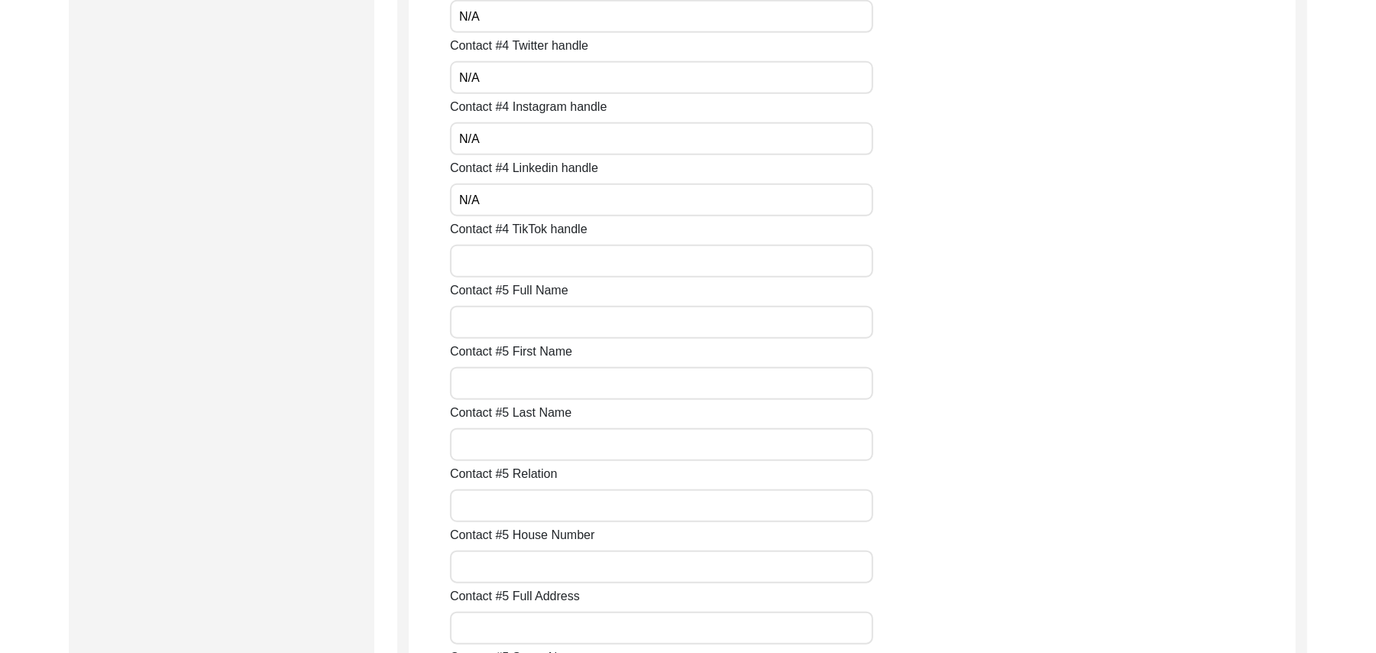
scroll to position [5031, 0]
click at [520, 138] on input "Contact #4 TikTok handle" at bounding box center [661, 137] width 423 height 33
paste input "N/A"
click at [498, 206] on input "Contact #5 Full Name" at bounding box center [661, 198] width 423 height 33
paste input "N/A"
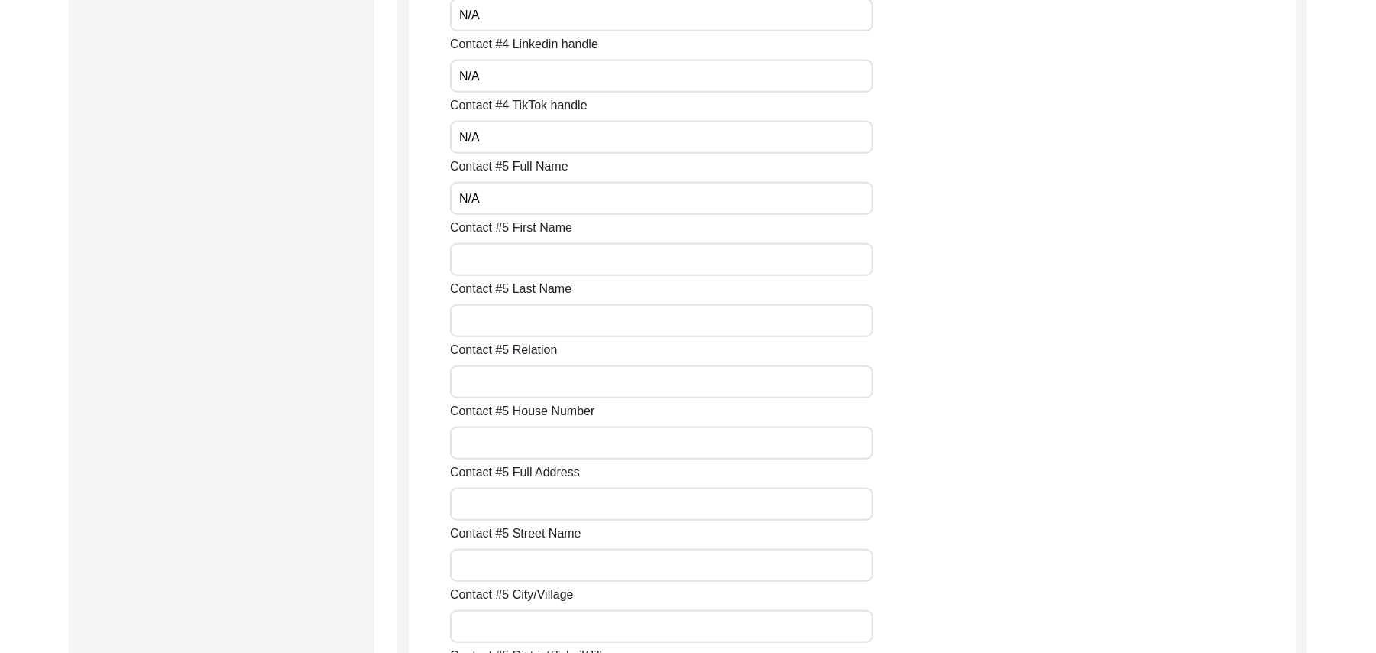
click at [493, 255] on input "Contact #5 First Name" at bounding box center [661, 259] width 423 height 33
paste input "N/A"
click at [483, 322] on input "Contact #5 Last Name" at bounding box center [661, 320] width 423 height 33
paste input "N/A"
click at [493, 395] on input "Contact #5 Relation" at bounding box center [661, 381] width 423 height 33
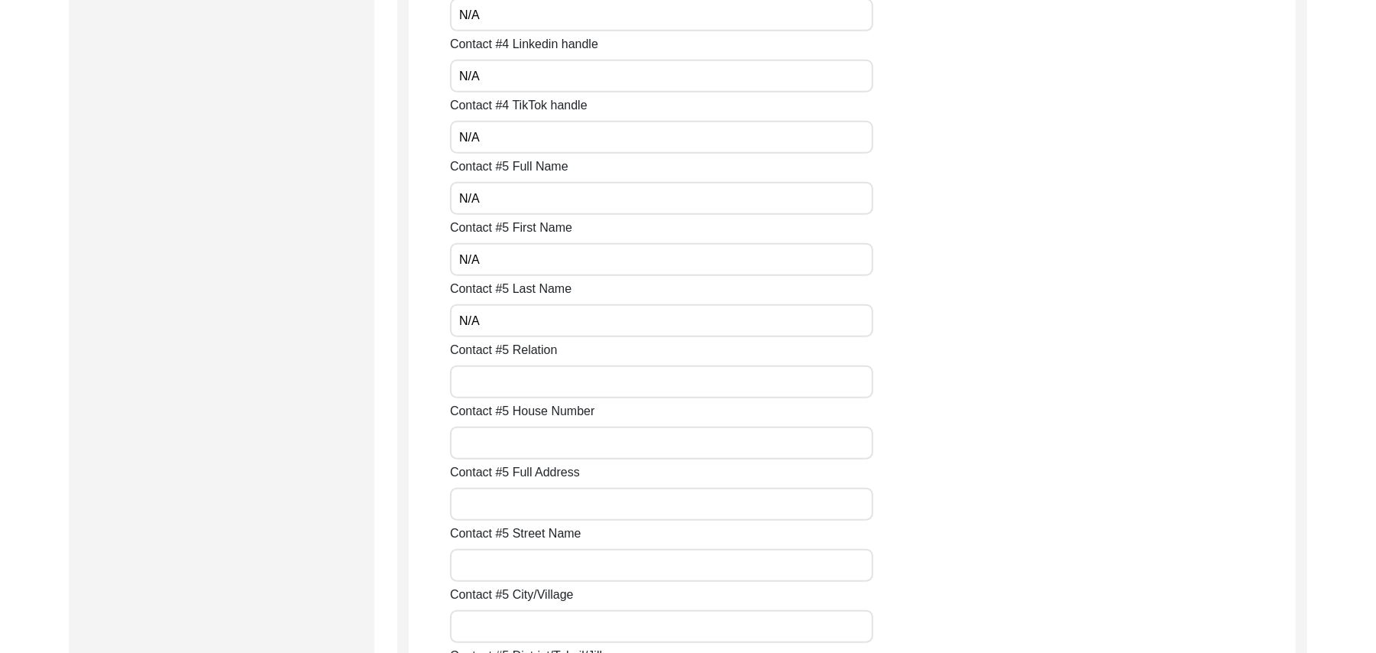
paste input "N/A"
click at [502, 439] on input "Contact #5 House Number" at bounding box center [661, 442] width 423 height 33
paste input "N/A"
click at [501, 496] on input "Contact #5 Full Address" at bounding box center [661, 503] width 423 height 33
paste input "N/A"
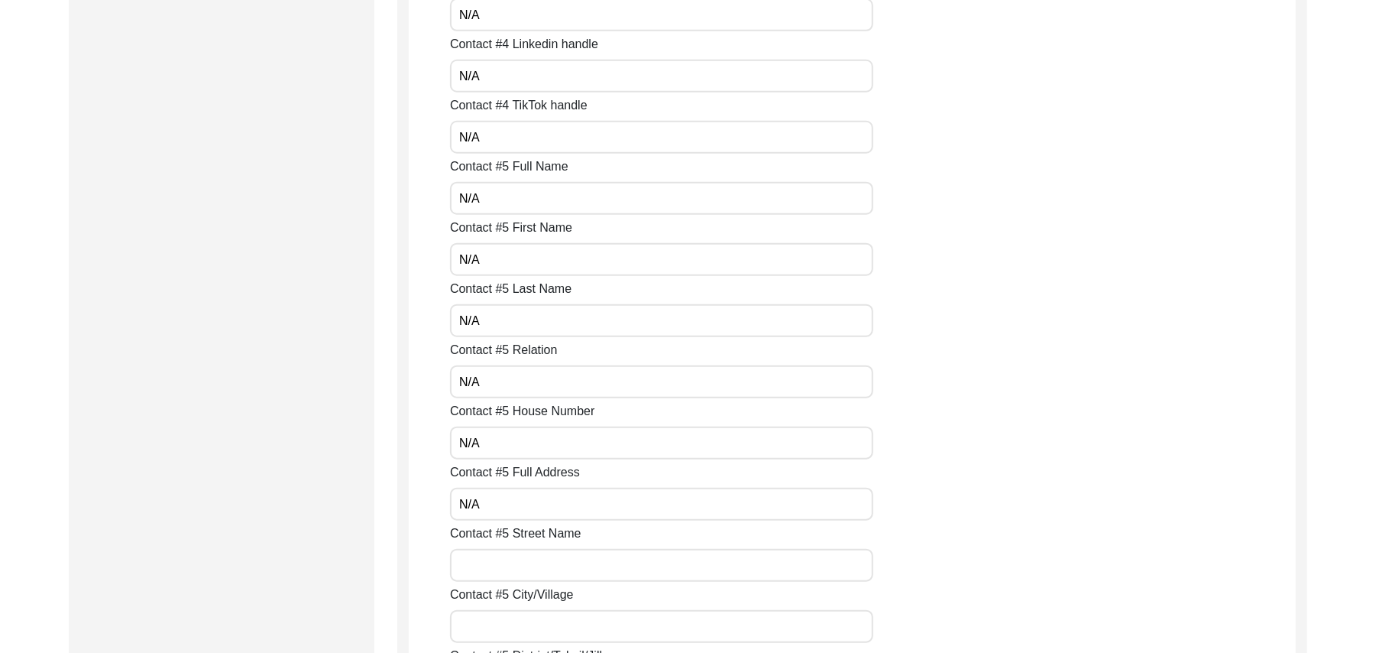
click at [496, 562] on input "Contact #5 Street Name" at bounding box center [661, 565] width 423 height 33
paste input "N/A"
click at [505, 628] on input "Contact #5 City/Village" at bounding box center [661, 626] width 423 height 33
paste input "N/A"
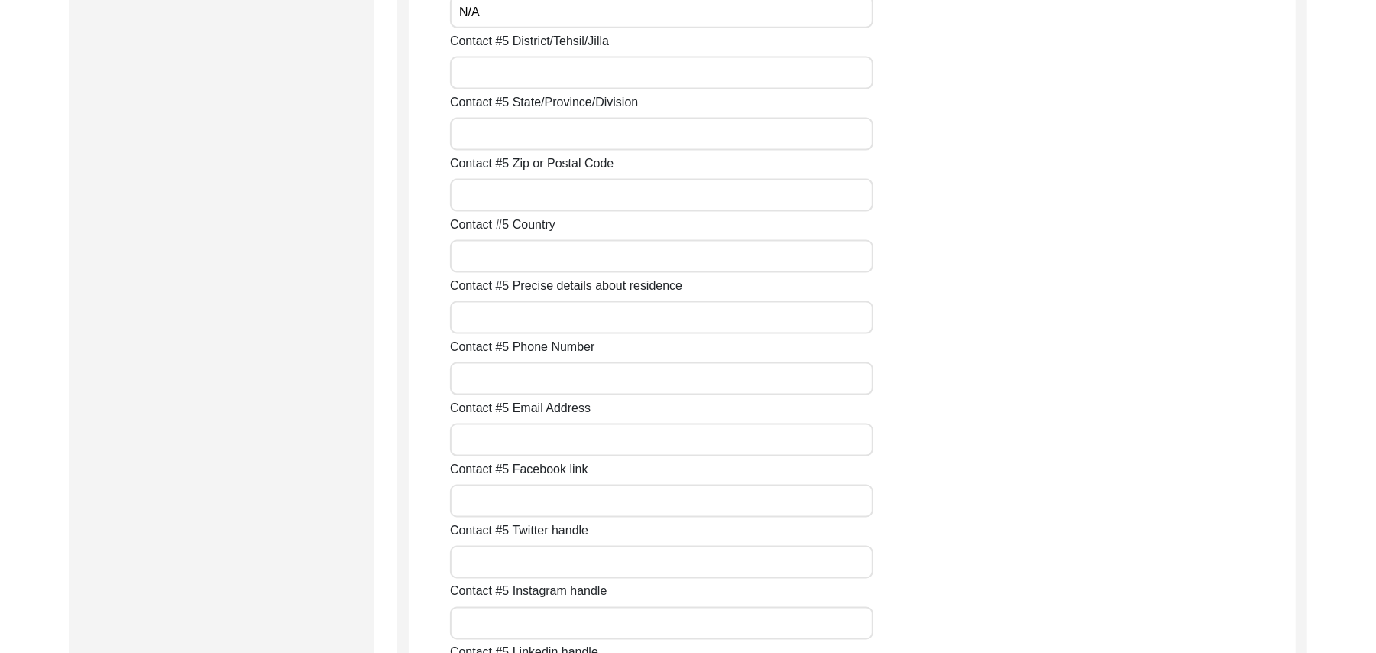
scroll to position [5659, 0]
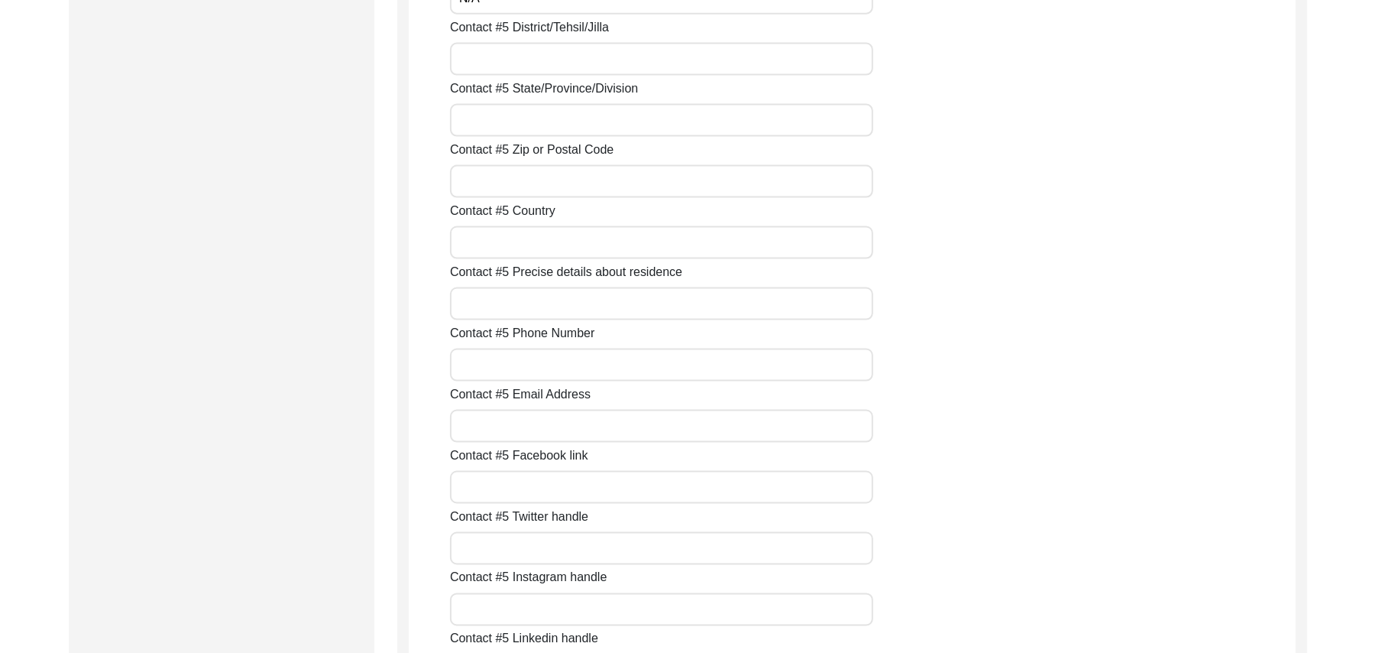
click at [462, 52] on input "Contact #5 District/Tehsil/Jilla" at bounding box center [661, 59] width 423 height 33
paste input "N/A"
click at [487, 123] on input "Contact #5 State/Province/Division" at bounding box center [661, 120] width 423 height 33
paste input "N/A"
click at [510, 196] on input "Contact #5 Zip or Postal Code" at bounding box center [661, 181] width 423 height 33
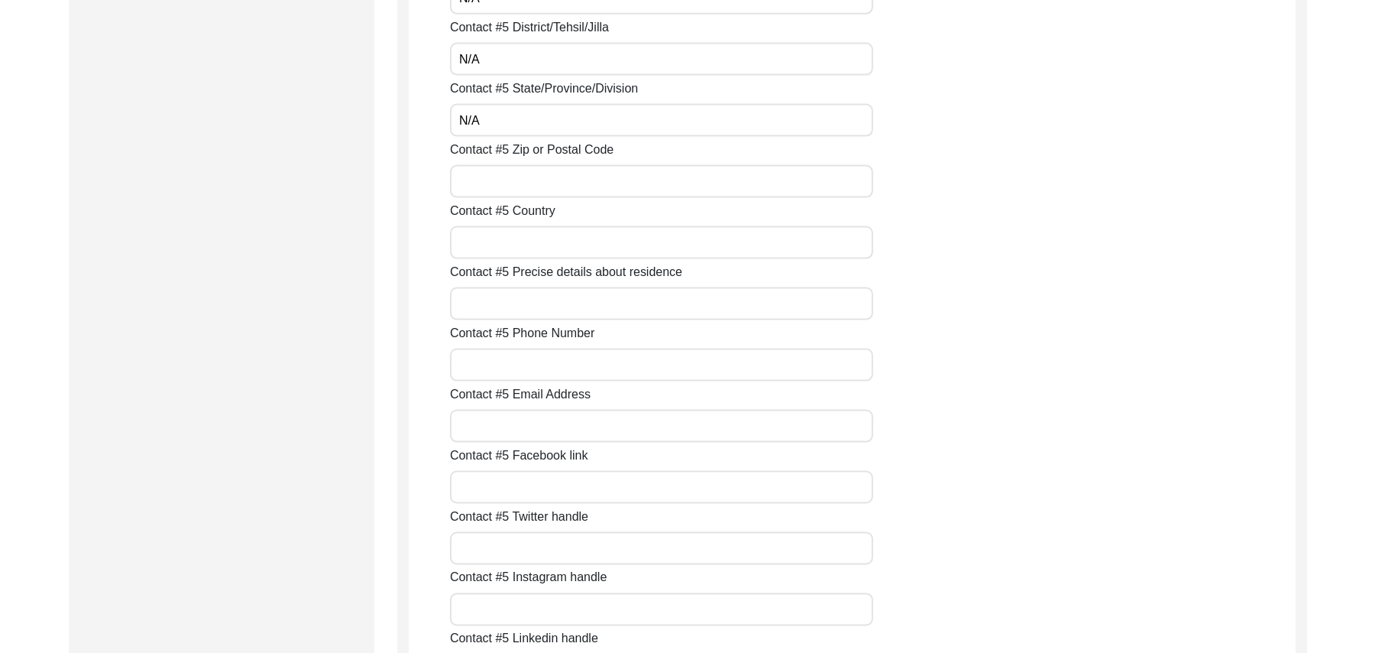
paste input "N/A"
click at [526, 245] on input "Contact #5 Country" at bounding box center [661, 242] width 423 height 33
paste input "N/A"
click at [547, 309] on input "Contact #5 Precise details about residence" at bounding box center [661, 303] width 423 height 33
paste input "N/A"
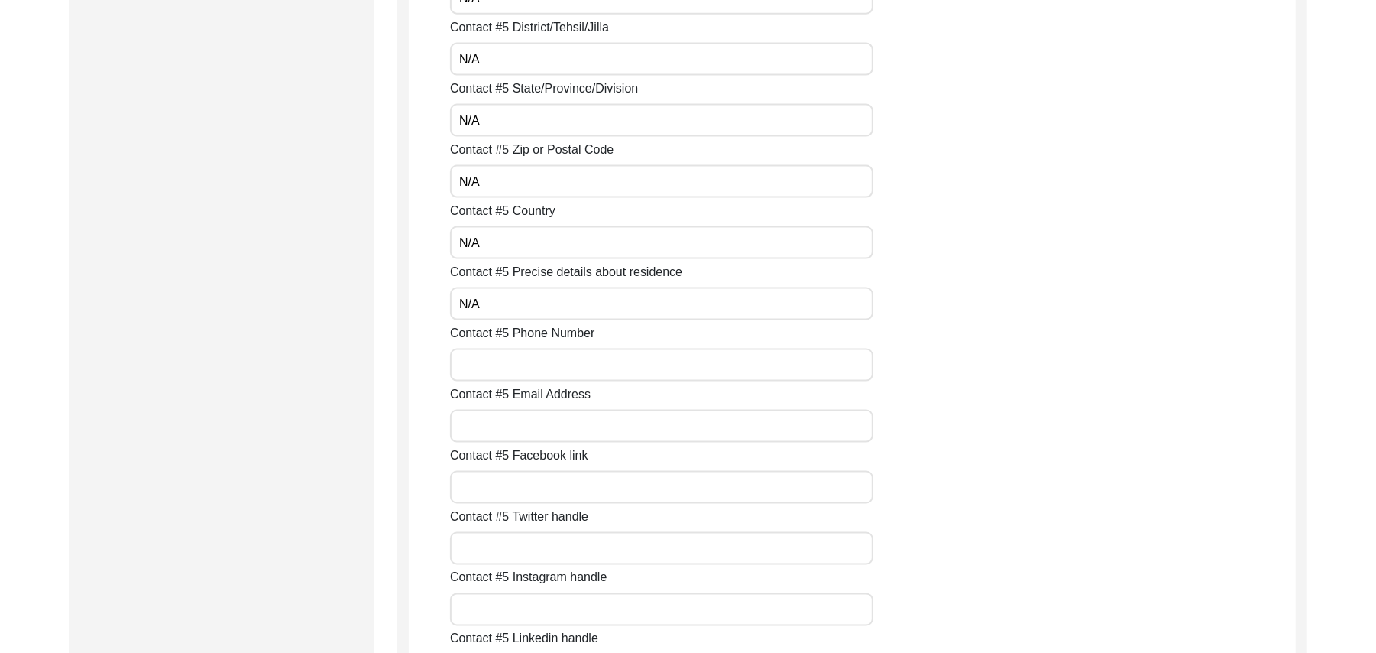
click at [550, 367] on input "Contact #5 Phone Number" at bounding box center [661, 364] width 423 height 33
paste input "N/A"
click at [552, 426] on input "Contact #5 Email Address" at bounding box center [661, 426] width 423 height 33
paste input "N/A"
click at [562, 483] on input "Contact #5 Facebook link" at bounding box center [661, 487] width 423 height 33
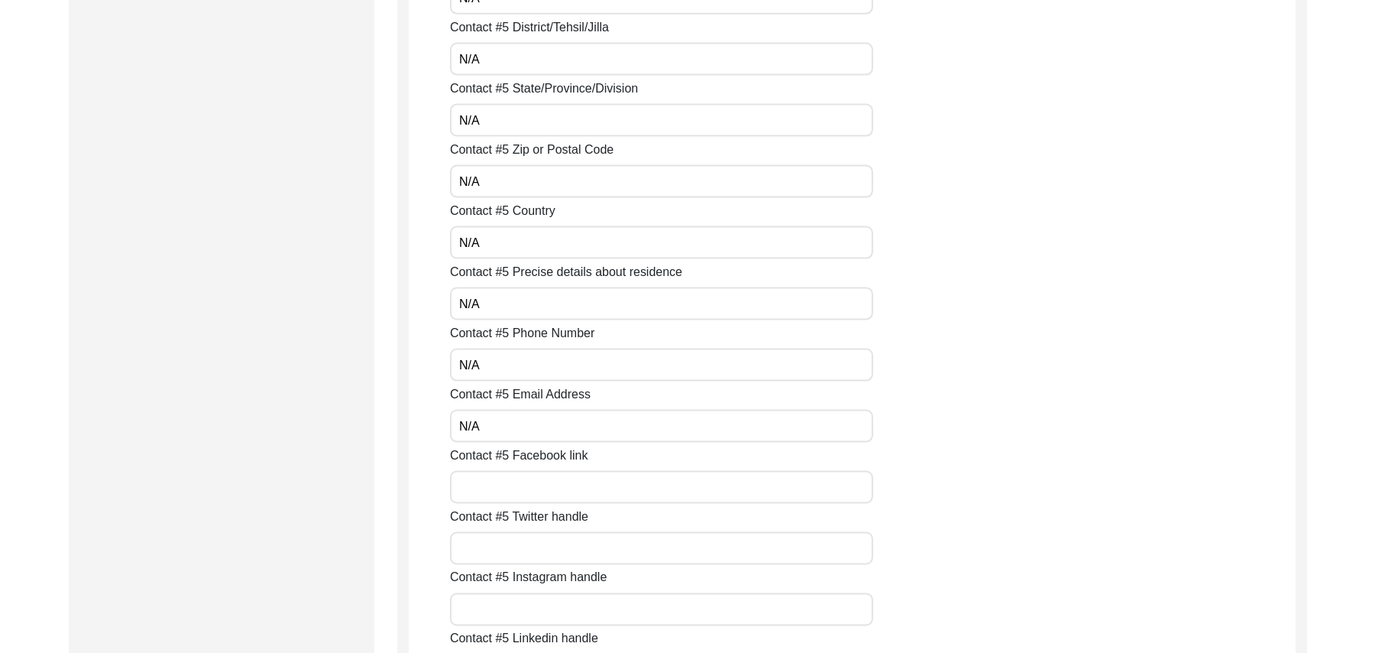
paste input "N/A"
click at [555, 548] on input "Contact #5 Twitter handle" at bounding box center [661, 548] width 423 height 33
paste input "N/A"
click at [547, 603] on input "Contact #5 Instagram handle" at bounding box center [661, 609] width 423 height 33
paste input "N/A"
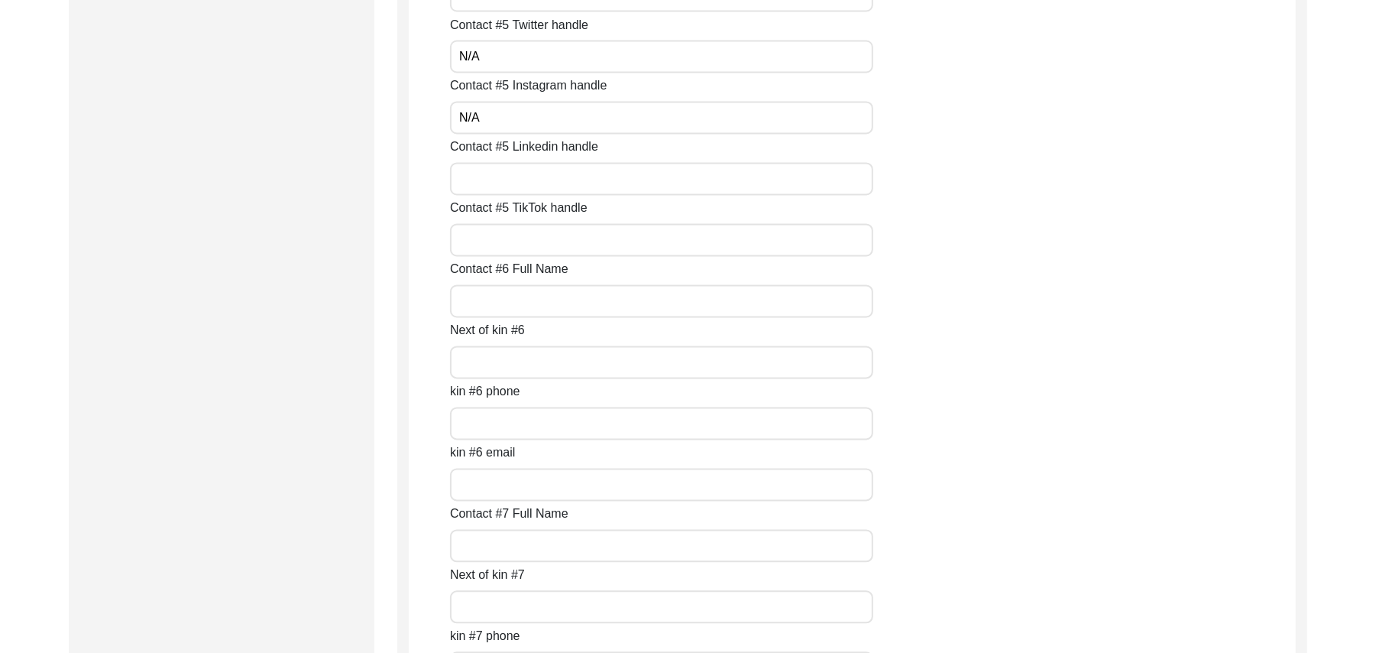
scroll to position [6232, 0]
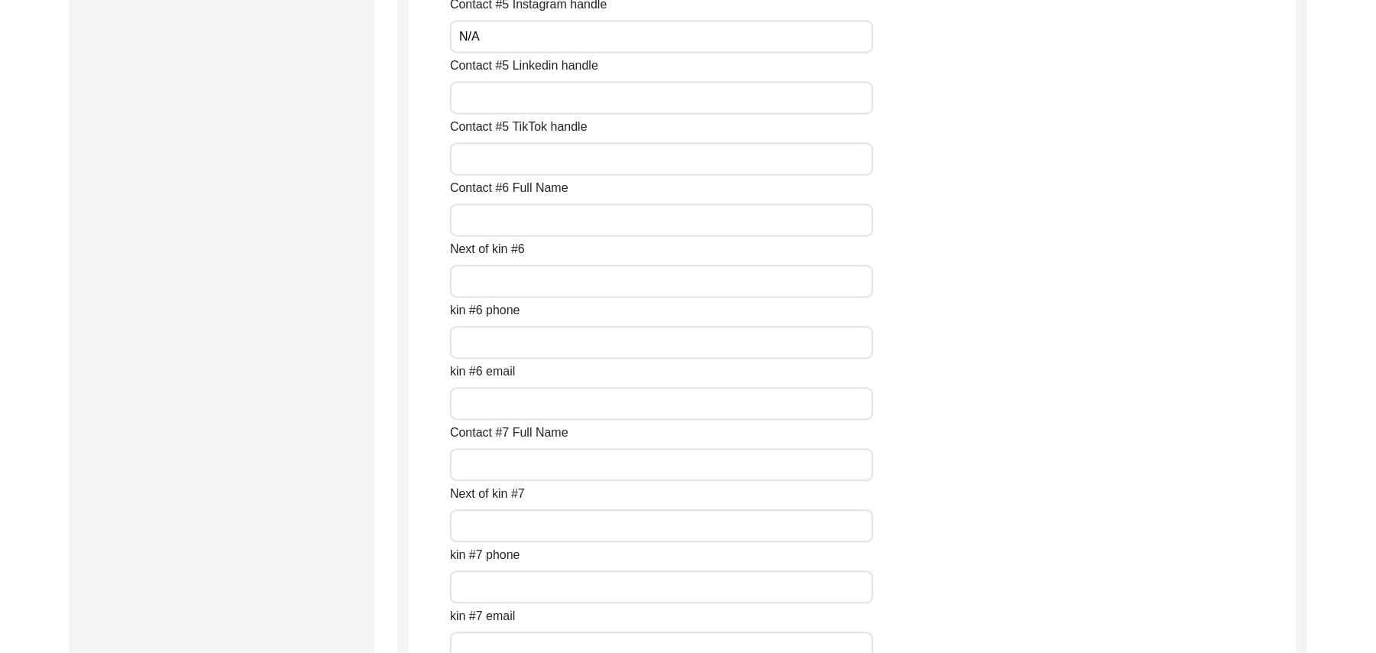
click at [523, 104] on input "Contact #5 Linkedin handle" at bounding box center [661, 97] width 423 height 33
paste input "N/A"
click at [502, 154] on input "Contact #5 TikTok handle" at bounding box center [661, 158] width 423 height 33
paste
click at [494, 215] on input "Contact #6 Full Name" at bounding box center [661, 219] width 423 height 33
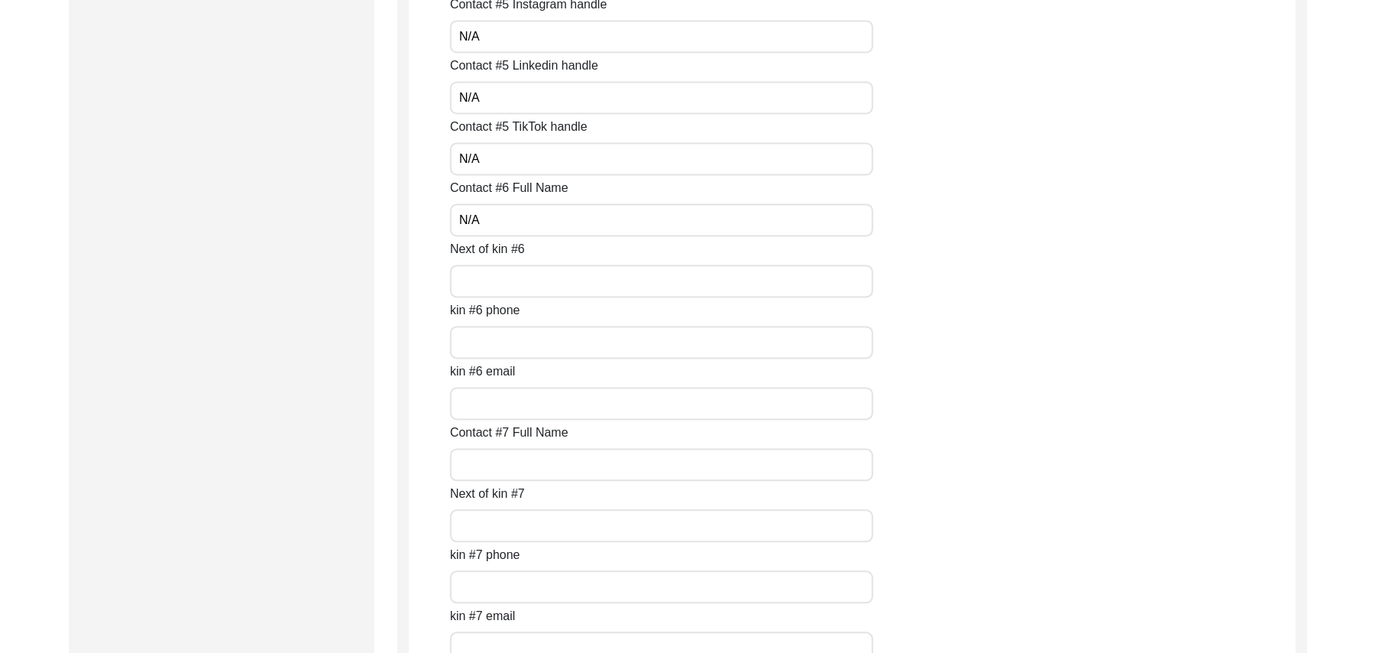
click at [497, 282] on input "Next of kin #6" at bounding box center [661, 280] width 423 height 33
click at [503, 341] on input "kin #6 phone" at bounding box center [661, 342] width 423 height 33
click at [499, 407] on input "kin #6 email" at bounding box center [661, 403] width 423 height 33
click at [520, 468] on input "Contact #7 Full Name" at bounding box center [661, 464] width 423 height 33
click at [521, 530] on input "Next of kin #7" at bounding box center [661, 525] width 423 height 33
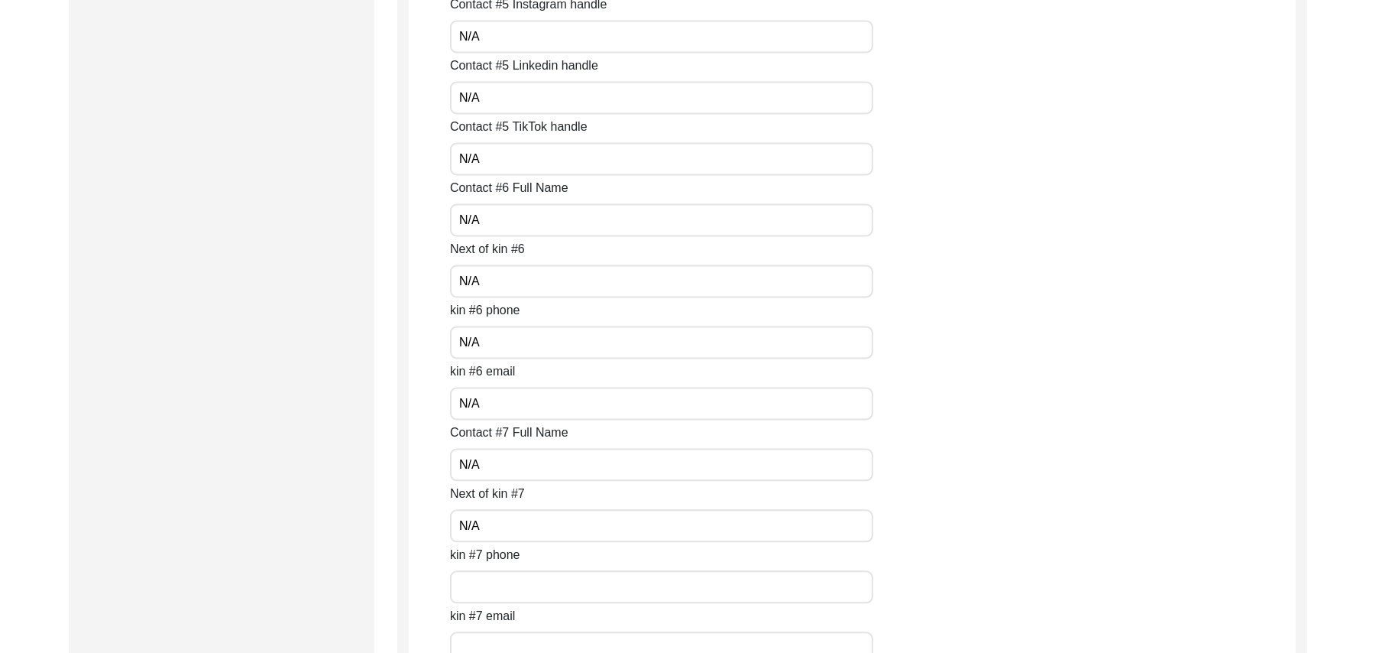
click at [512, 591] on input "kin #7 phone" at bounding box center [661, 586] width 423 height 33
click at [517, 633] on input "kin #7 email" at bounding box center [661, 647] width 423 height 33
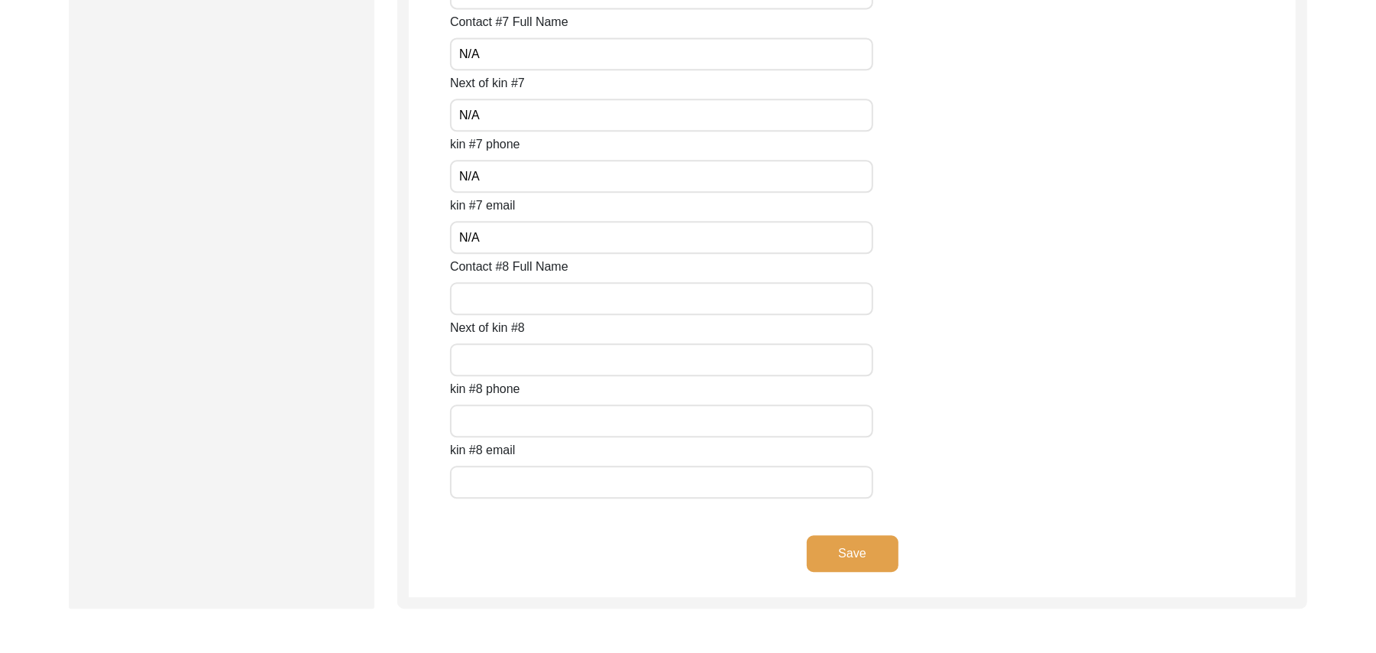
scroll to position [6816, 0]
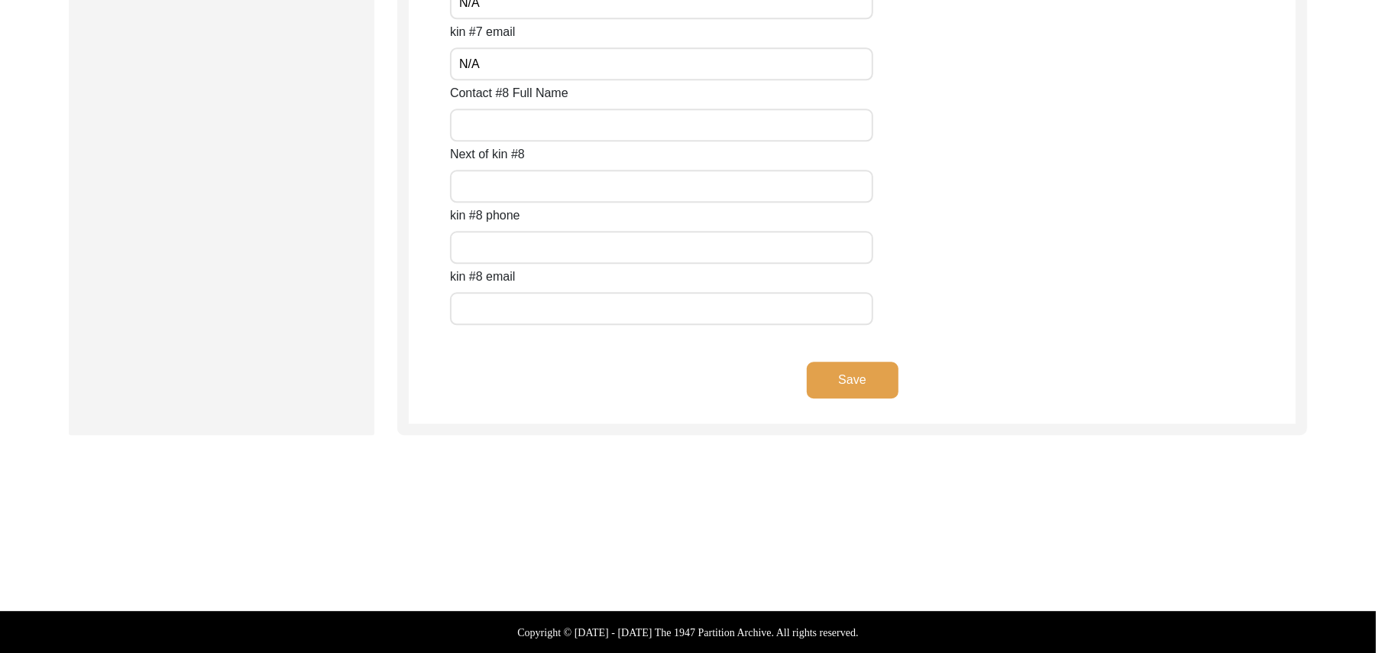
click at [469, 120] on input "Contact #8 Full Name" at bounding box center [661, 125] width 423 height 33
click at [475, 184] on input "Next of kin #8" at bounding box center [661, 186] width 423 height 33
click at [500, 248] on input "text" at bounding box center [661, 247] width 423 height 33
click at [504, 306] on input "text" at bounding box center [661, 308] width 423 height 33
click at [881, 373] on button "Save" at bounding box center [853, 379] width 92 height 37
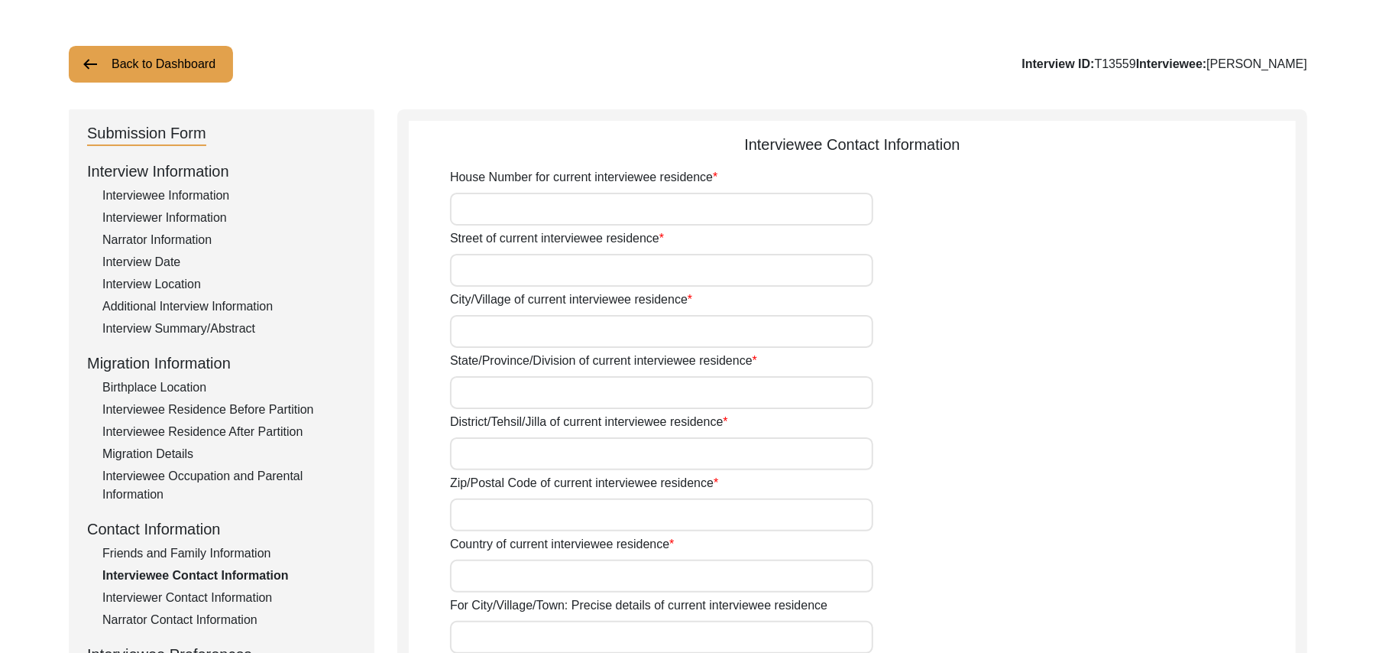
scroll to position [28, 0]
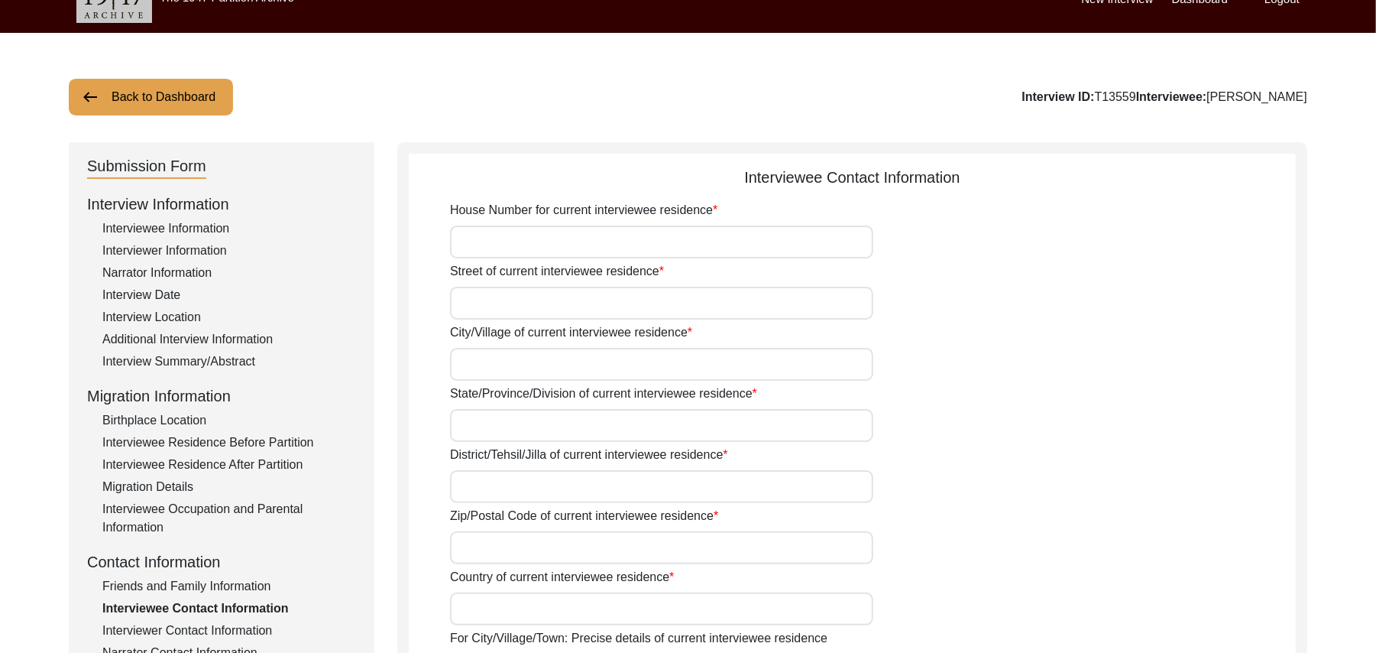
click at [562, 254] on input "House Number for current interviewee residence" at bounding box center [661, 241] width 423 height 33
click at [524, 309] on input "Street of current interviewee residence" at bounding box center [661, 303] width 423 height 33
click at [495, 346] on div "City/Village of current interviewee residence" at bounding box center [873, 351] width 846 height 57
click at [495, 361] on input "City/Village of current interviewee residence" at bounding box center [661, 364] width 423 height 33
click at [490, 428] on input "State/Province/Division of current interviewee residence" at bounding box center [661, 425] width 423 height 33
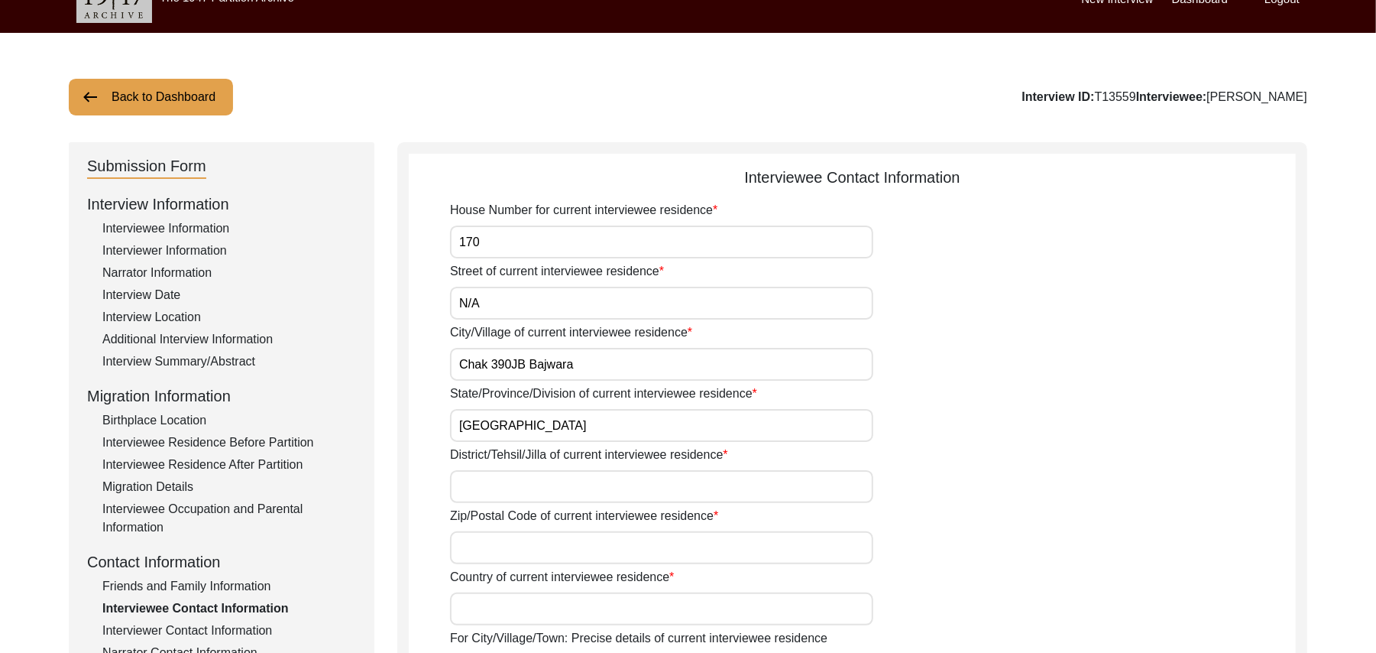
click at [489, 487] on input "District/Tehsil/Jilla of current interviewee residence" at bounding box center [661, 486] width 423 height 33
click at [491, 539] on input "Zip/Postal Code of current interviewee residence" at bounding box center [661, 547] width 423 height 33
click at [484, 606] on input "Country of current interviewee residence" at bounding box center [661, 608] width 423 height 33
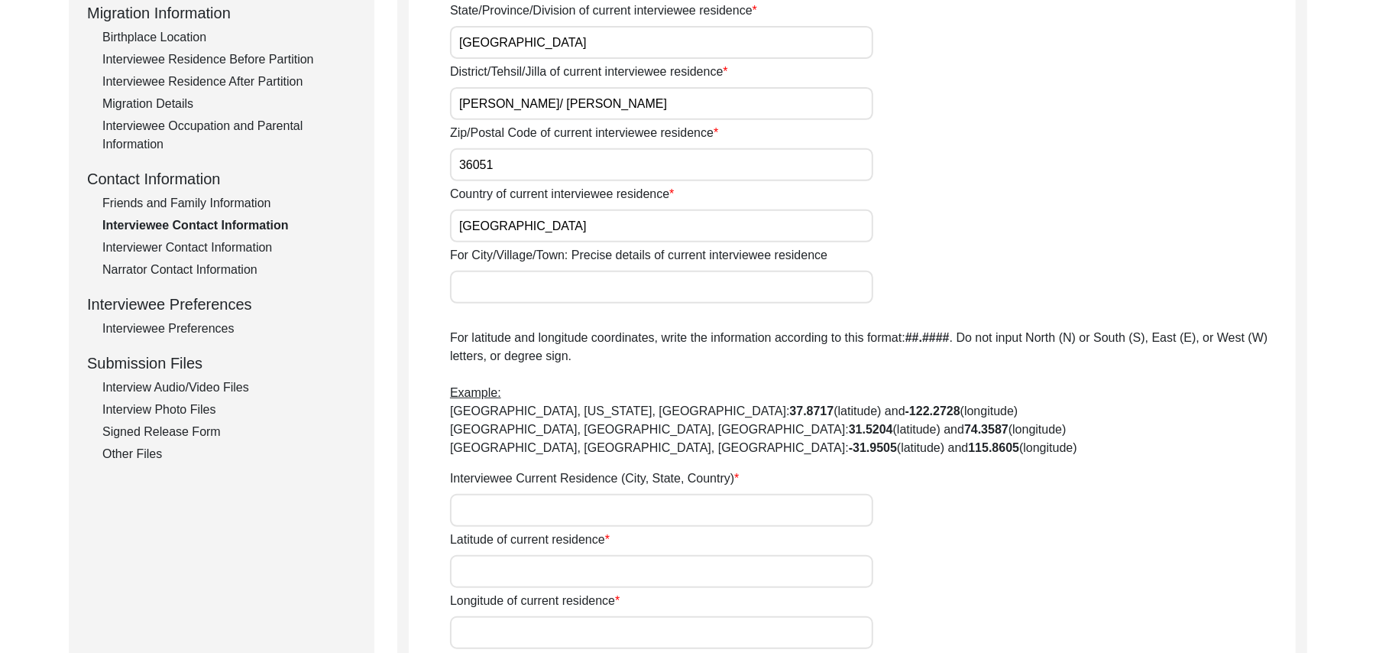
scroll to position [602, 0]
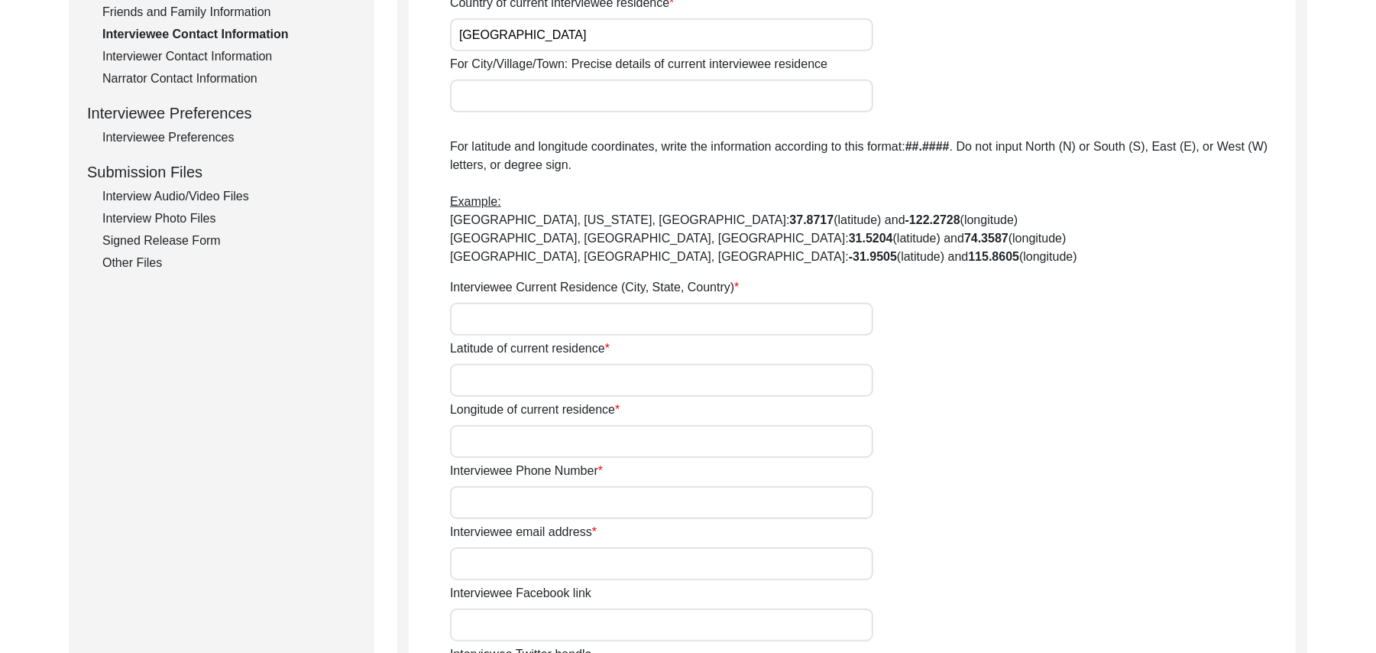
click at [468, 102] on input "For City/Village/Town: Precise details of current interviewee residence" at bounding box center [661, 95] width 423 height 33
click at [503, 322] on input "Interviewee Current Residence (City, State, Country)" at bounding box center [661, 319] width 423 height 33
click at [536, 396] on div "House Number for current interviewee residence 170 Street of current interviewe…" at bounding box center [873, 319] width 846 height 1384
click at [533, 385] on input "Latitude of current residence" at bounding box center [661, 380] width 423 height 33
click at [529, 440] on input "Longitude of current residence" at bounding box center [661, 441] width 423 height 33
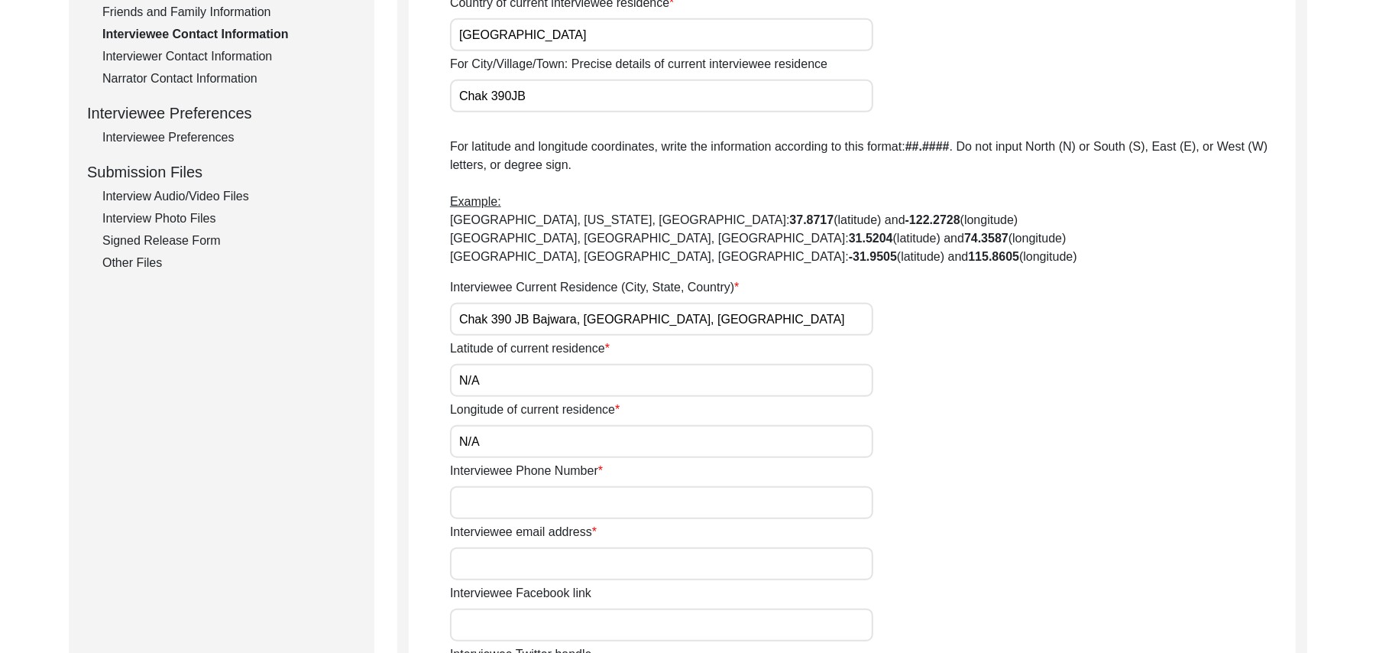
click at [523, 508] on input "Interviewee Phone Number" at bounding box center [661, 502] width 423 height 33
click at [539, 567] on input "Interviewee email address" at bounding box center [661, 563] width 423 height 33
click at [550, 630] on input "Interviewee Facebook link" at bounding box center [661, 624] width 423 height 33
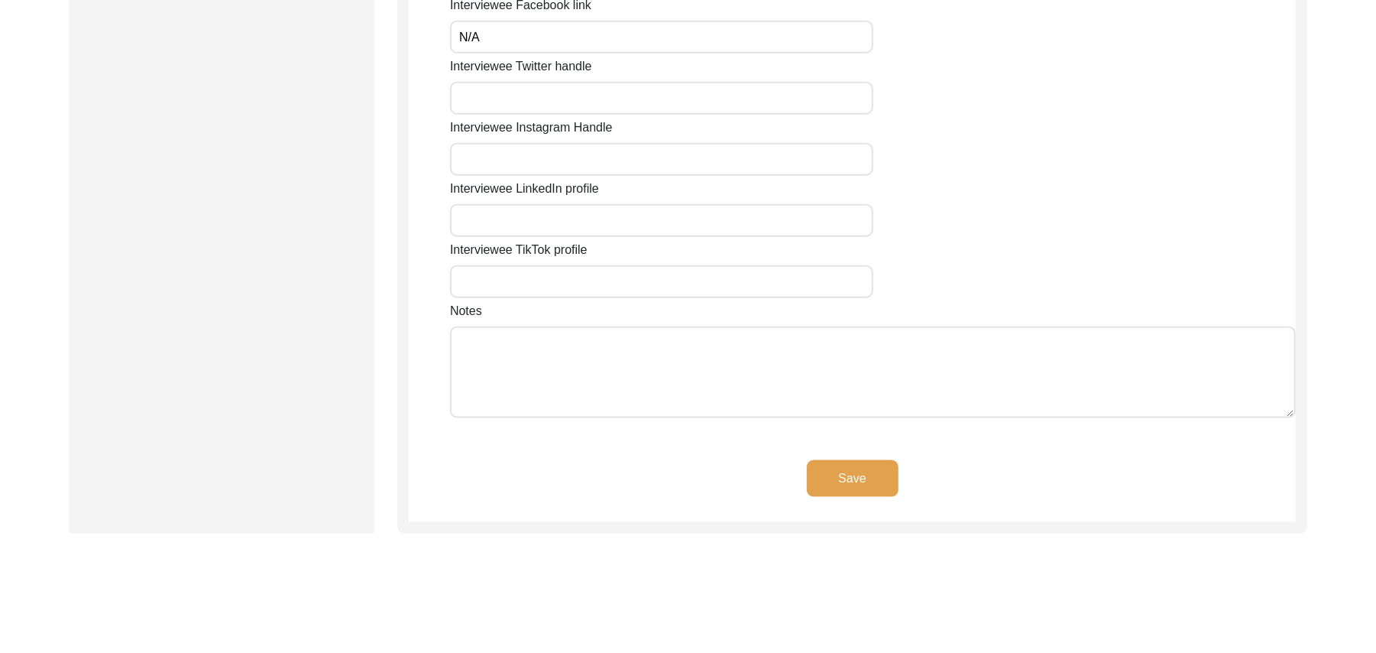
scroll to position [1177, 0]
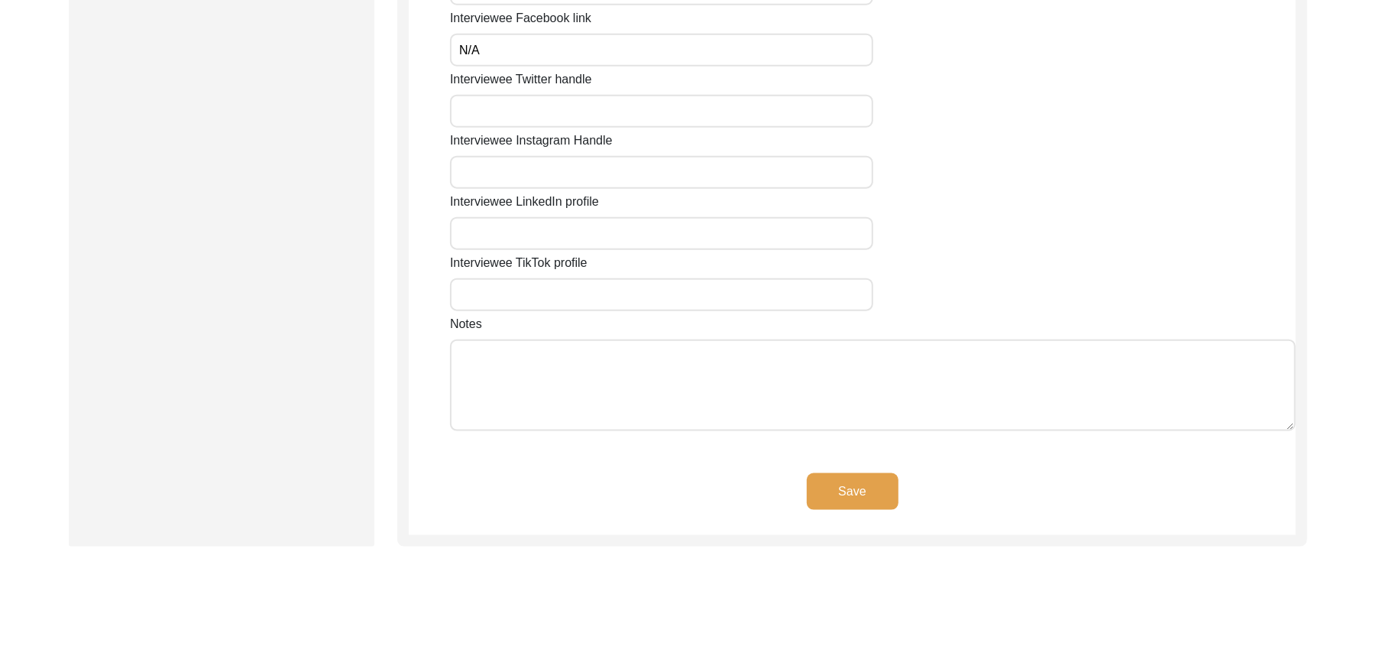
click at [542, 120] on input "Interviewee Twitter handle" at bounding box center [661, 111] width 423 height 33
click at [532, 176] on input "Interviewee Instagram Handle" at bounding box center [661, 172] width 423 height 33
click at [535, 231] on input "Interviewee LinkedIn profile" at bounding box center [661, 233] width 423 height 33
click at [523, 294] on input "Interviewee TikTok profile" at bounding box center [661, 294] width 423 height 33
click at [541, 373] on textarea "Notes" at bounding box center [873, 385] width 846 height 92
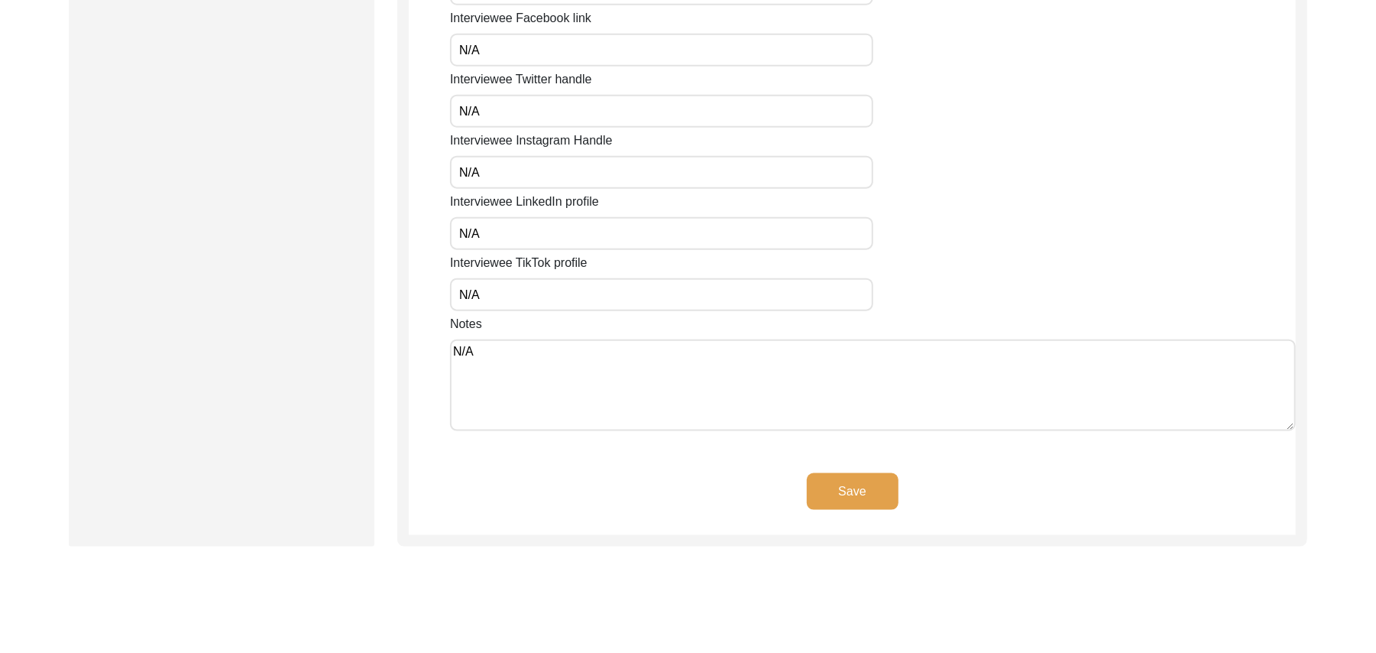
click at [830, 489] on button "Save" at bounding box center [853, 491] width 92 height 37
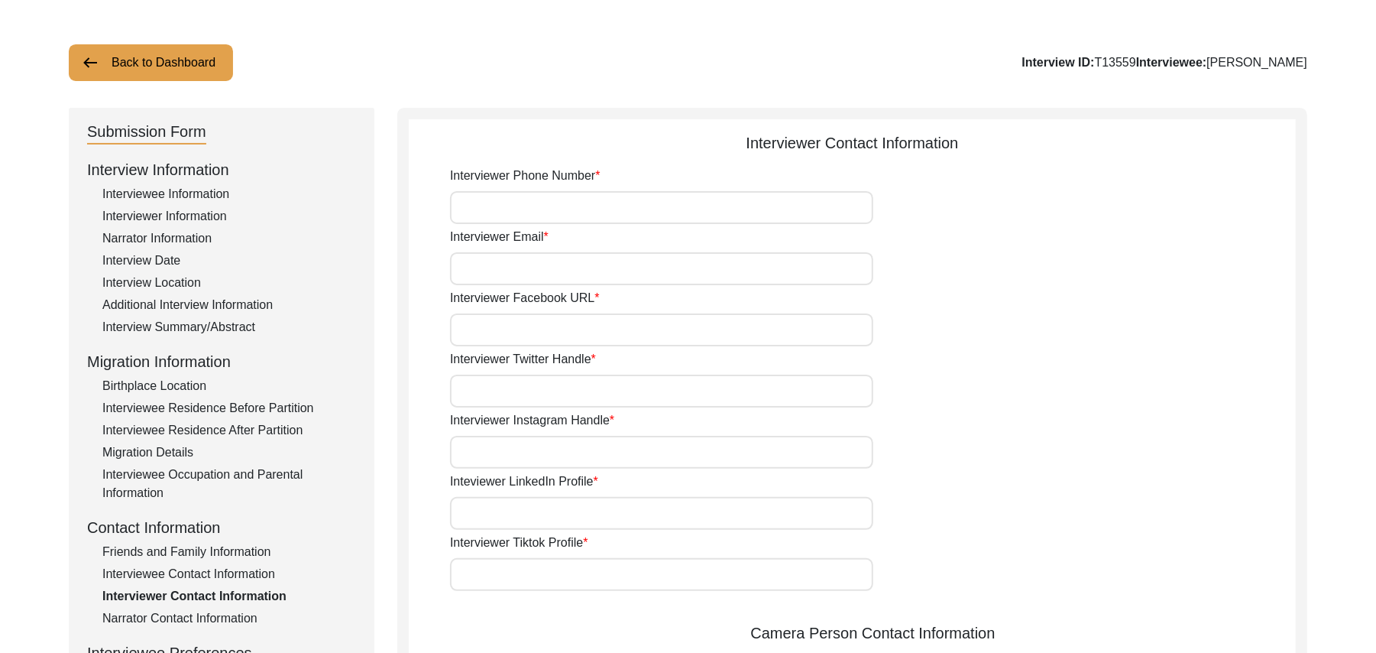
scroll to position [7, 0]
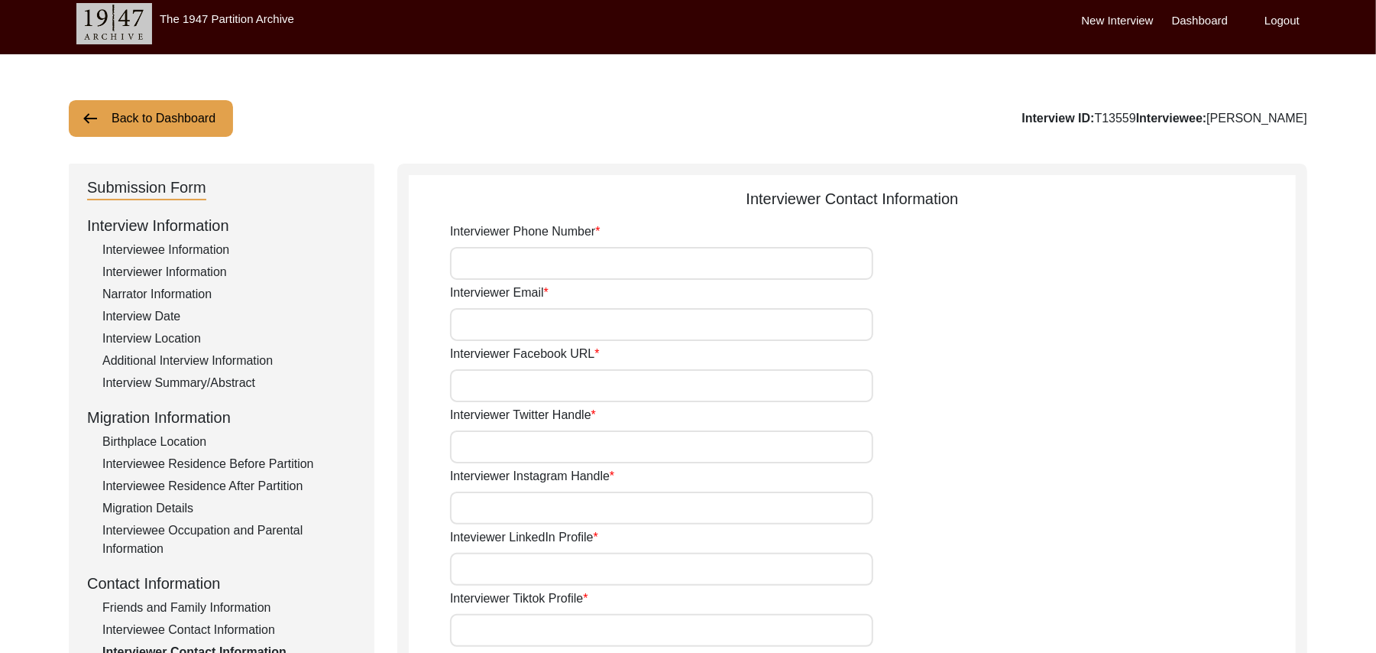
click at [621, 257] on input "Interviewer Phone Number" at bounding box center [661, 263] width 423 height 33
click at [600, 329] on input "Interviewer Email" at bounding box center [661, 324] width 423 height 33
click at [575, 388] on input "Interviewer Facebook URL" at bounding box center [661, 385] width 423 height 33
click at [567, 444] on input "Interviewer Twitter Handle" at bounding box center [661, 446] width 423 height 33
click at [575, 518] on input "Interviewer Instagram Handle" at bounding box center [661, 507] width 423 height 33
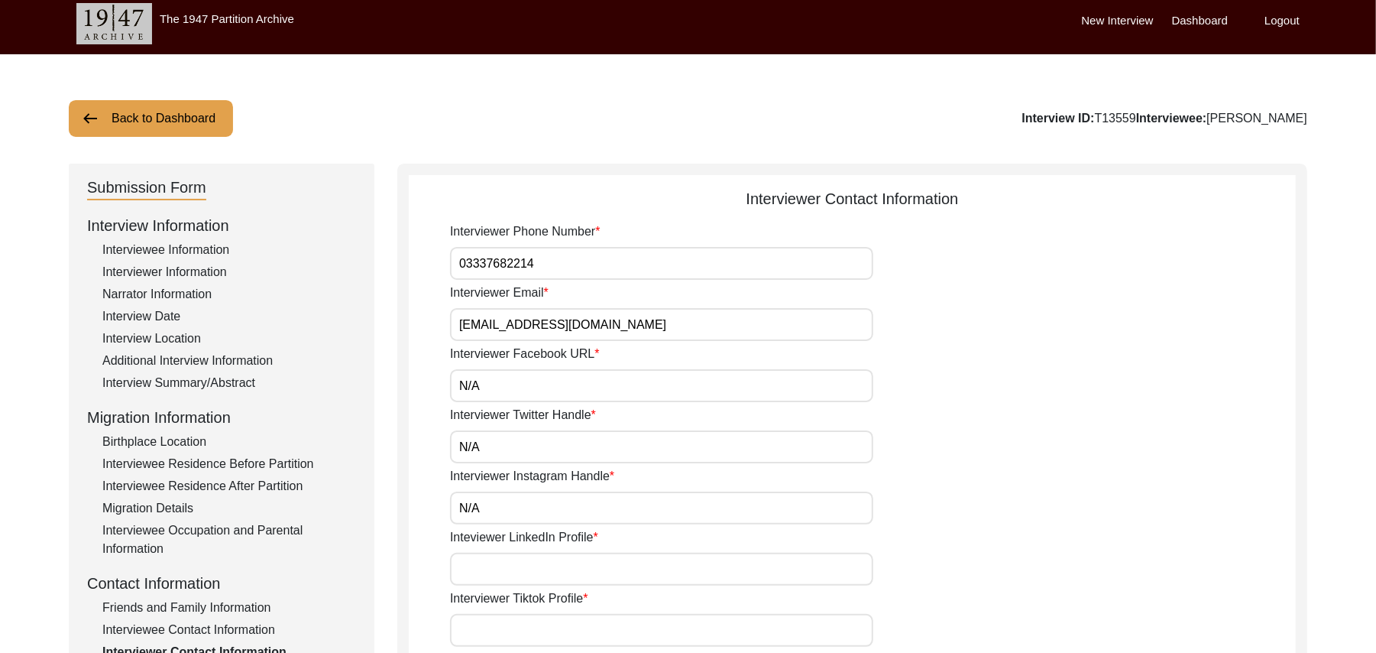
click at [560, 572] on input "Inteviewer LinkedIn Profile" at bounding box center [661, 568] width 423 height 33
click at [552, 633] on input "Interviewer Tiktok Profile" at bounding box center [661, 630] width 423 height 33
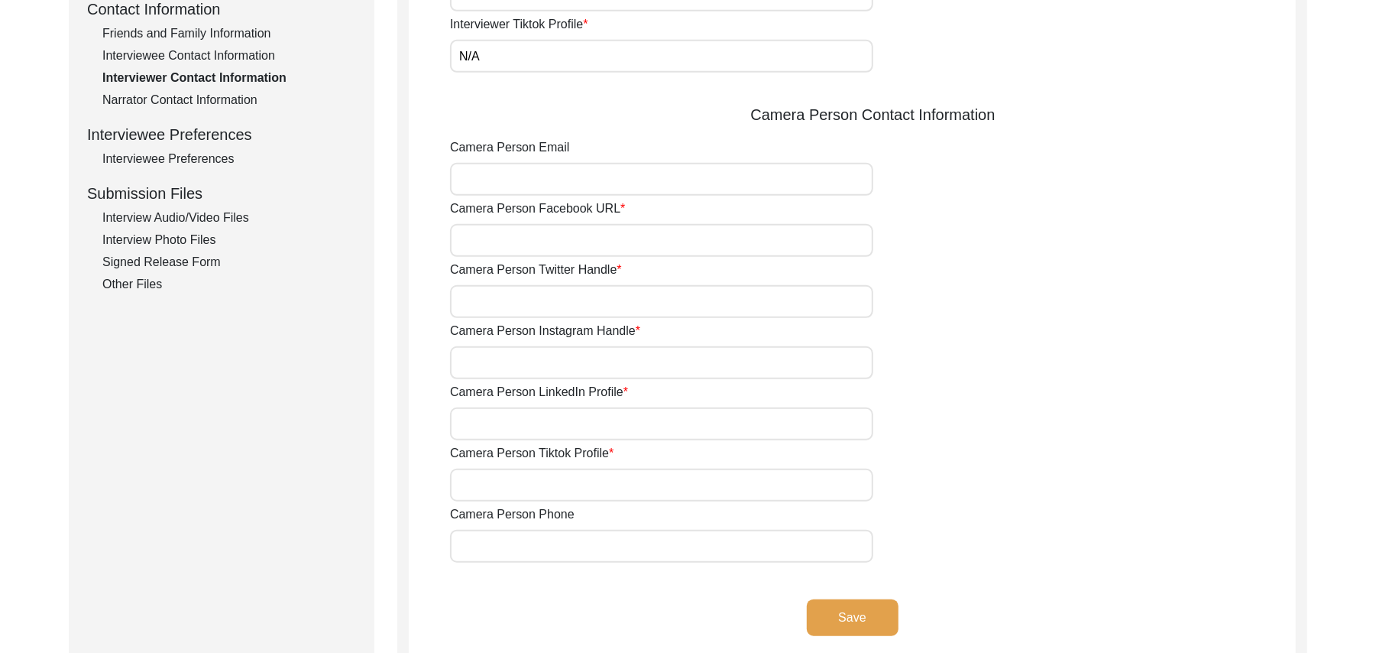
scroll to position [608, 0]
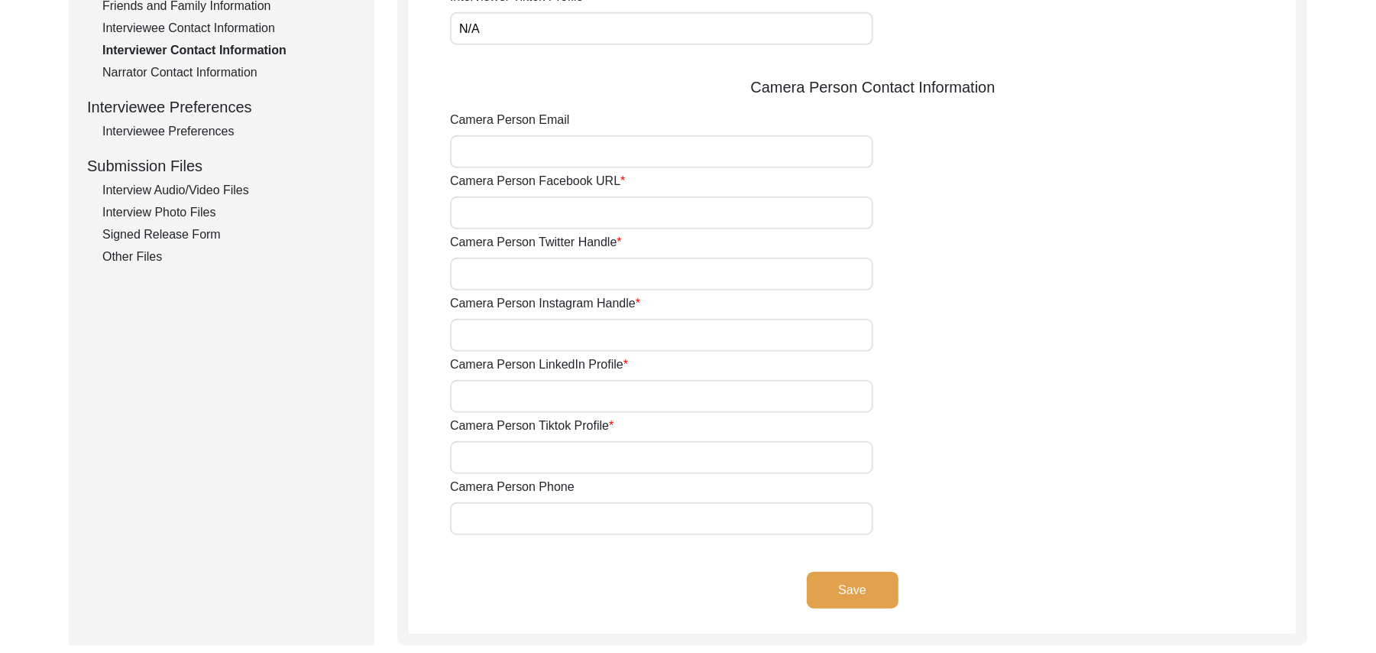
click at [639, 154] on input "Camera Person Email" at bounding box center [661, 151] width 423 height 33
click at [576, 212] on input "Camera Person Facebook URL" at bounding box center [661, 212] width 423 height 33
click at [558, 283] on input "Camera Person Twitter Handle" at bounding box center [661, 274] width 423 height 33
click at [555, 329] on input "Camera Person Instagram Handle" at bounding box center [661, 335] width 423 height 33
click at [546, 393] on input "Camera Person LinkedIn Profile" at bounding box center [661, 396] width 423 height 33
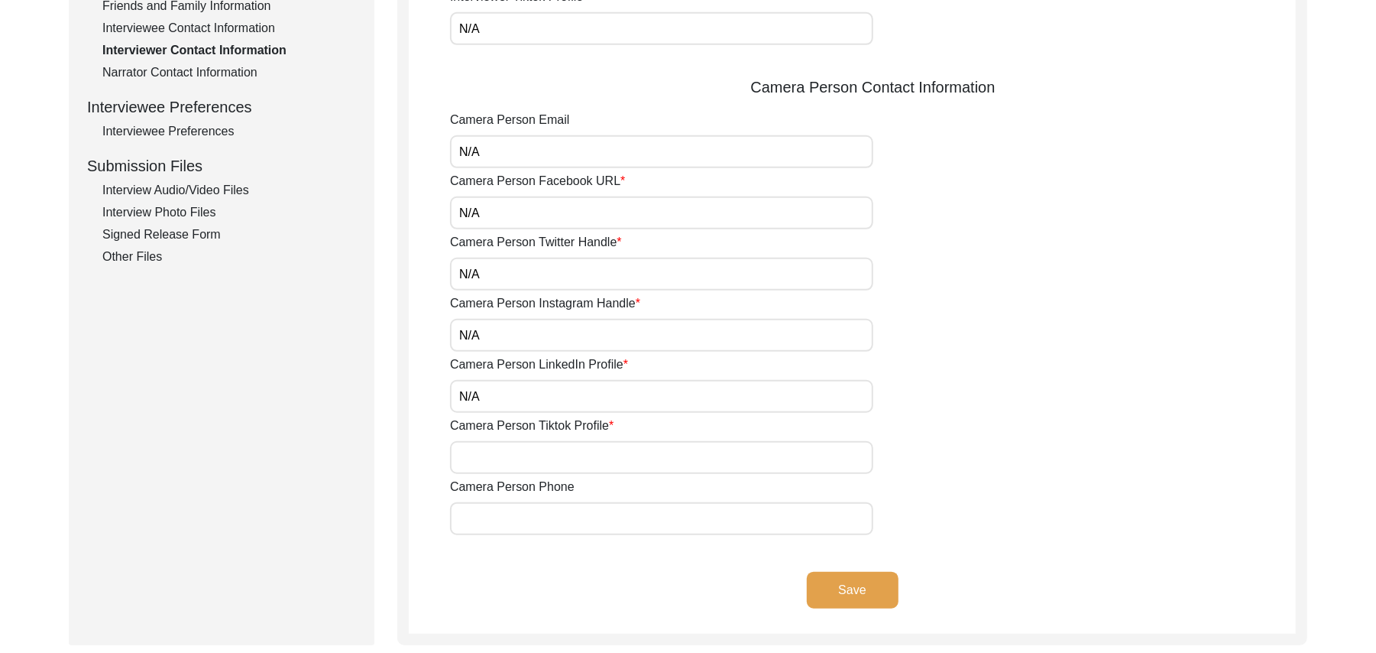
click at [539, 451] on input "Camera Person Tiktok Profile" at bounding box center [661, 457] width 423 height 33
click at [530, 523] on input "Camera Person Phone" at bounding box center [661, 518] width 423 height 33
click at [854, 591] on button "Save" at bounding box center [853, 590] width 92 height 37
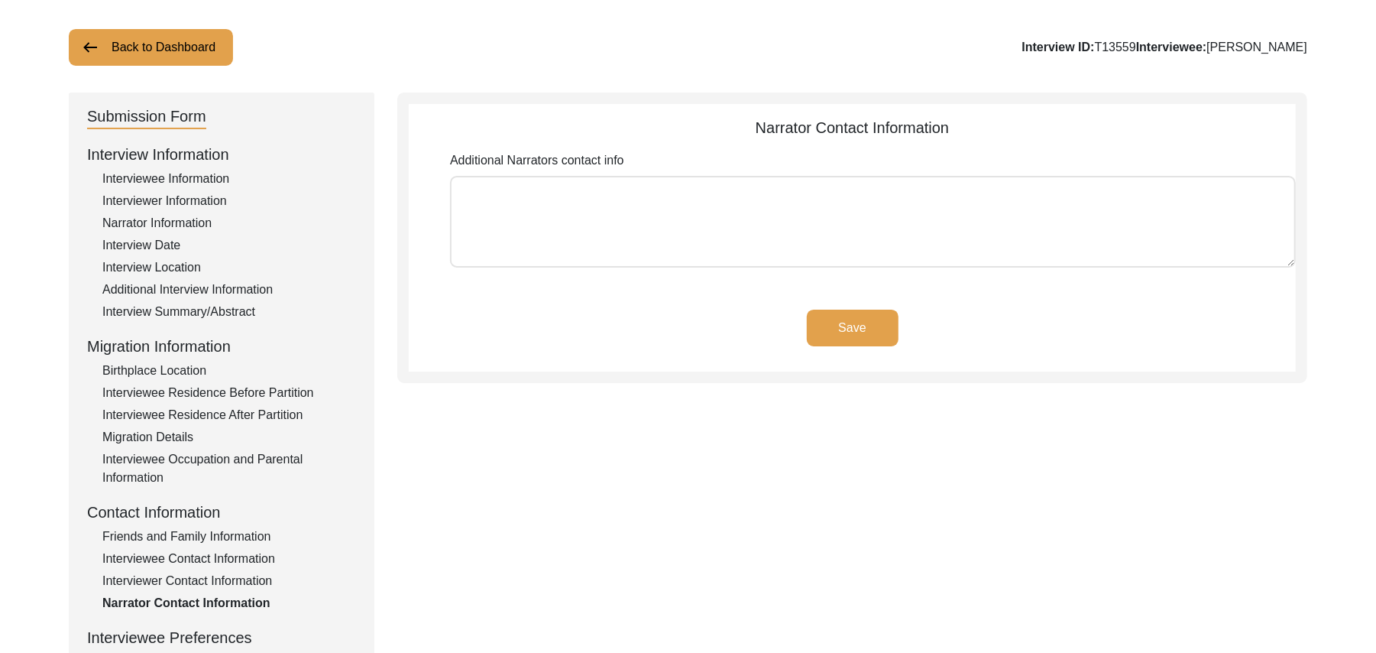
scroll to position [63, 0]
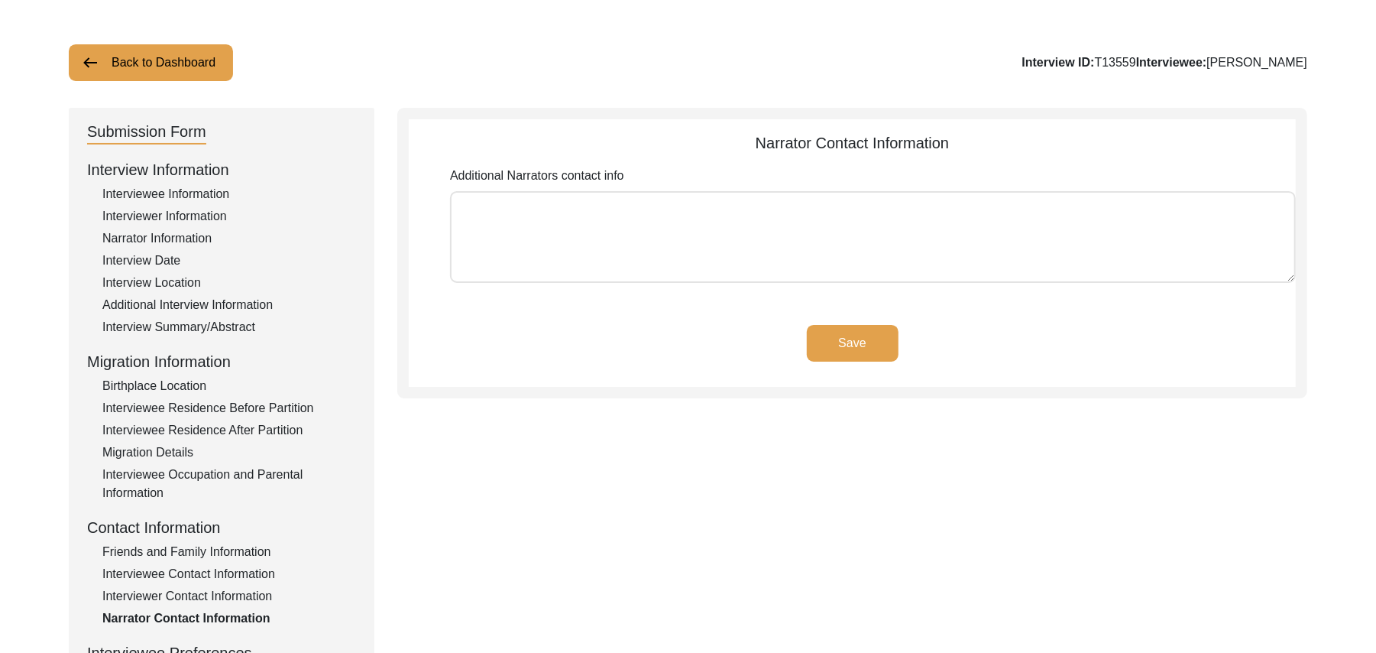
click at [917, 223] on textarea "Additional Narrators contact info" at bounding box center [873, 237] width 846 height 92
click at [865, 331] on button "Save" at bounding box center [853, 343] width 92 height 37
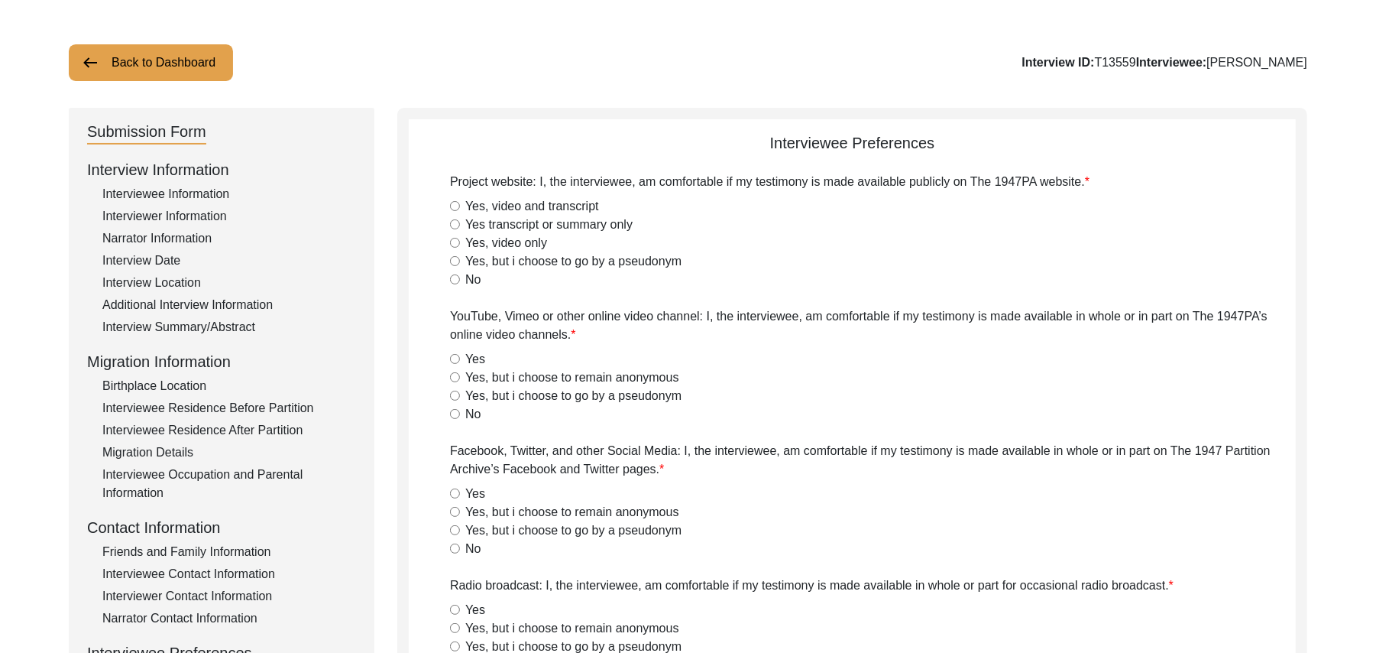
click at [454, 202] on input "Yes, video and transcript" at bounding box center [455, 206] width 10 height 10
click at [455, 358] on input "Yes" at bounding box center [455, 359] width 10 height 10
click at [456, 492] on input "Yes" at bounding box center [455, 493] width 10 height 10
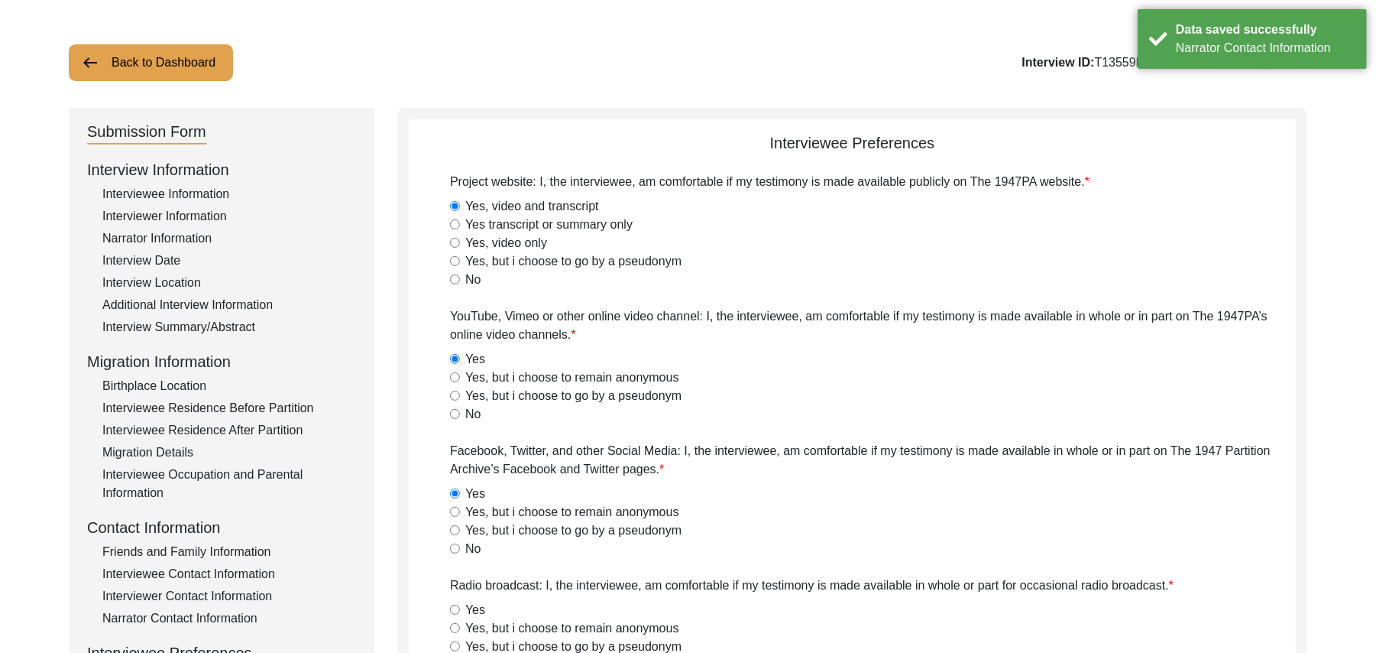
click at [455, 606] on input "Yes" at bounding box center [455, 609] width 10 height 10
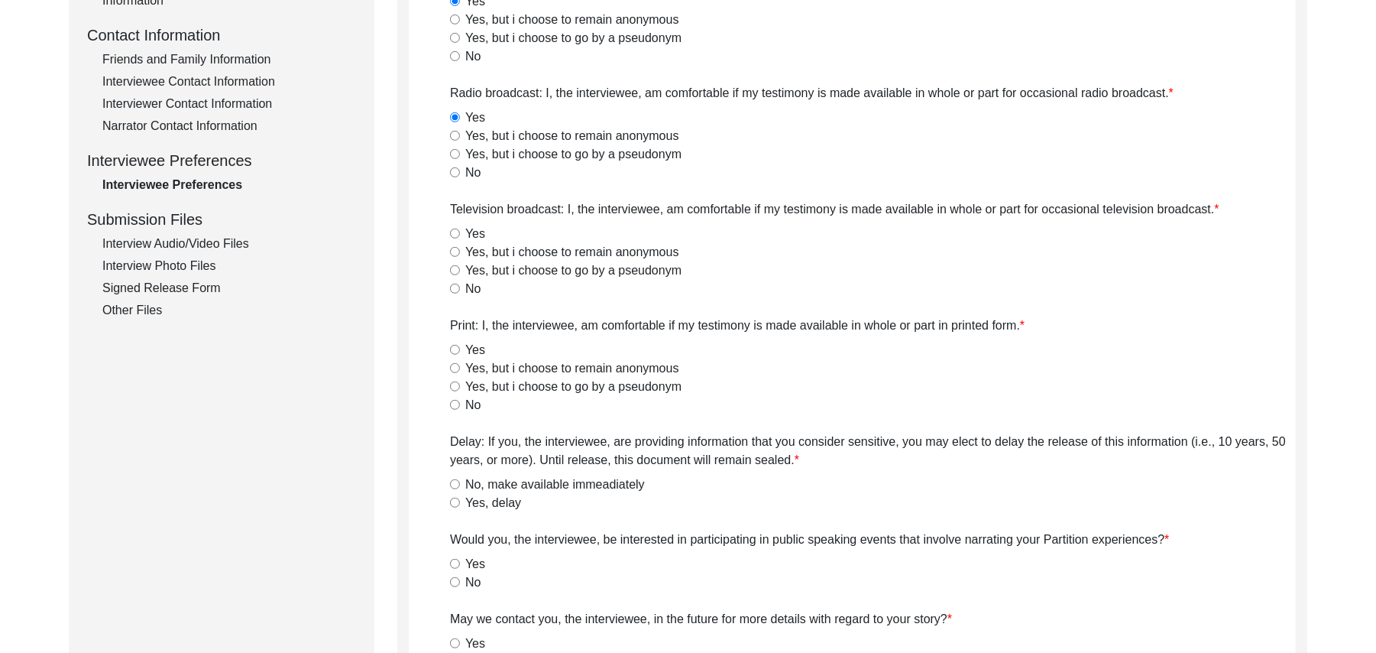
scroll to position [582, 0]
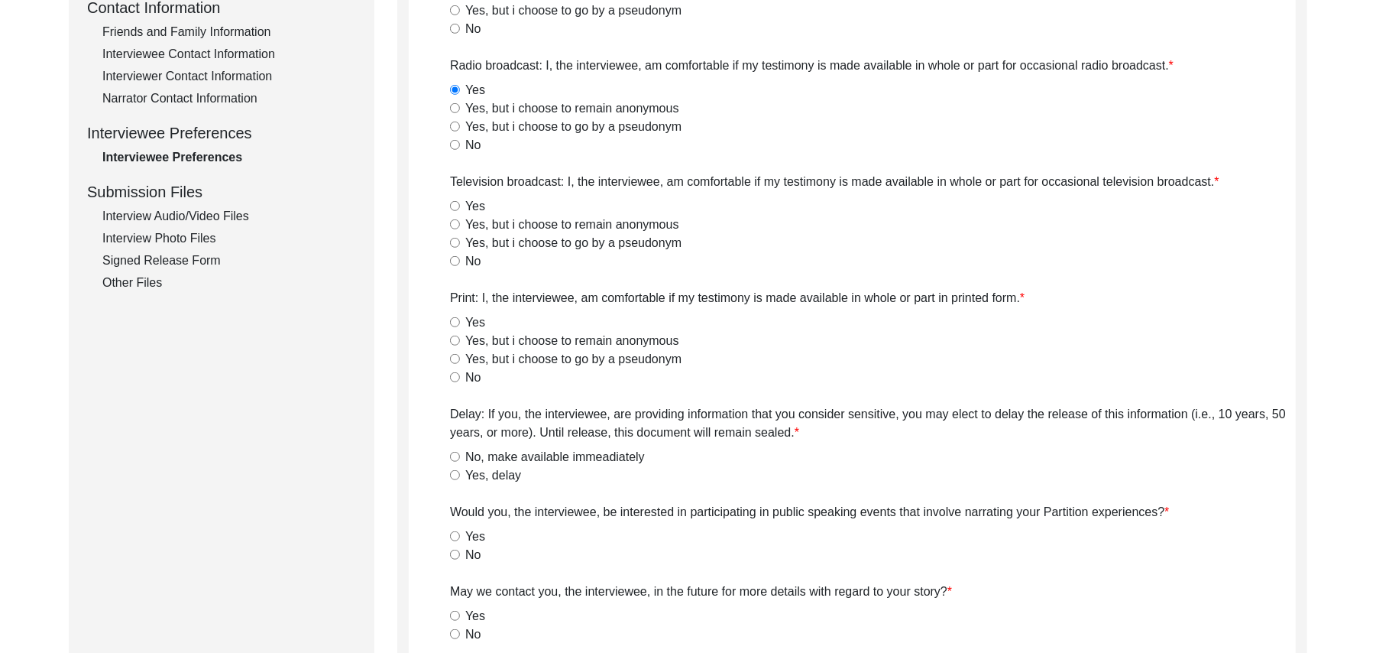
click at [453, 206] on input "Yes" at bounding box center [455, 206] width 10 height 10
click at [452, 319] on input "Yes" at bounding box center [455, 322] width 10 height 10
click at [456, 453] on input "No, make available immeadiately" at bounding box center [455, 457] width 10 height 10
click at [454, 552] on input "No" at bounding box center [455, 554] width 10 height 10
click at [453, 615] on input "Yes" at bounding box center [455, 616] width 10 height 10
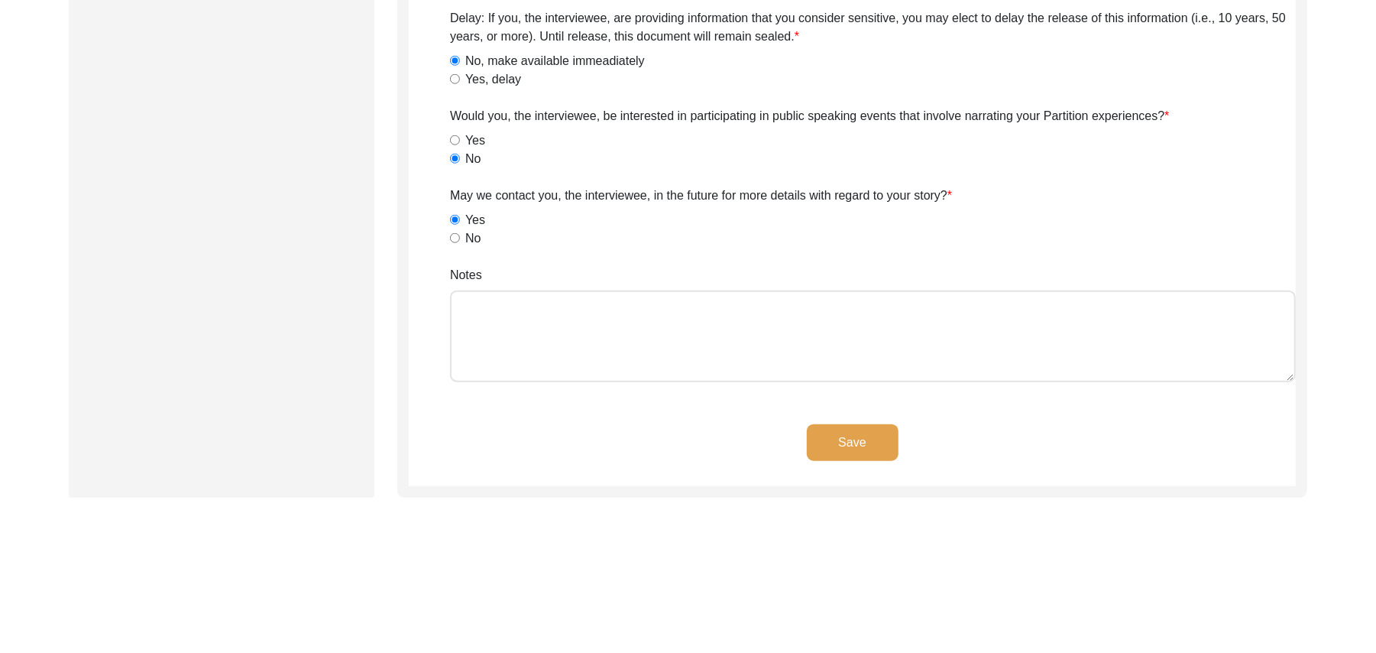
scroll to position [1033, 0]
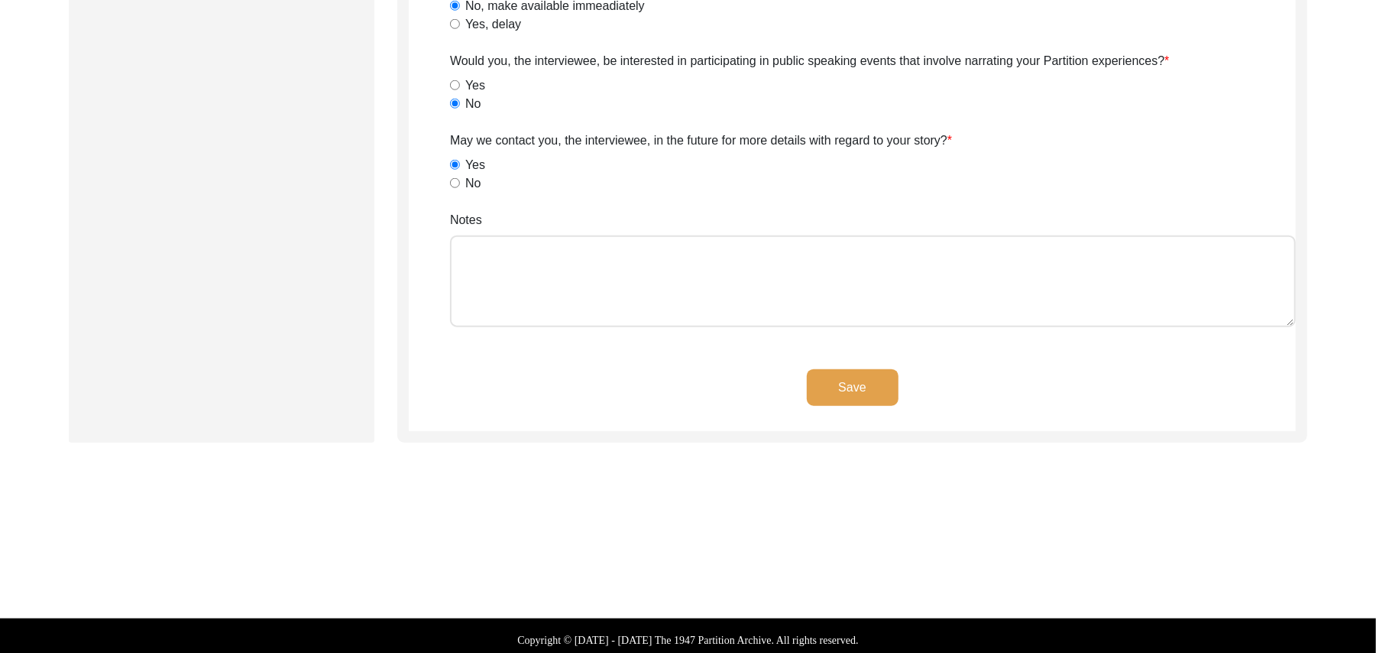
click at [624, 295] on textarea "Notes" at bounding box center [873, 281] width 846 height 92
click at [872, 380] on button "Save" at bounding box center [853, 387] width 92 height 37
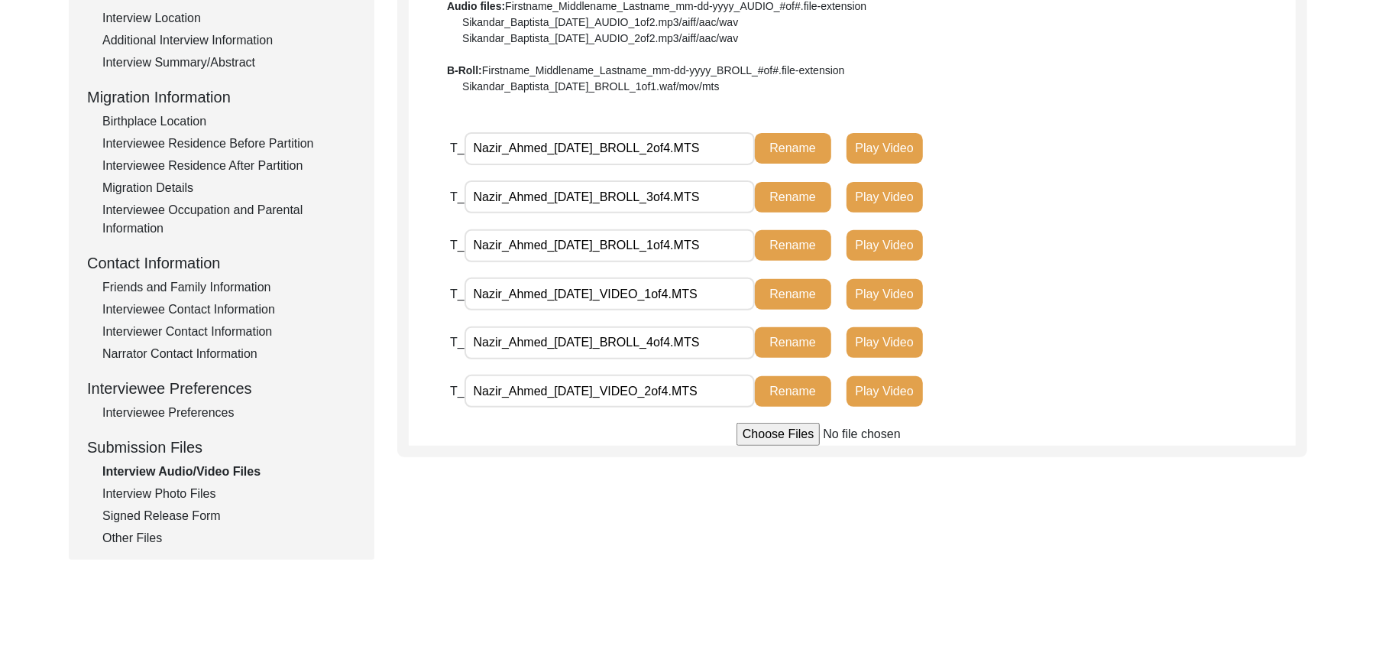
scroll to position [53, 0]
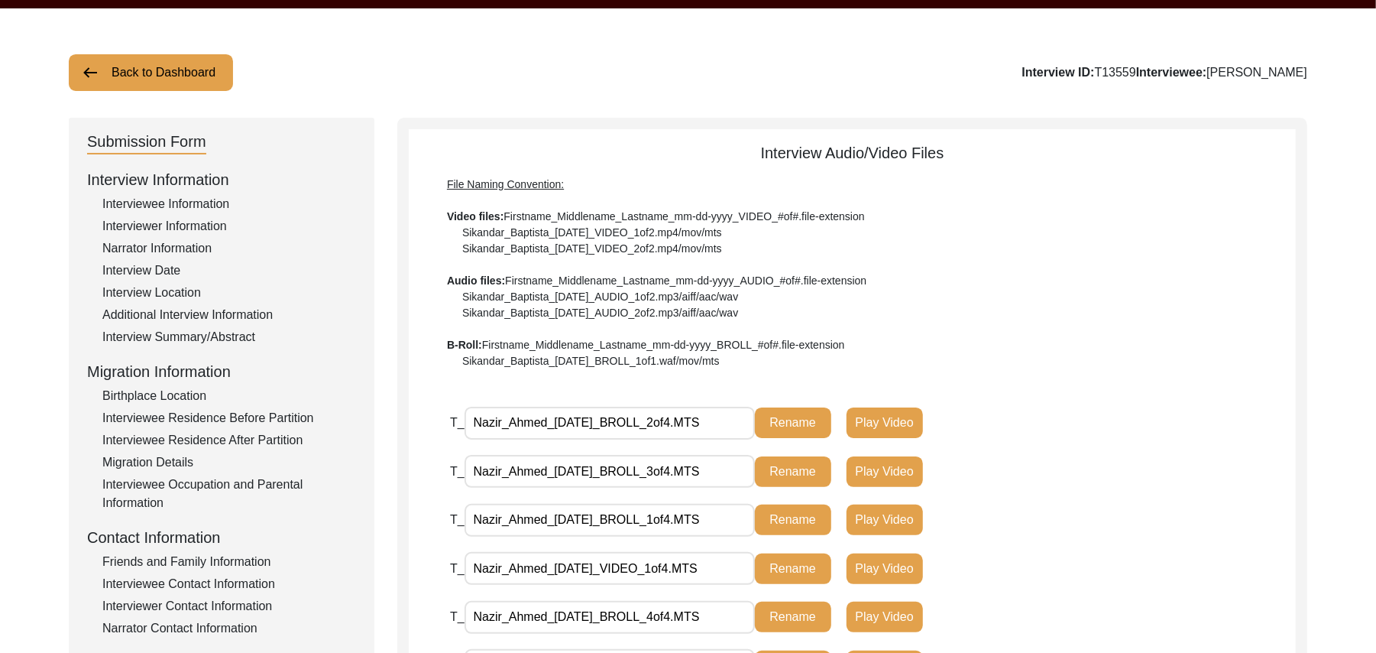
click at [200, 68] on button "Back to Dashboard" at bounding box center [151, 72] width 164 height 37
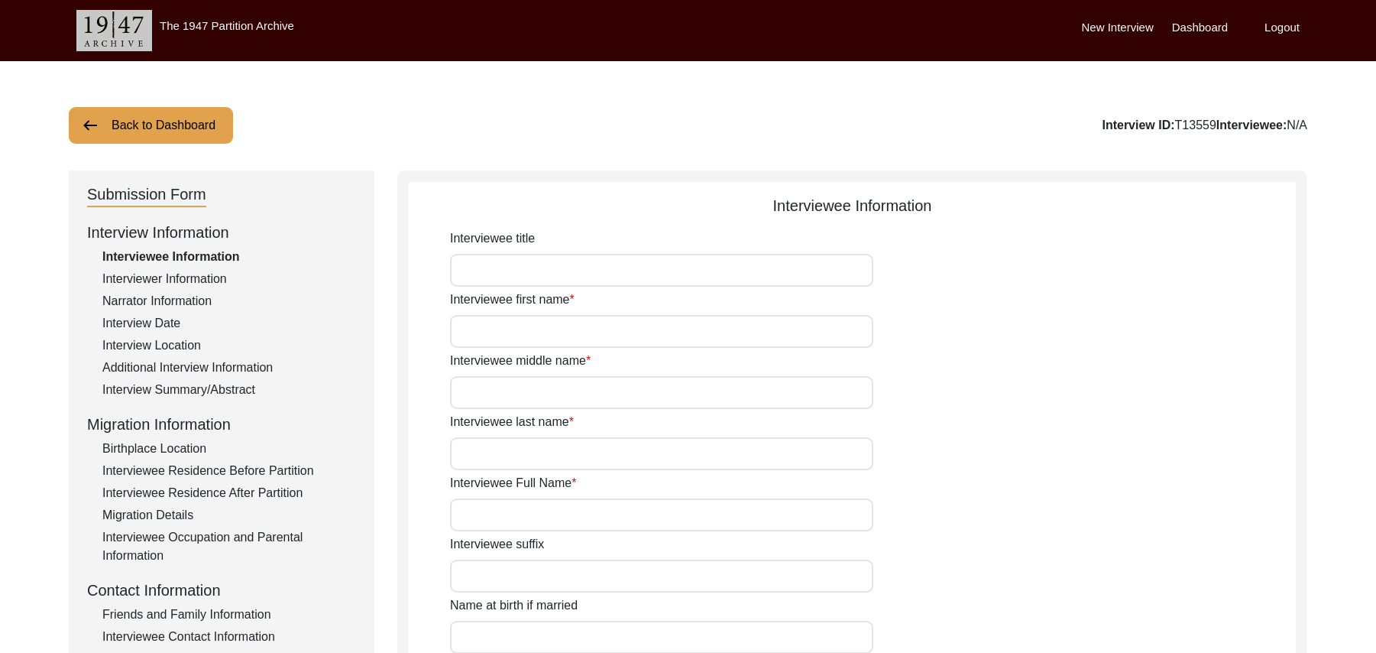
scroll to position [426, 0]
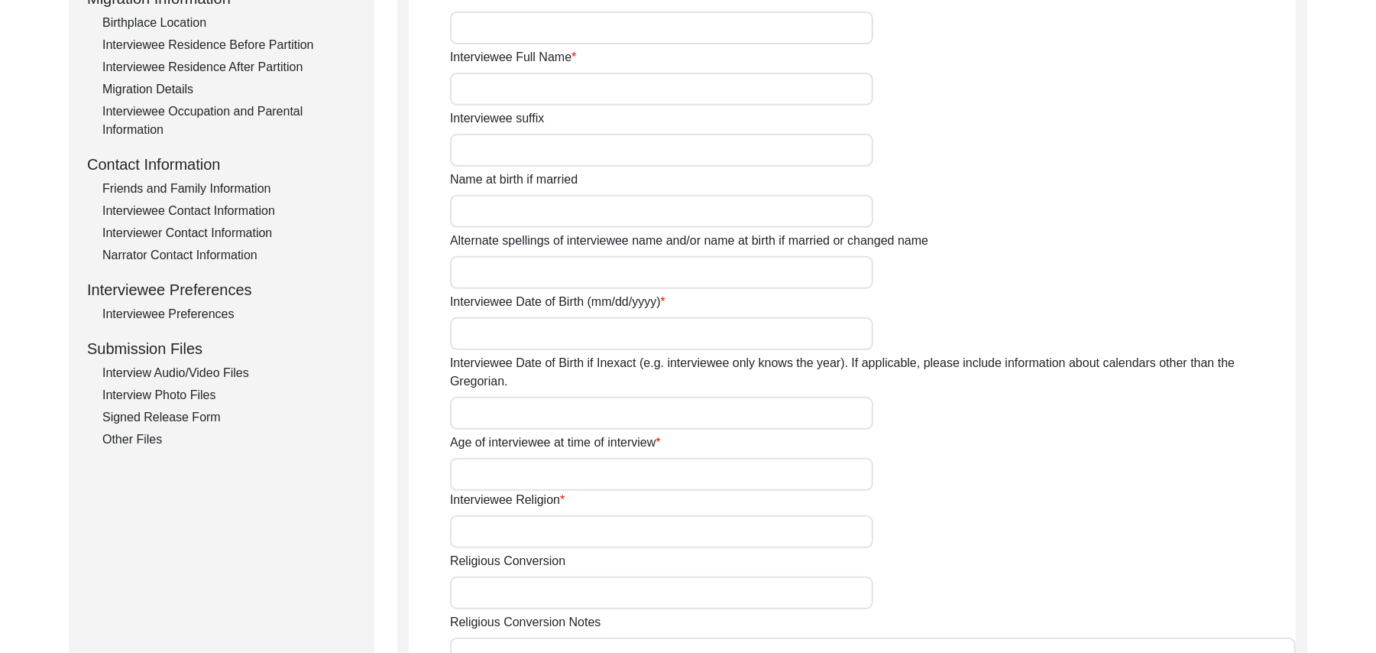
type input "Mr"
type input "Nazir"
type input "[PERSON_NAME]"
type input "N/A"
type input "[PERSON_NAME]"
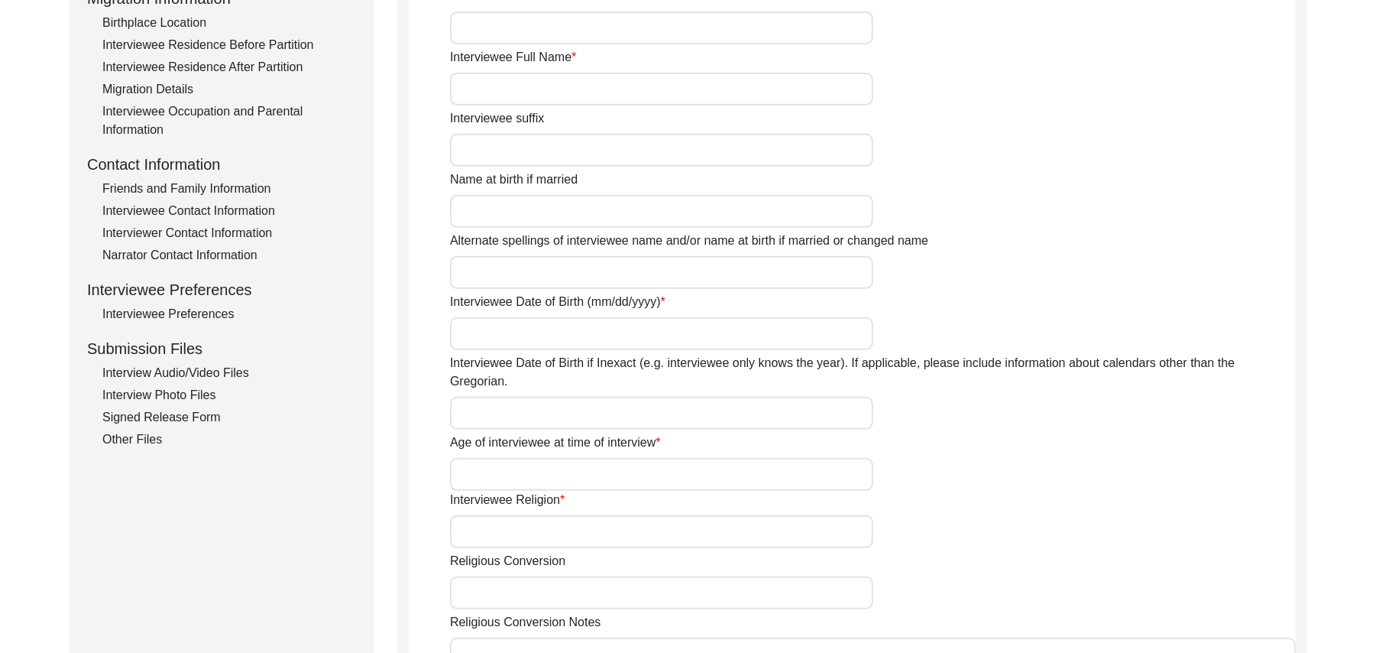
type input "N/A"
type input "[PERSON_NAME]"
type input "1935"
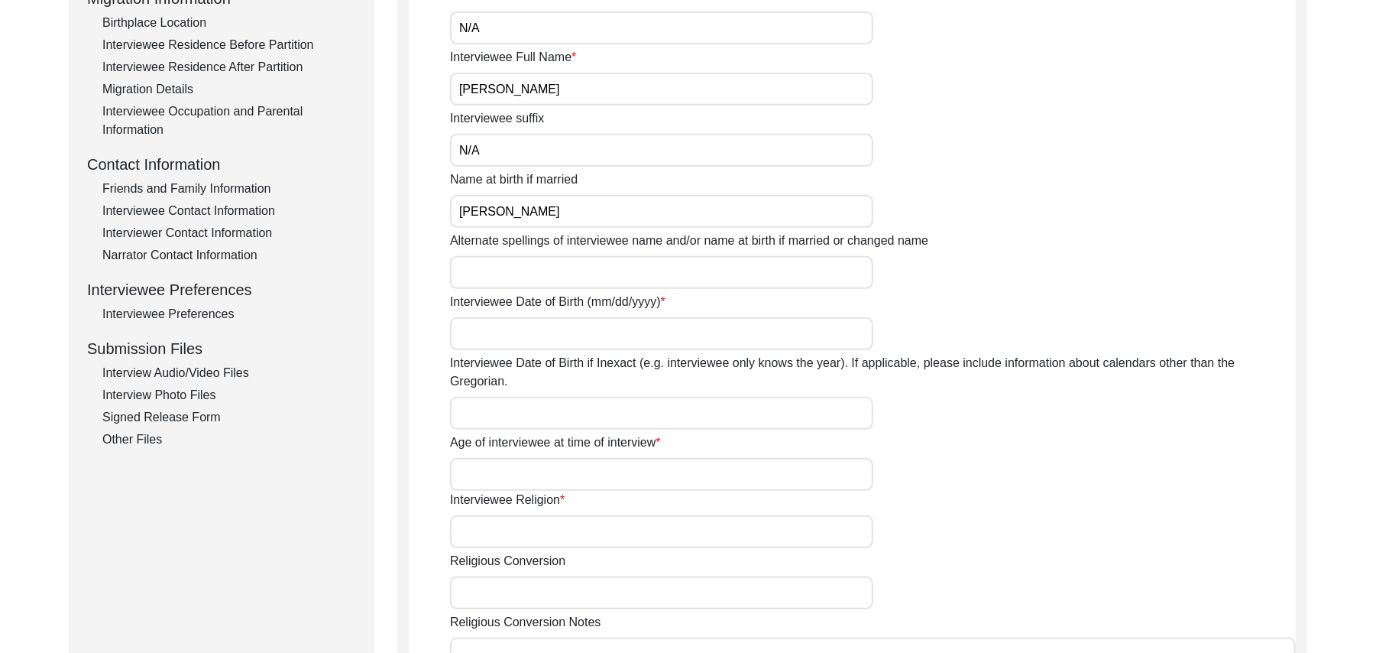
type input "90 Years"
type input "Islam"
type input "N/A"
type textarea "N/A"
type input "Punjabi"
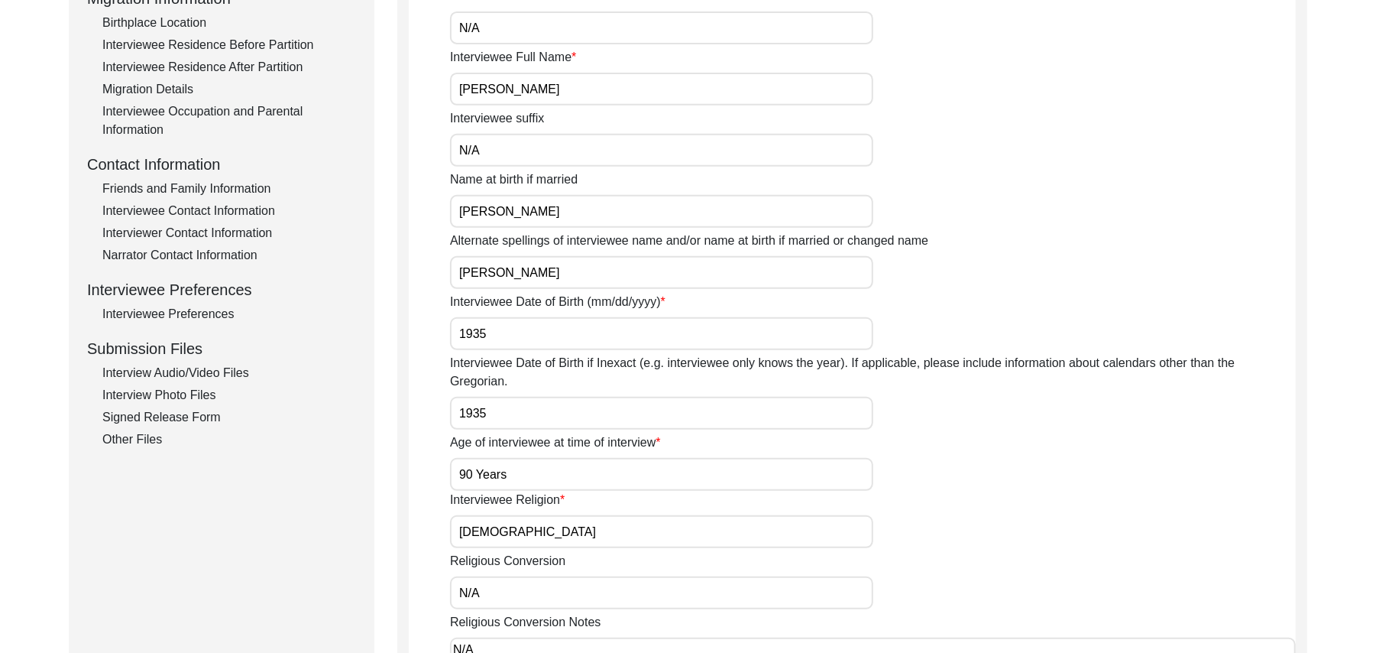
type input "Malwai"
type input "Male"
type input "Araein"
click at [234, 370] on div "Interview Audio/Video Files" at bounding box center [229, 373] width 254 height 18
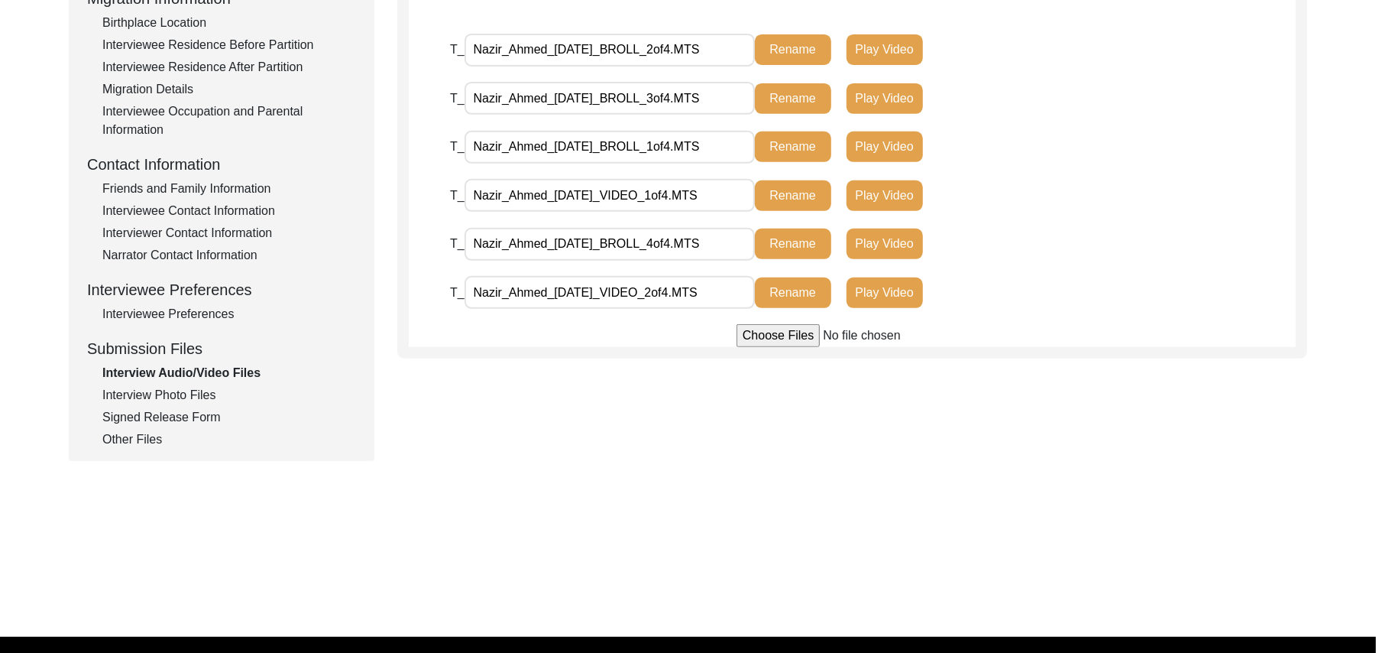
click at [756, 341] on input "file" at bounding box center [853, 335] width 232 height 23
click at [763, 338] on input "file" at bounding box center [853, 335] width 232 height 23
type input "C:\fakepath\Nazir_Ahmed_[DATE]_VIDEO_3of4.MTS"
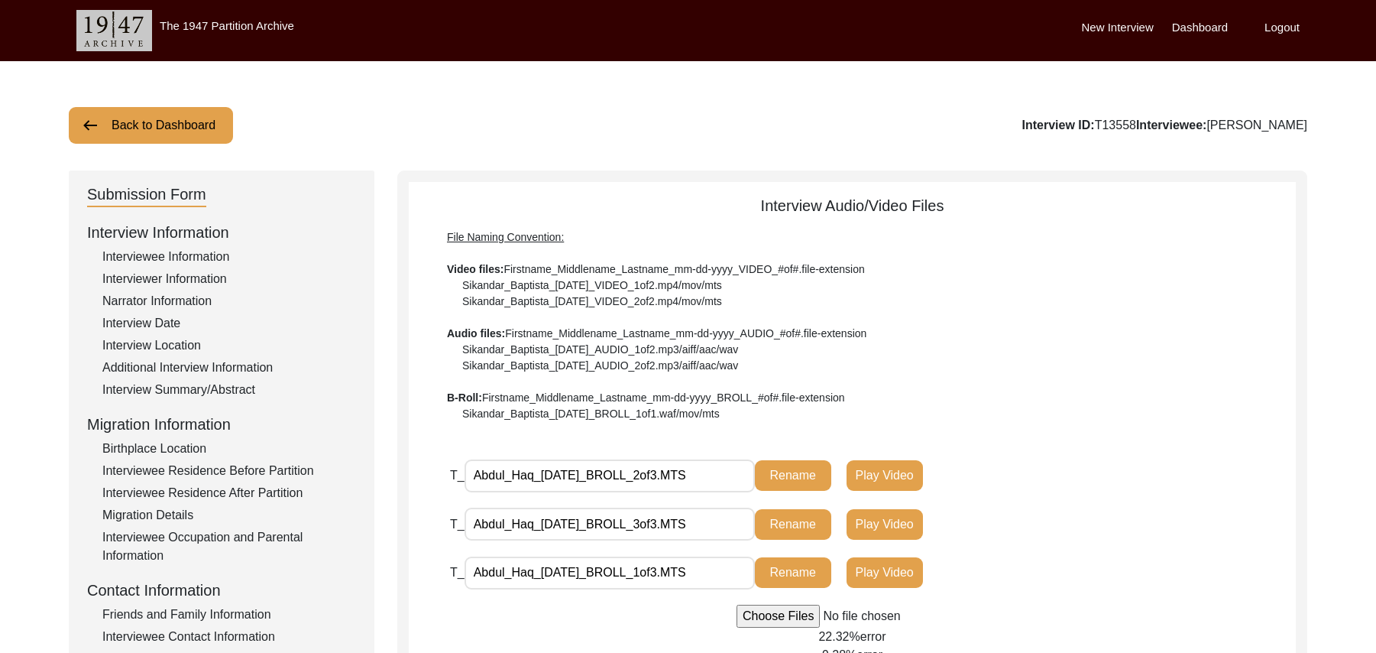
scroll to position [326, 0]
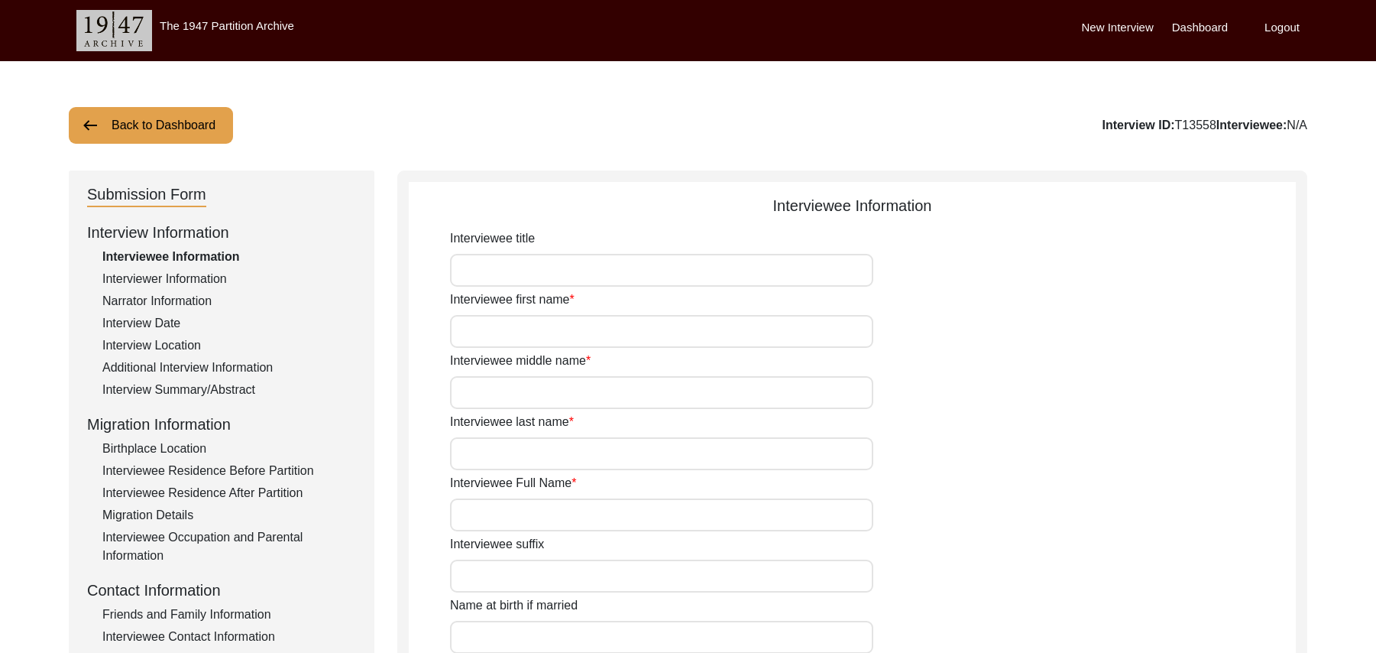
scroll to position [324, 0]
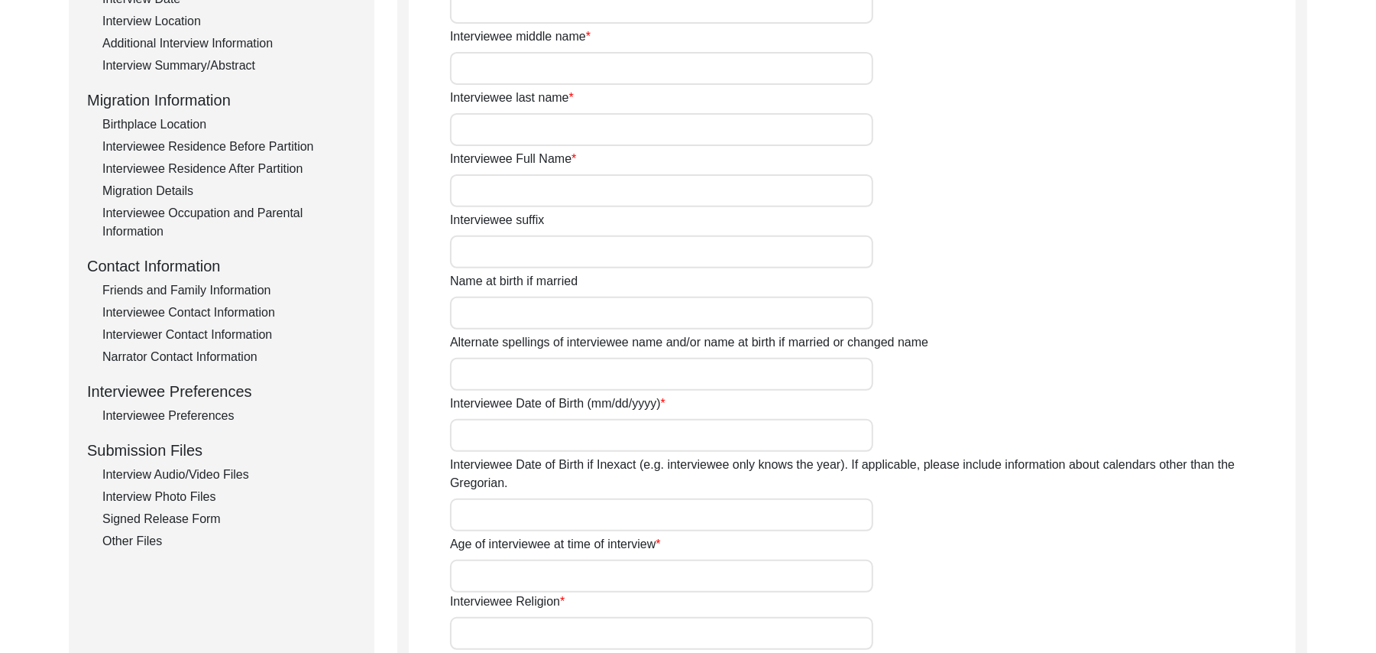
type input "Mr"
type input "Abdul"
type input "Haq"
type input "N/A"
type input "[PERSON_NAME]"
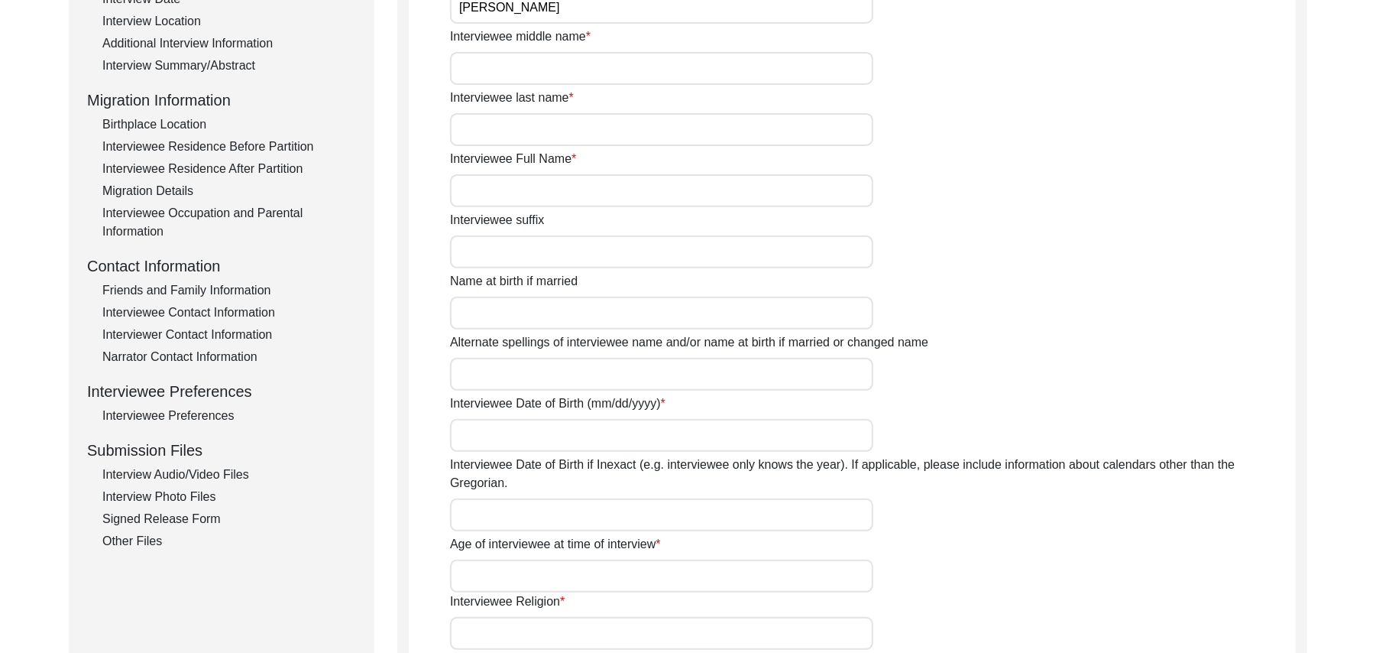
type input "N/A"
type input "Abdul Haq"
type input "Abdul Haque"
type input "1935"
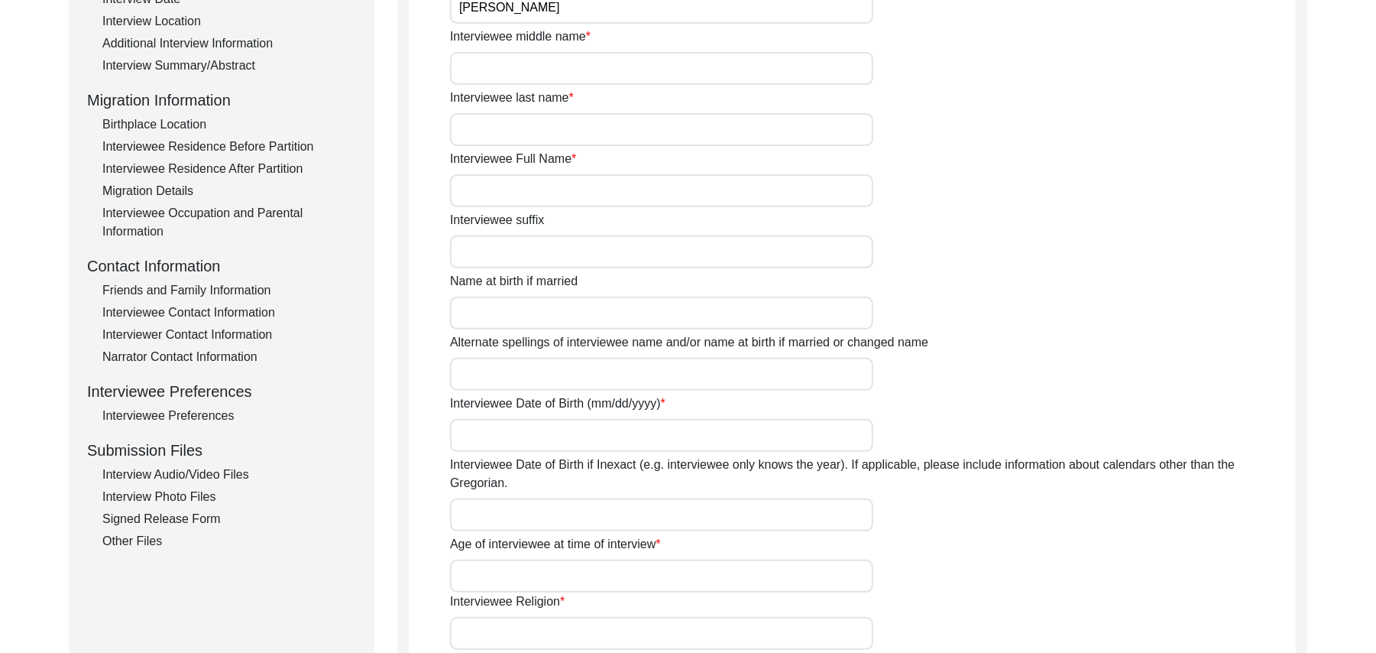
type input "90 Years"
type input "[DEMOGRAPHIC_DATA]"
type input "N/A"
type textarea "N/A"
type input "Punjabi"
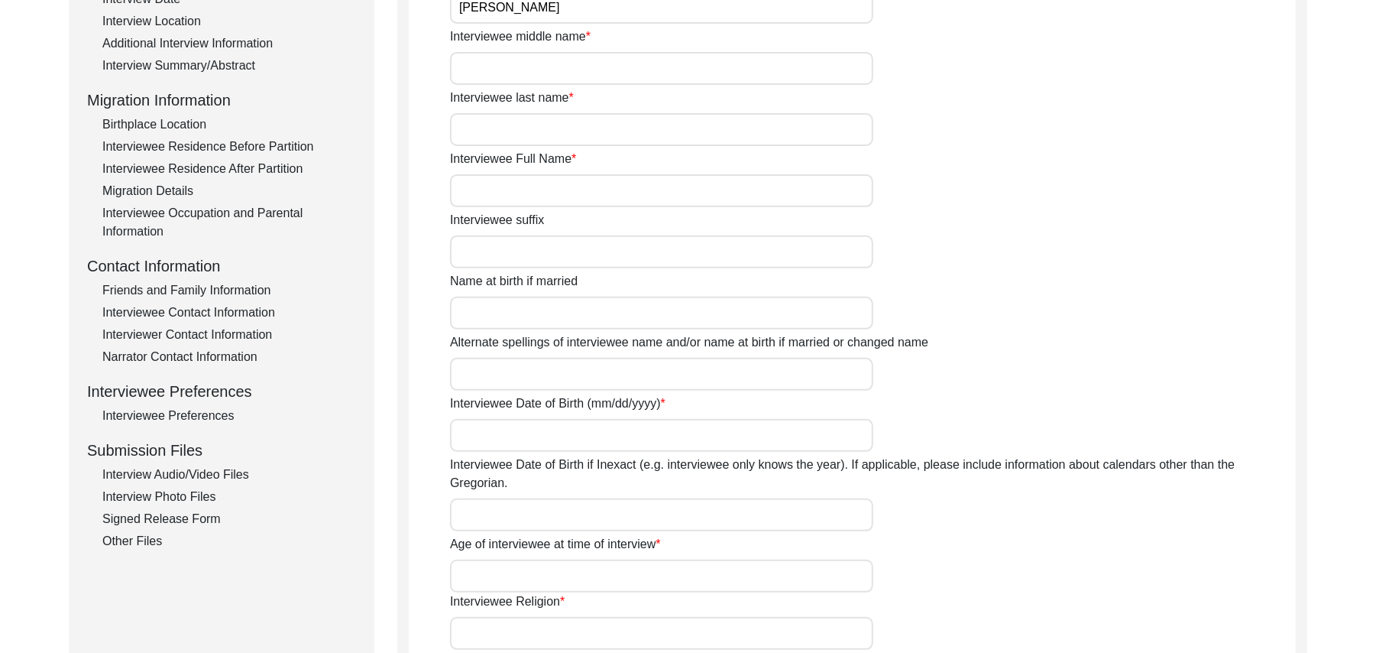
type input "Malwai"
type input "[DEMOGRAPHIC_DATA]"
type input "Rajput (Ghoday Wah)"
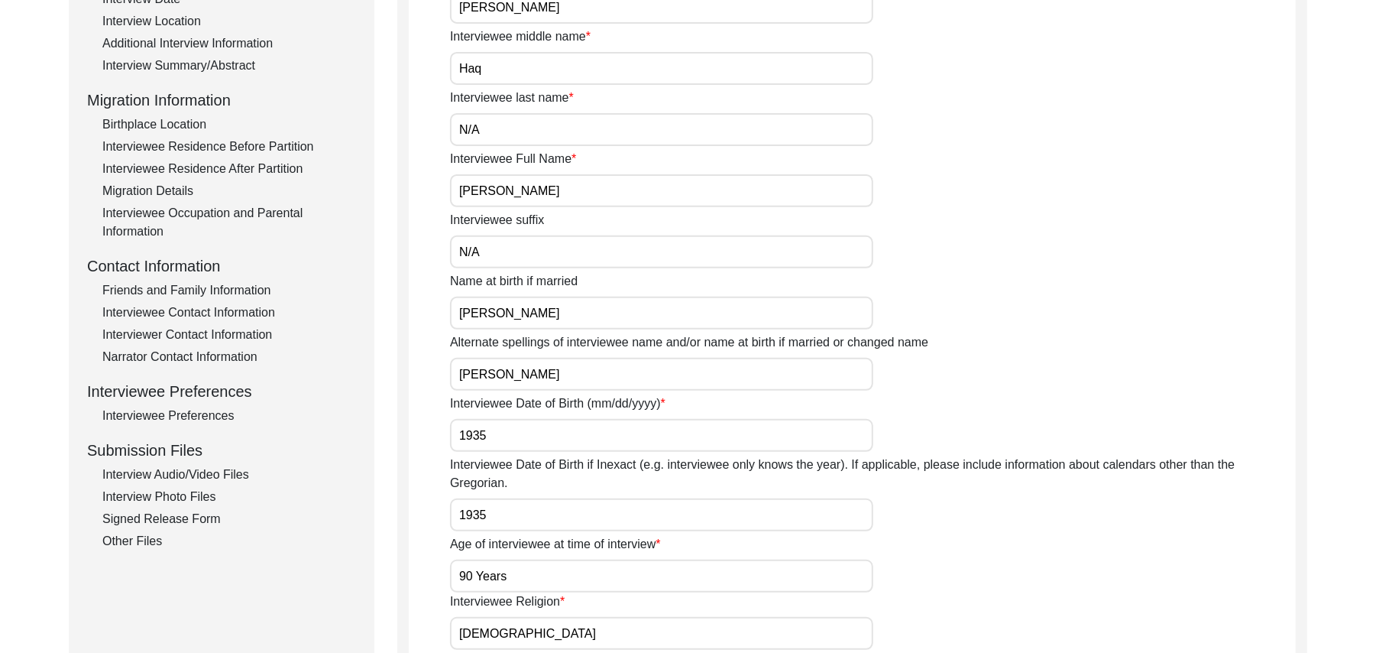
click at [205, 475] on div "Interview Audio/Video Files" at bounding box center [229, 474] width 254 height 18
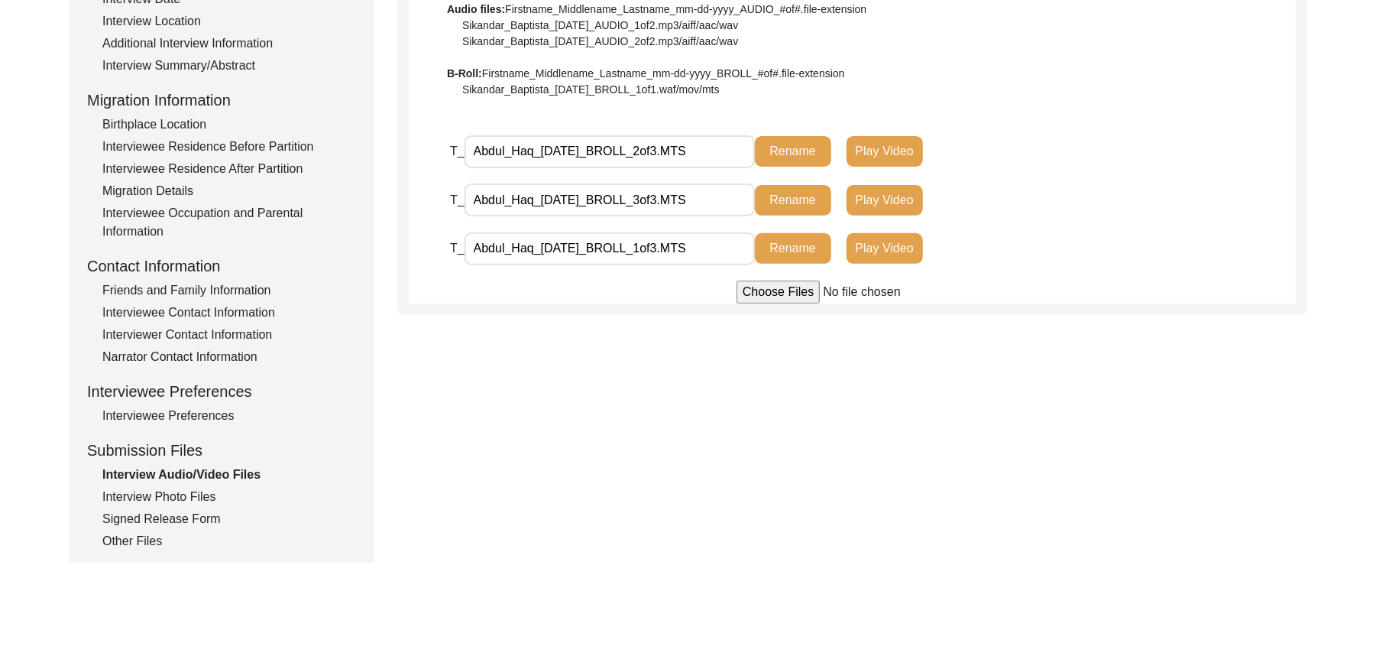
click at [755, 288] on input "file" at bounding box center [853, 291] width 232 height 23
click at [750, 292] on input "file" at bounding box center [853, 291] width 232 height 23
type input "C:\fakepath\Abdul_haq_[DATE]_VIDEO_1of2.MTS"
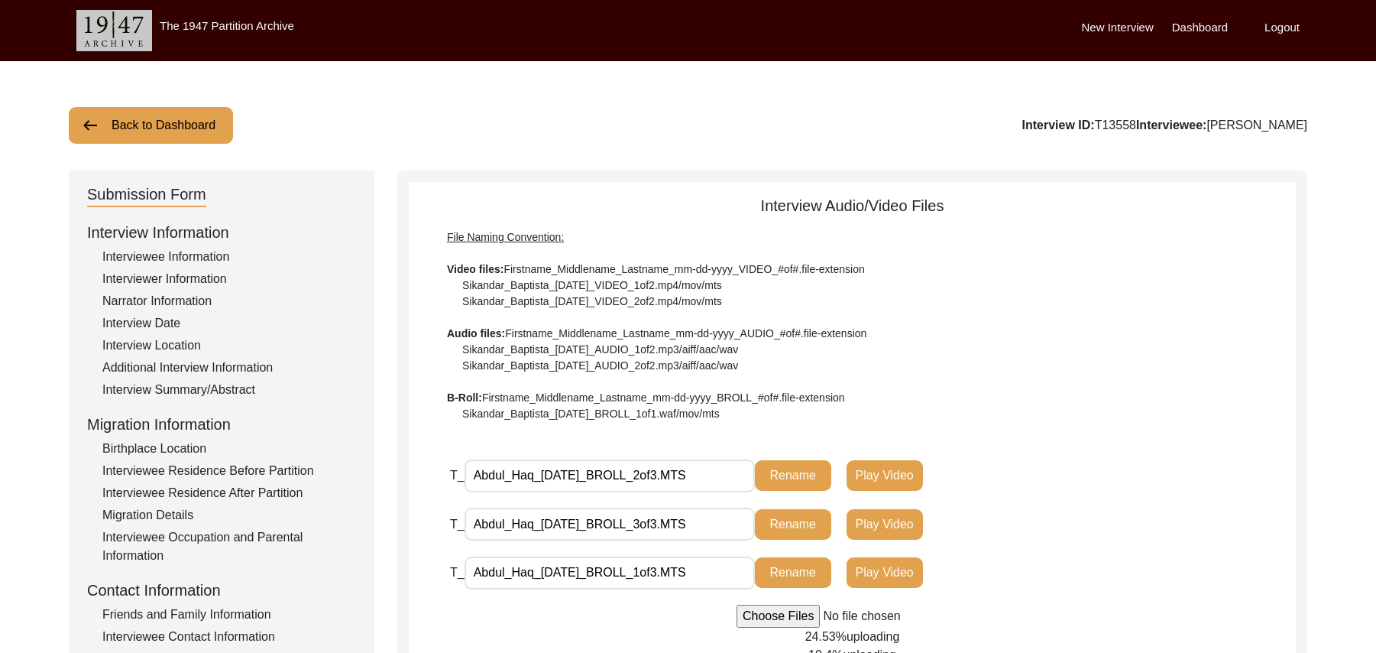
scroll to position [324, 0]
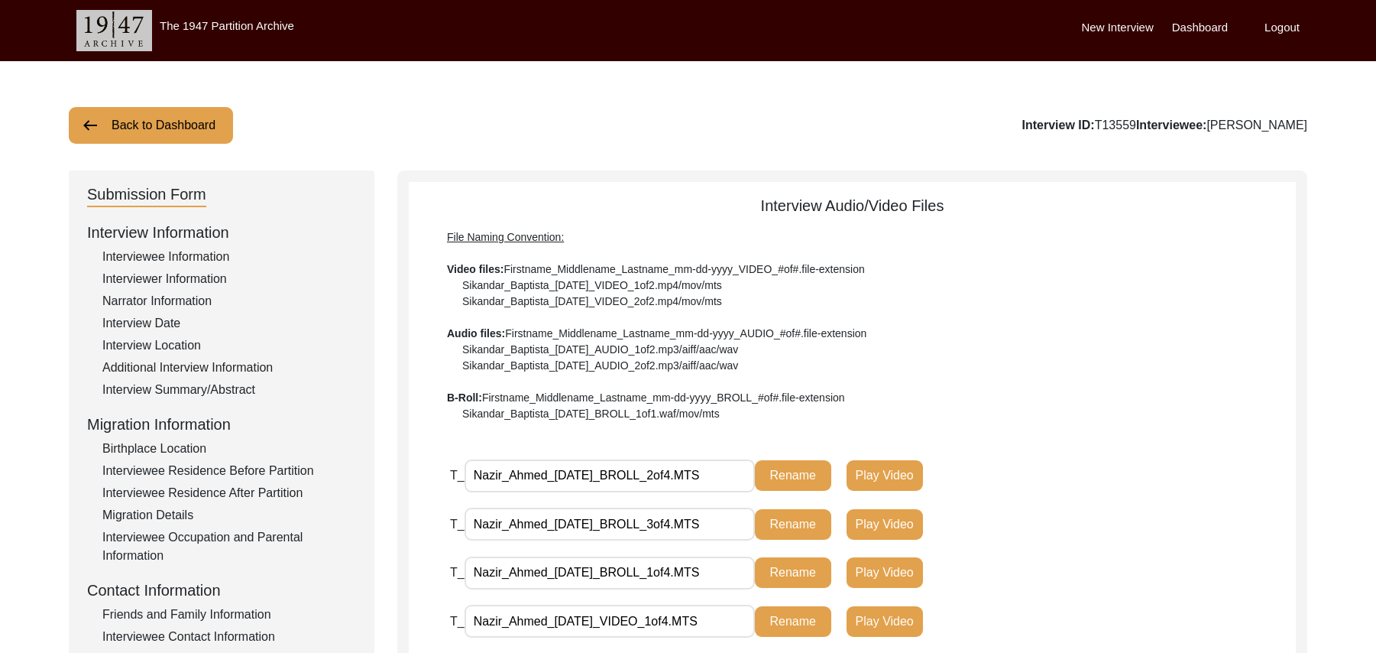
scroll to position [426, 0]
